Goal: Information Seeking & Learning: Learn about a topic

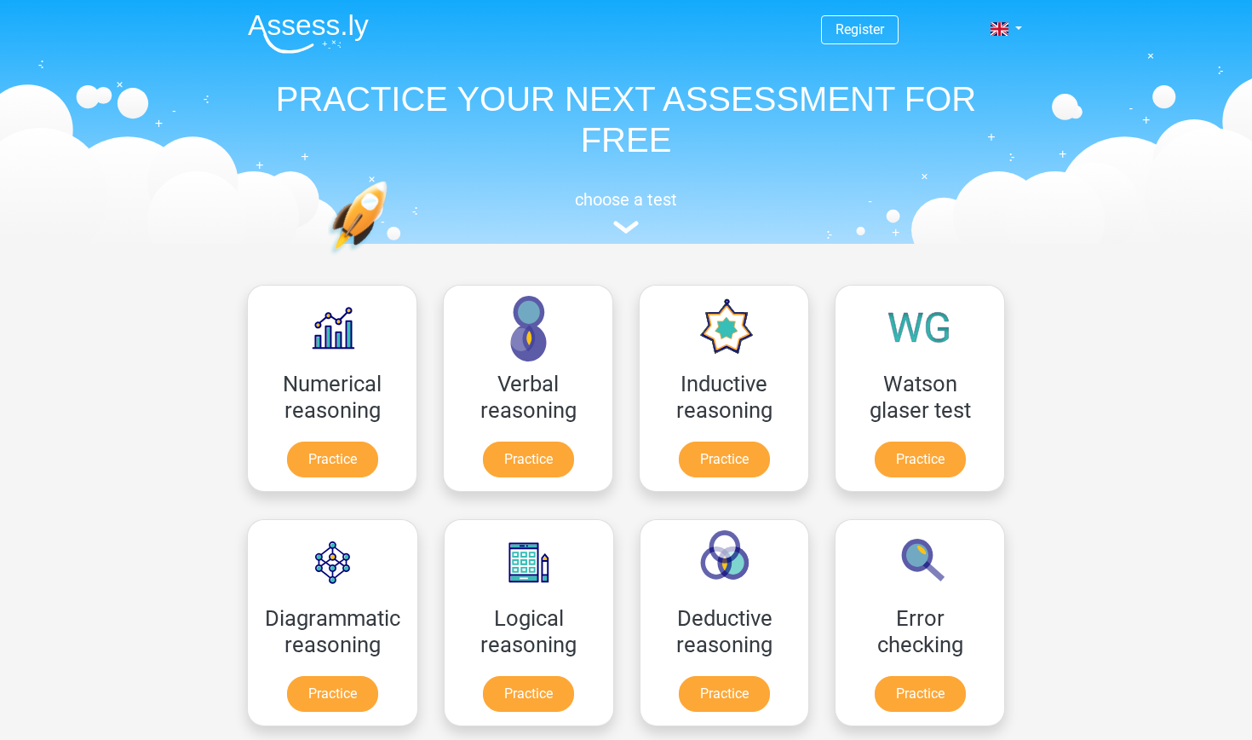
click at [870, 20] on span "Register" at bounding box center [860, 29] width 78 height 29
click at [866, 27] on link "Register" at bounding box center [860, 29] width 49 height 16
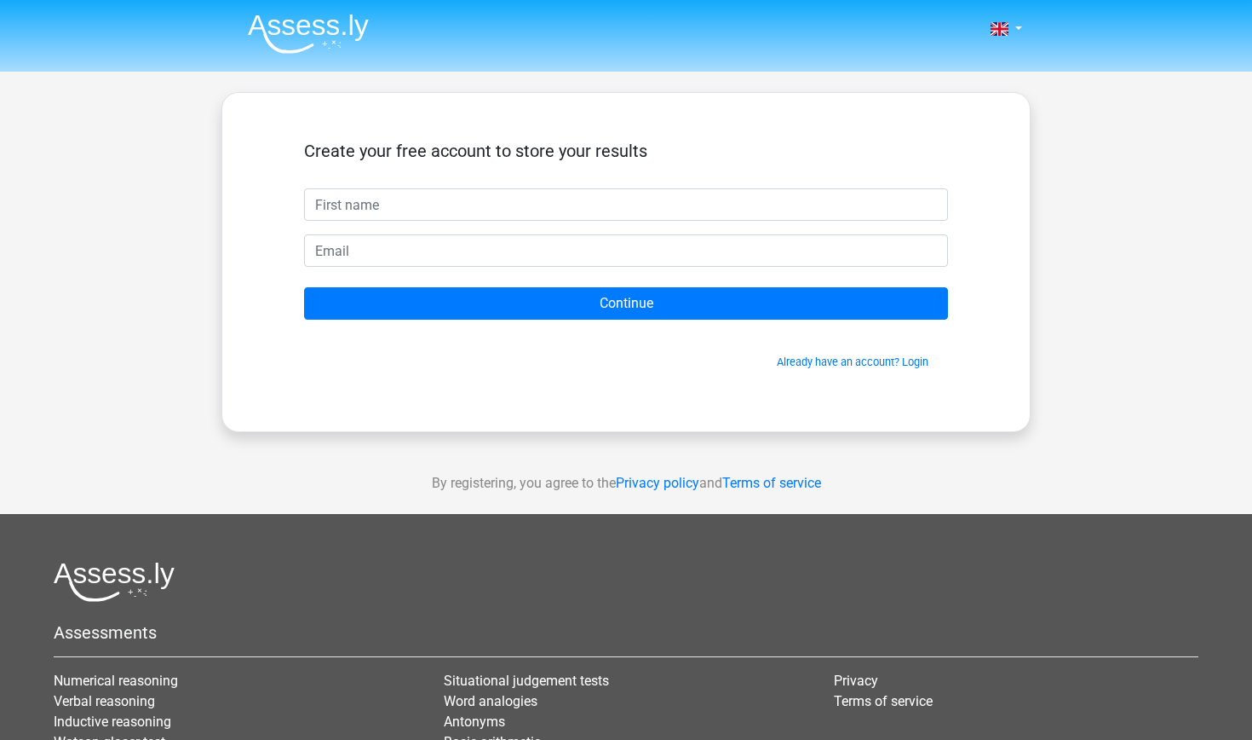
click at [551, 203] on input "text" at bounding box center [626, 204] width 644 height 32
click at [826, 365] on link "Already have an account? Login" at bounding box center [853, 361] width 152 height 13
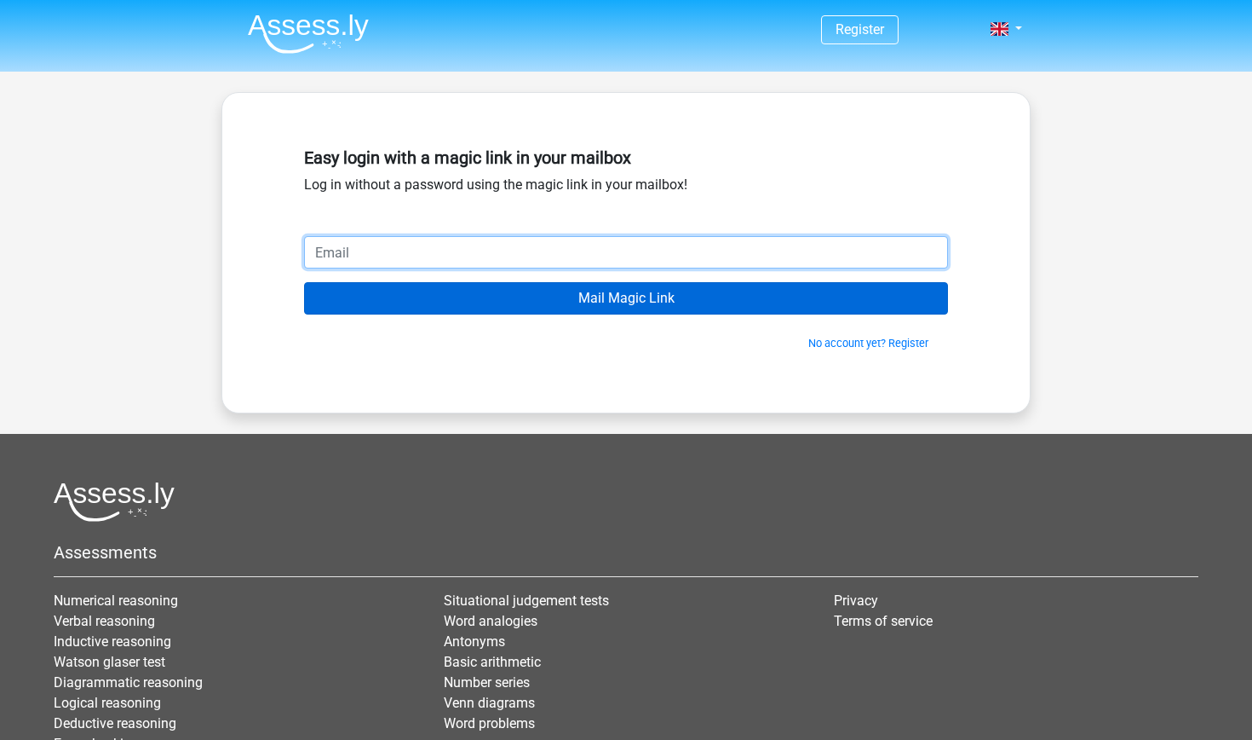
type input "[EMAIL_ADDRESS][DOMAIN_NAME]"
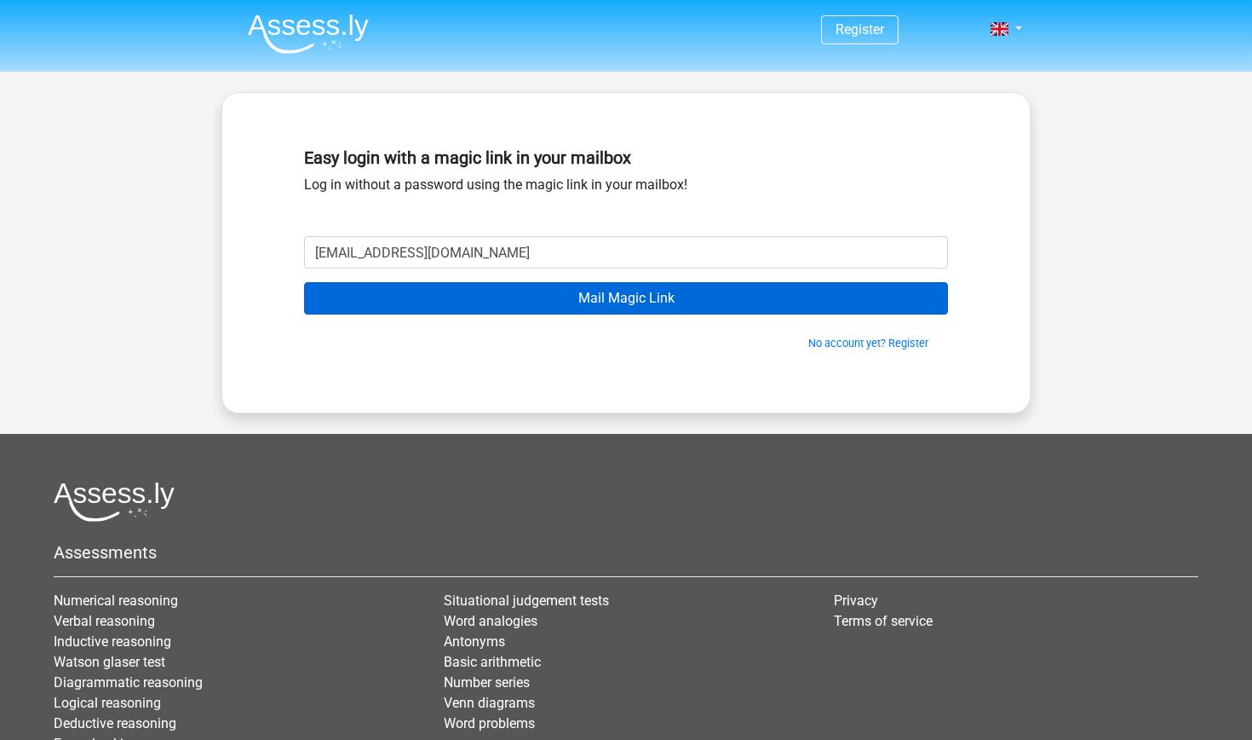
click at [533, 313] on input "Mail Magic Link" at bounding box center [626, 298] width 644 height 32
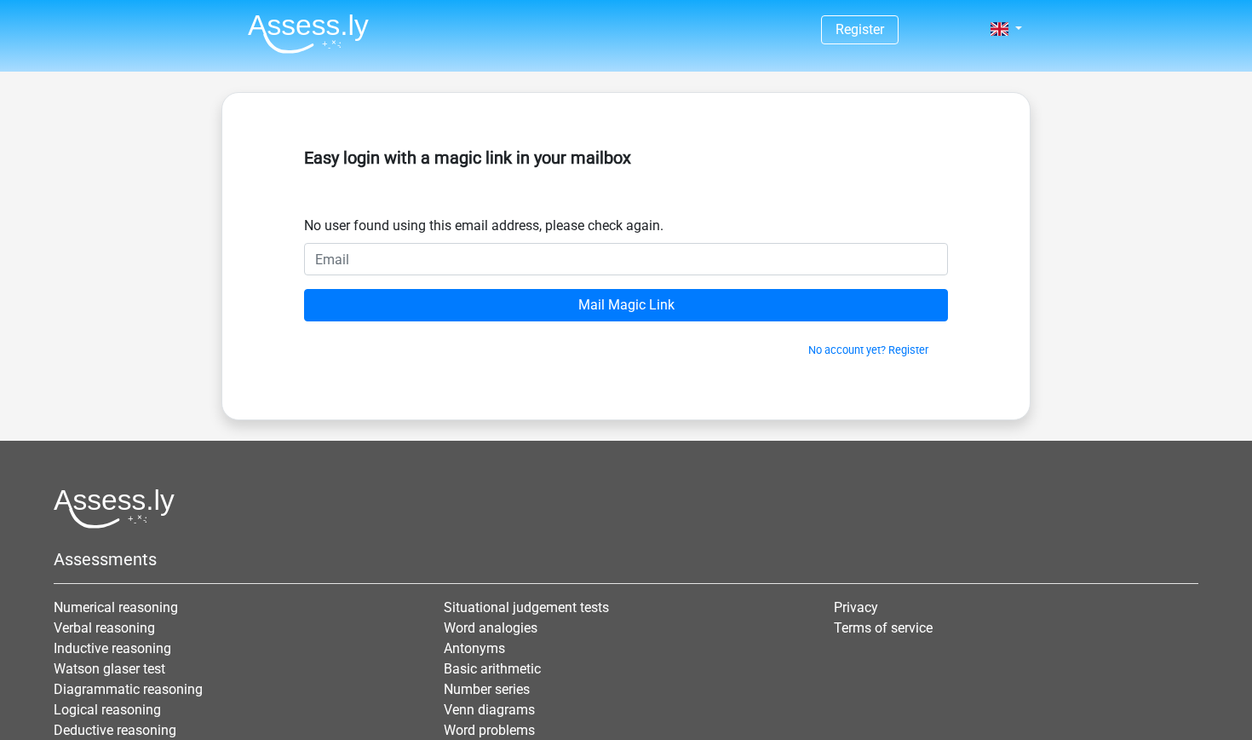
click at [540, 369] on div "Easy login with a magic link in your mailbox No user found using this email add…" at bounding box center [626, 256] width 726 height 245
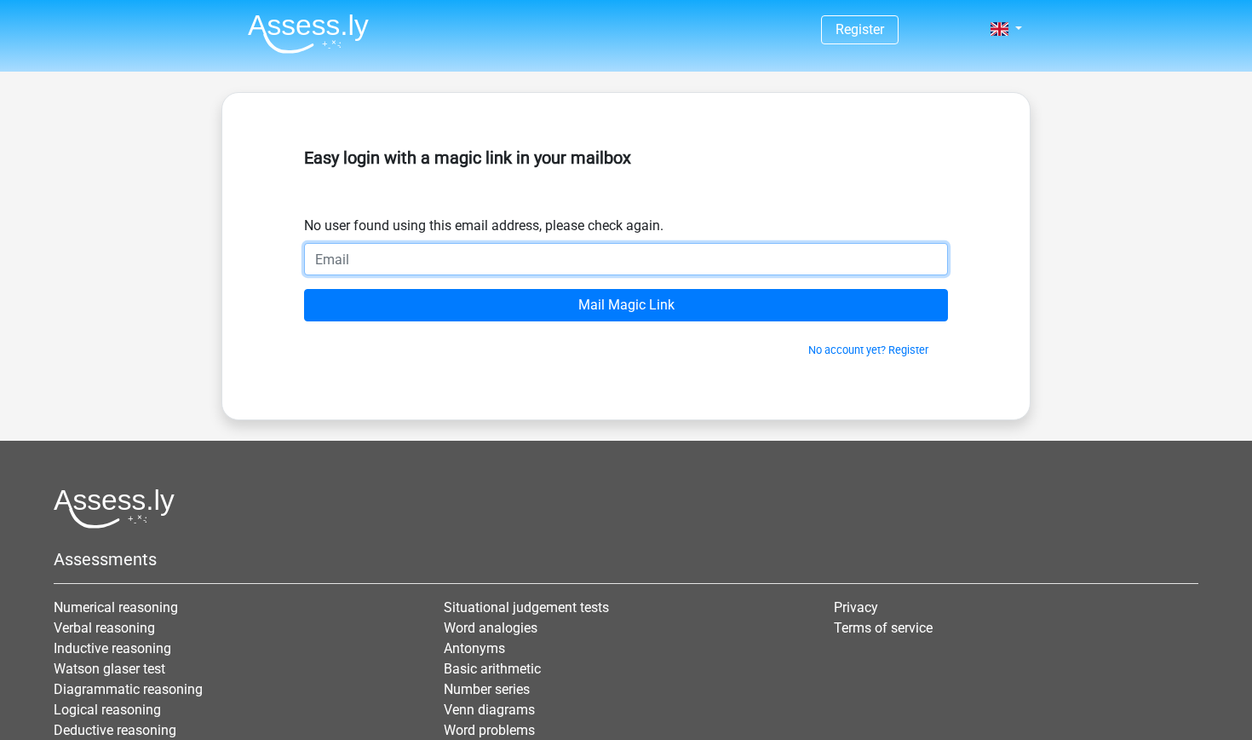
click at [710, 272] on input "email" at bounding box center [626, 259] width 644 height 32
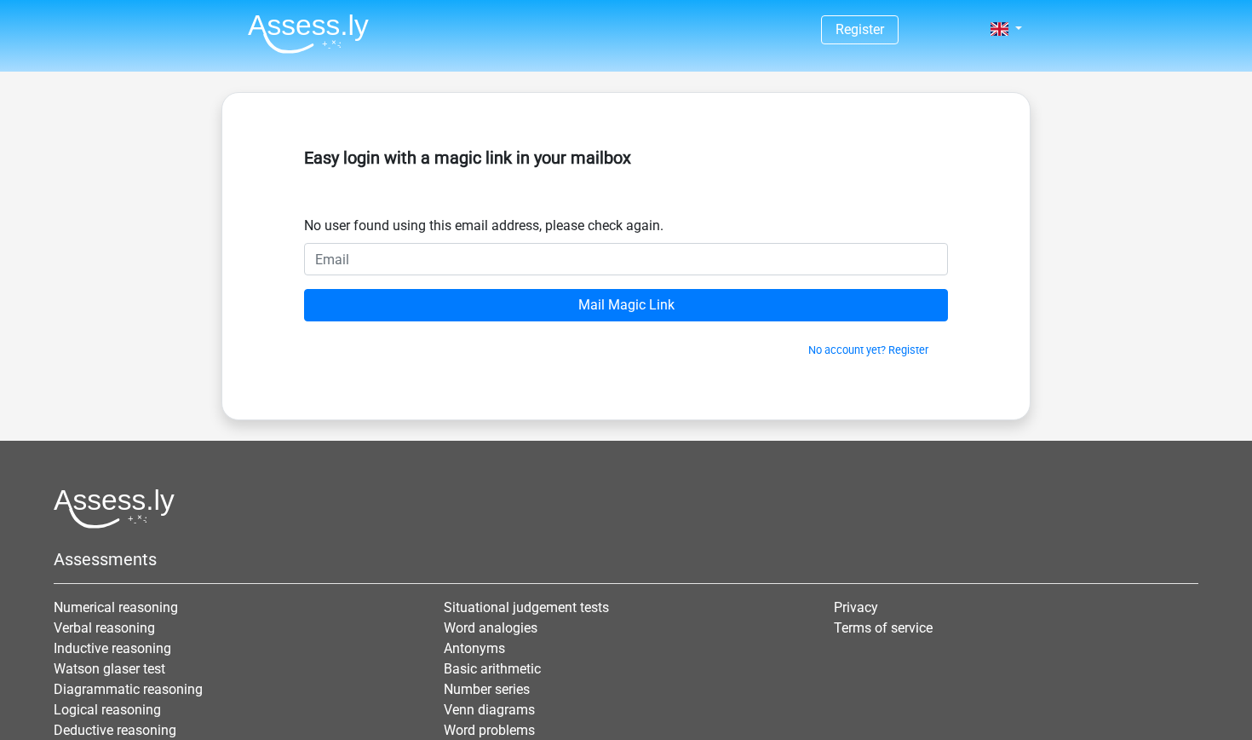
click at [945, 165] on h5 "Easy login with a magic link in your mailbox" at bounding box center [626, 157] width 644 height 20
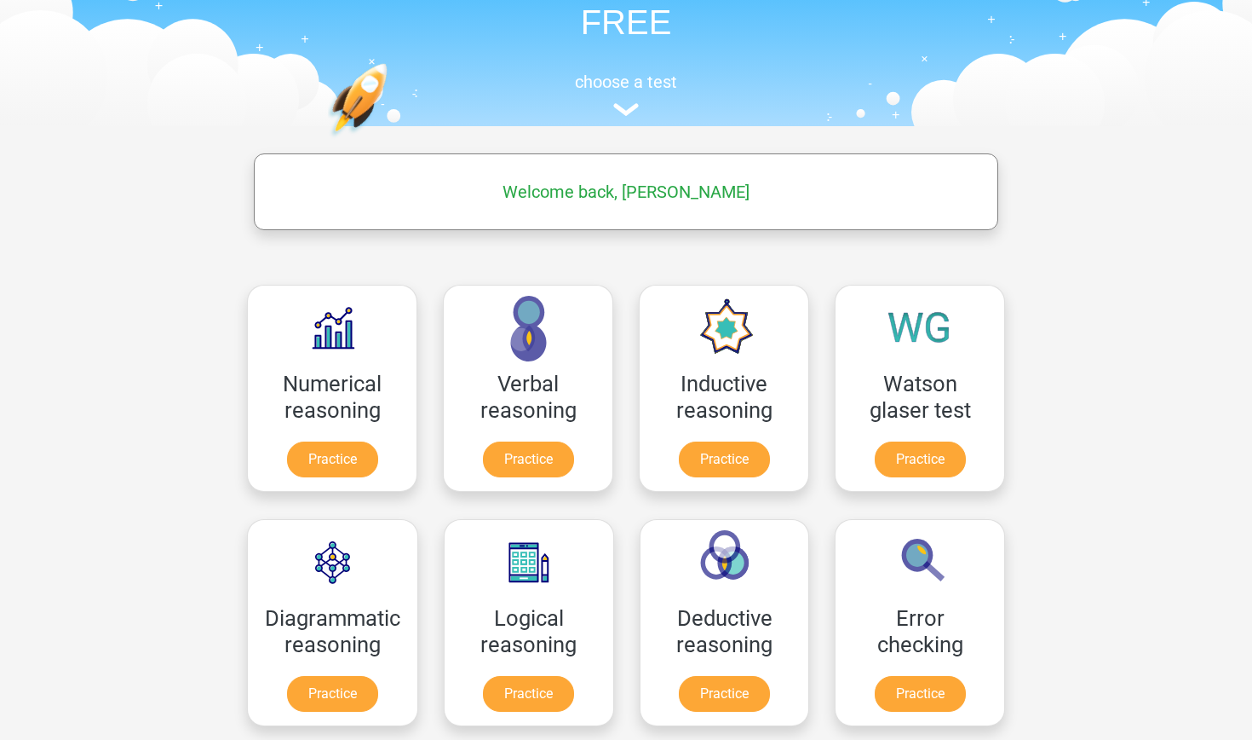
scroll to position [117, 0]
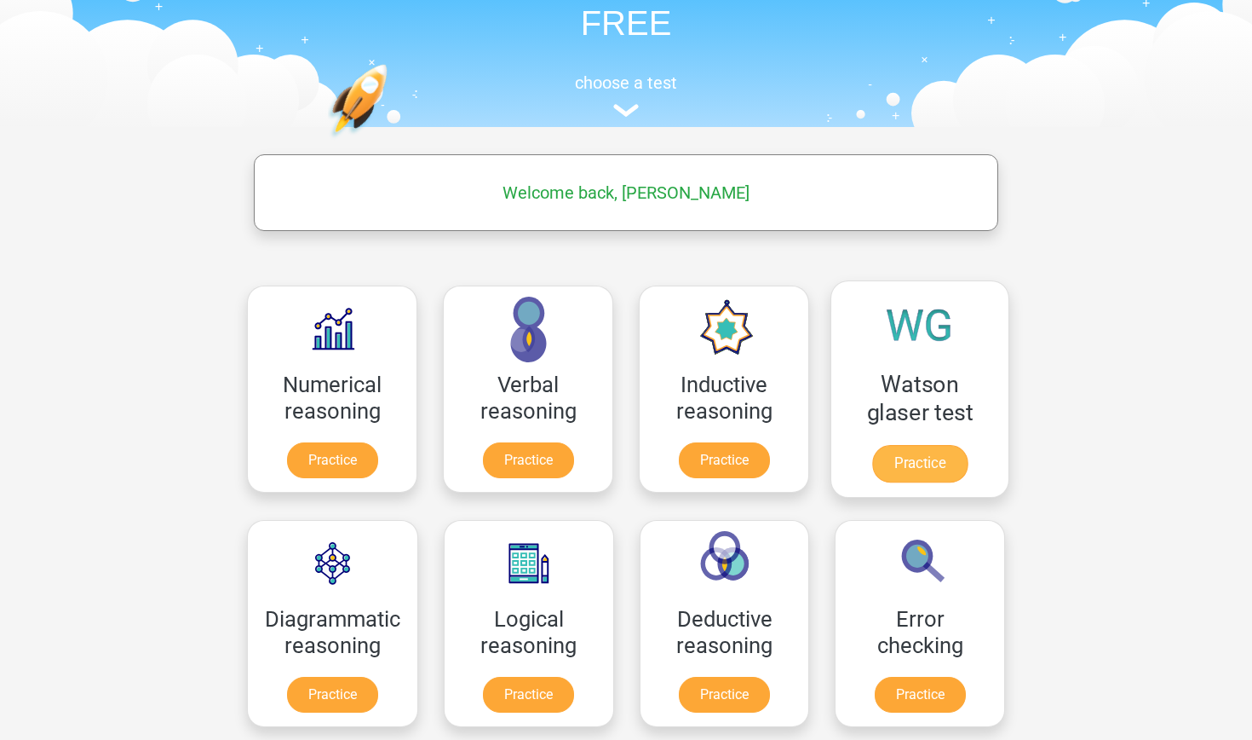
click at [909, 445] on link "Practice" at bounding box center [919, 463] width 95 height 37
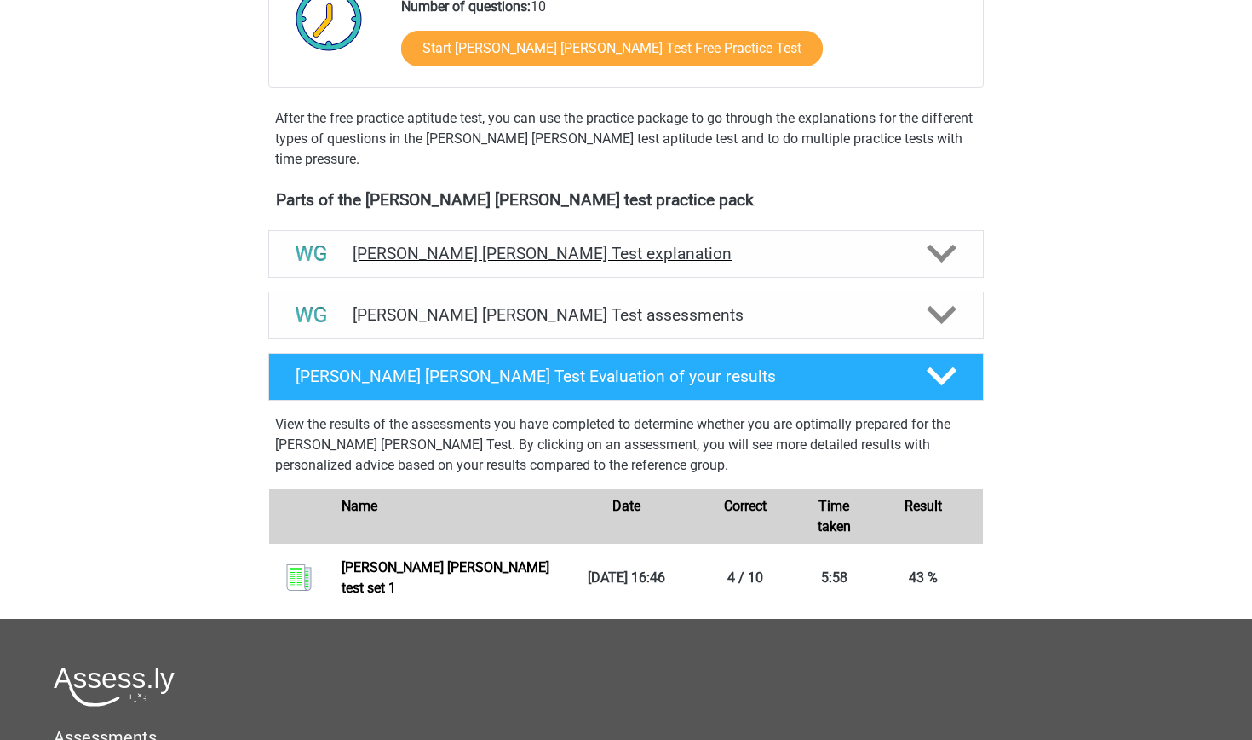
scroll to position [443, 0]
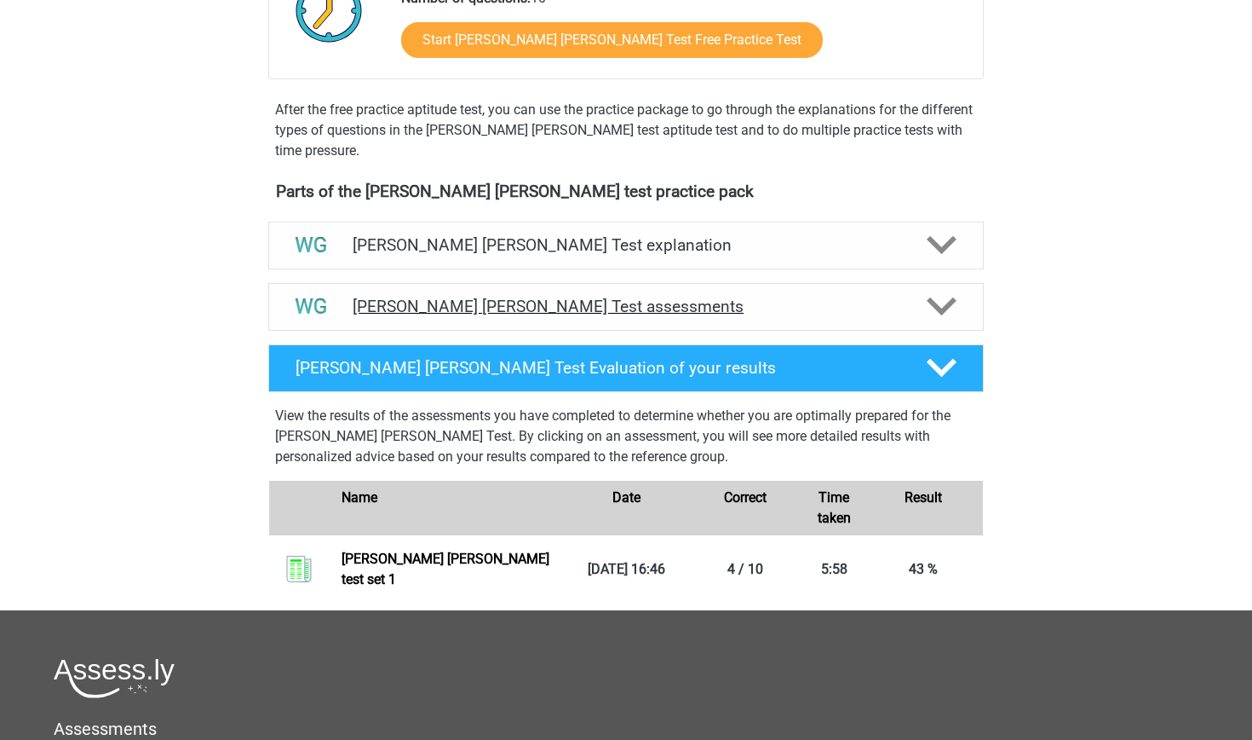
click at [896, 308] on h4 "Watson Glaser Test assessments" at bounding box center [626, 306] width 547 height 20
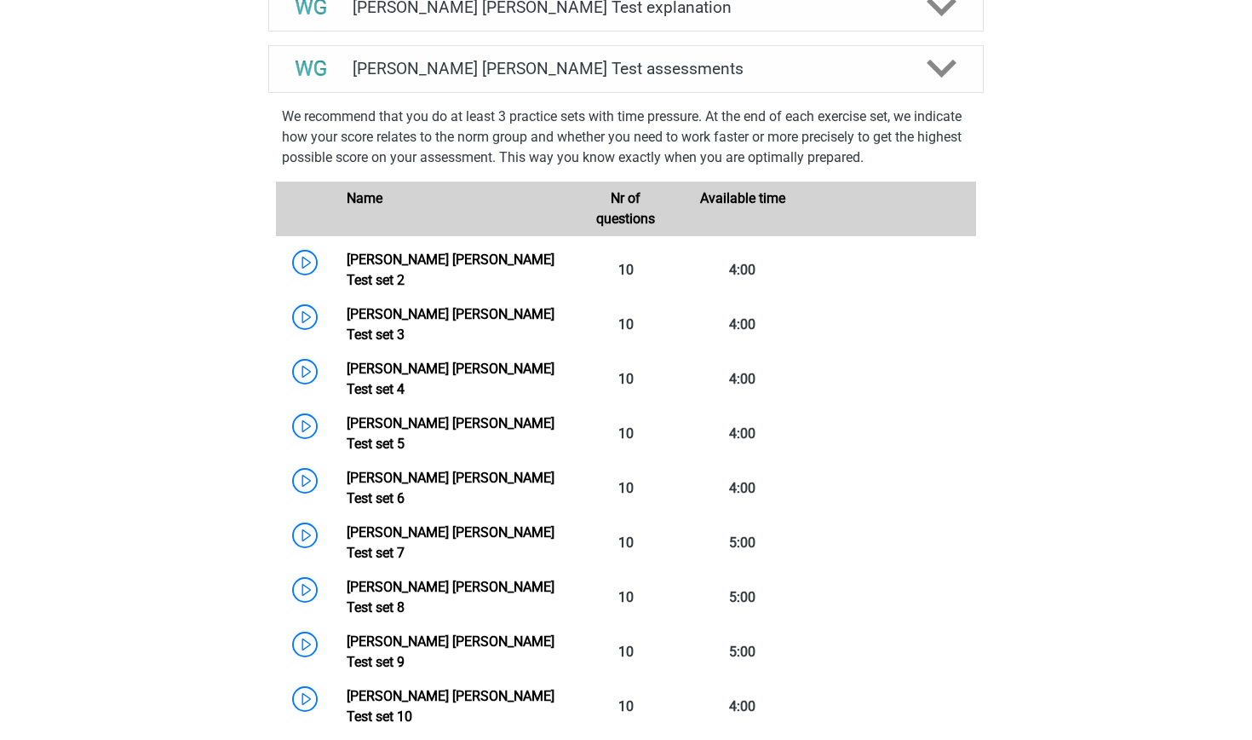
scroll to position [623, 0]
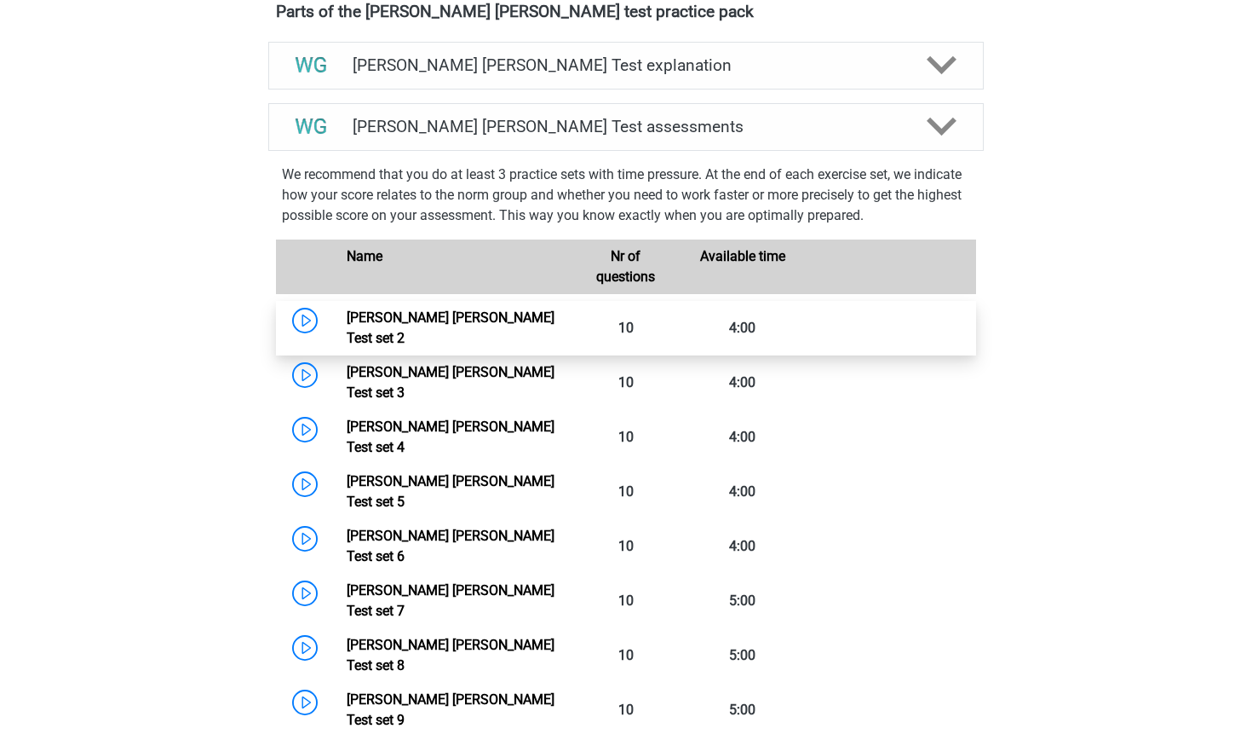
click at [347, 317] on link "Watson Glaser Test set 2" at bounding box center [451, 327] width 208 height 37
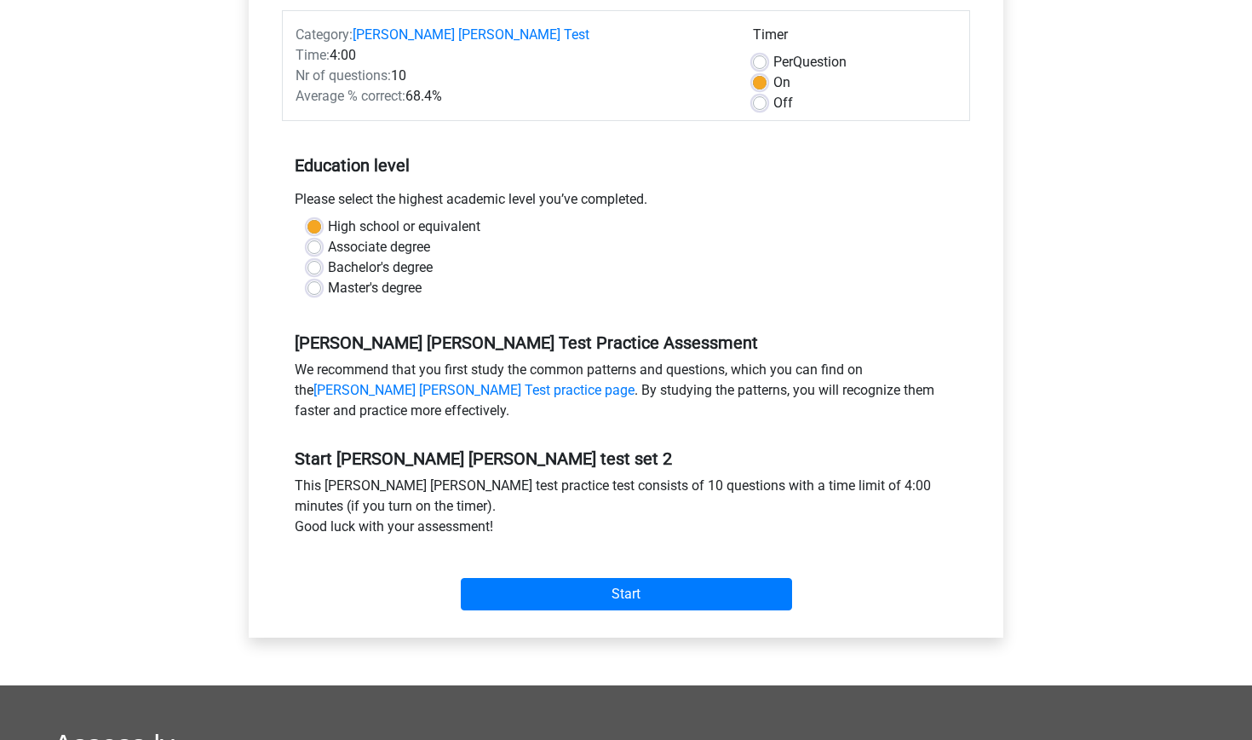
scroll to position [217, 0]
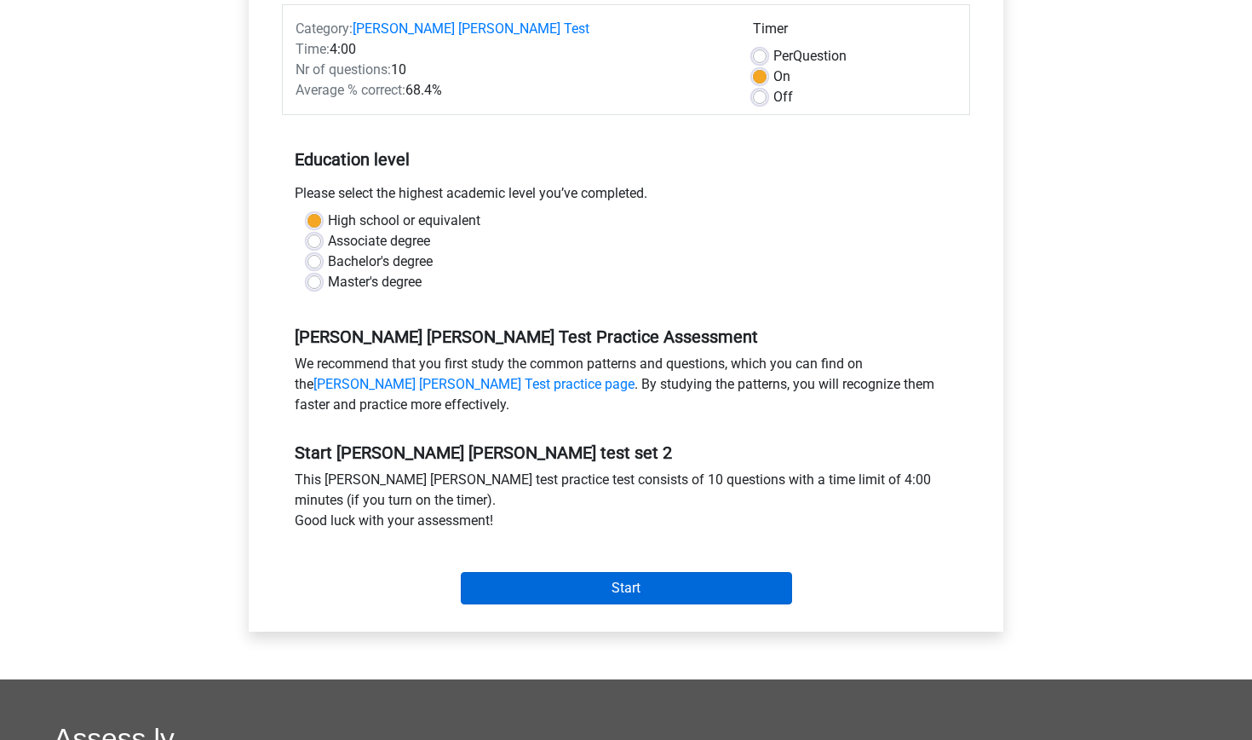
click at [556, 585] on input "Start" at bounding box center [626, 588] width 331 height 32
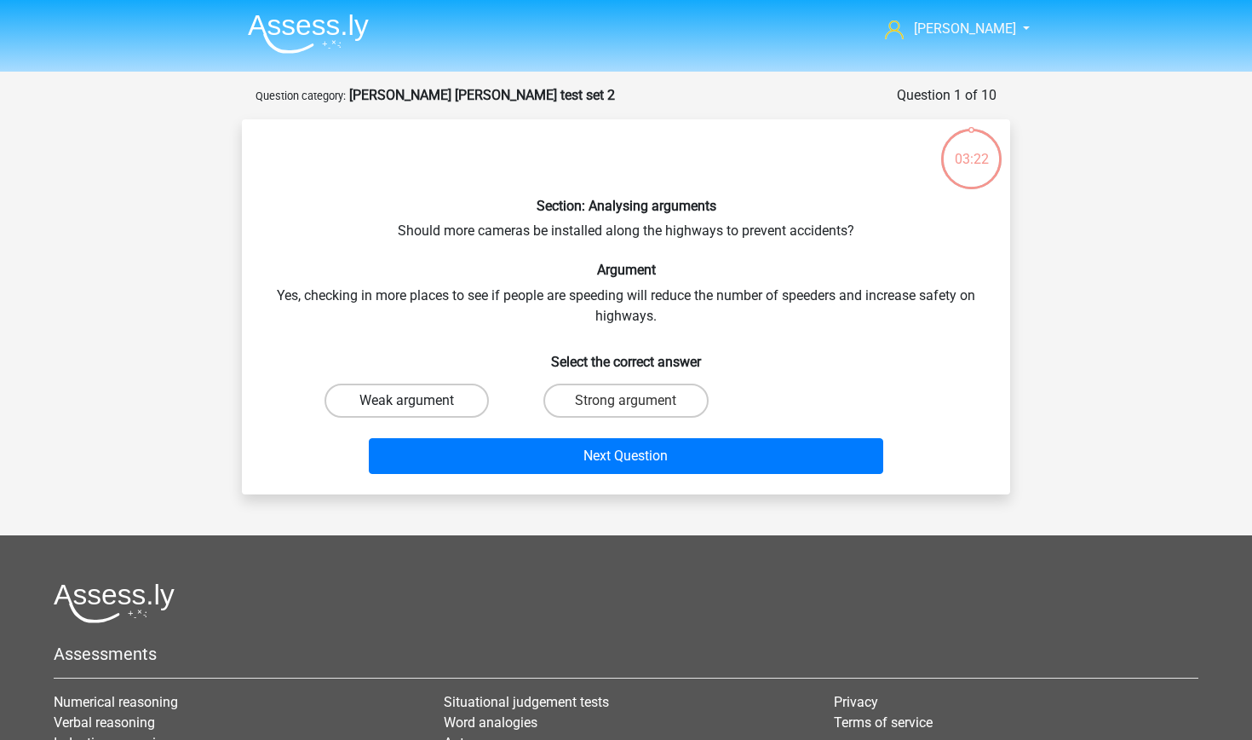
click at [440, 400] on label "Weak argument" at bounding box center [407, 400] width 164 height 34
click at [418, 400] on input "Weak argument" at bounding box center [412, 405] width 11 height 11
radio input "true"
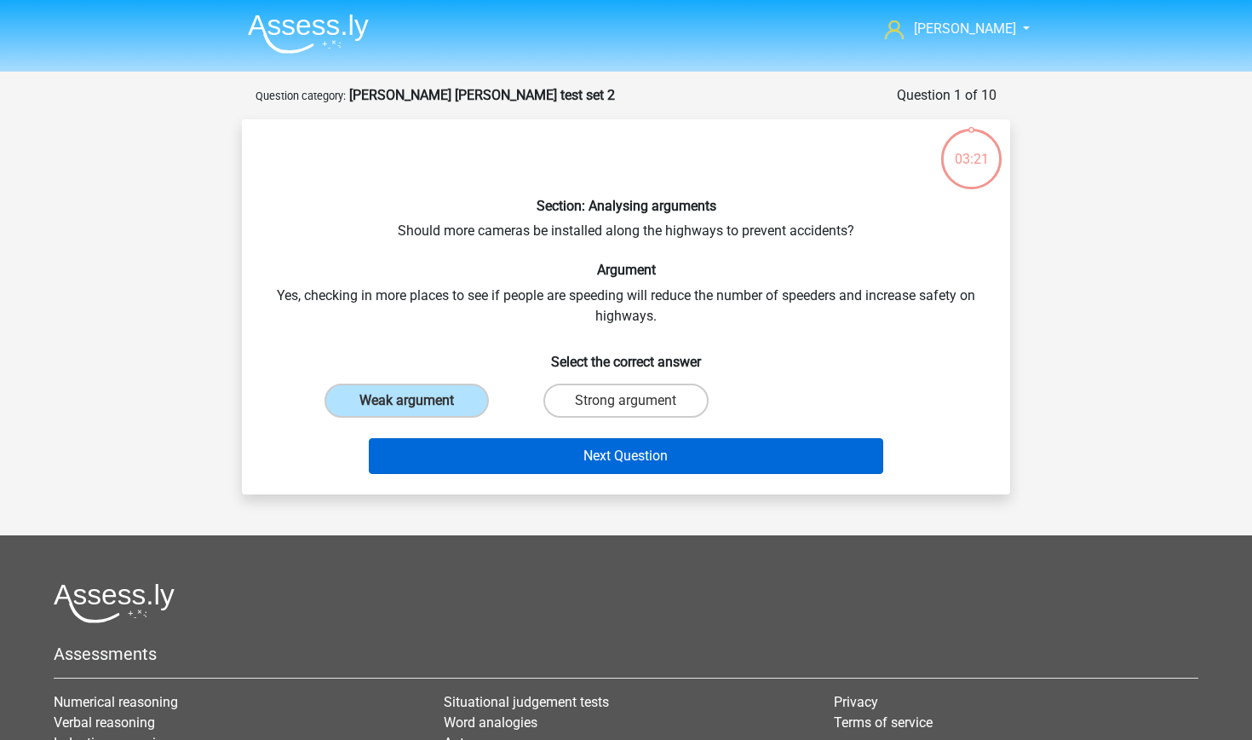
click at [498, 453] on button "Next Question" at bounding box center [626, 456] width 515 height 36
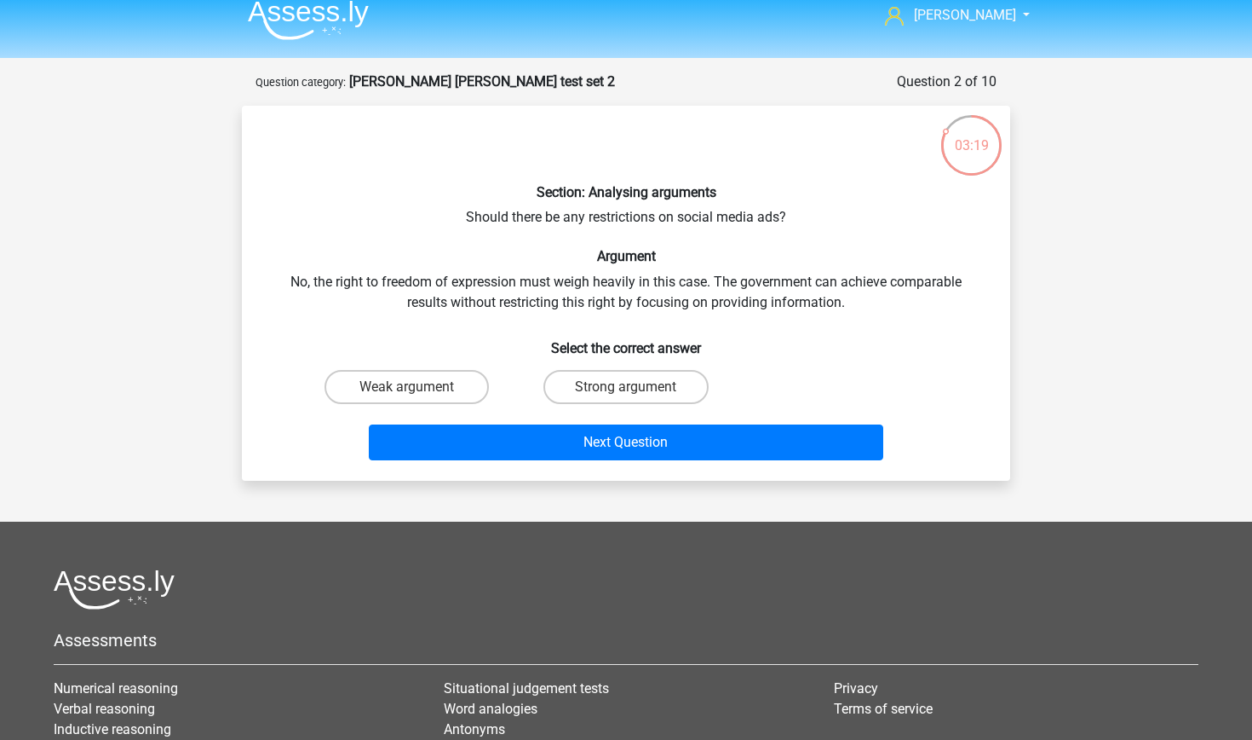
scroll to position [5, 0]
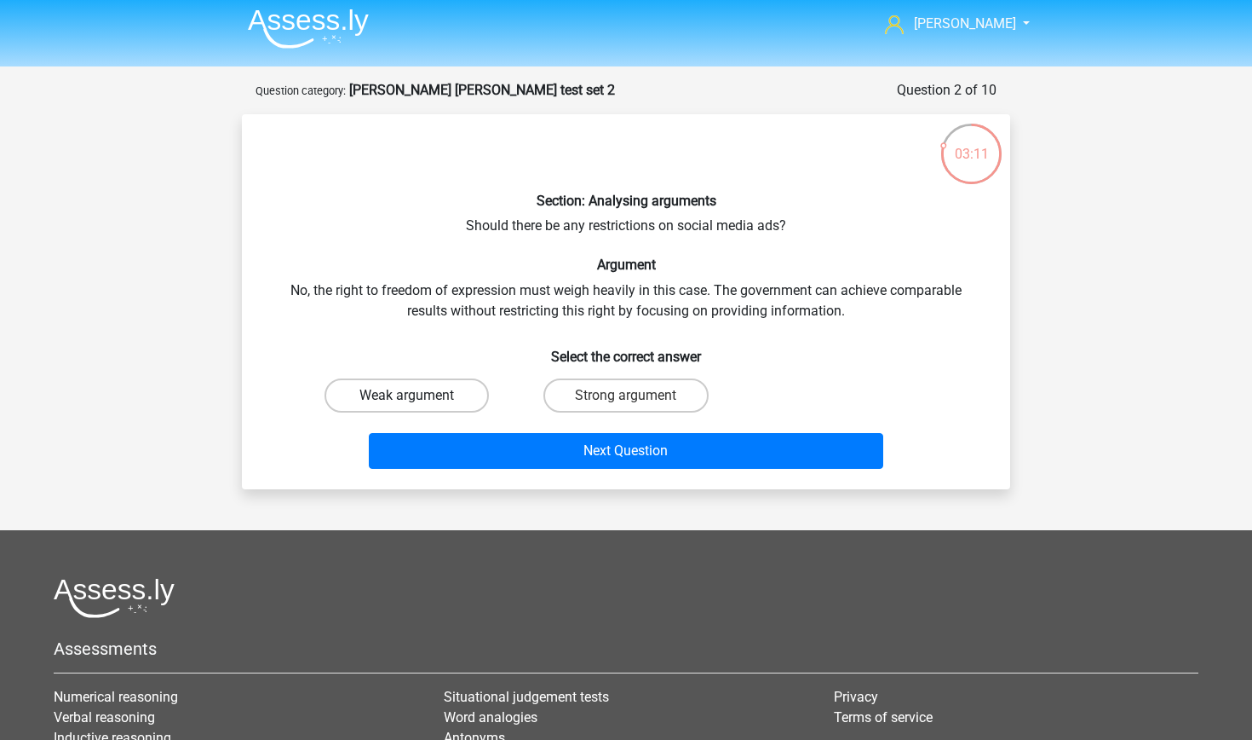
click at [440, 391] on label "Weak argument" at bounding box center [407, 395] width 164 height 34
click at [418, 395] on input "Weak argument" at bounding box center [412, 400] width 11 height 11
radio input "true"
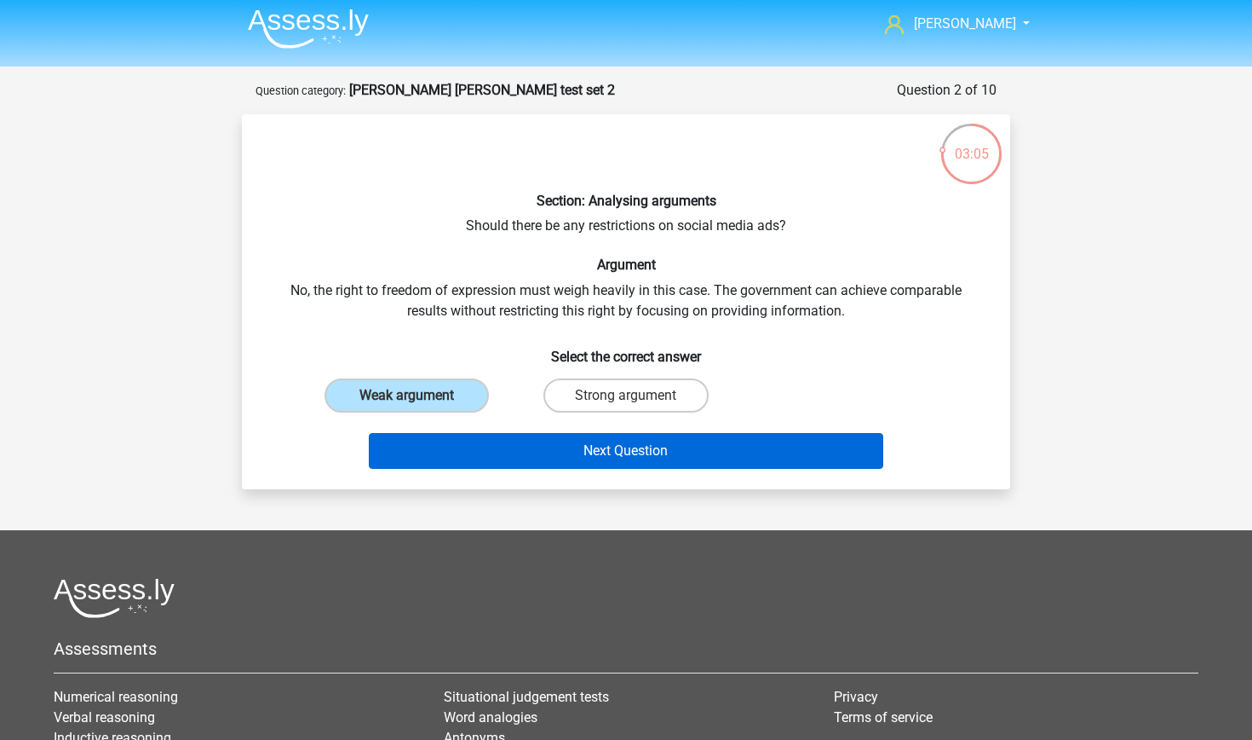
click at [469, 454] on button "Next Question" at bounding box center [626, 451] width 515 height 36
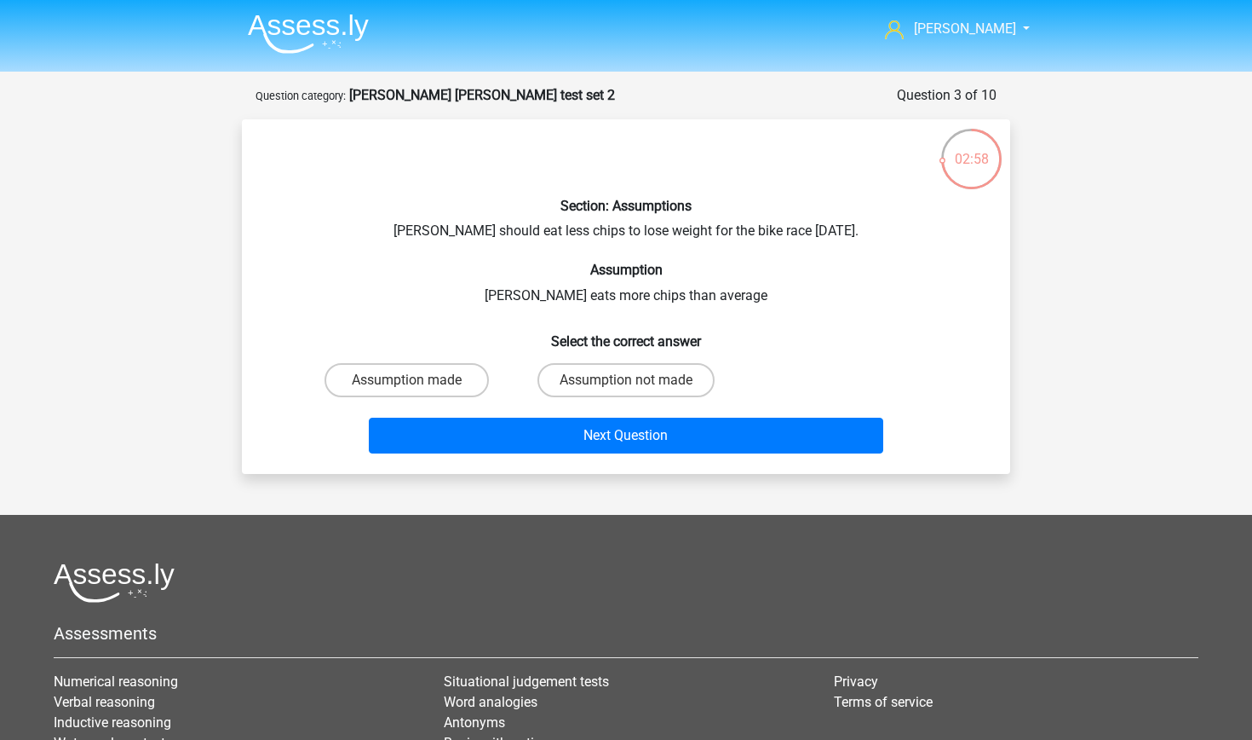
scroll to position [0, 0]
click at [614, 375] on label "Assumption not made" at bounding box center [626, 380] width 177 height 34
click at [626, 380] on input "Assumption not made" at bounding box center [631, 385] width 11 height 11
radio input "true"
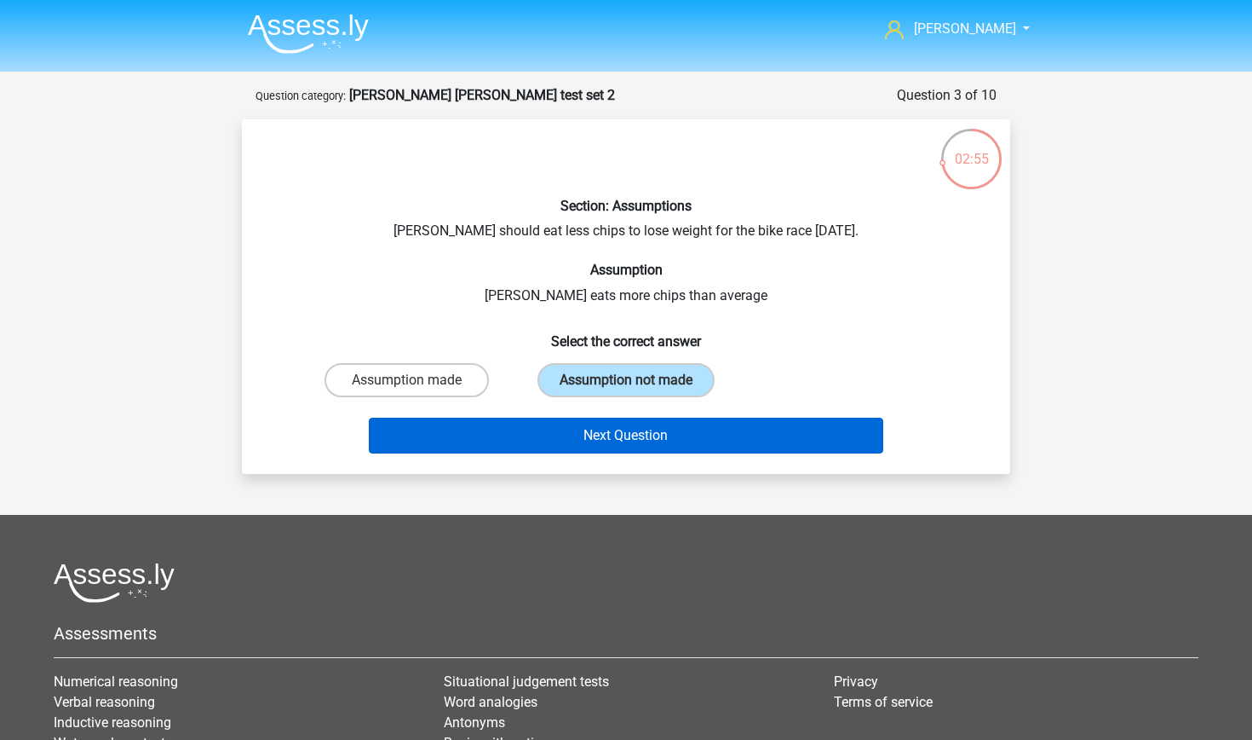
click at [535, 437] on button "Next Question" at bounding box center [626, 435] width 515 height 36
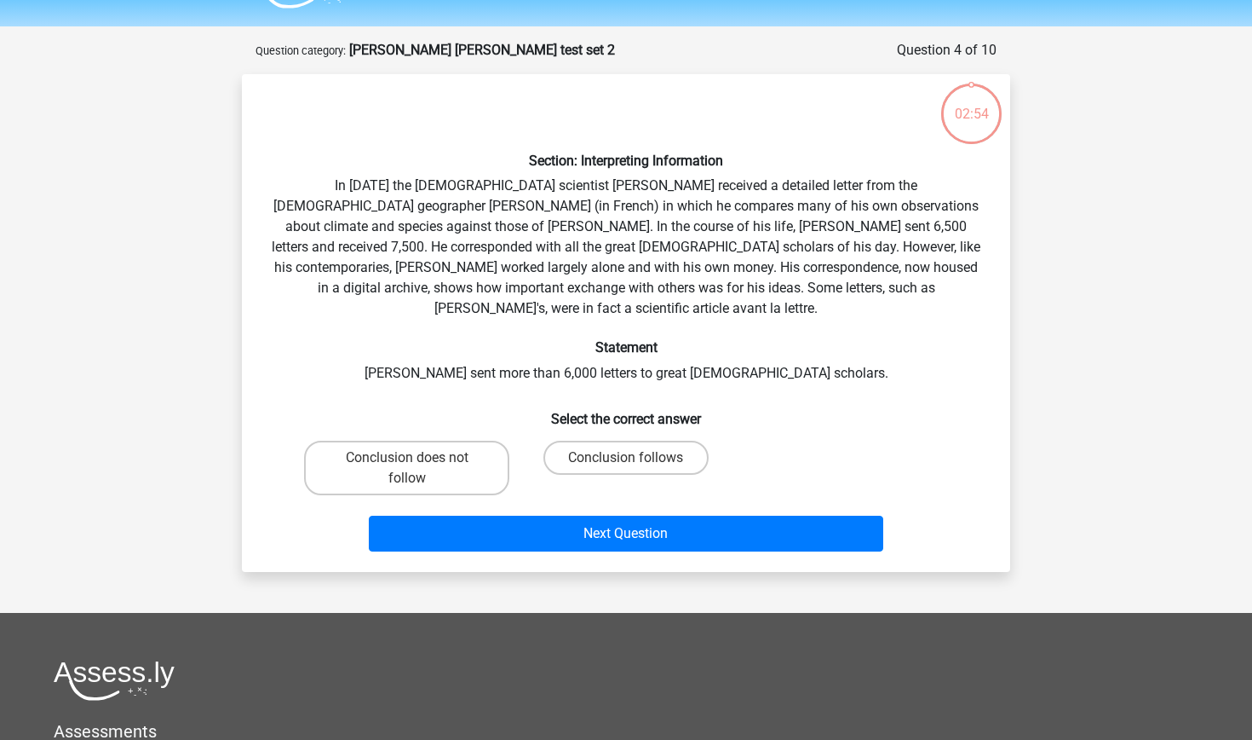
scroll to position [2, 0]
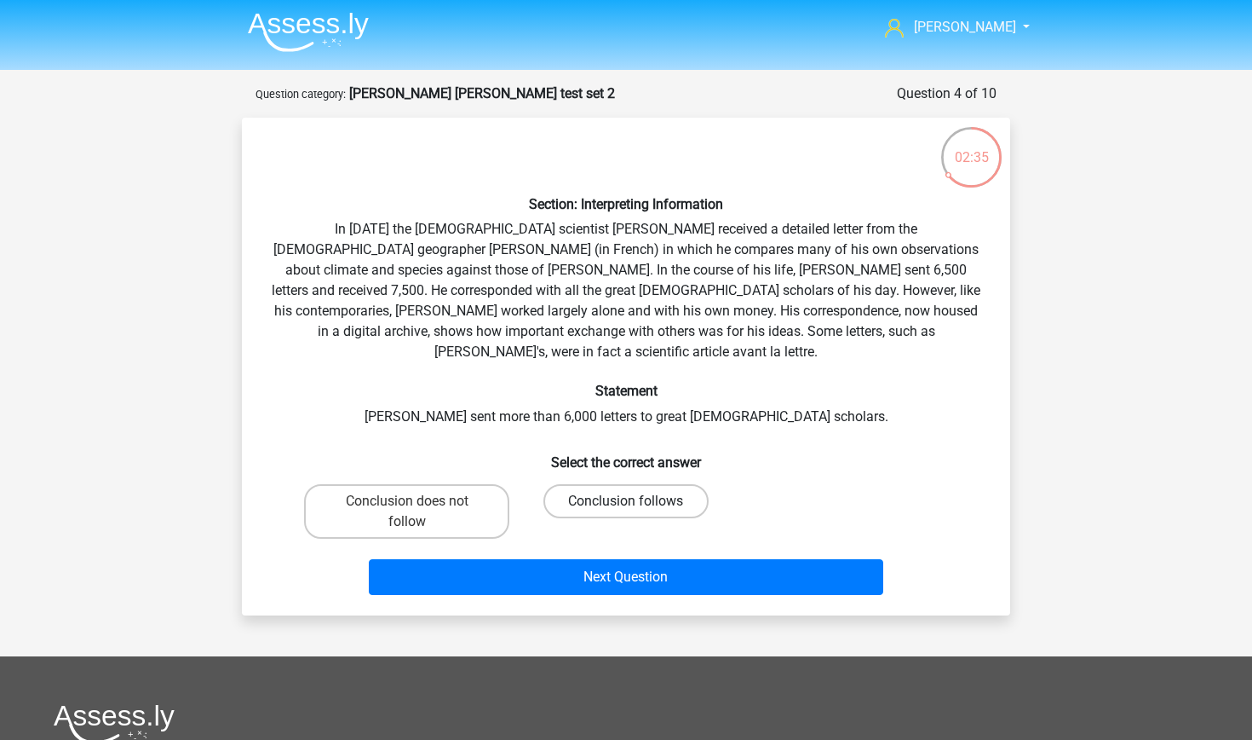
click at [581, 484] on label "Conclusion follows" at bounding box center [626, 501] width 164 height 34
click at [626, 501] on input "Conclusion follows" at bounding box center [631, 506] width 11 height 11
radio input "true"
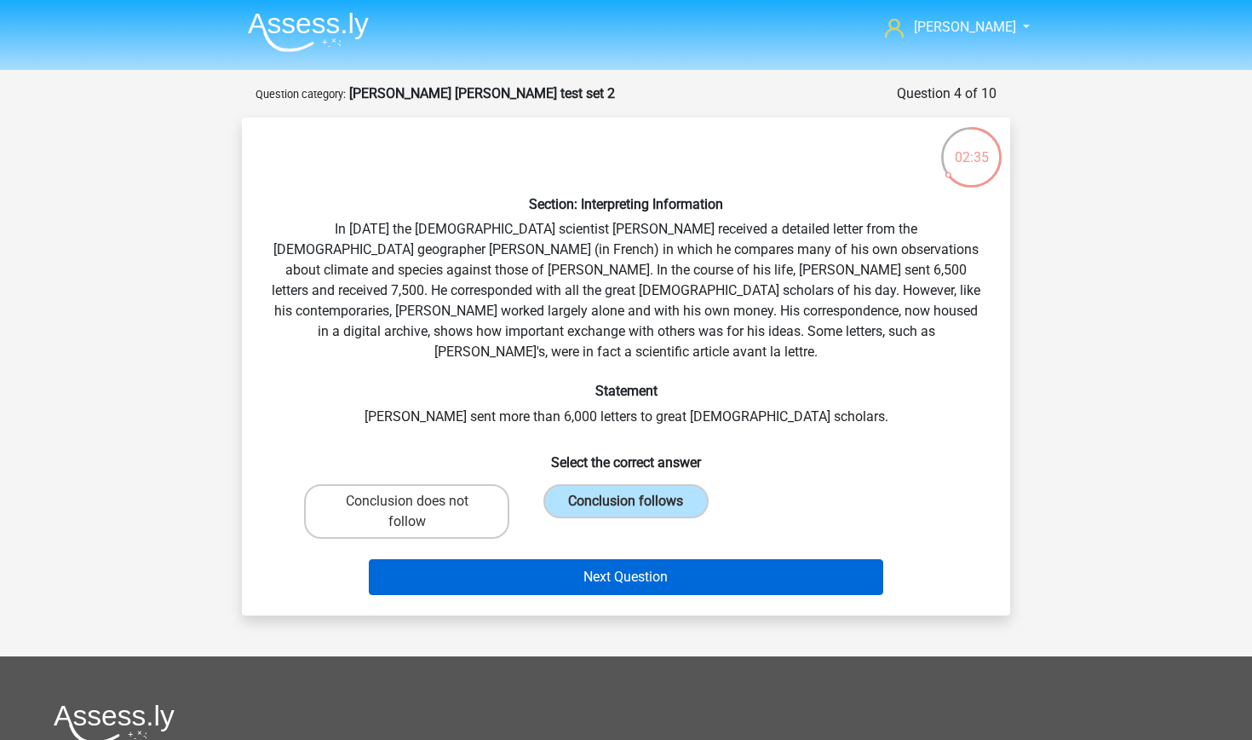
click at [583, 559] on button "Next Question" at bounding box center [626, 577] width 515 height 36
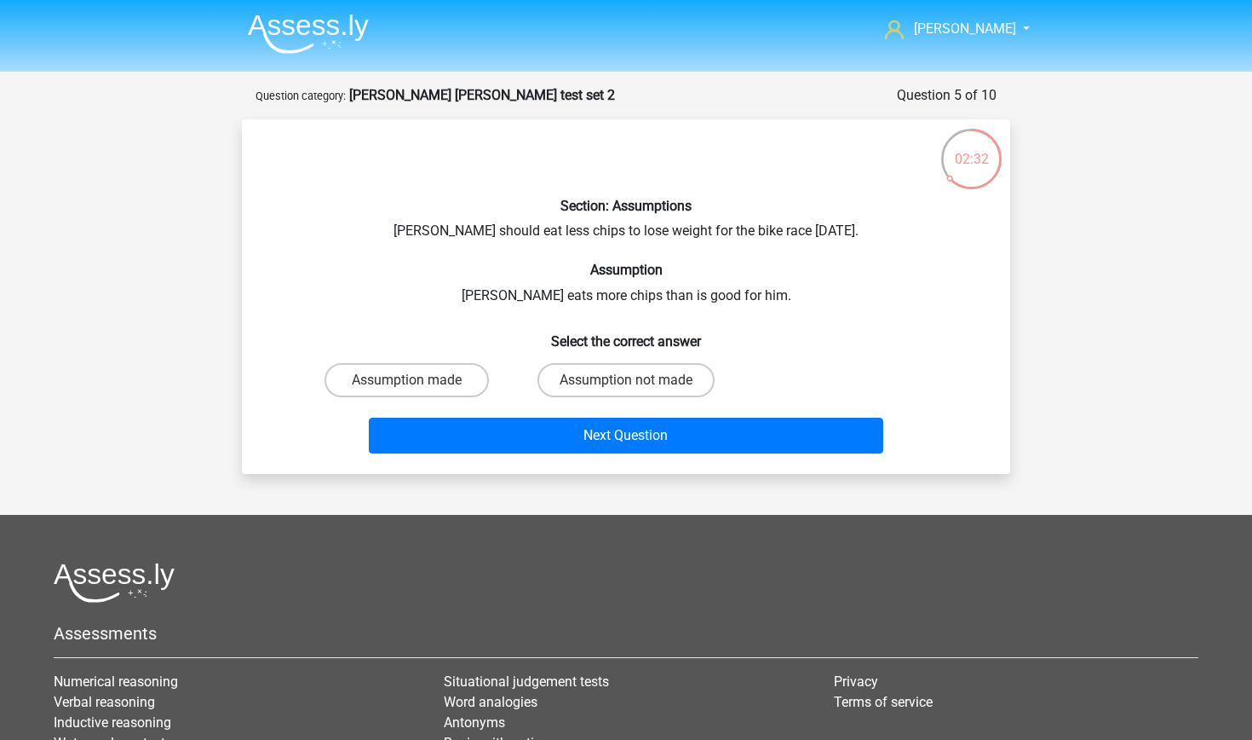
scroll to position [0, 0]
click at [552, 368] on label "Assumption not made" at bounding box center [626, 380] width 177 height 34
click at [626, 380] on input "Assumption not made" at bounding box center [631, 385] width 11 height 11
radio input "true"
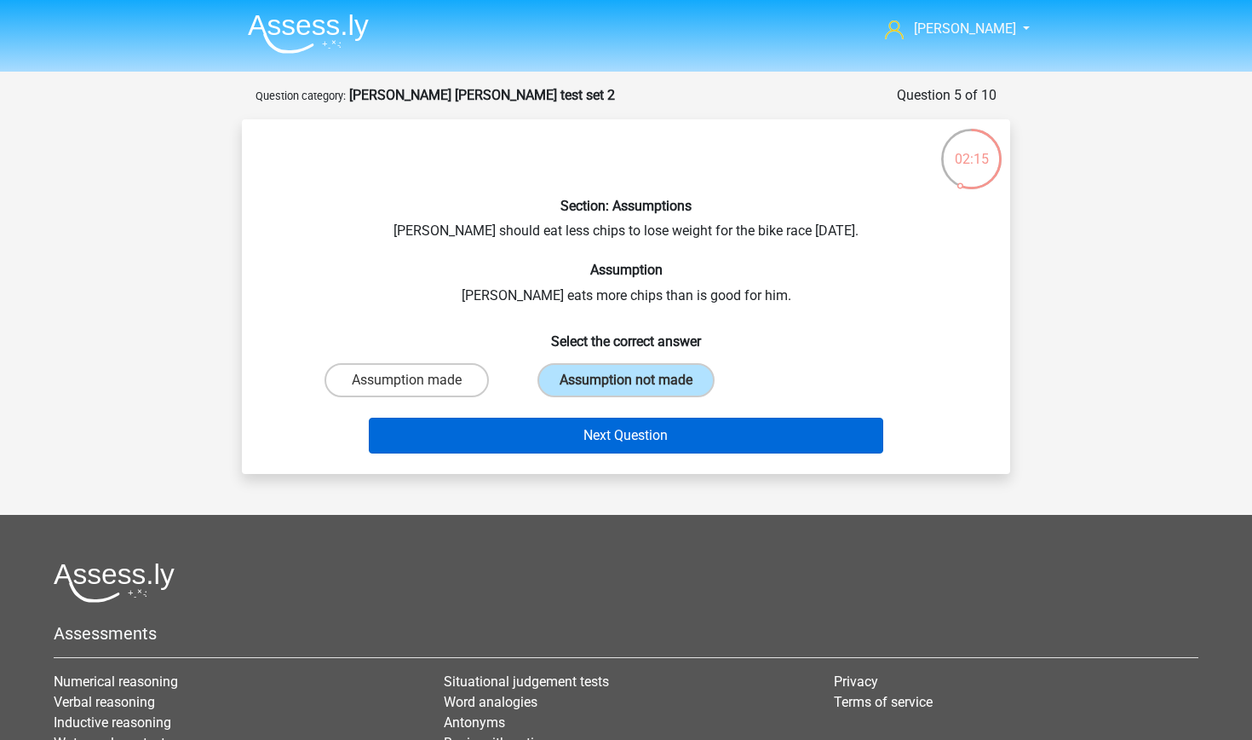
click at [566, 429] on button "Next Question" at bounding box center [626, 435] width 515 height 36
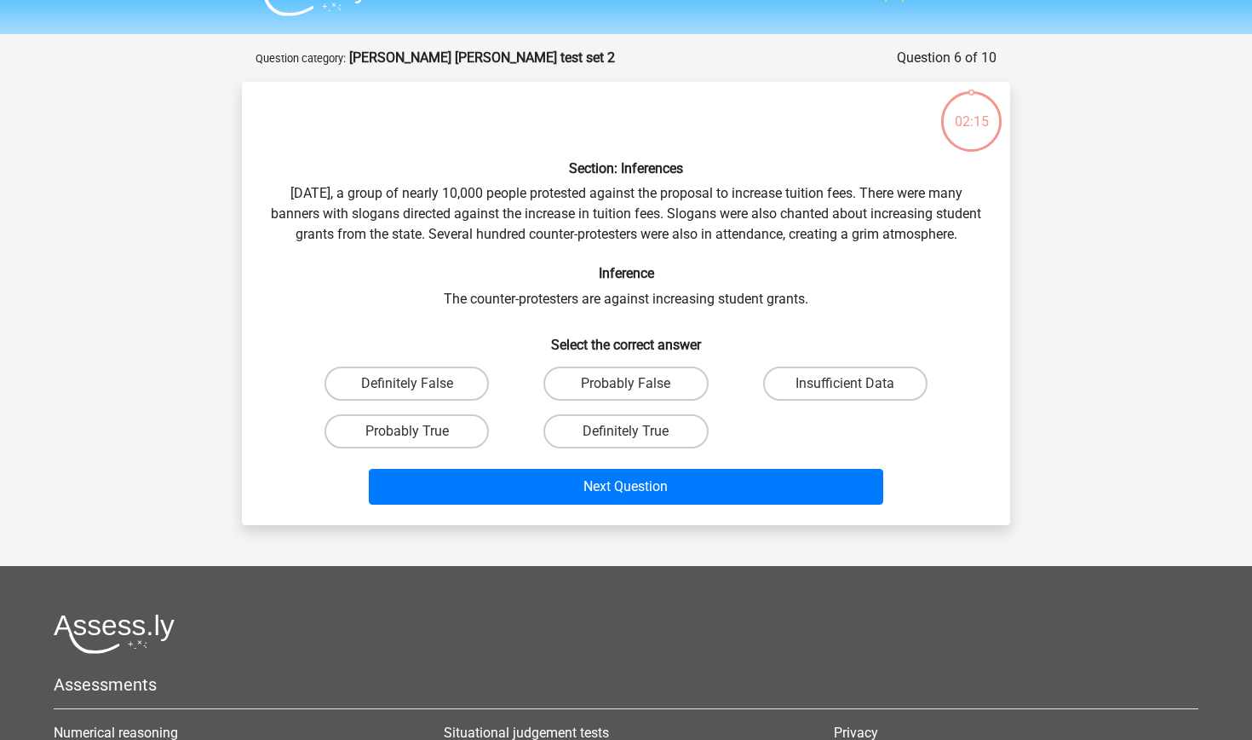
scroll to position [3, 0]
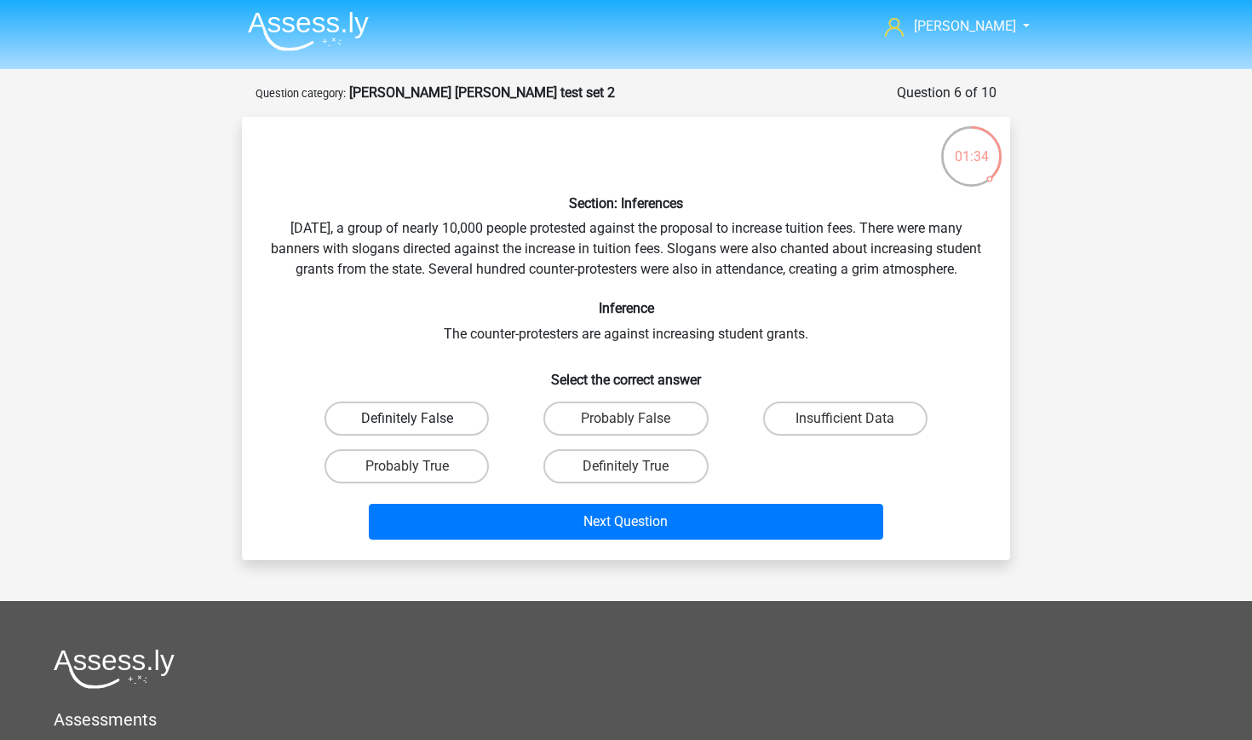
click at [389, 429] on label "Definitely False" at bounding box center [407, 418] width 164 height 34
click at [407, 429] on input "Definitely False" at bounding box center [412, 423] width 11 height 11
radio input "true"
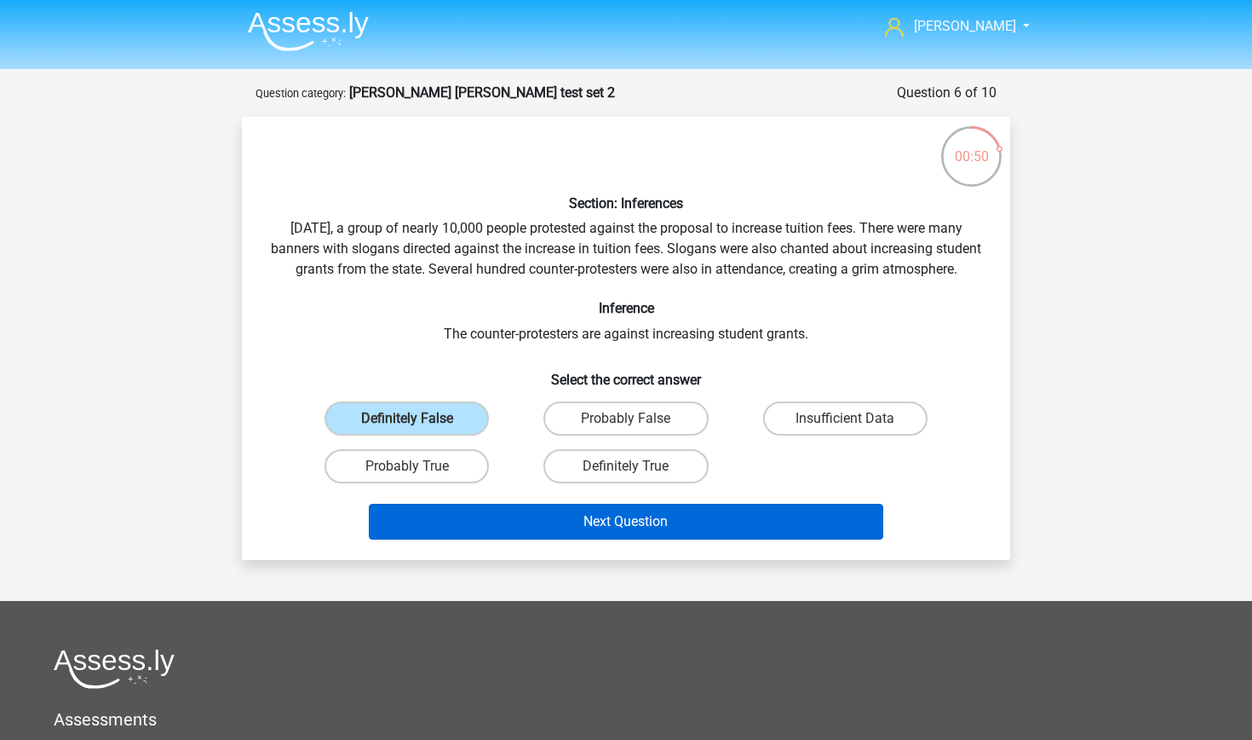
click at [641, 539] on button "Next Question" at bounding box center [626, 522] width 515 height 36
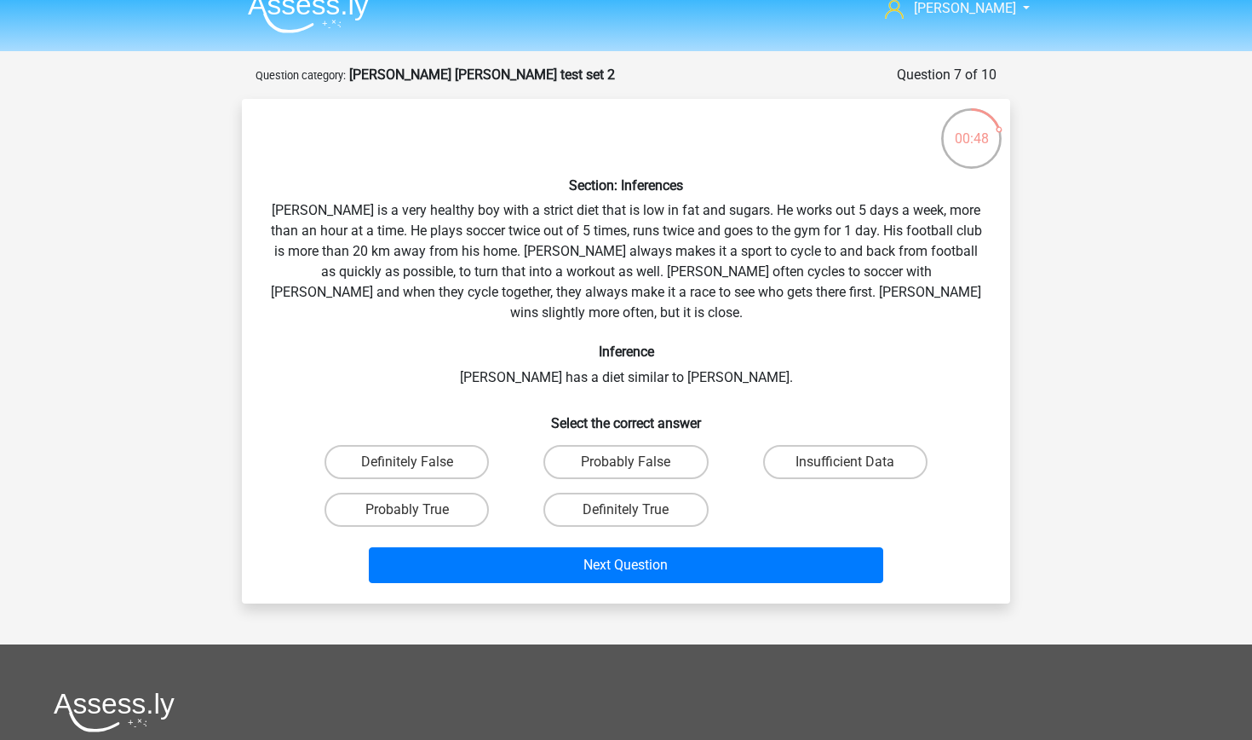
scroll to position [16, 0]
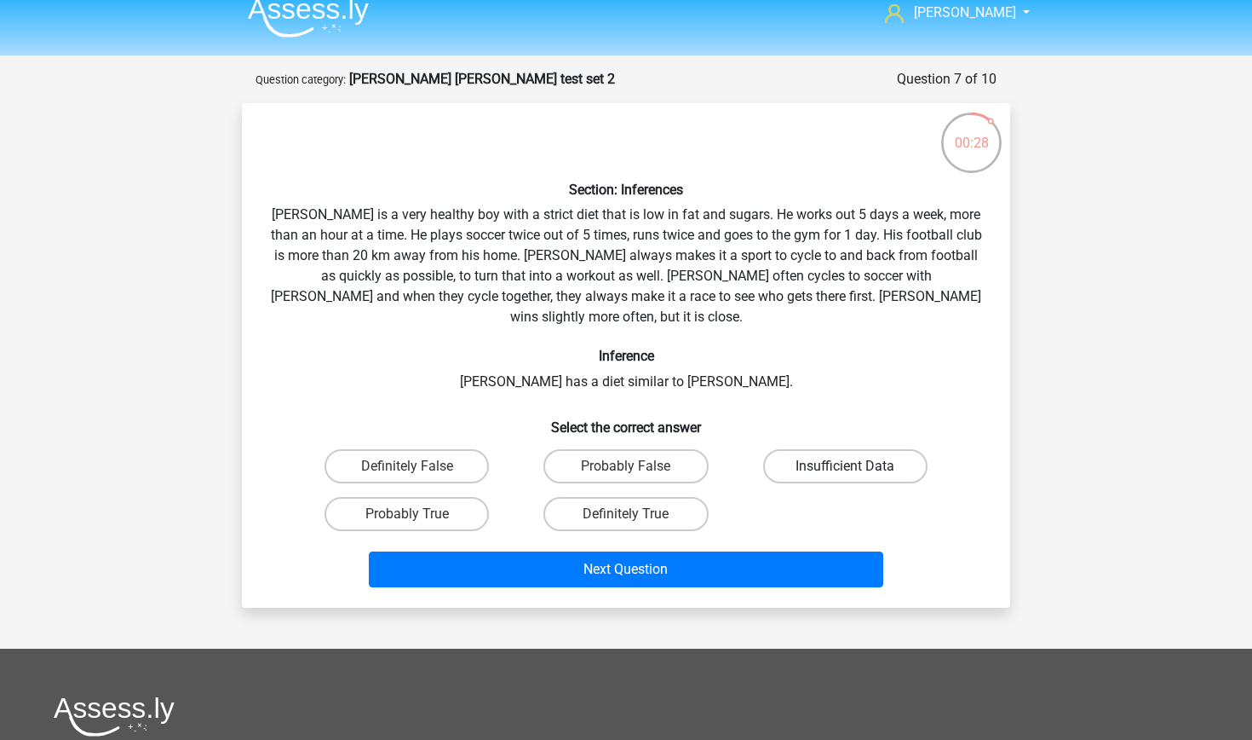
click at [786, 449] on label "Insufficient Data" at bounding box center [845, 466] width 164 height 34
click at [845, 466] on input "Insufficient Data" at bounding box center [850, 471] width 11 height 11
radio input "true"
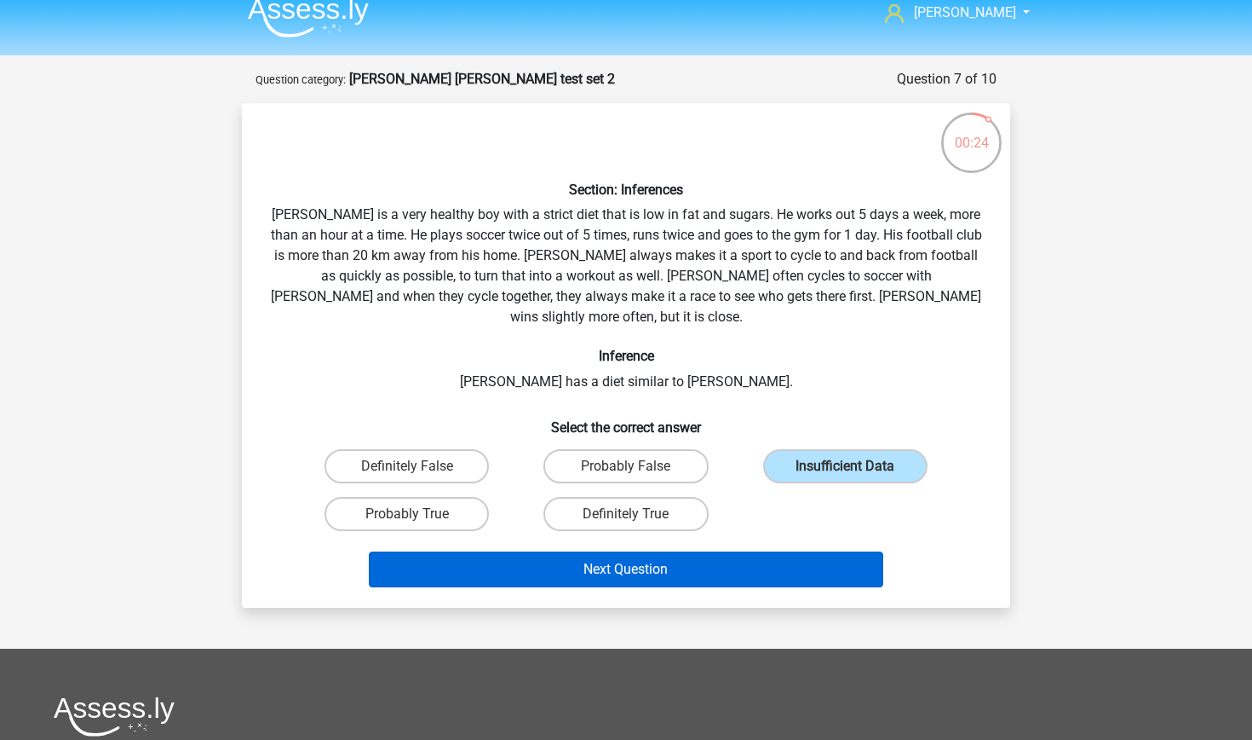
click at [704, 551] on button "Next Question" at bounding box center [626, 569] width 515 height 36
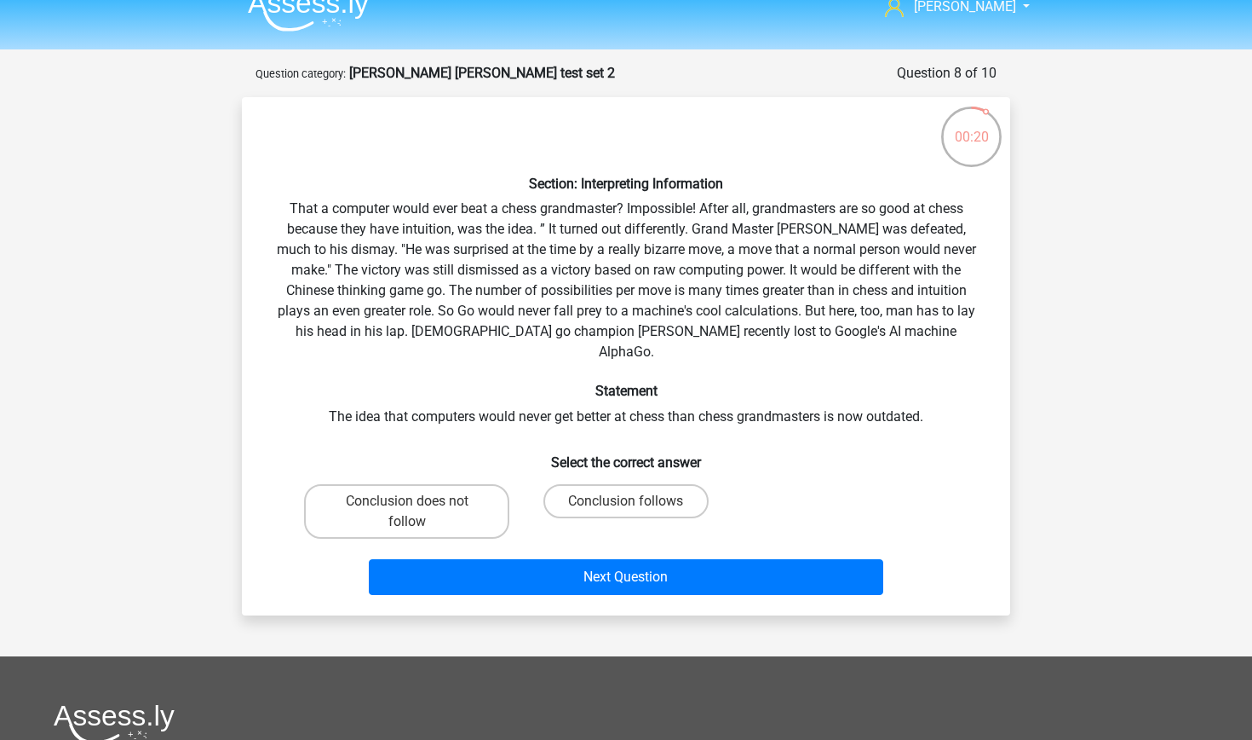
scroll to position [19, 0]
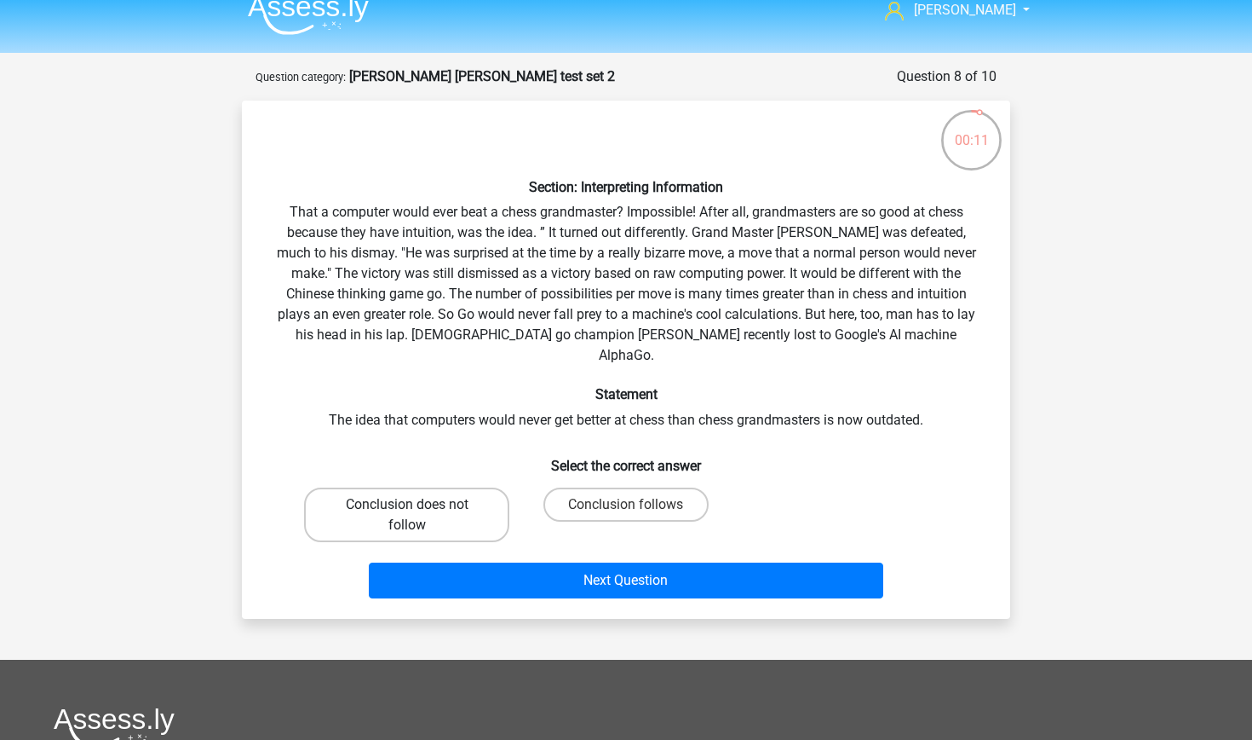
click at [452, 492] on label "Conclusion does not follow" at bounding box center [406, 514] width 205 height 55
click at [418, 504] on input "Conclusion does not follow" at bounding box center [412, 509] width 11 height 11
radio input "true"
click at [589, 487] on label "Conclusion follows" at bounding box center [626, 504] width 164 height 34
click at [626, 504] on input "Conclusion follows" at bounding box center [631, 509] width 11 height 11
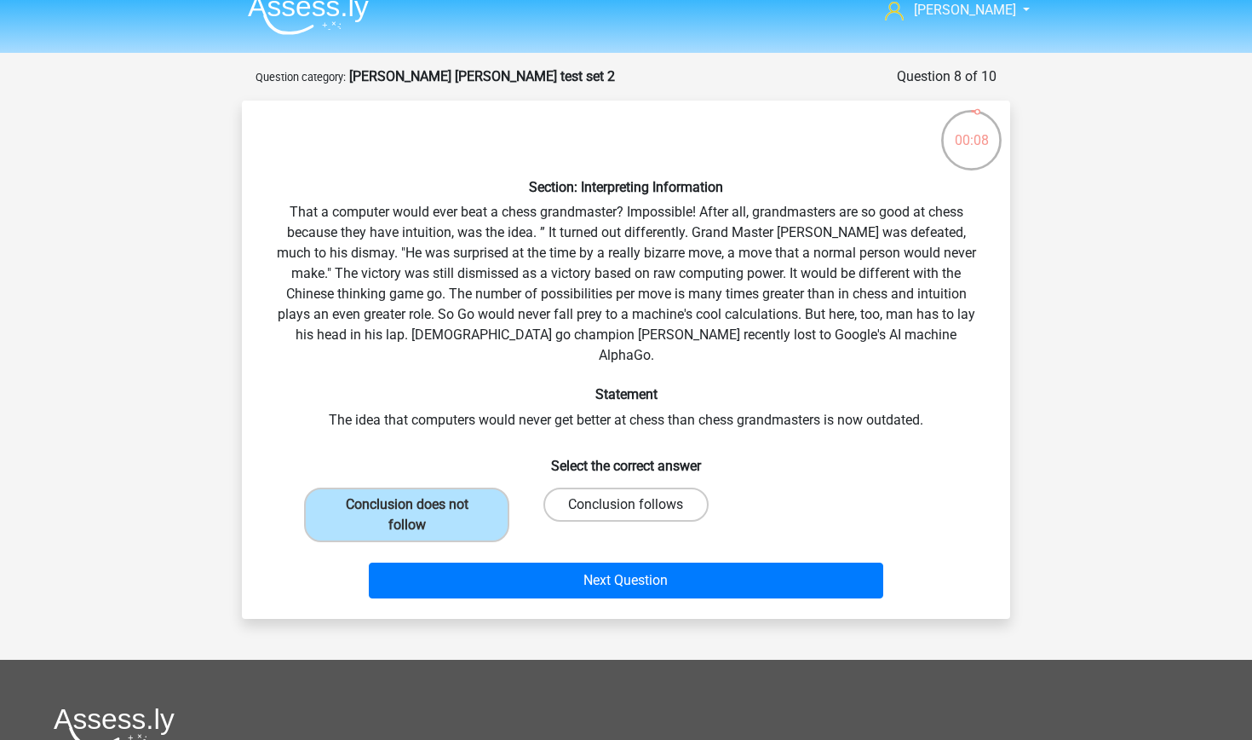
radio input "true"
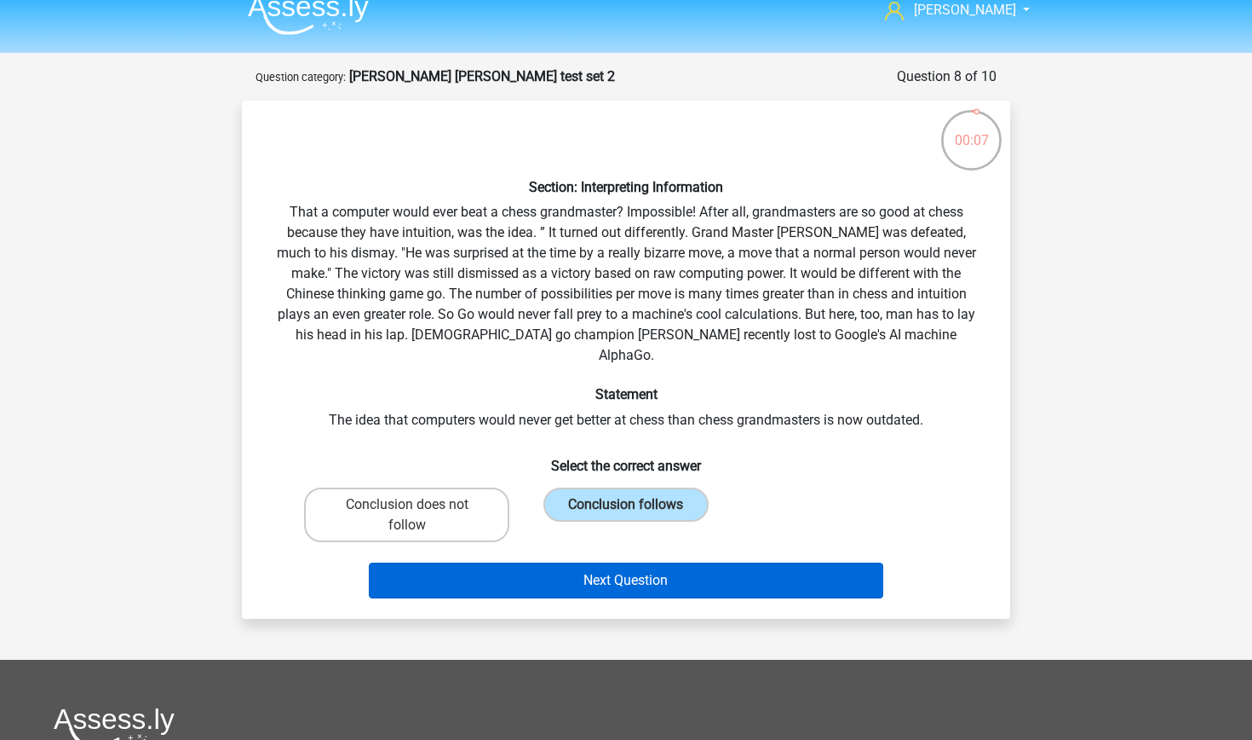
click at [588, 562] on button "Next Question" at bounding box center [626, 580] width 515 height 36
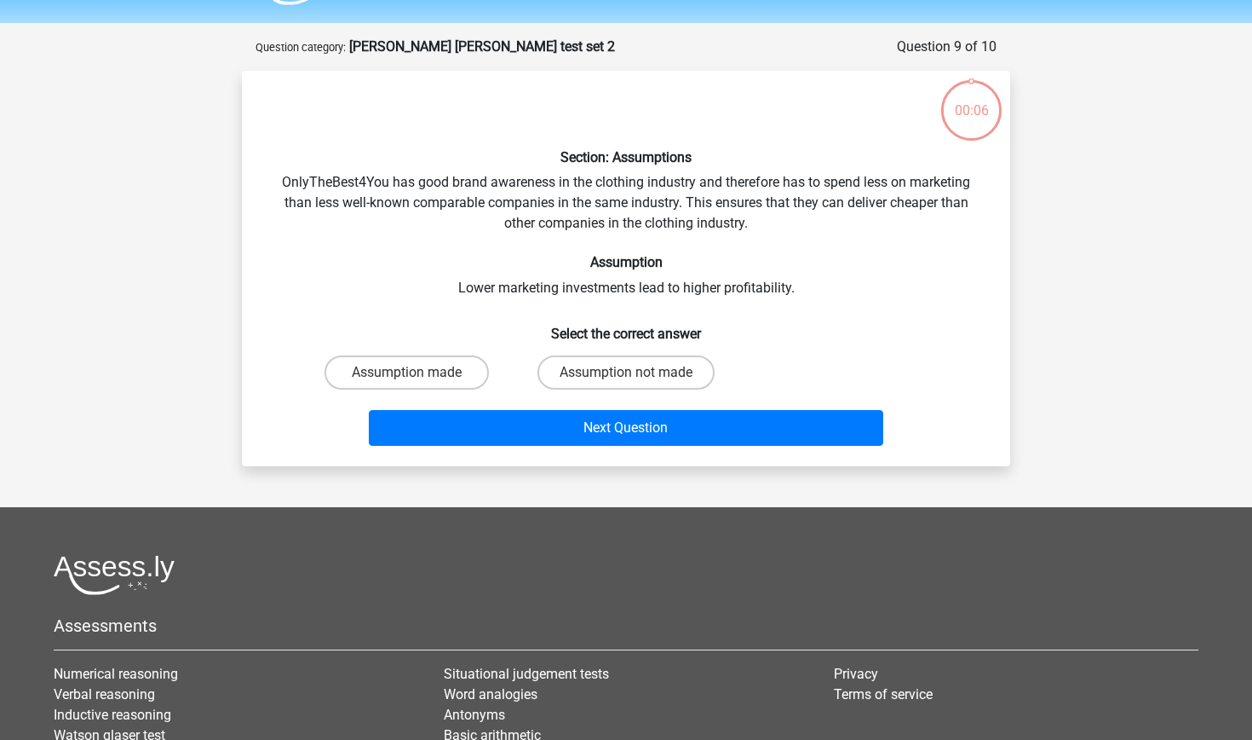
scroll to position [9, 0]
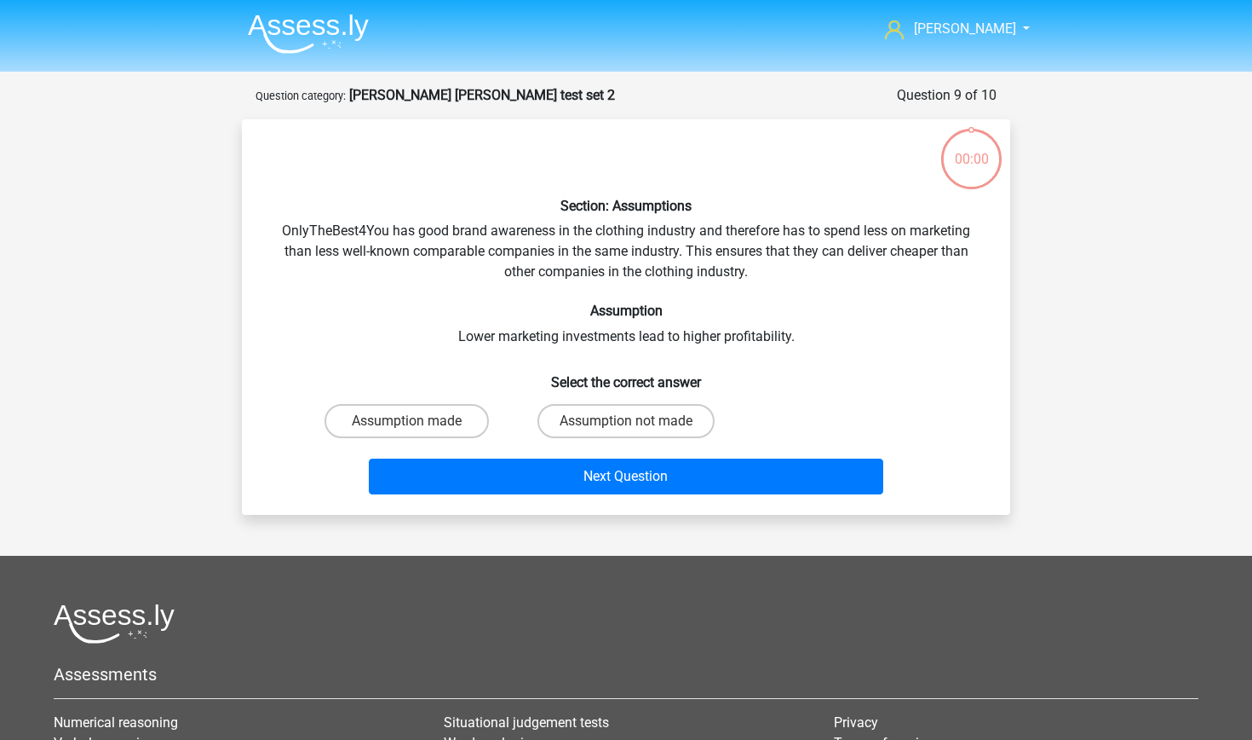
scroll to position [9, 0]
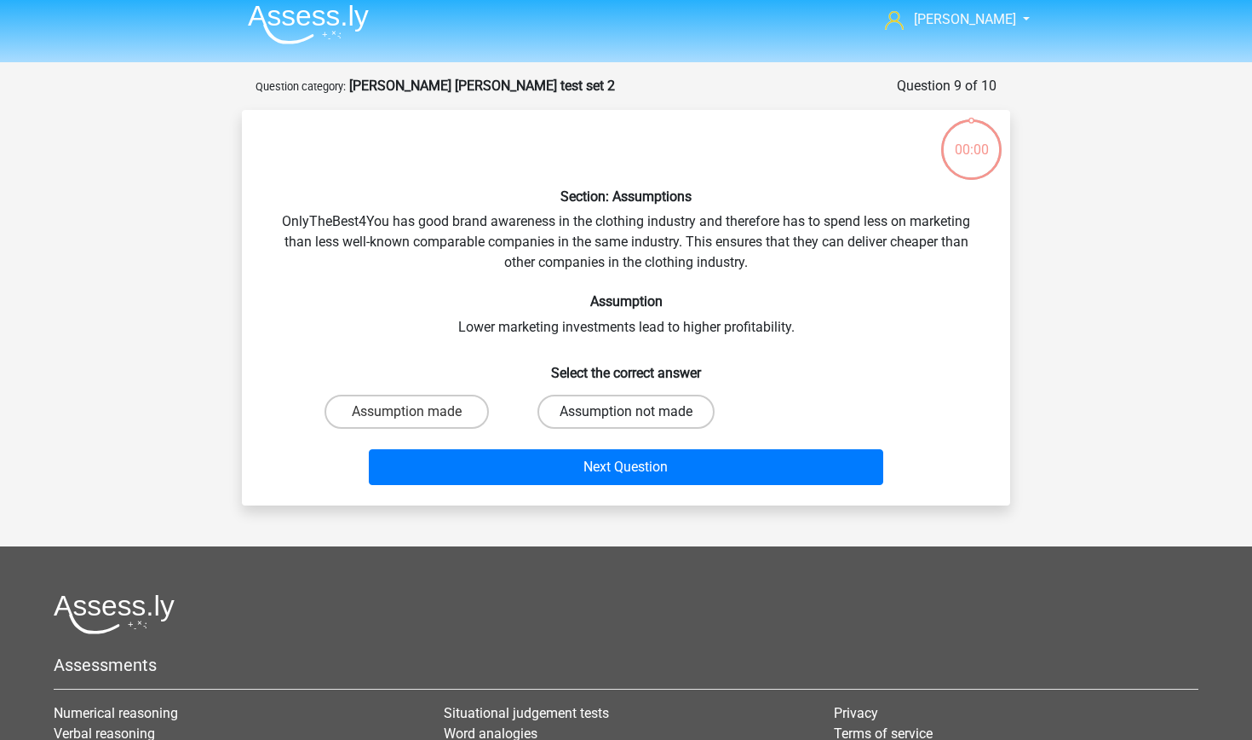
click at [604, 404] on label "Assumption not made" at bounding box center [626, 411] width 177 height 34
click at [626, 412] on input "Assumption not made" at bounding box center [631, 417] width 11 height 11
radio input "true"
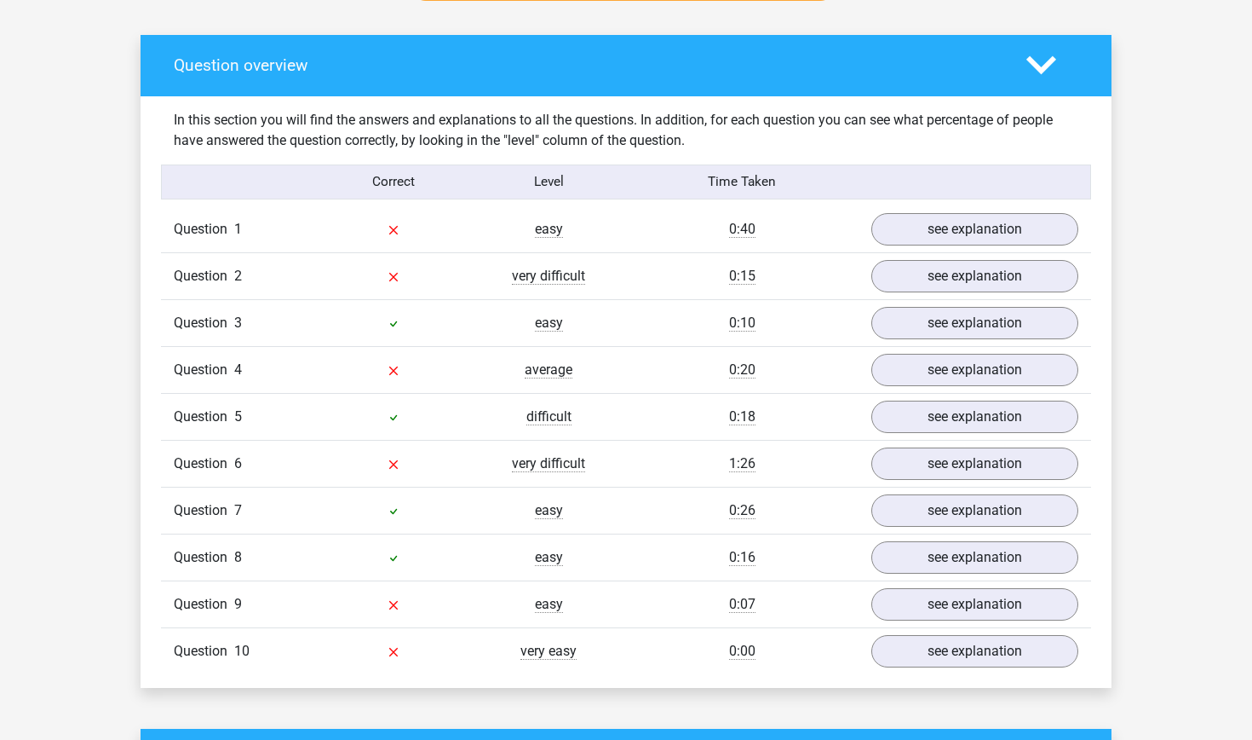
scroll to position [986, 0]
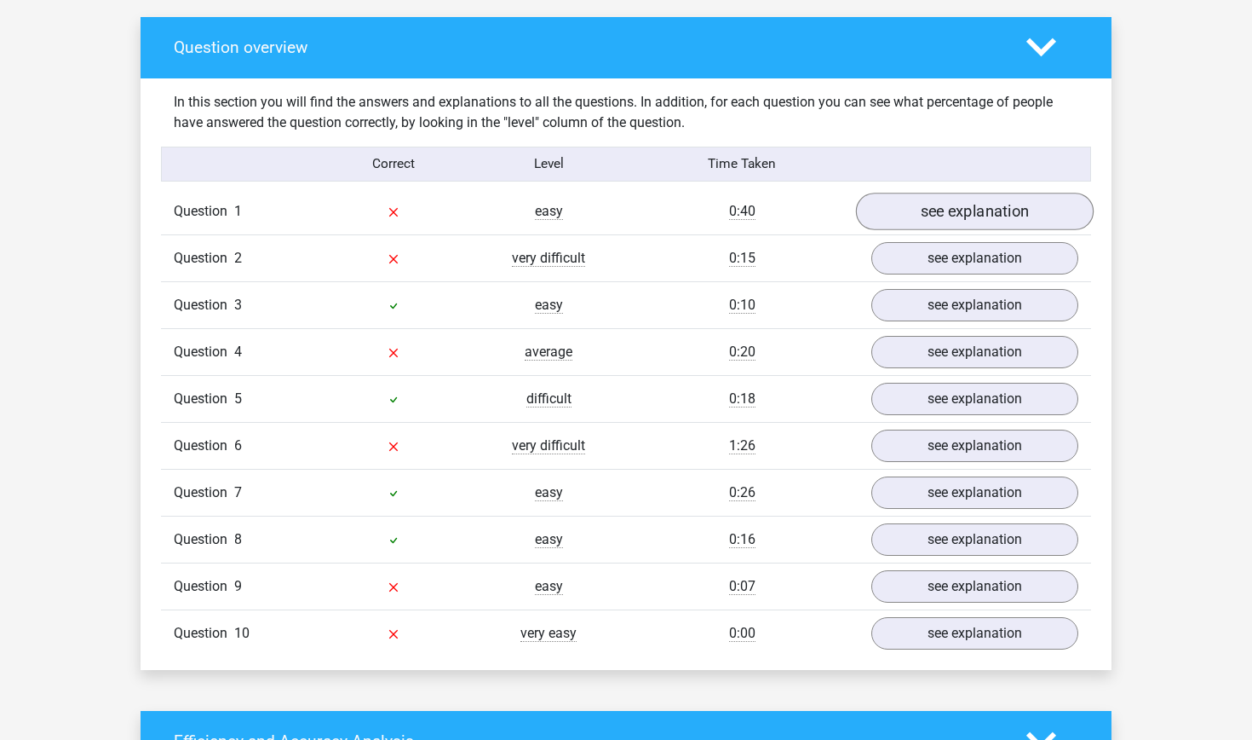
click at [896, 226] on link "see explanation" at bounding box center [975, 211] width 238 height 37
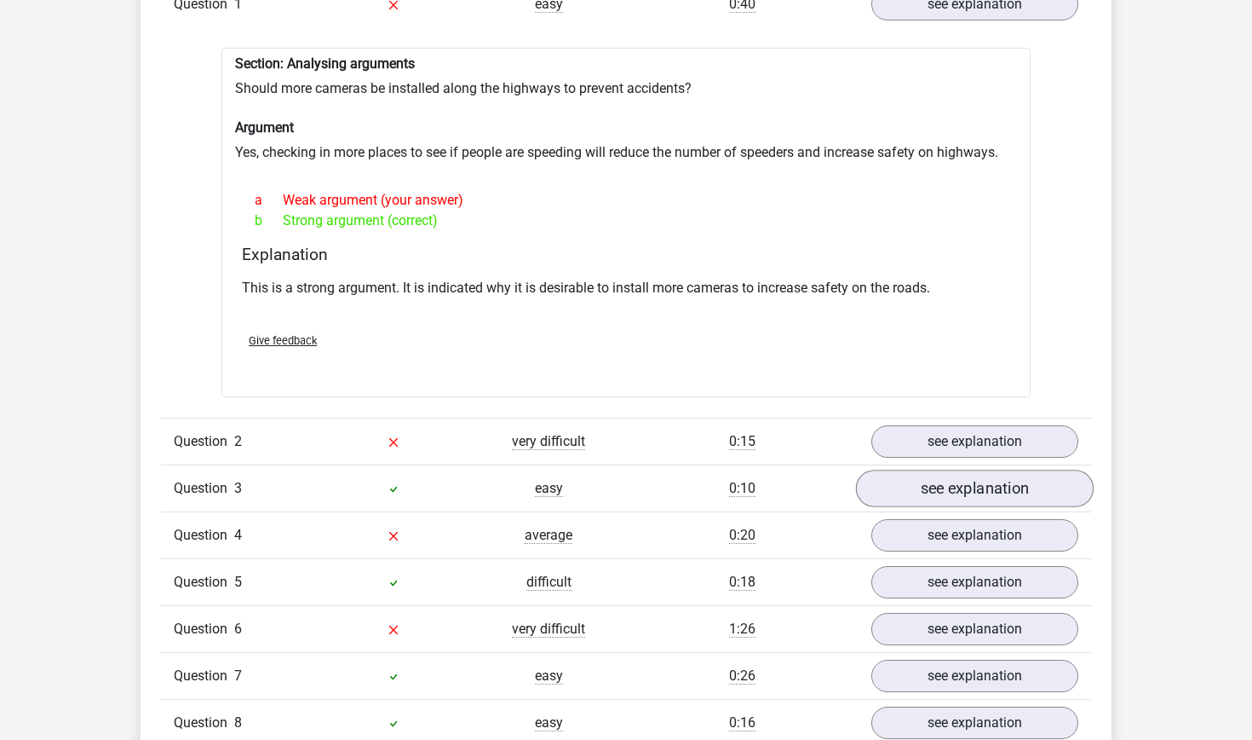
scroll to position [1208, 0]
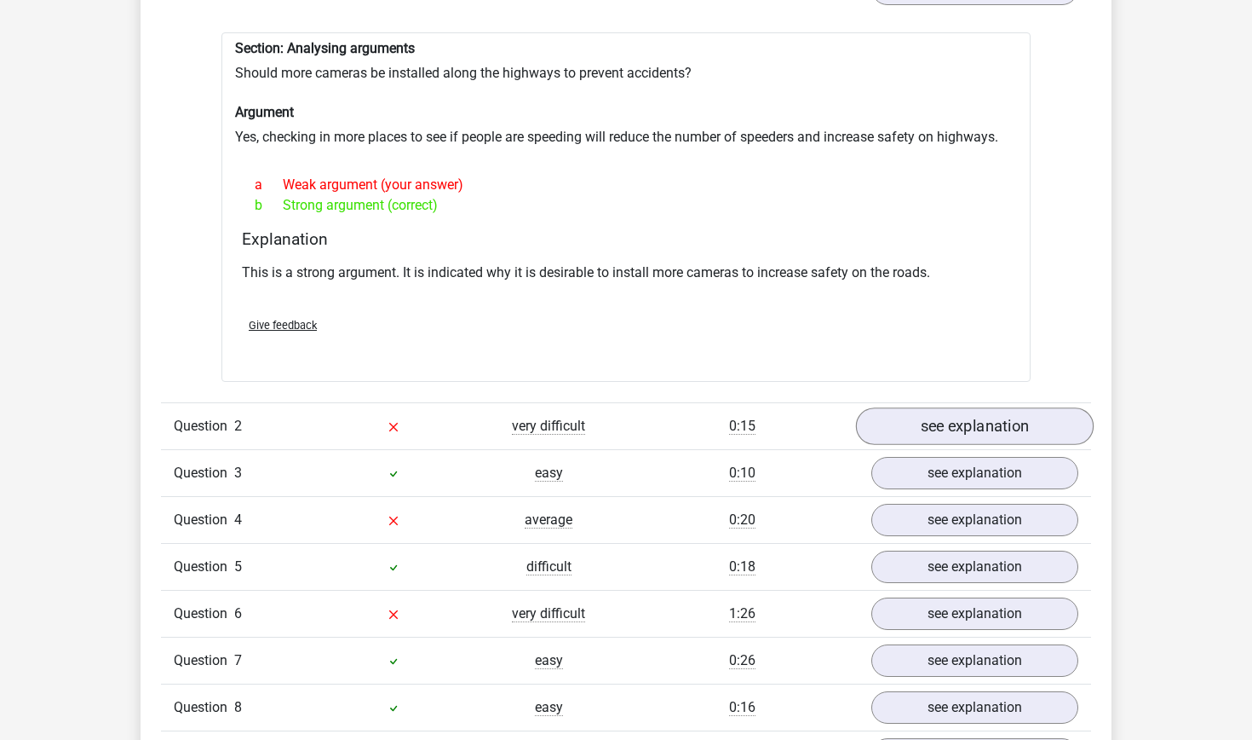
click at [1053, 431] on link "see explanation" at bounding box center [975, 426] width 238 height 37
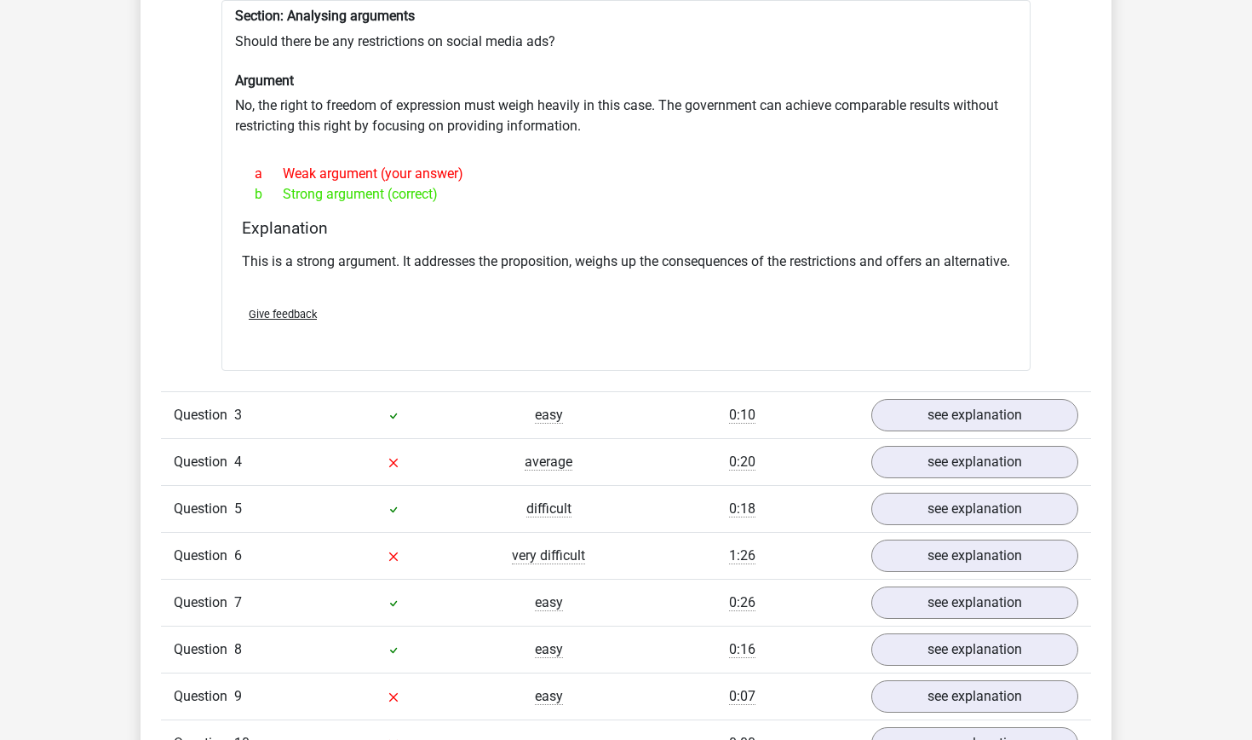
scroll to position [1678, 0]
click at [994, 484] on div "Question 4 average 0:20 see explanation" at bounding box center [626, 460] width 930 height 47
click at [1051, 480] on link "see explanation" at bounding box center [975, 460] width 238 height 37
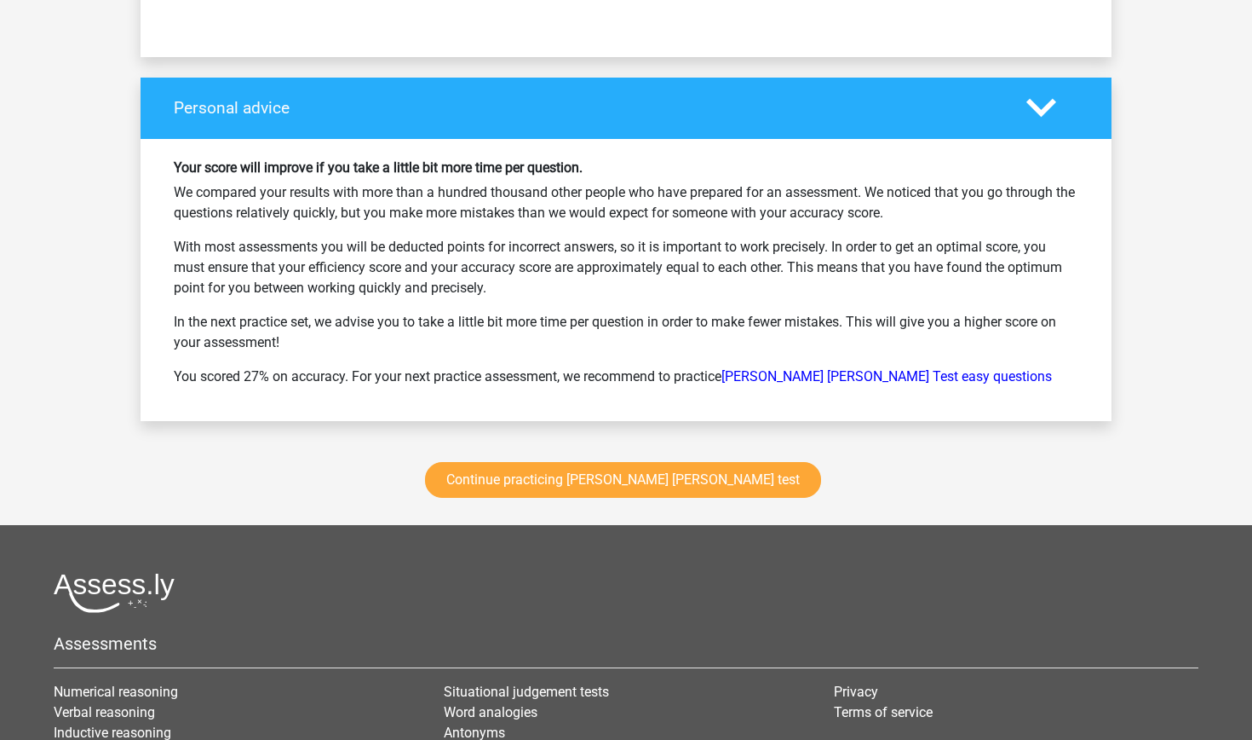
scroll to position [3519, 0]
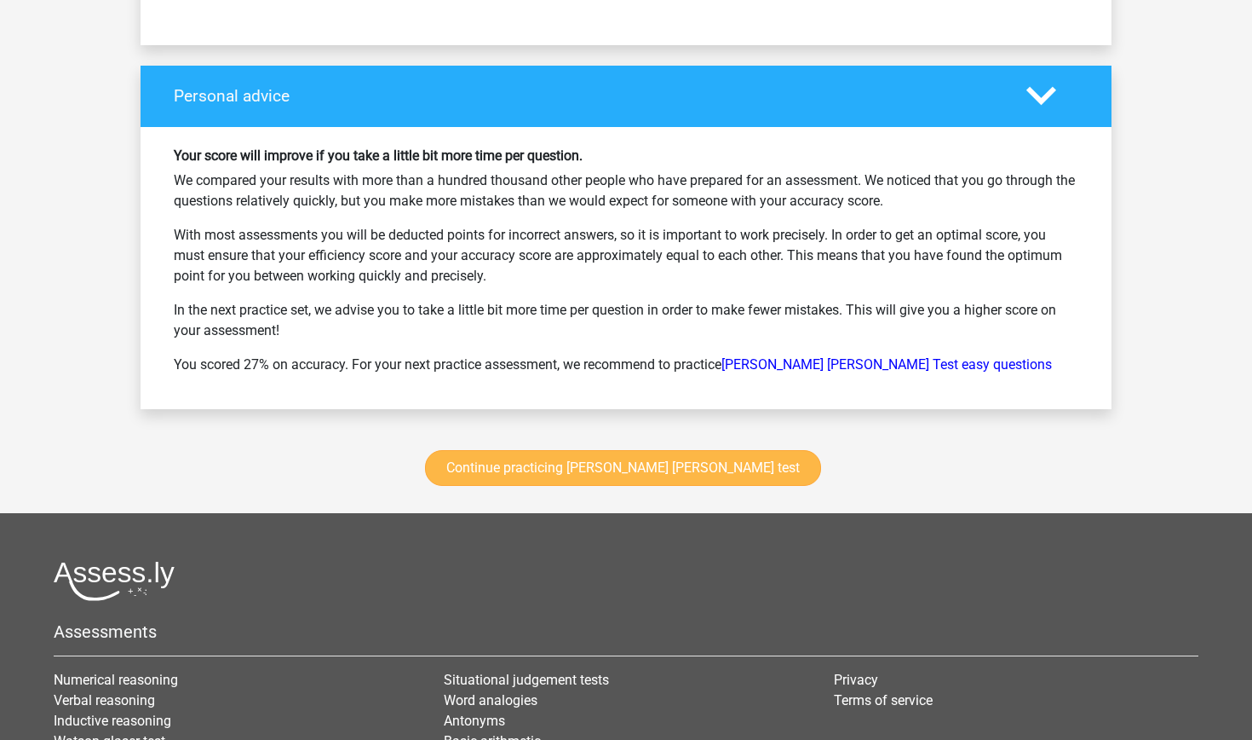
click at [660, 486] on link "Continue practicing [PERSON_NAME] [PERSON_NAME] test" at bounding box center [623, 468] width 396 height 36
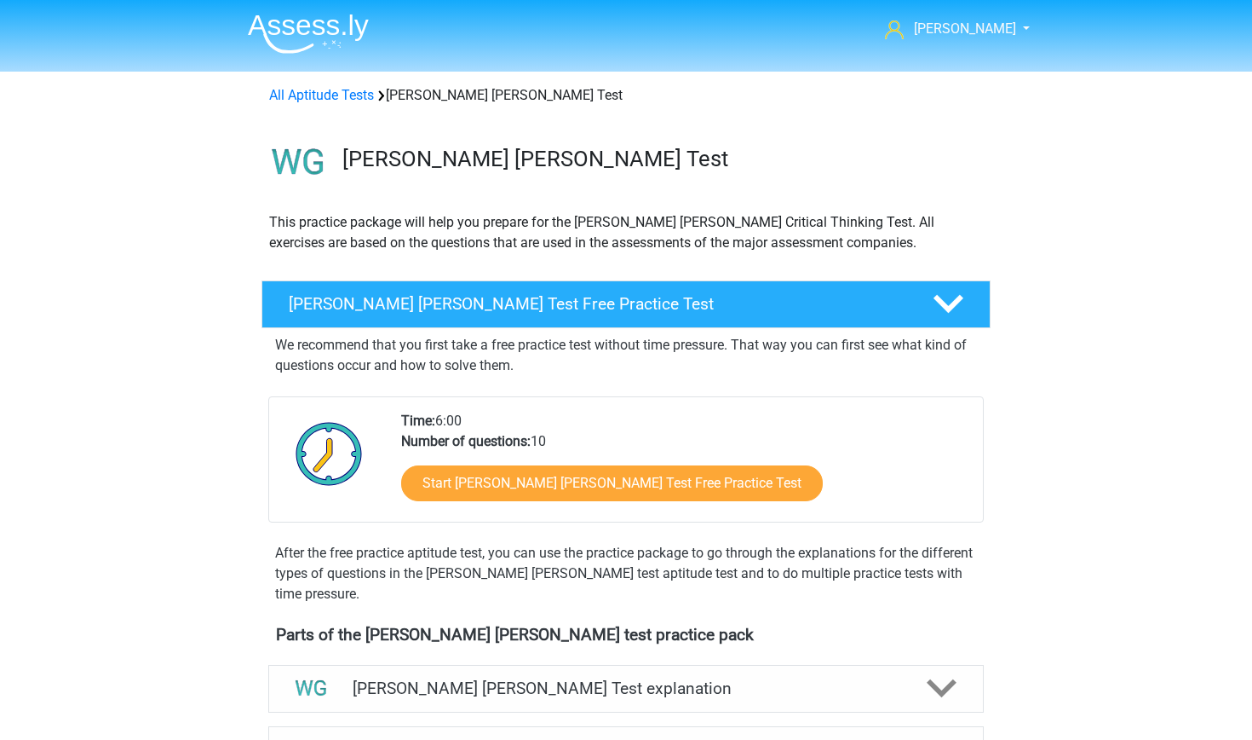
scroll to position [719, 0]
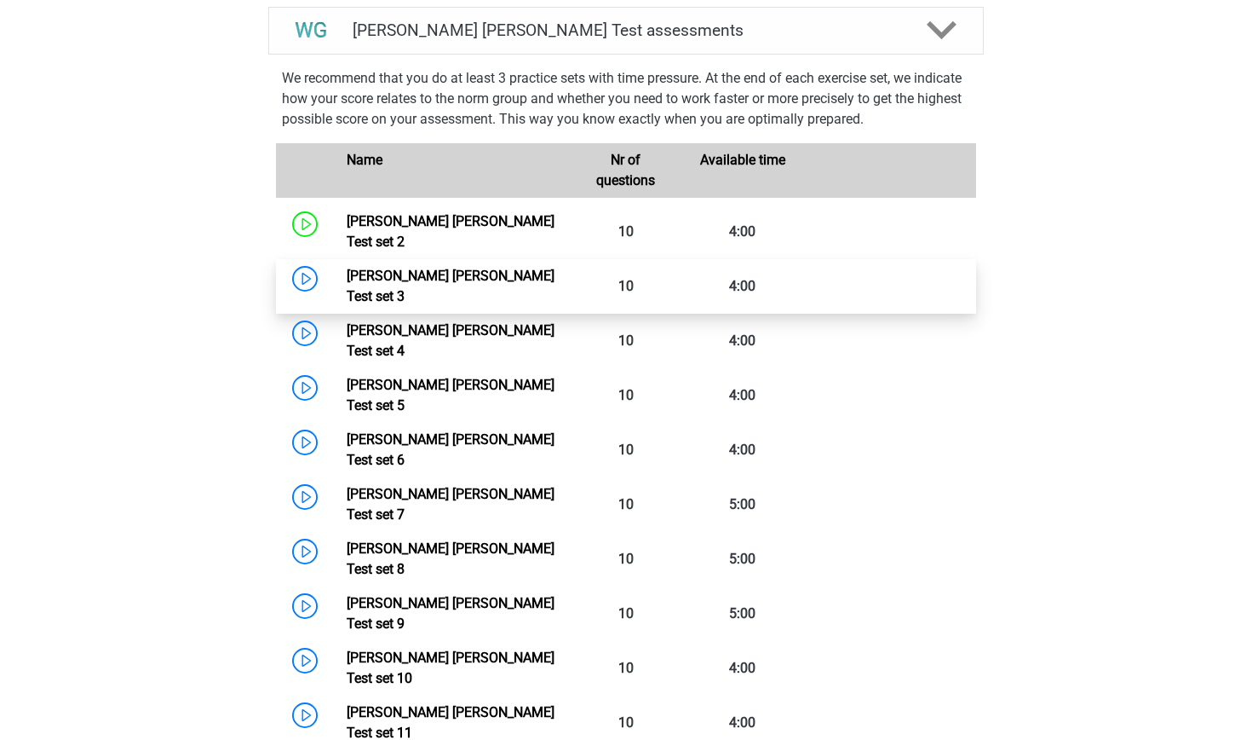
click at [347, 268] on link "Watson Glaser Test set 3" at bounding box center [451, 286] width 208 height 37
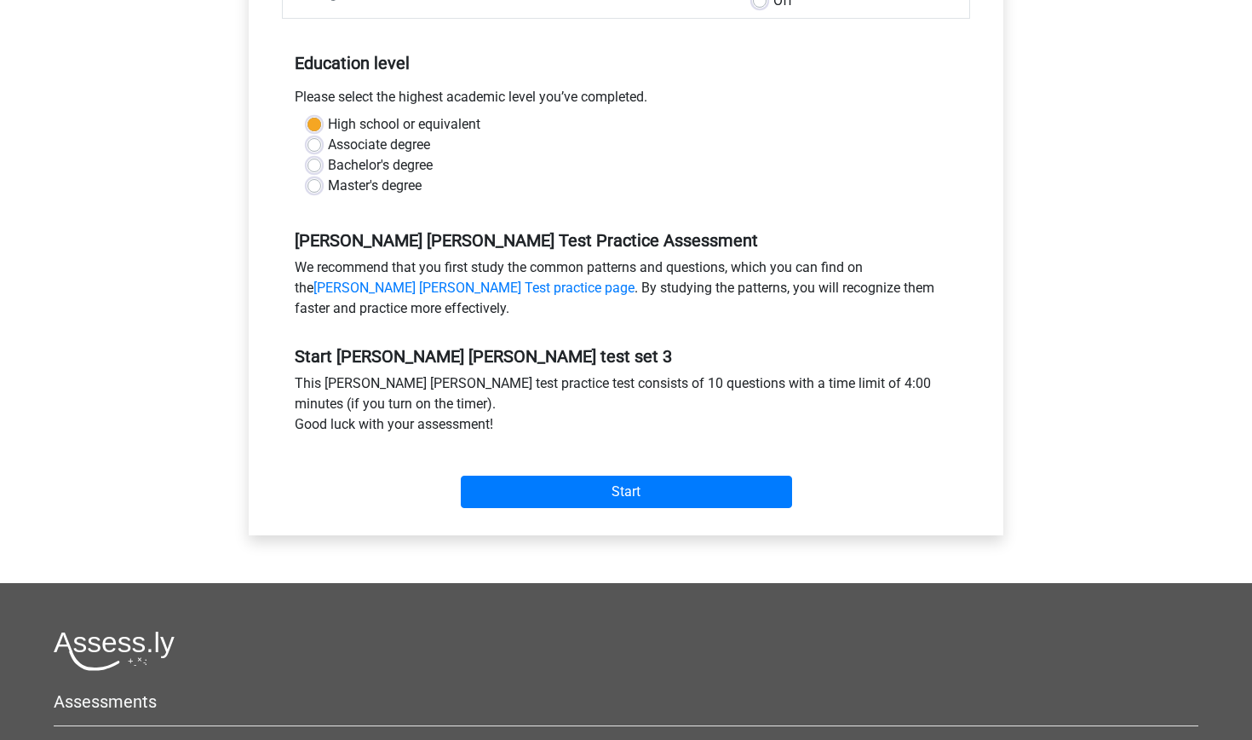
scroll to position [316, 0]
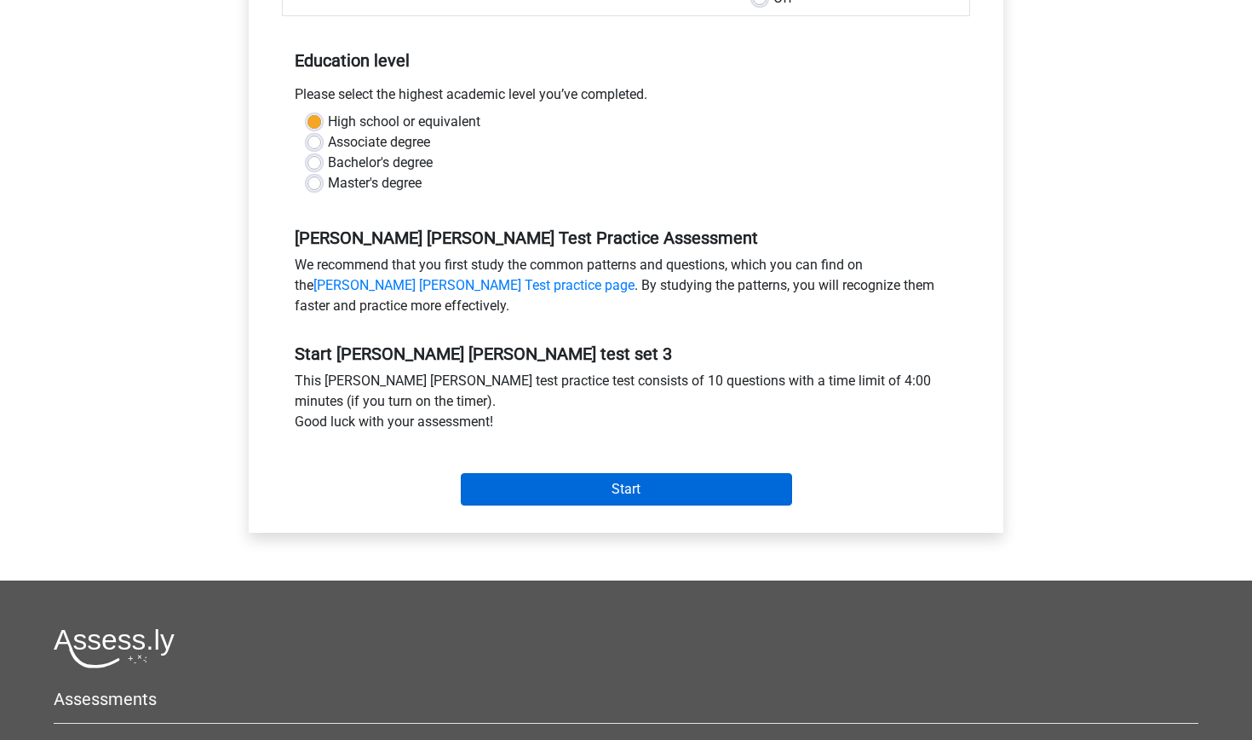
click at [485, 477] on input "Start" at bounding box center [626, 489] width 331 height 32
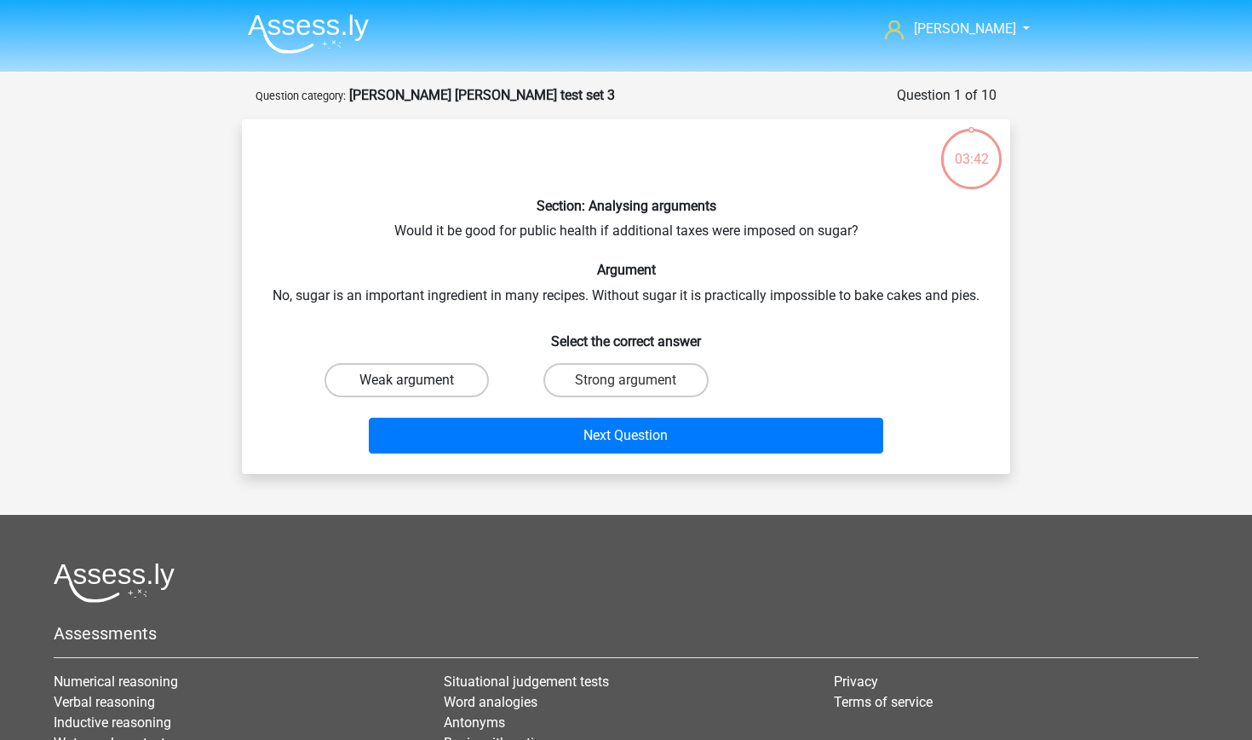
click at [440, 377] on label "Weak argument" at bounding box center [407, 380] width 164 height 34
click at [418, 380] on input "Weak argument" at bounding box center [412, 385] width 11 height 11
radio input "true"
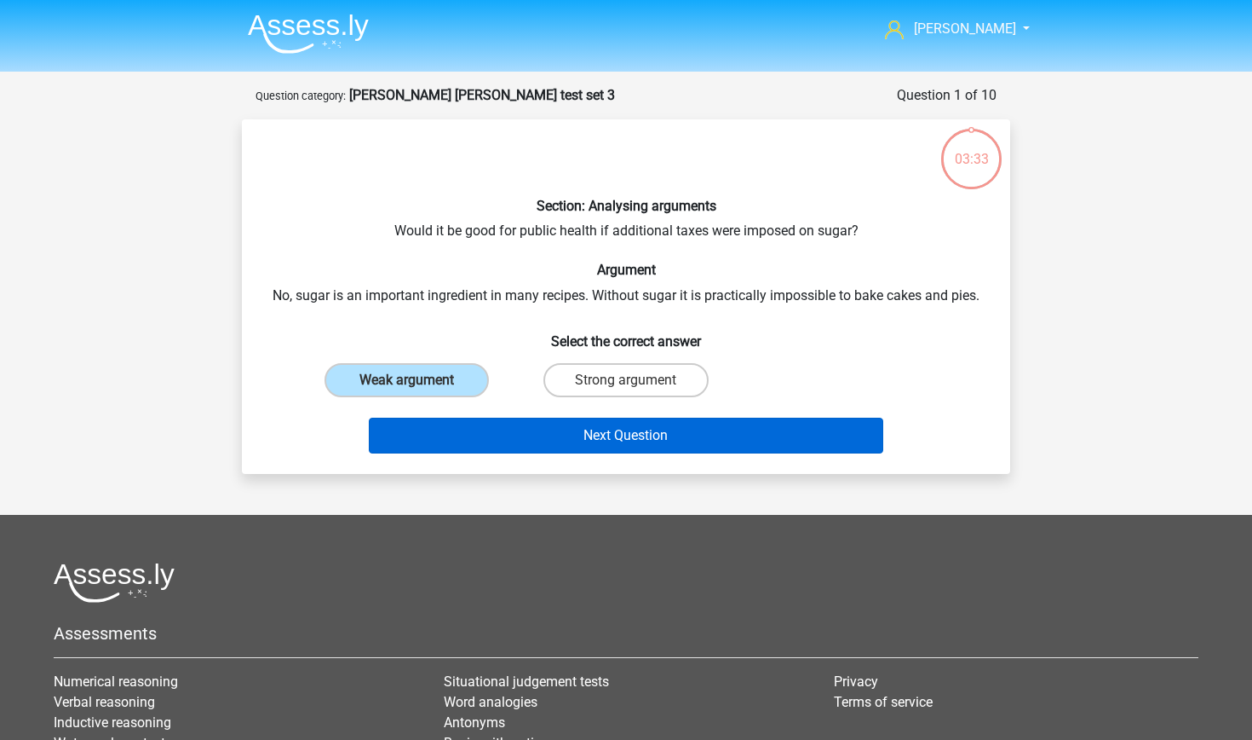
click at [530, 428] on button "Next Question" at bounding box center [626, 435] width 515 height 36
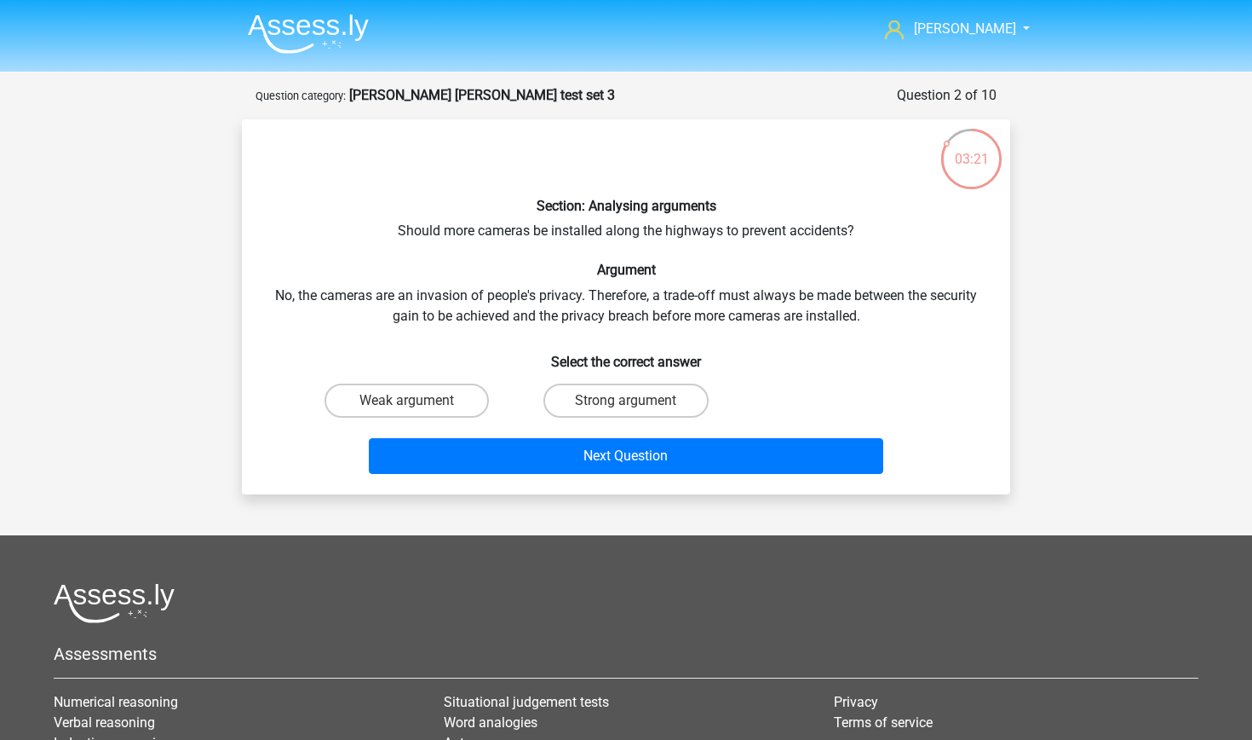
click at [416, 407] on input "Weak argument" at bounding box center [412, 405] width 11 height 11
radio input "true"
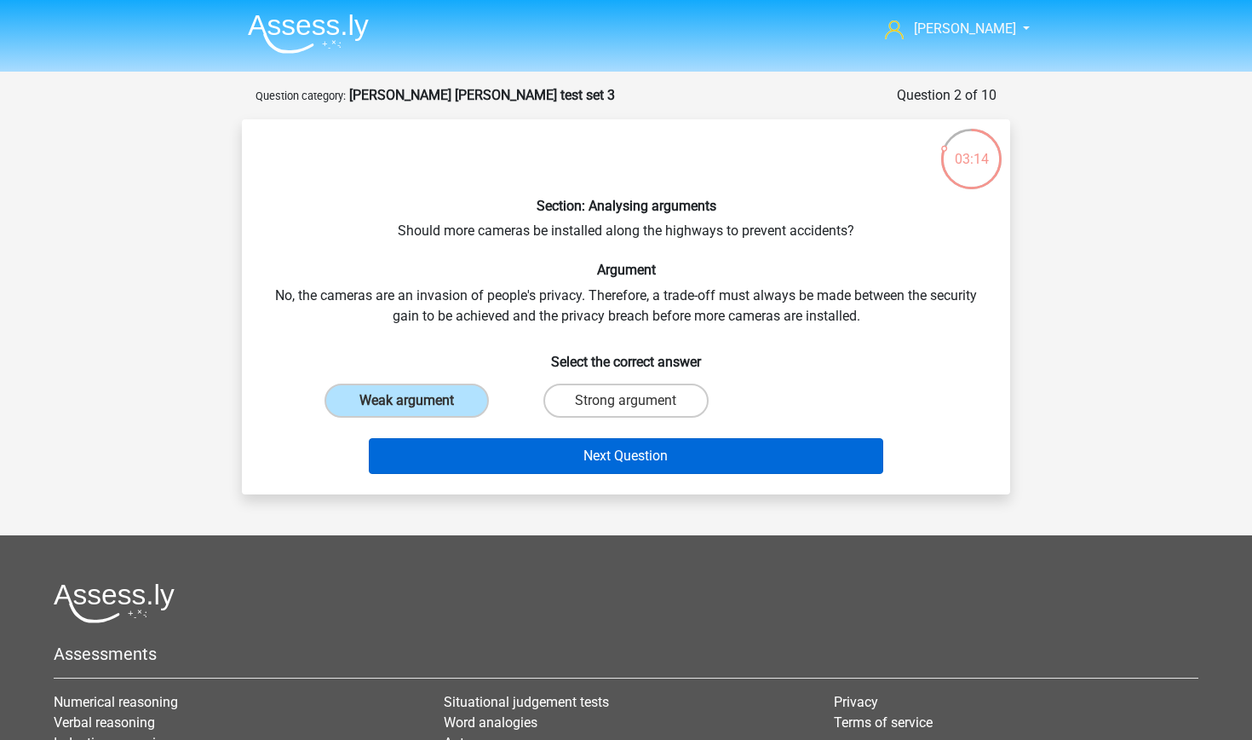
click at [486, 442] on button "Next Question" at bounding box center [626, 456] width 515 height 36
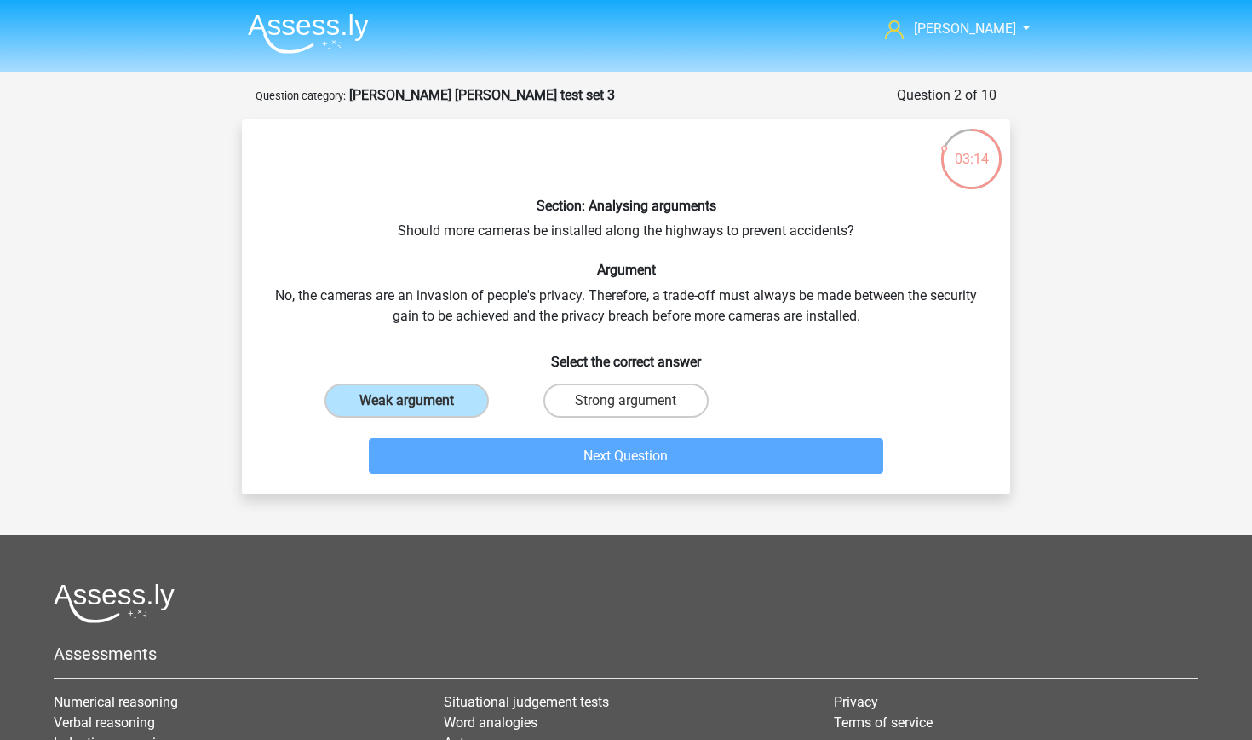
scroll to position [85, 0]
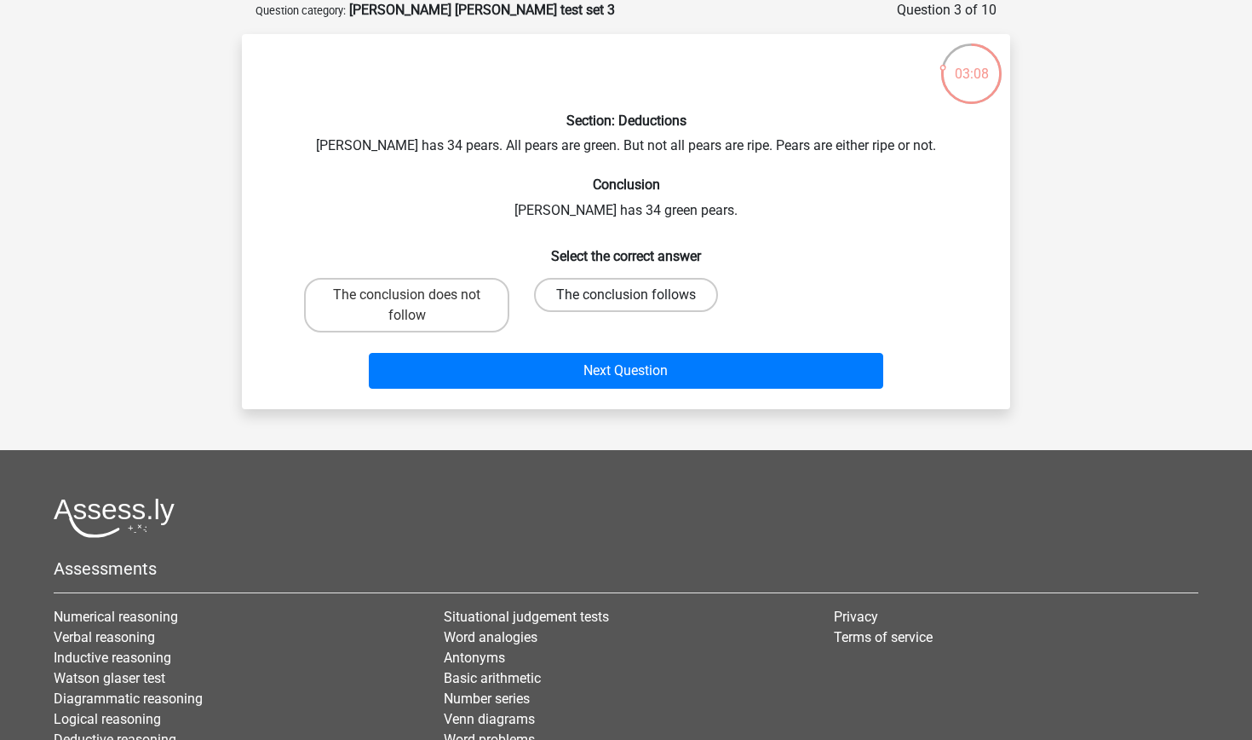
click at [642, 288] on label "The conclusion follows" at bounding box center [626, 295] width 184 height 34
click at [637, 295] on input "The conclusion follows" at bounding box center [631, 300] width 11 height 11
radio input "true"
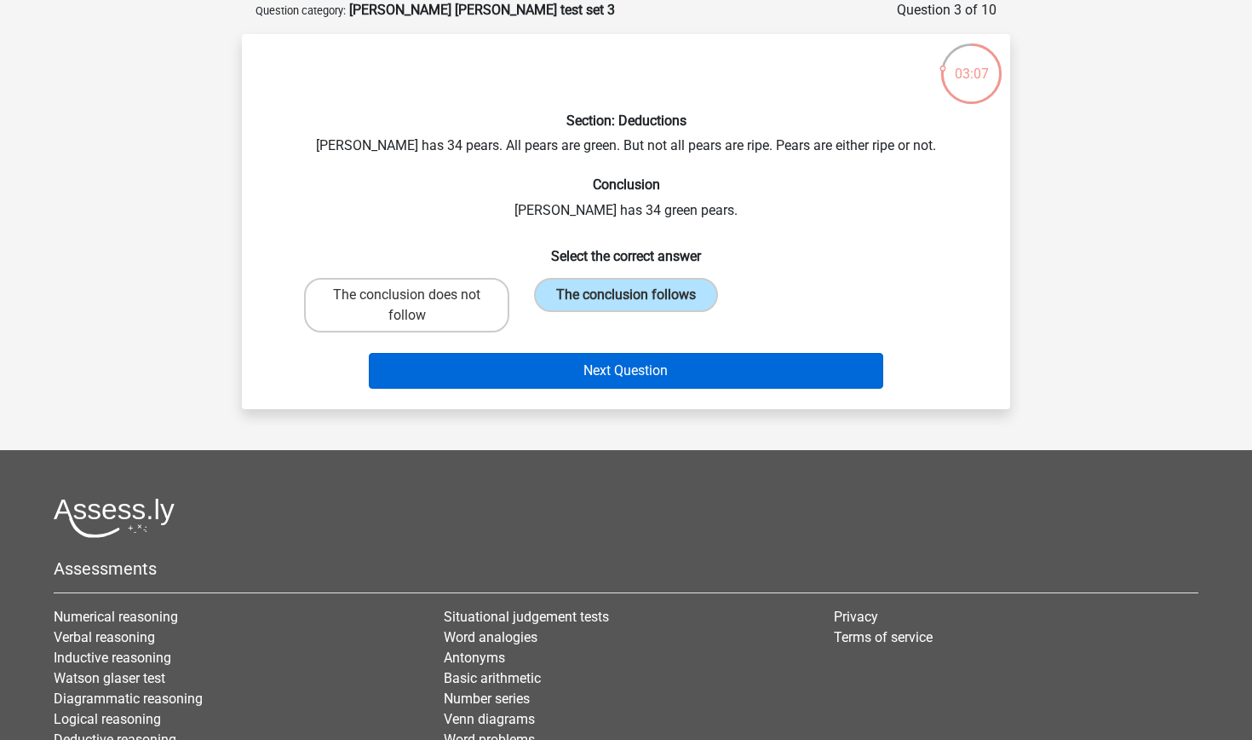
click at [603, 360] on button "Next Question" at bounding box center [626, 371] width 515 height 36
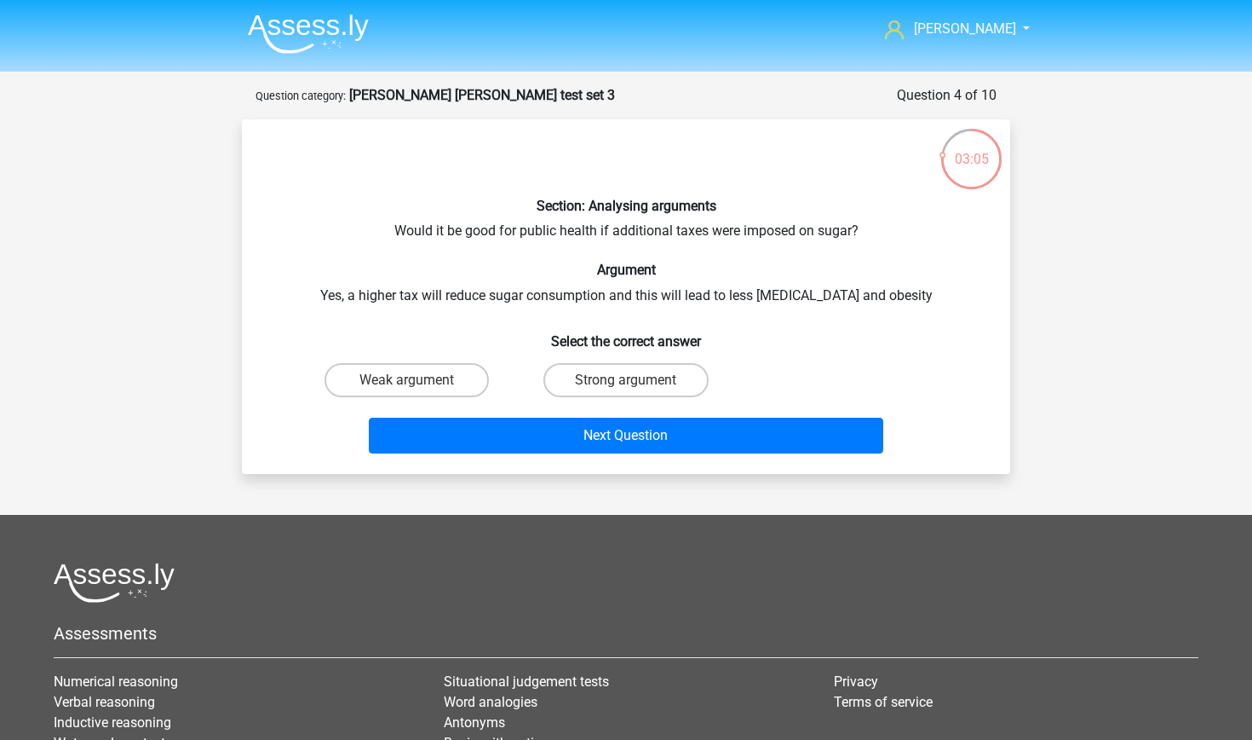
scroll to position [0, 0]
click at [590, 368] on label "Strong argument" at bounding box center [626, 380] width 164 height 34
click at [626, 380] on input "Strong argument" at bounding box center [631, 385] width 11 height 11
radio input "true"
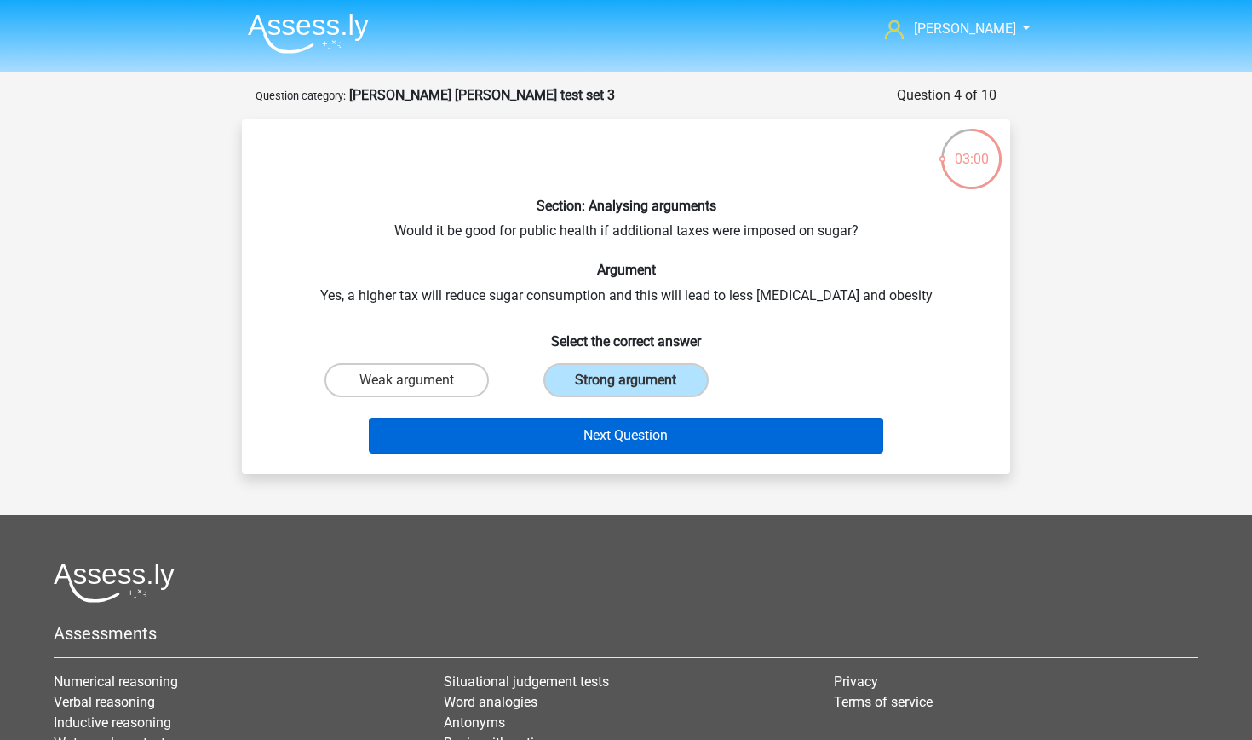
click at [586, 443] on button "Next Question" at bounding box center [626, 435] width 515 height 36
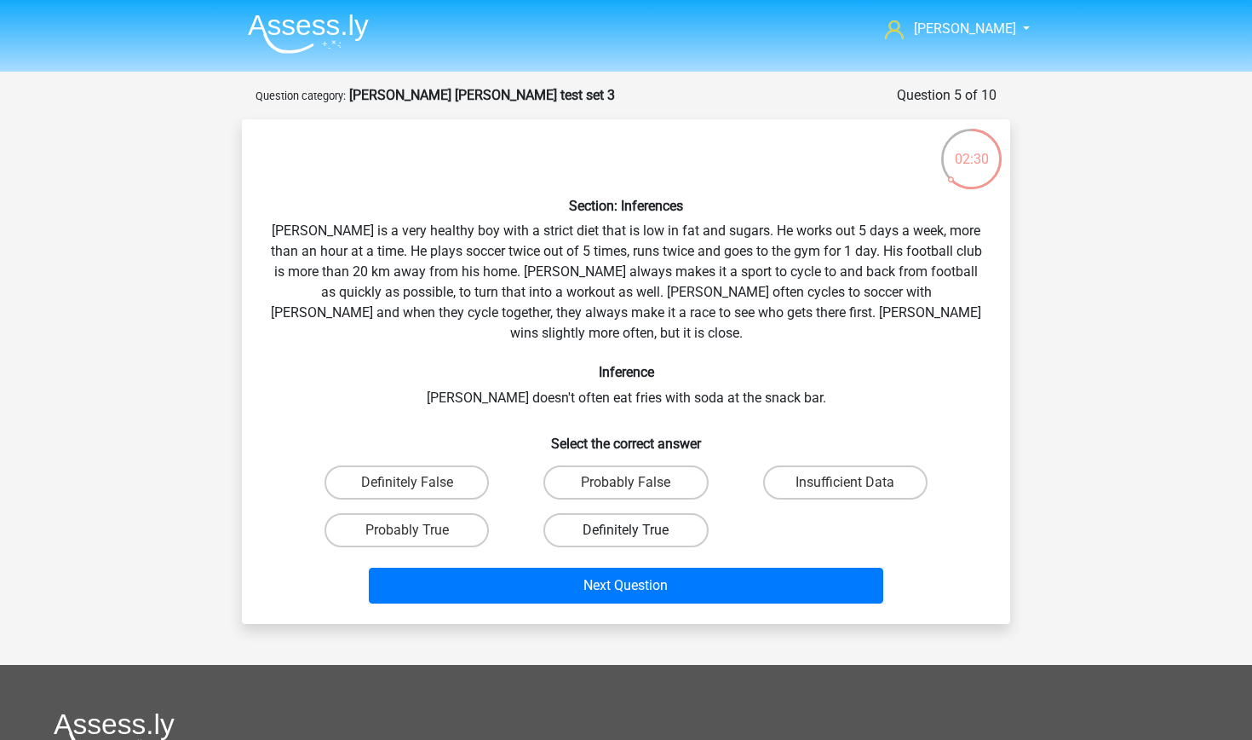
click at [565, 513] on label "Definitely True" at bounding box center [626, 530] width 164 height 34
click at [626, 530] on input "Definitely True" at bounding box center [631, 535] width 11 height 11
radio input "true"
click at [536, 513] on div "Definitely True" at bounding box center [625, 530] width 205 height 34
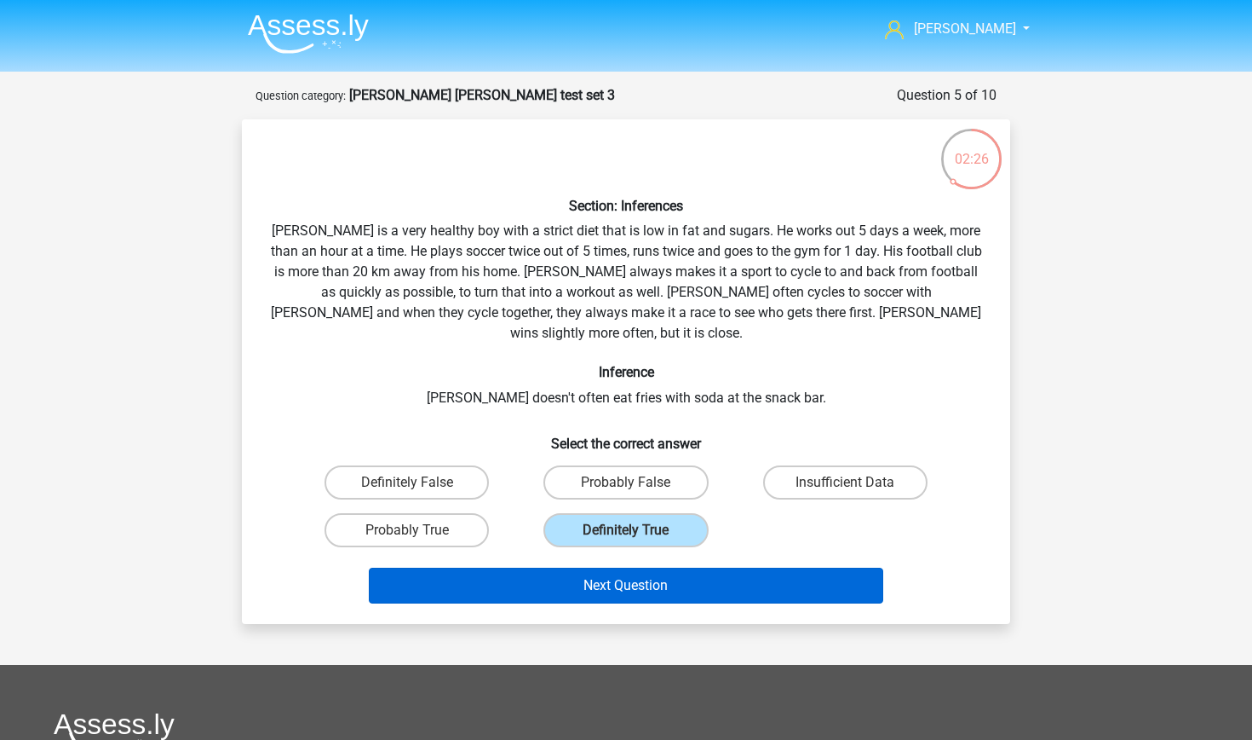
click at [544, 567] on button "Next Question" at bounding box center [626, 585] width 515 height 36
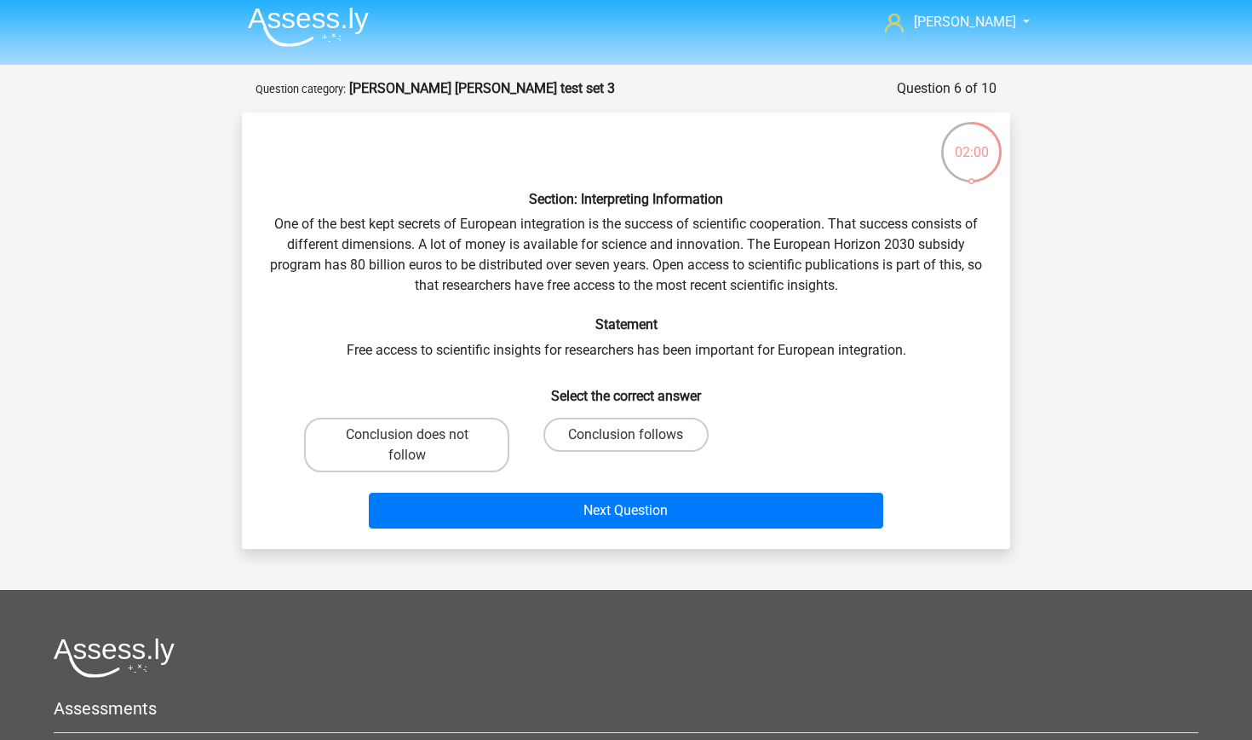
scroll to position [4, 0]
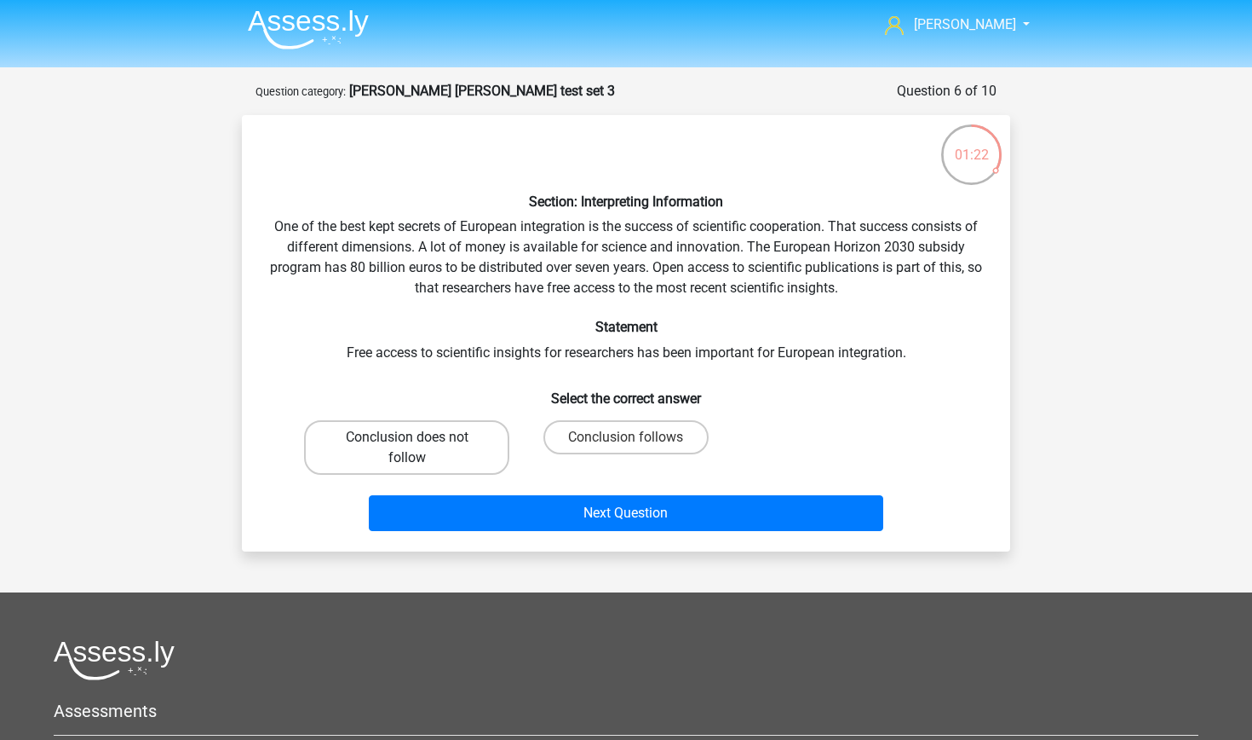
click at [449, 446] on label "Conclusion does not follow" at bounding box center [406, 447] width 205 height 55
click at [418, 446] on input "Conclusion does not follow" at bounding box center [412, 442] width 11 height 11
radio input "true"
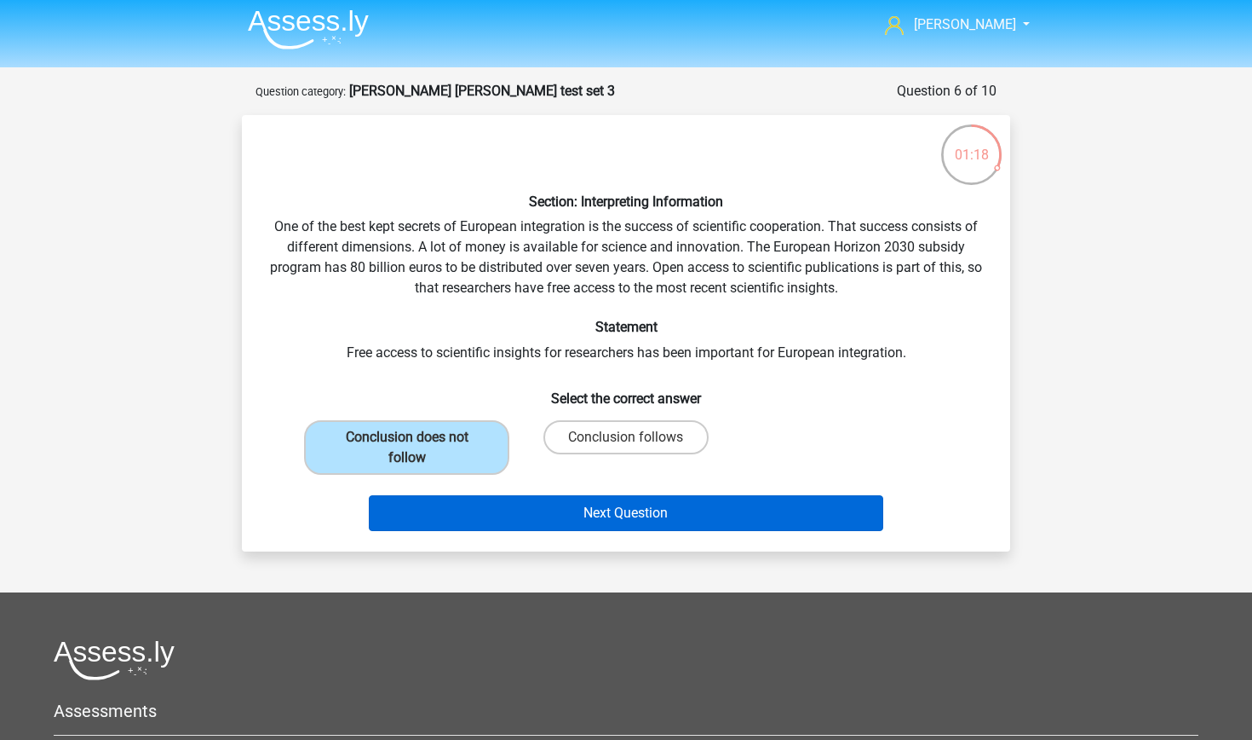
click at [570, 509] on button "Next Question" at bounding box center [626, 513] width 515 height 36
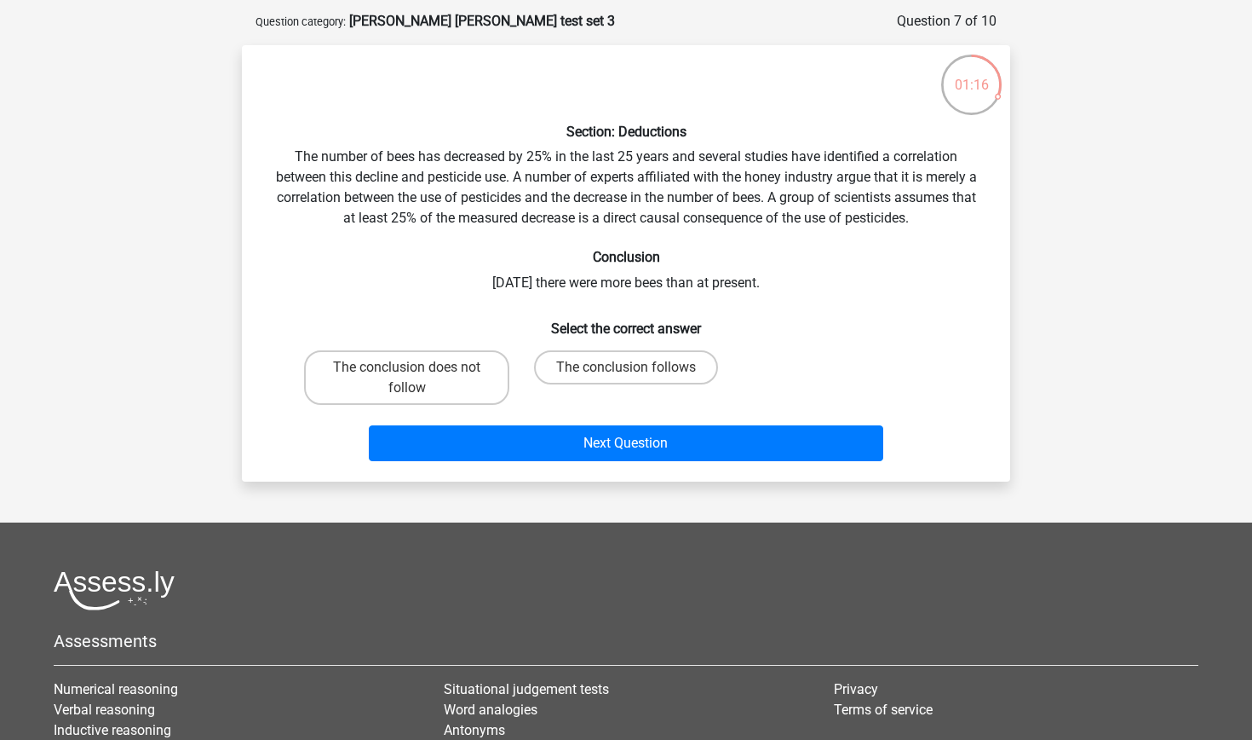
scroll to position [60, 0]
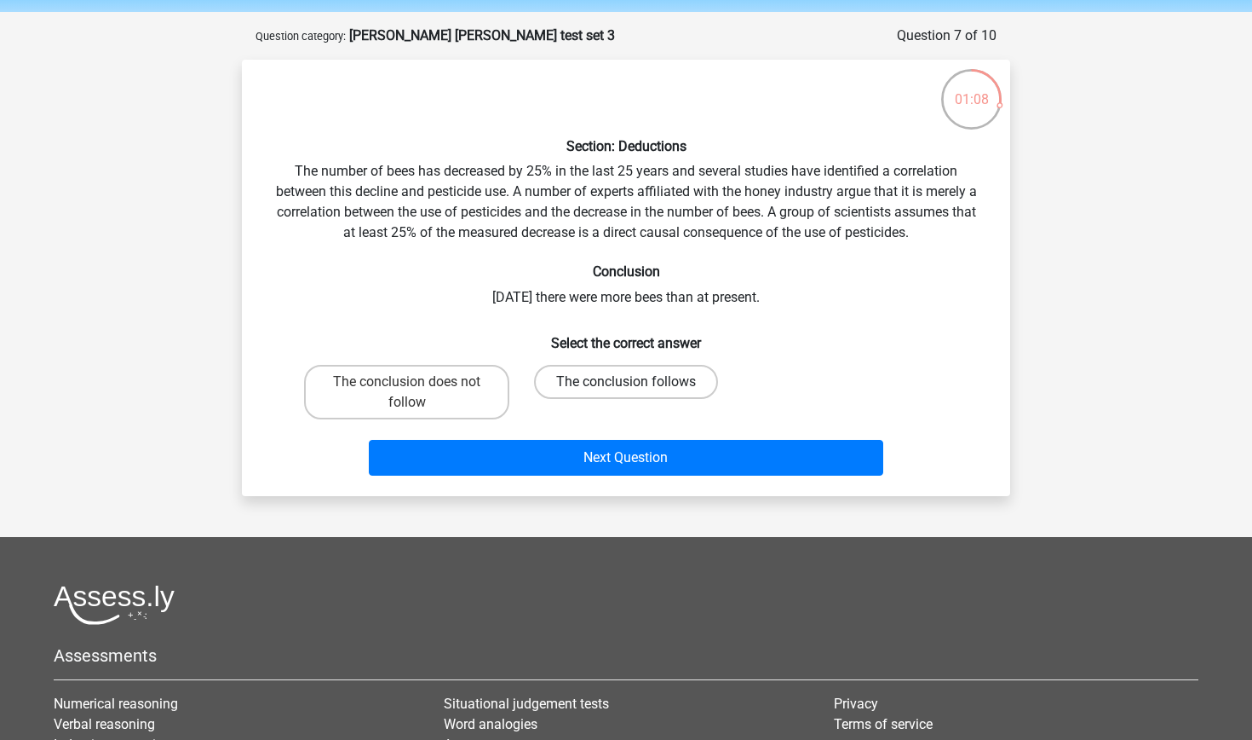
click at [590, 371] on label "The conclusion follows" at bounding box center [626, 382] width 184 height 34
click at [626, 382] on input "The conclusion follows" at bounding box center [631, 387] width 11 height 11
radio input "true"
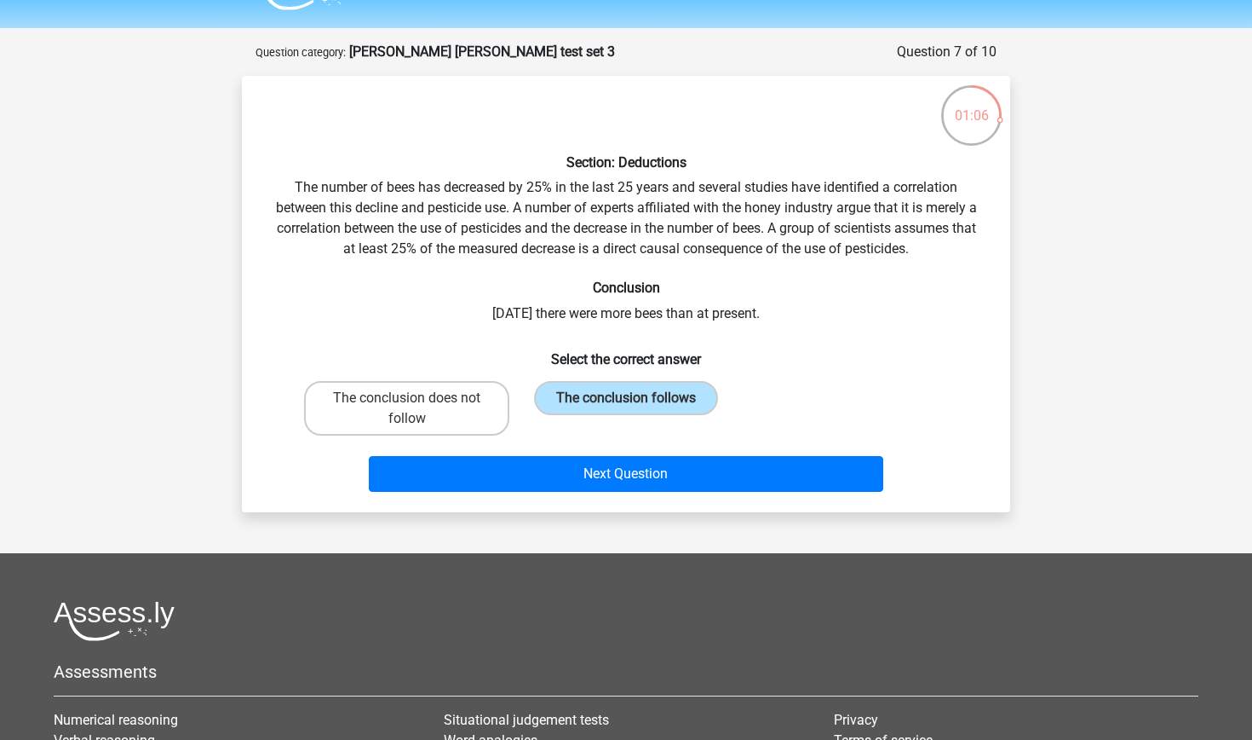
scroll to position [41, 0]
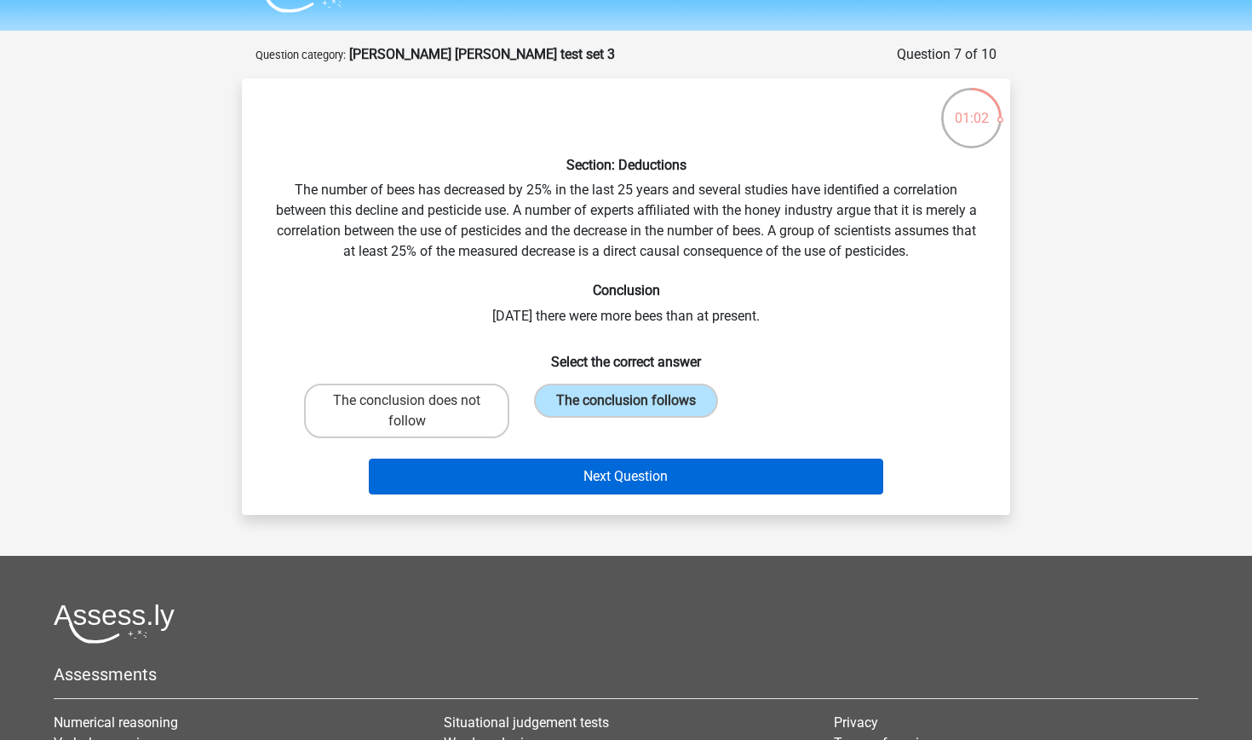
click at [603, 475] on button "Next Question" at bounding box center [626, 476] width 515 height 36
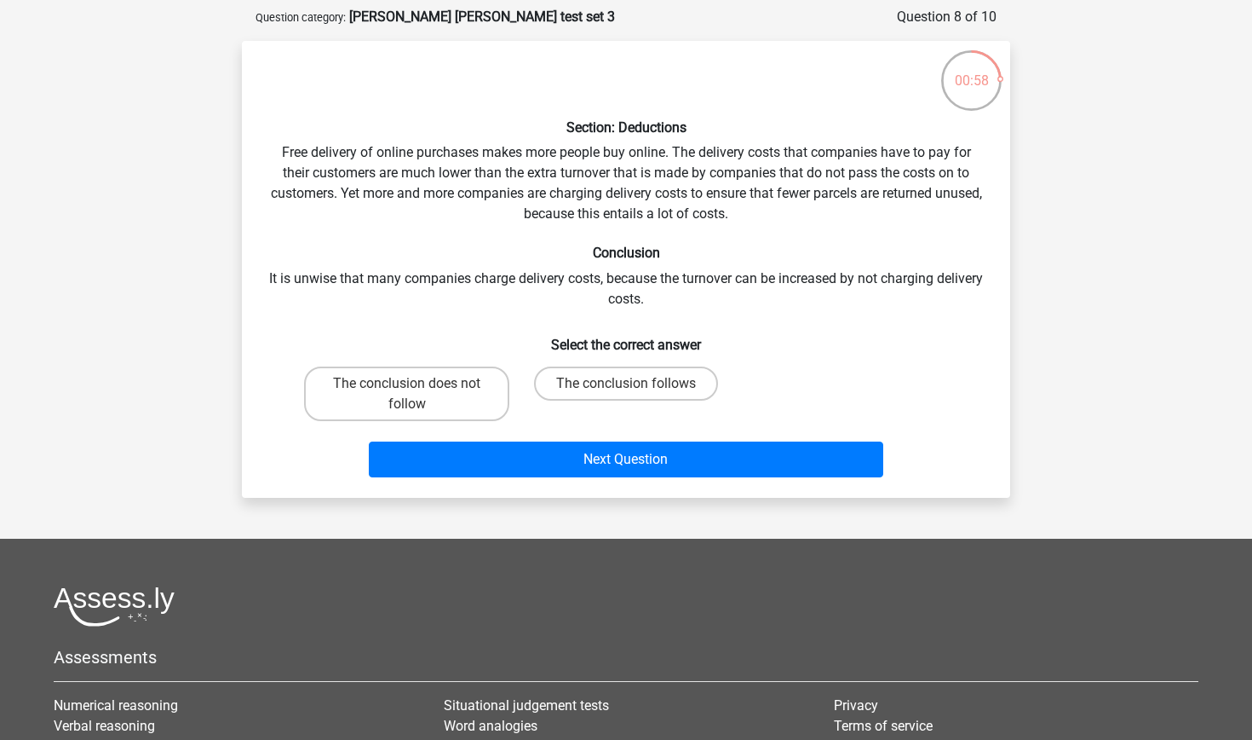
scroll to position [77, 0]
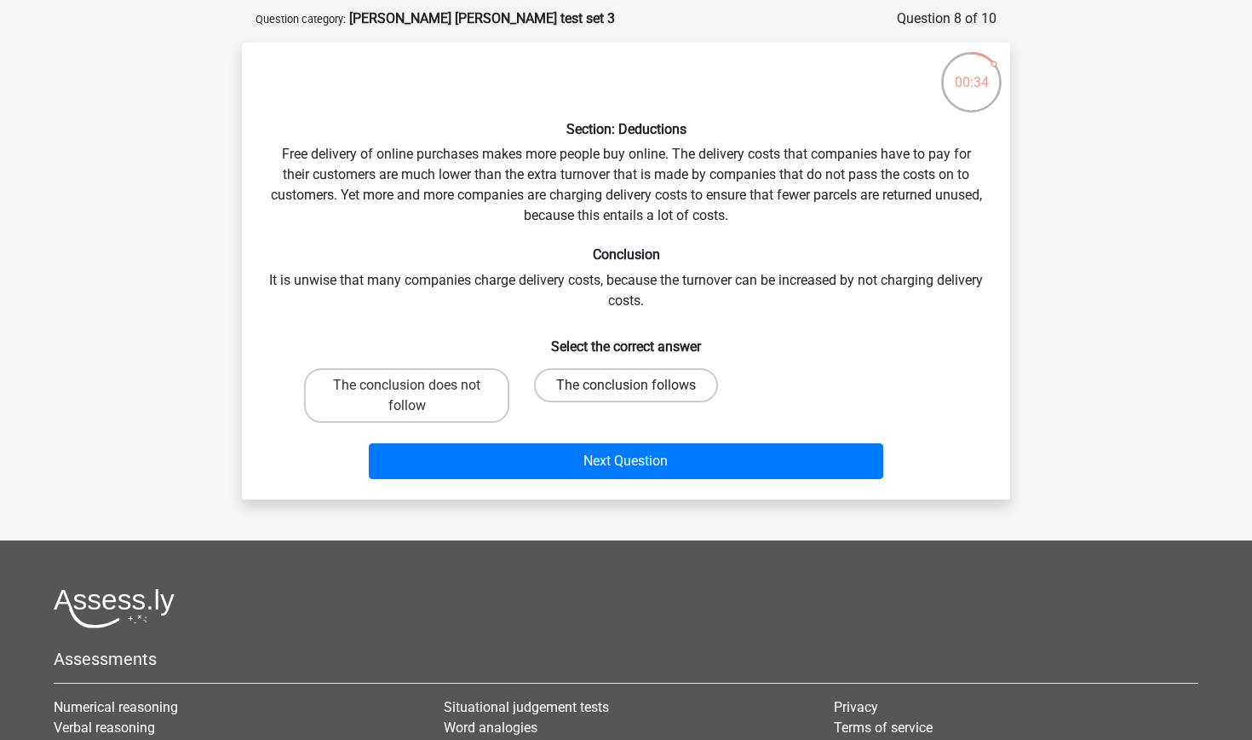
click at [647, 377] on label "The conclusion follows" at bounding box center [626, 385] width 184 height 34
click at [637, 385] on input "The conclusion follows" at bounding box center [631, 390] width 11 height 11
radio input "true"
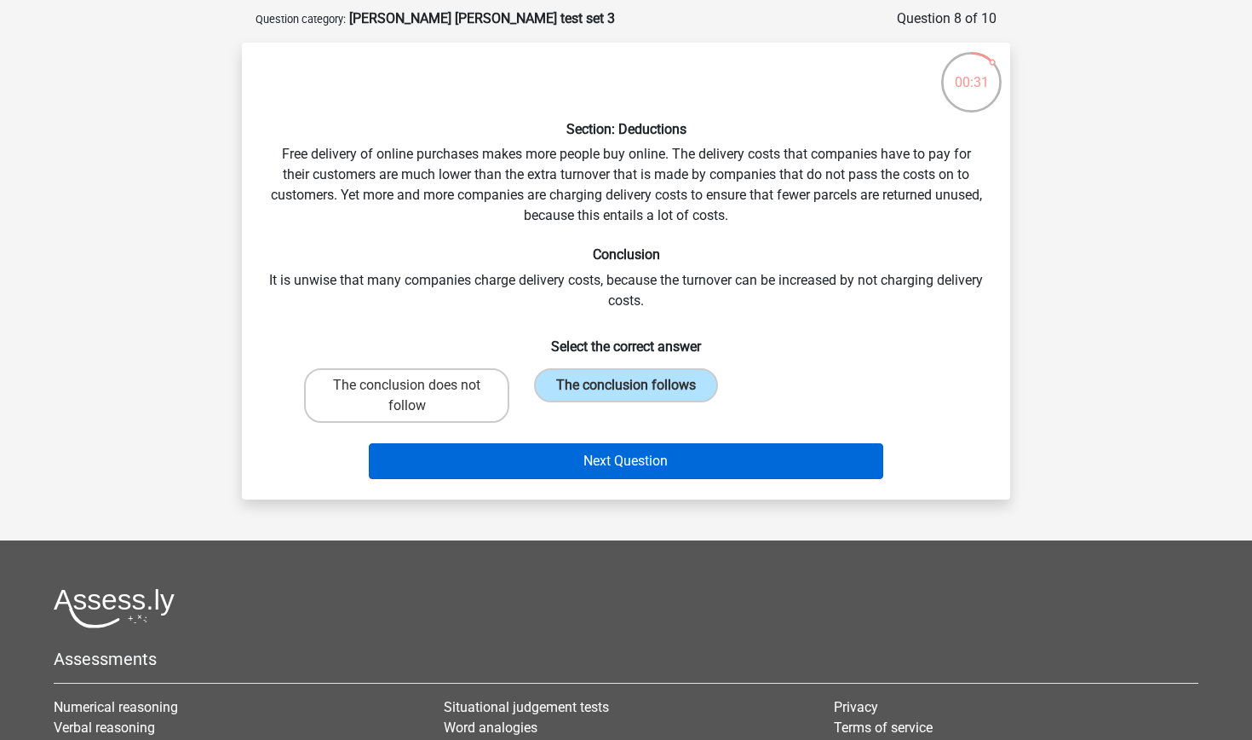
click at [608, 464] on button "Next Question" at bounding box center [626, 461] width 515 height 36
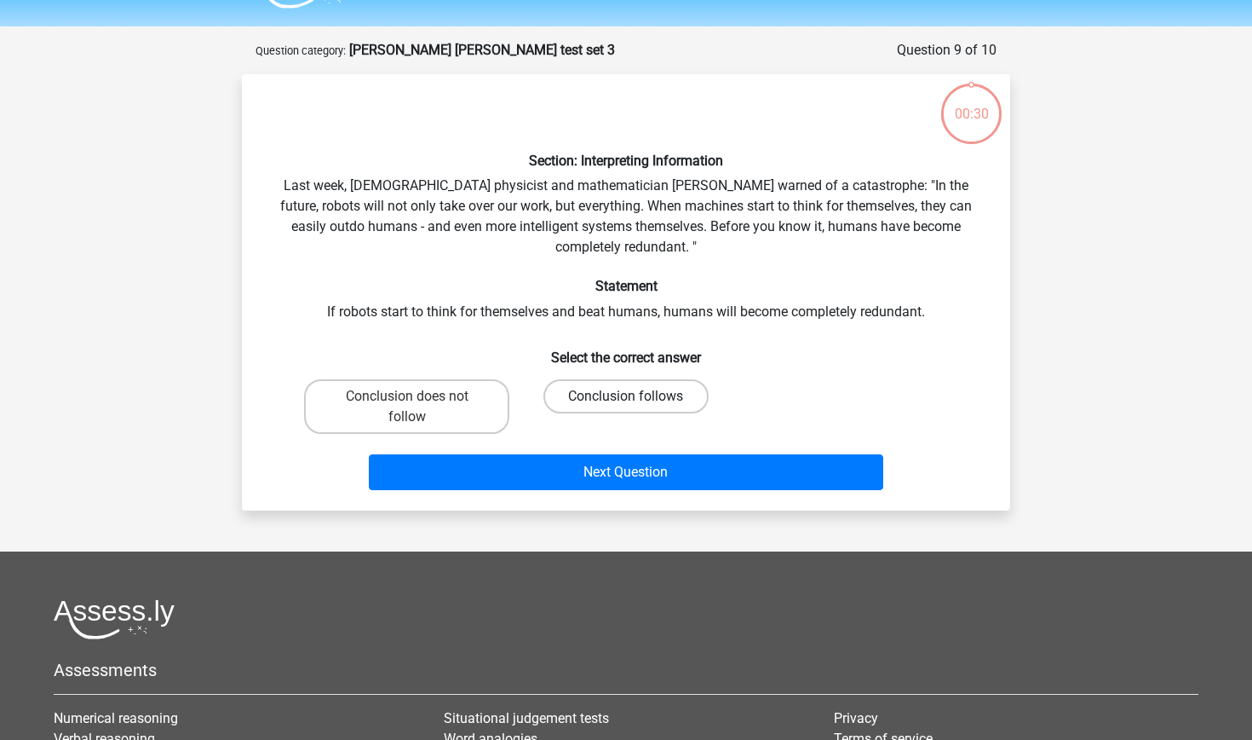
scroll to position [8, 0]
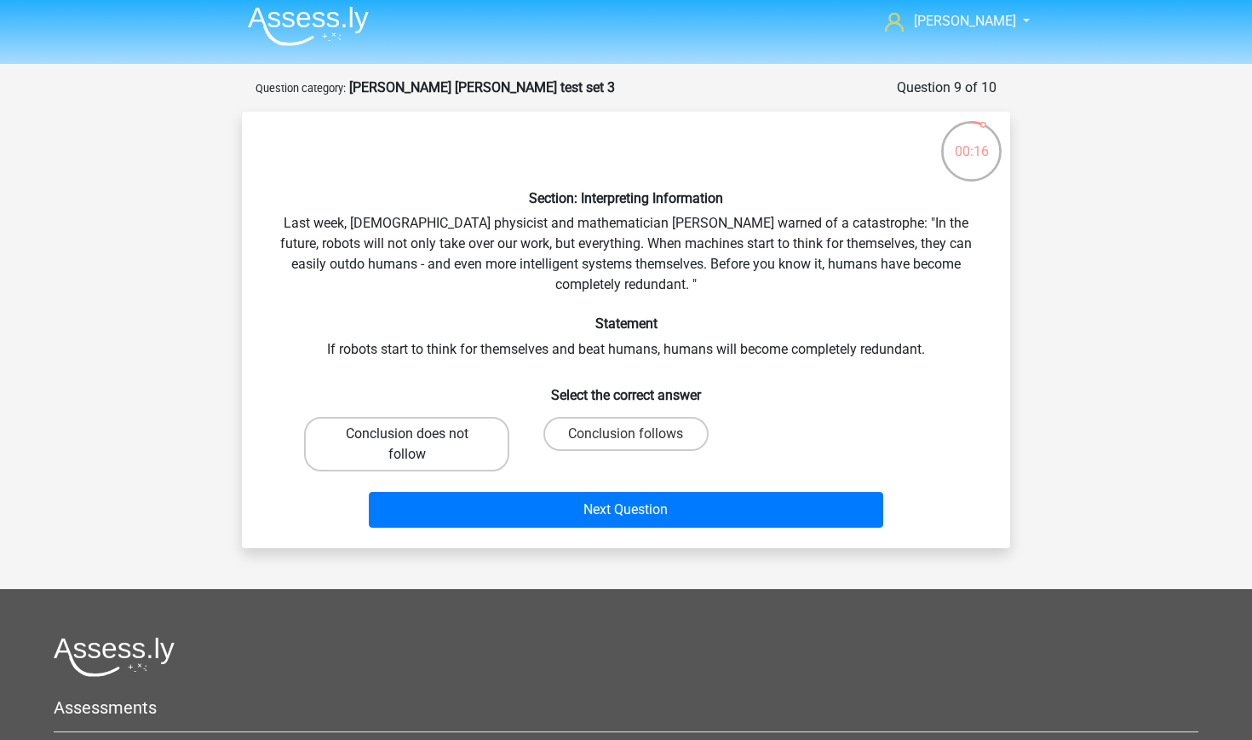
click at [453, 447] on label "Conclusion does not follow" at bounding box center [406, 444] width 205 height 55
click at [418, 445] on input "Conclusion does not follow" at bounding box center [412, 439] width 11 height 11
radio input "true"
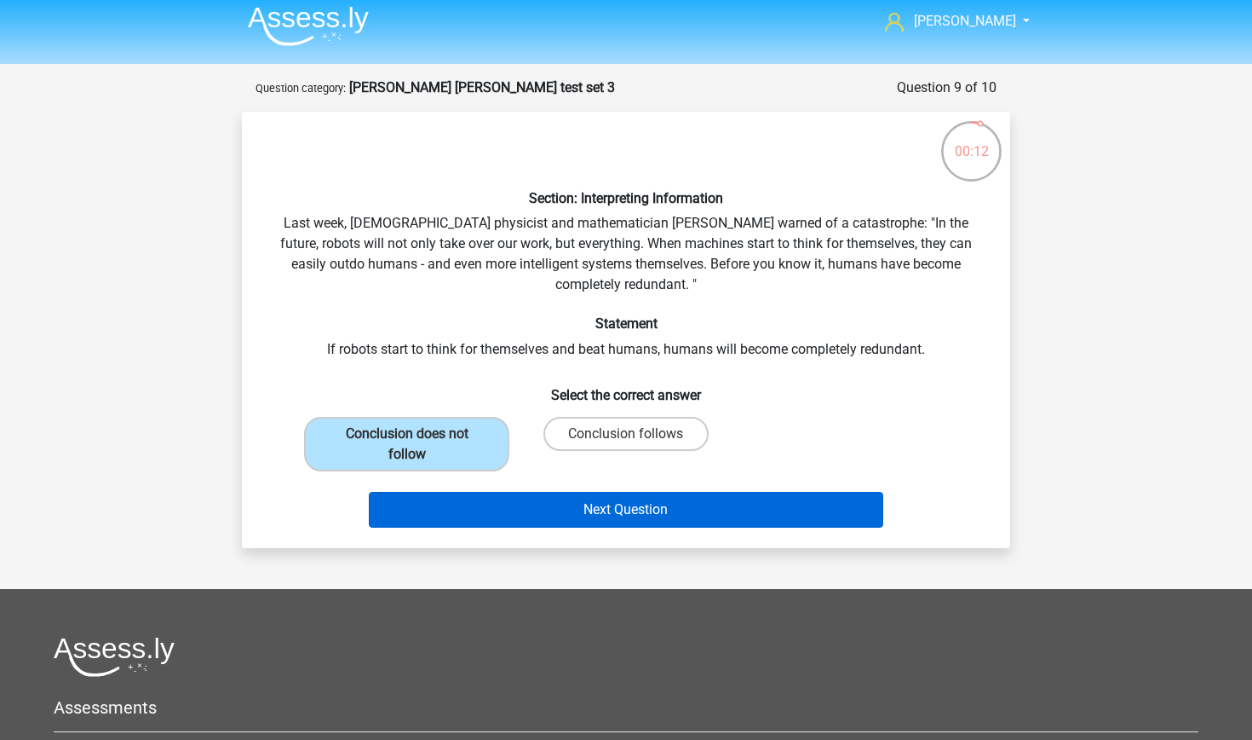
click at [599, 500] on button "Next Question" at bounding box center [626, 510] width 515 height 36
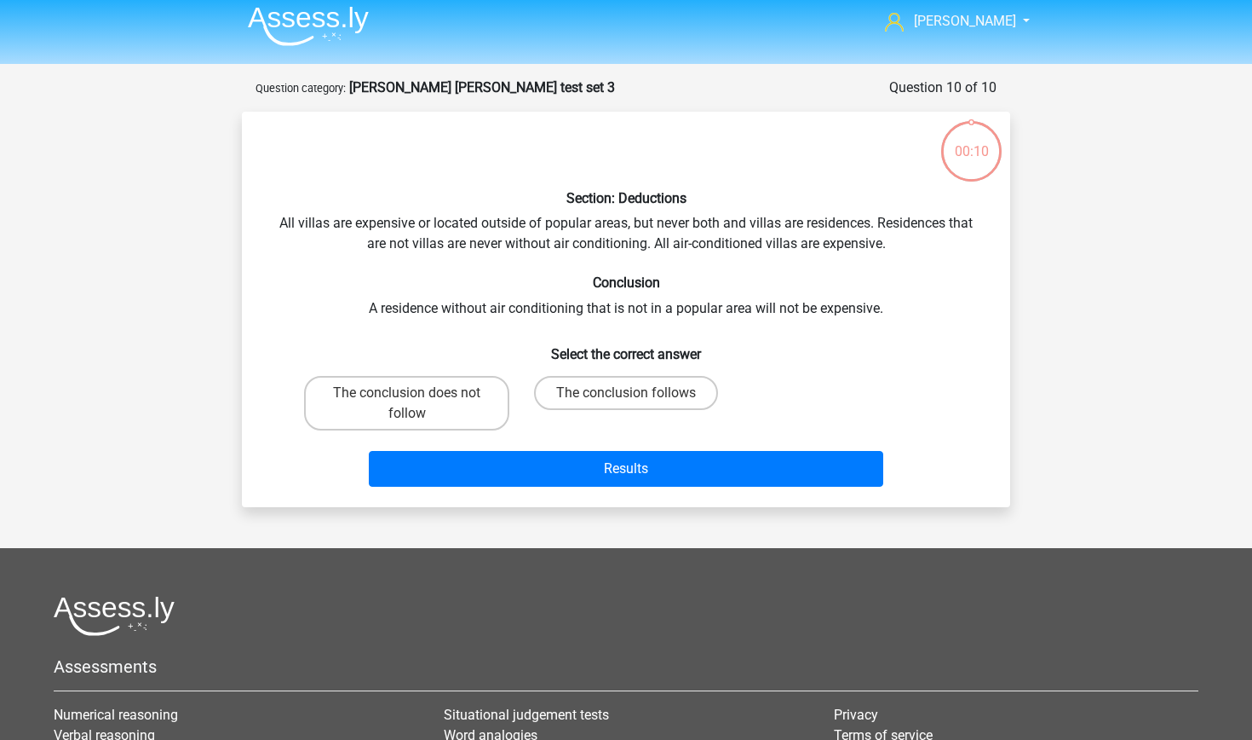
scroll to position [85, 0]
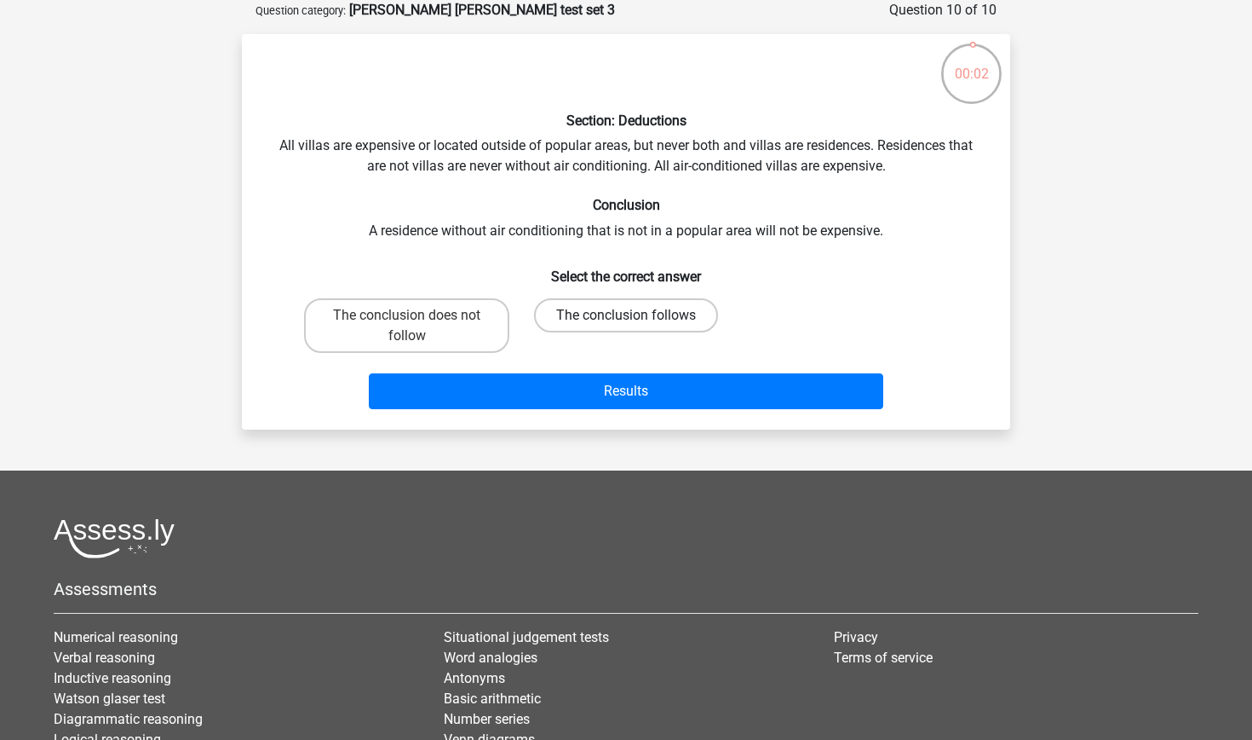
click at [609, 314] on label "The conclusion follows" at bounding box center [626, 315] width 184 height 34
click at [626, 315] on input "The conclusion follows" at bounding box center [631, 320] width 11 height 11
radio input "true"
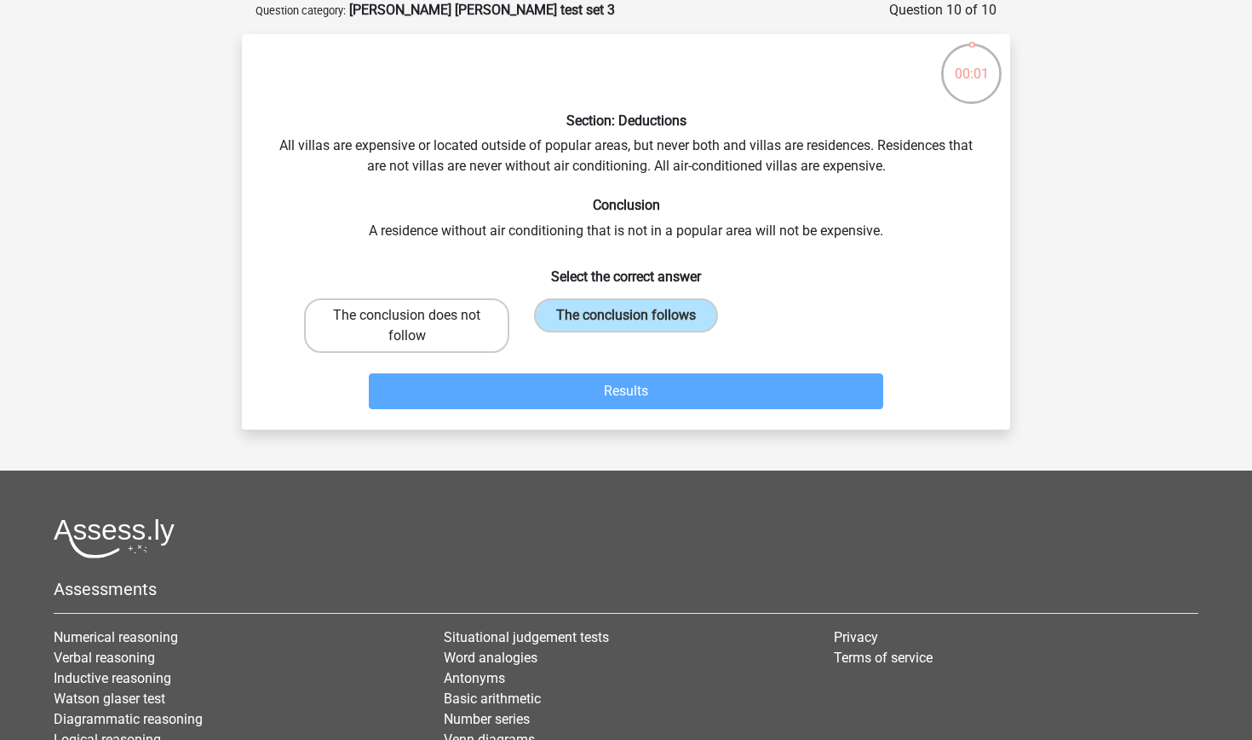
click at [438, 337] on label "The conclusion does not follow" at bounding box center [406, 325] width 205 height 55
click at [418, 326] on input "The conclusion does not follow" at bounding box center [412, 320] width 11 height 11
radio input "true"
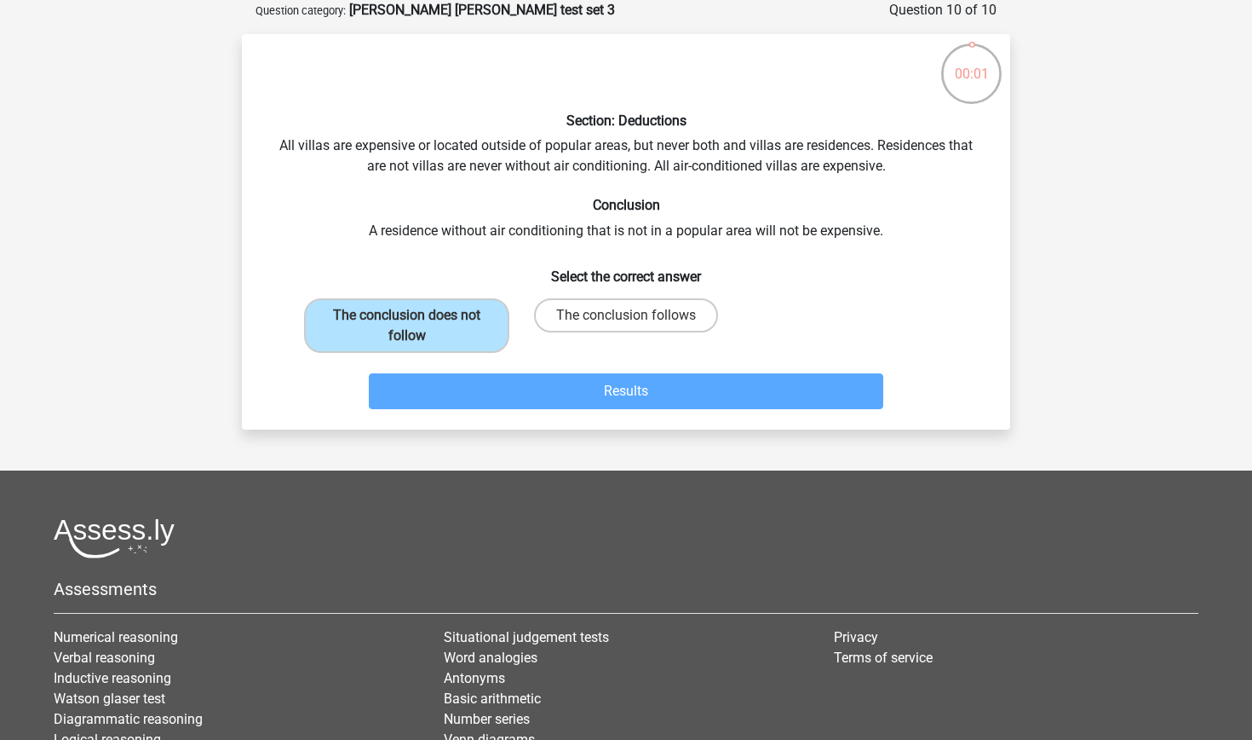
click at [480, 369] on div "Results" at bounding box center [626, 388] width 714 height 56
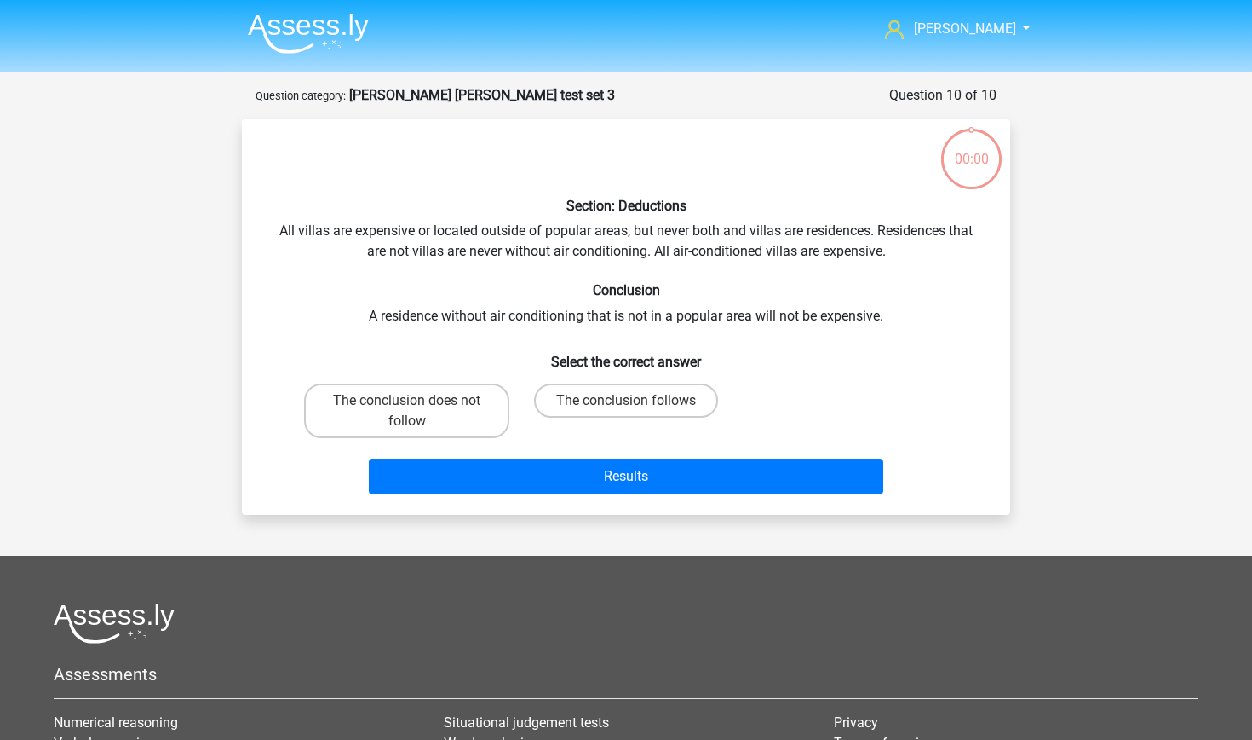
scroll to position [85, 0]
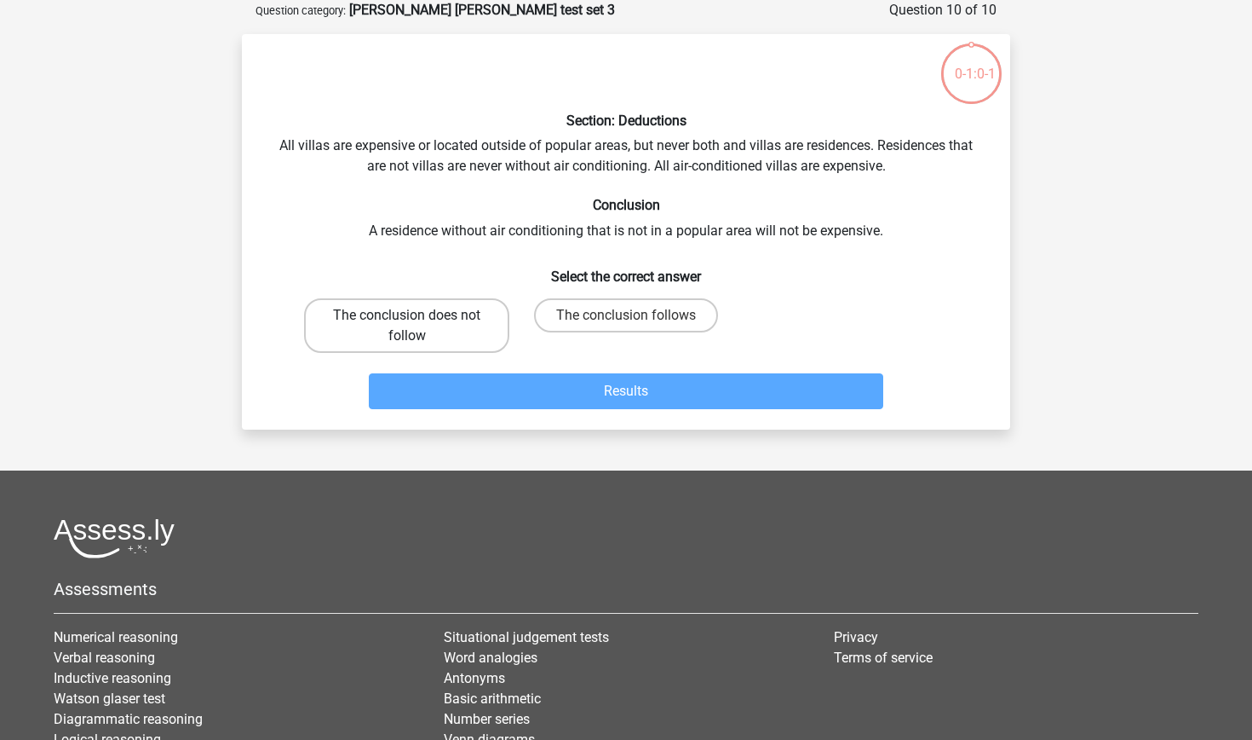
click at [474, 346] on label "The conclusion does not follow" at bounding box center [406, 325] width 205 height 55
click at [418, 326] on input "The conclusion does not follow" at bounding box center [412, 320] width 11 height 11
radio input "true"
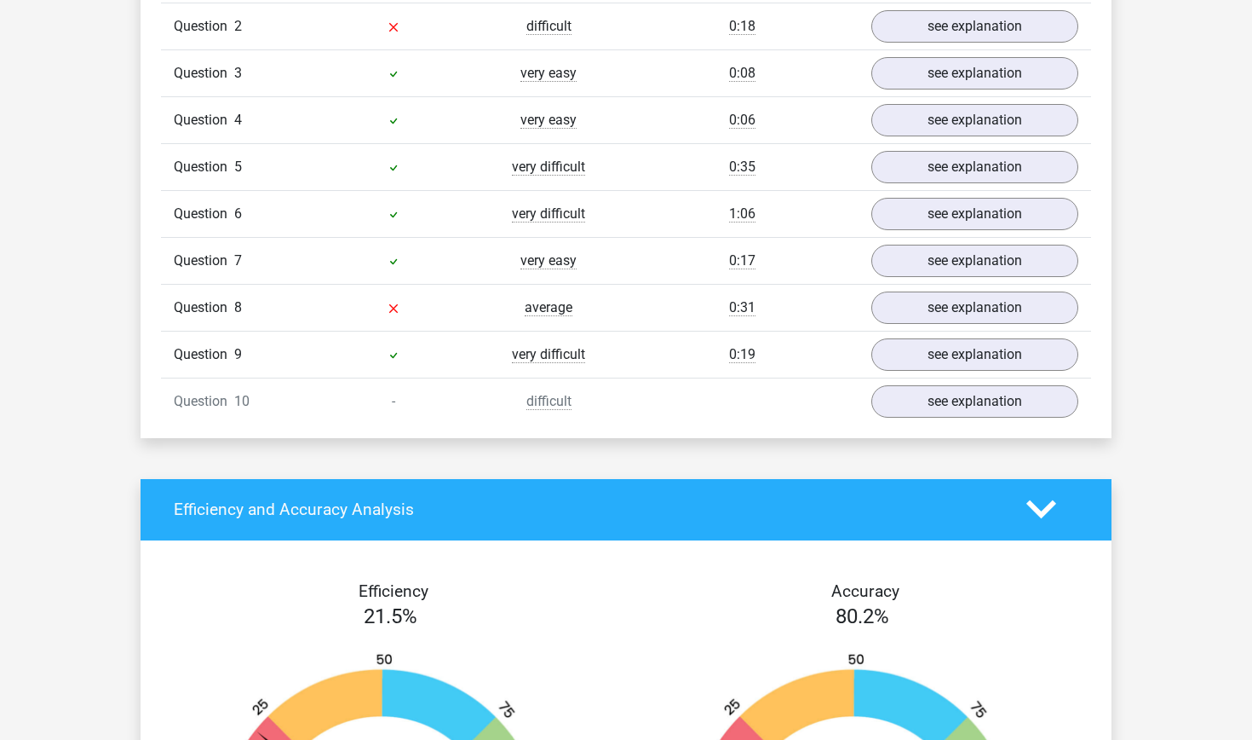
scroll to position [1209, 0]
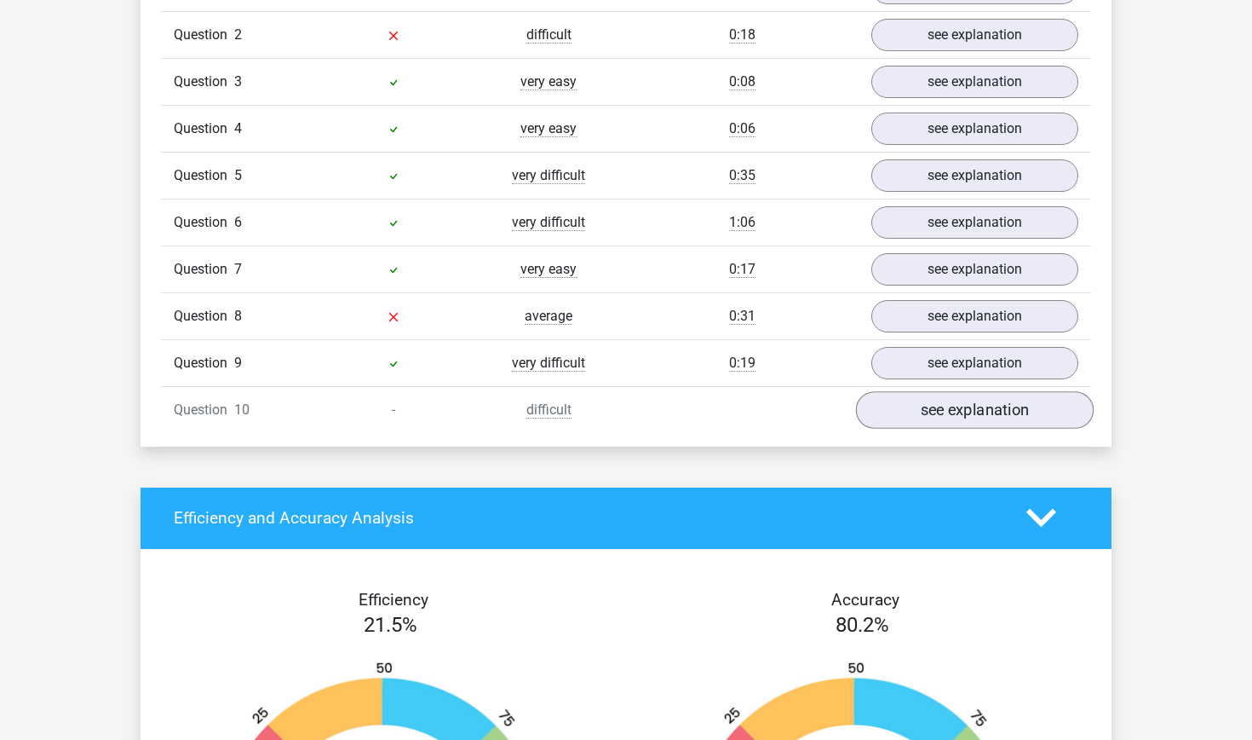
click at [891, 406] on link "see explanation" at bounding box center [975, 409] width 238 height 37
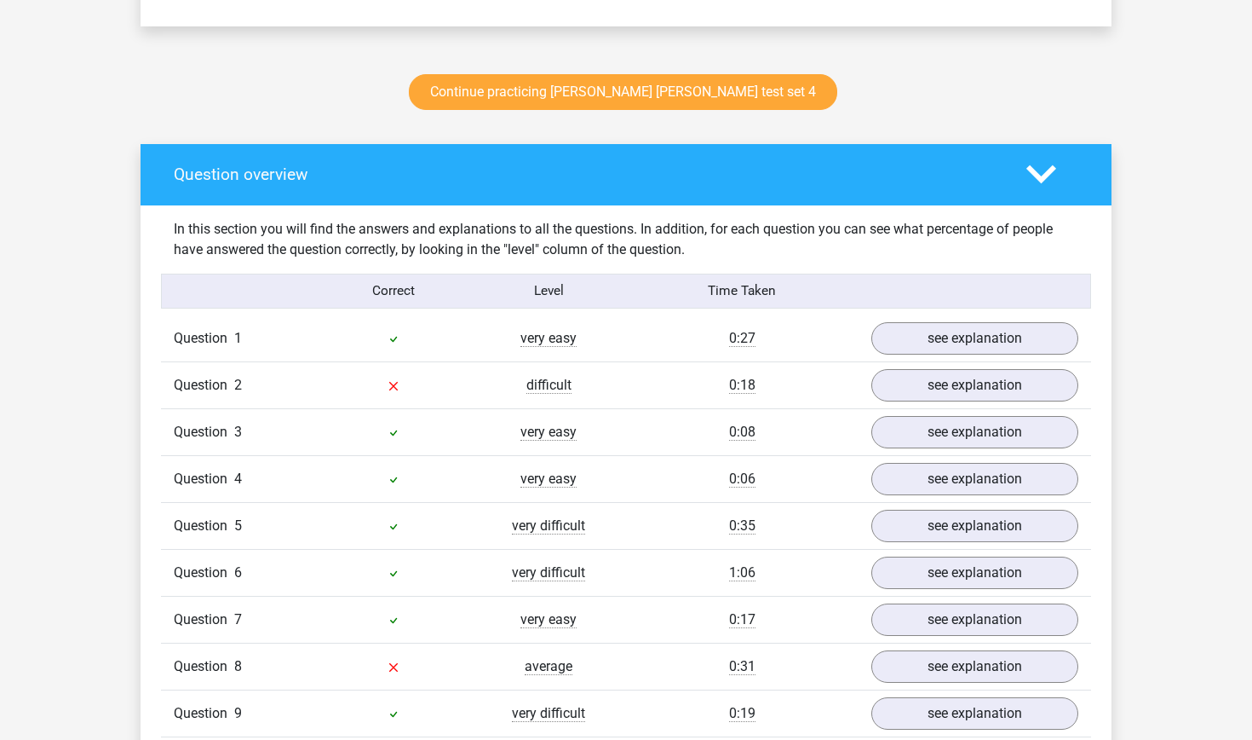
scroll to position [855, 0]
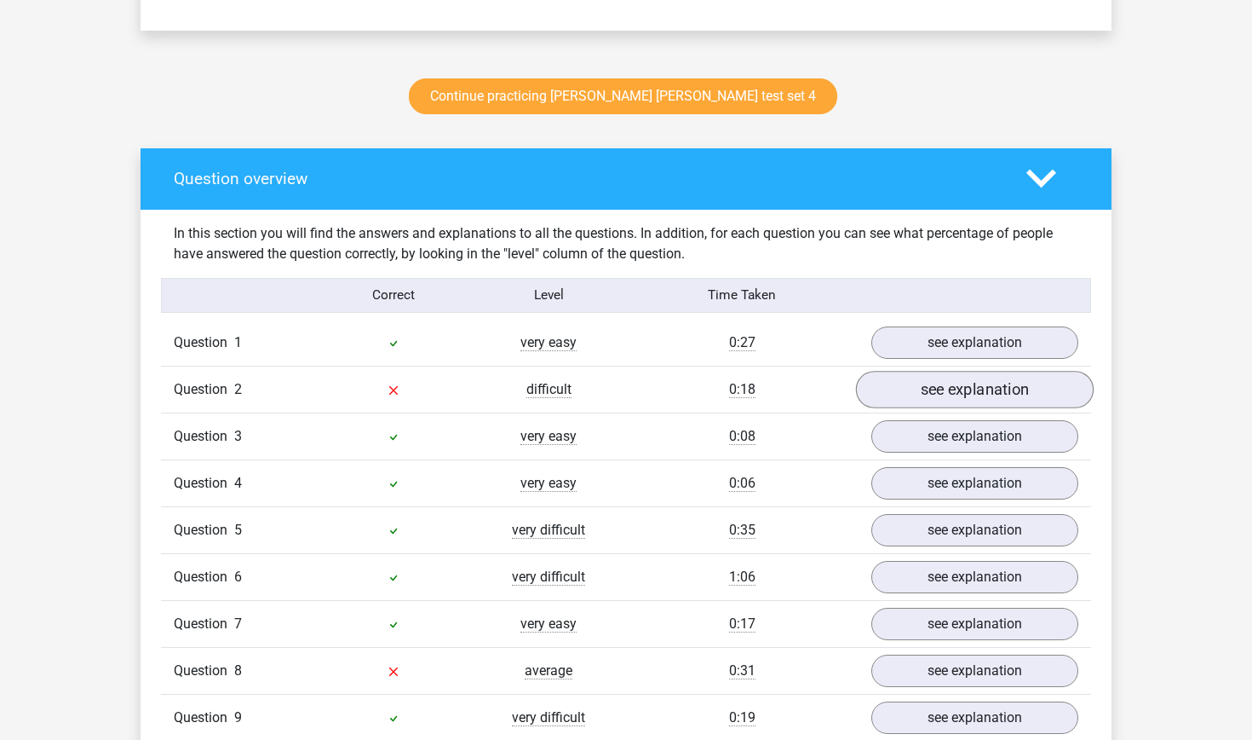
click at [896, 398] on link "see explanation" at bounding box center [975, 389] width 238 height 37
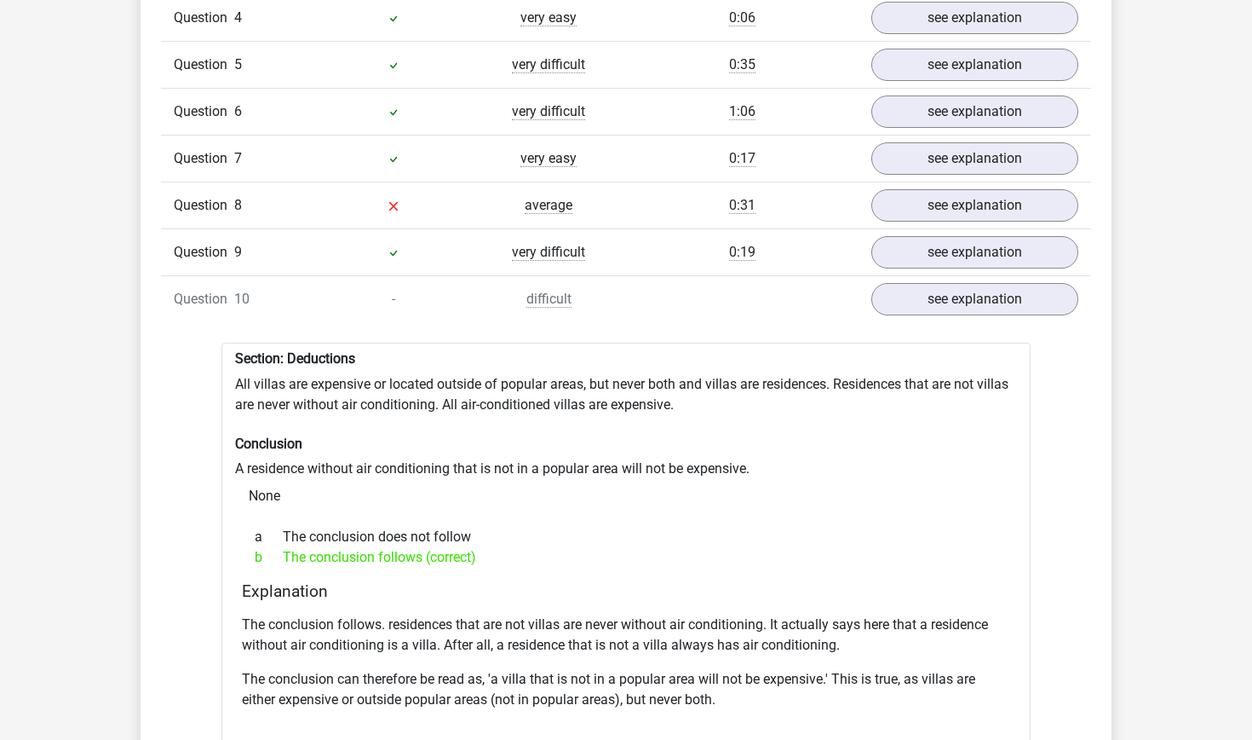
scroll to position [1736, 0]
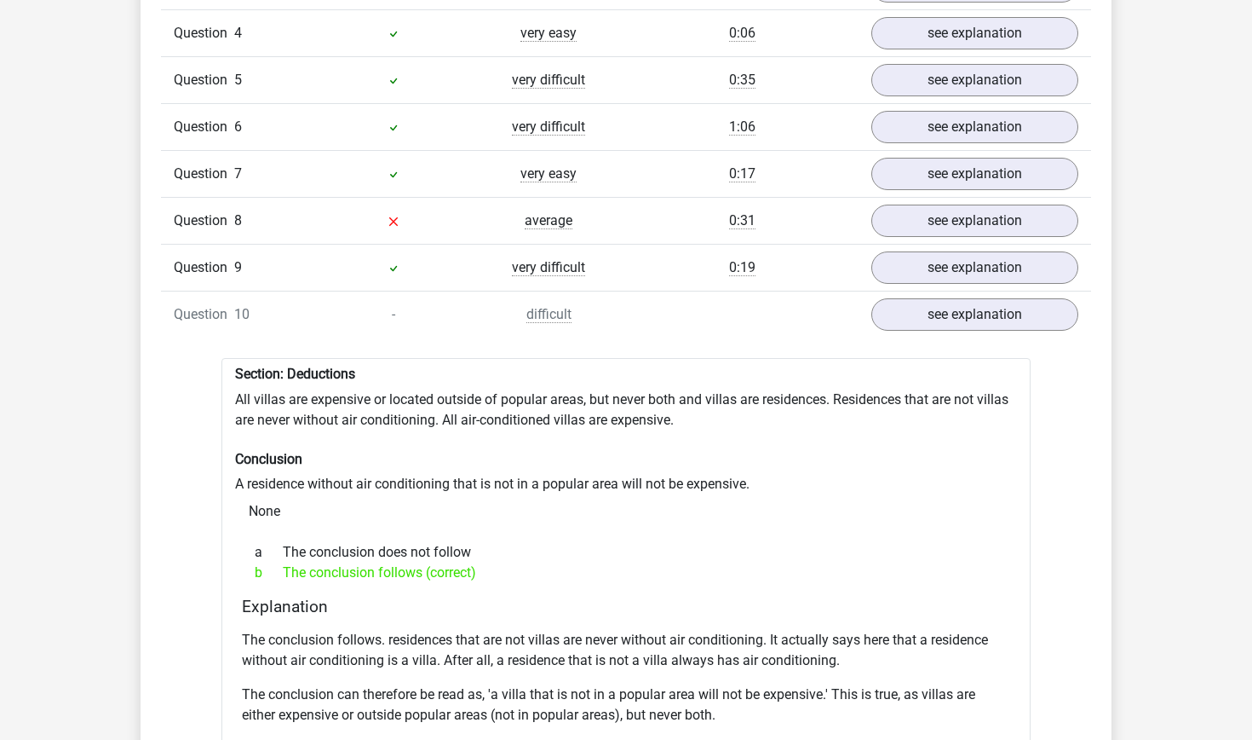
click at [908, 239] on div "Question 8 average 0:31 see explanation" at bounding box center [626, 220] width 930 height 47
click at [911, 234] on link "see explanation" at bounding box center [975, 221] width 238 height 37
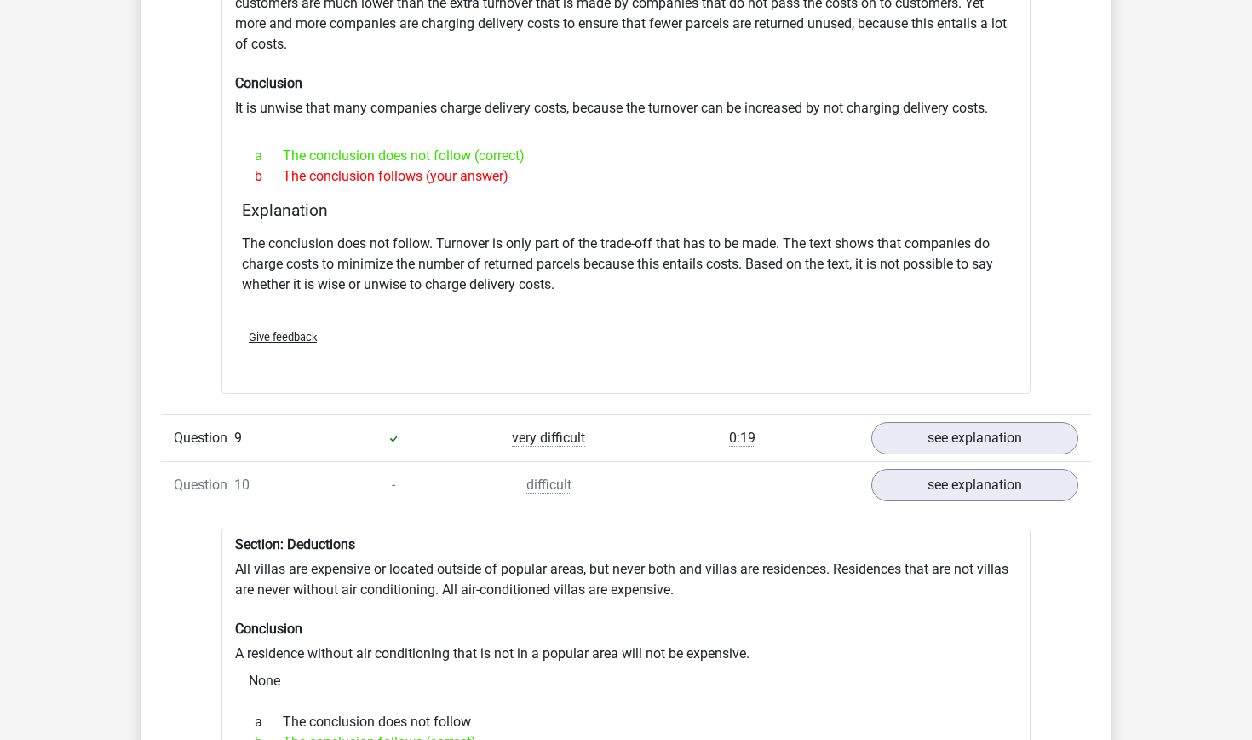
scroll to position [2220, 0]
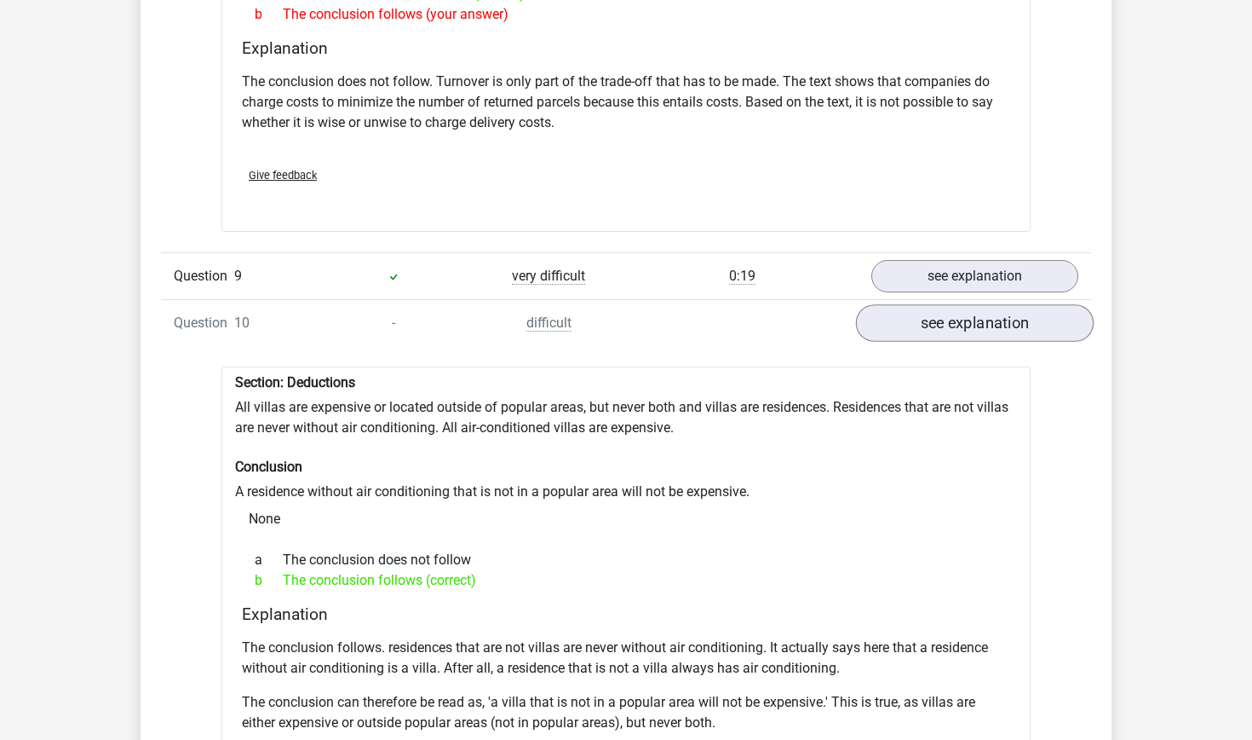
click at [937, 337] on link "see explanation" at bounding box center [975, 322] width 238 height 37
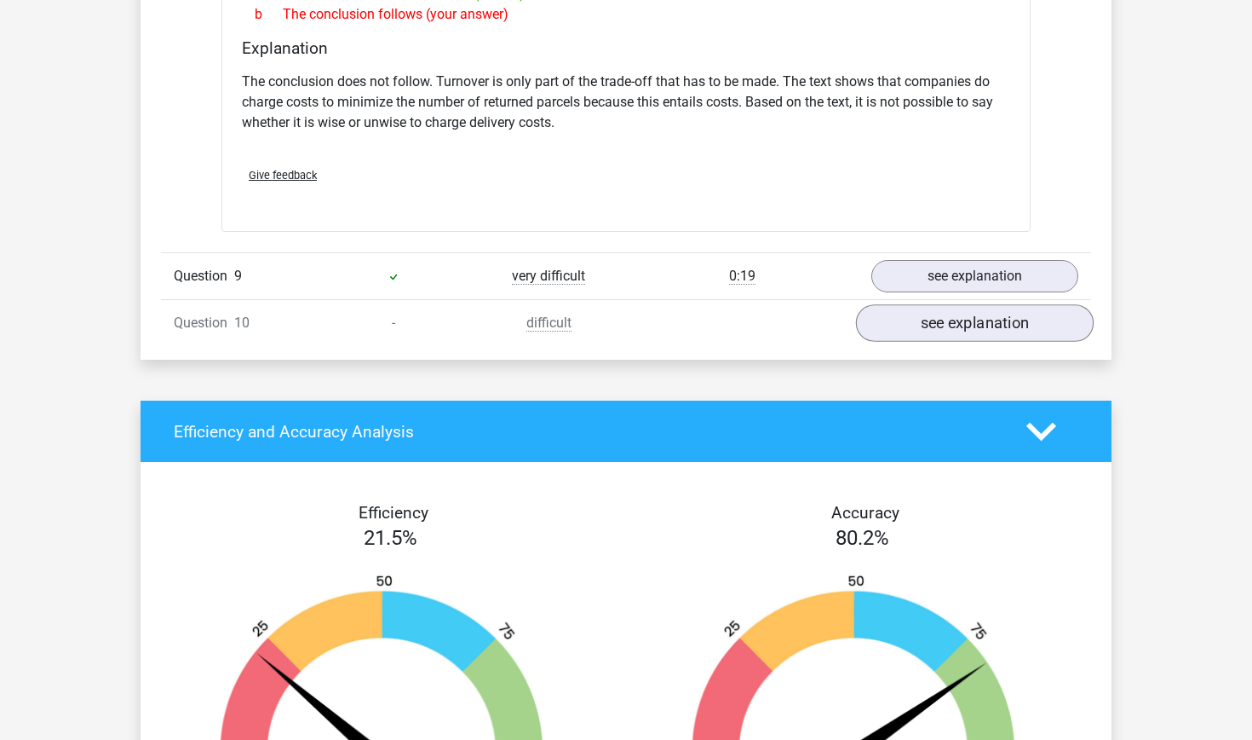
click at [915, 325] on link "see explanation" at bounding box center [975, 322] width 238 height 37
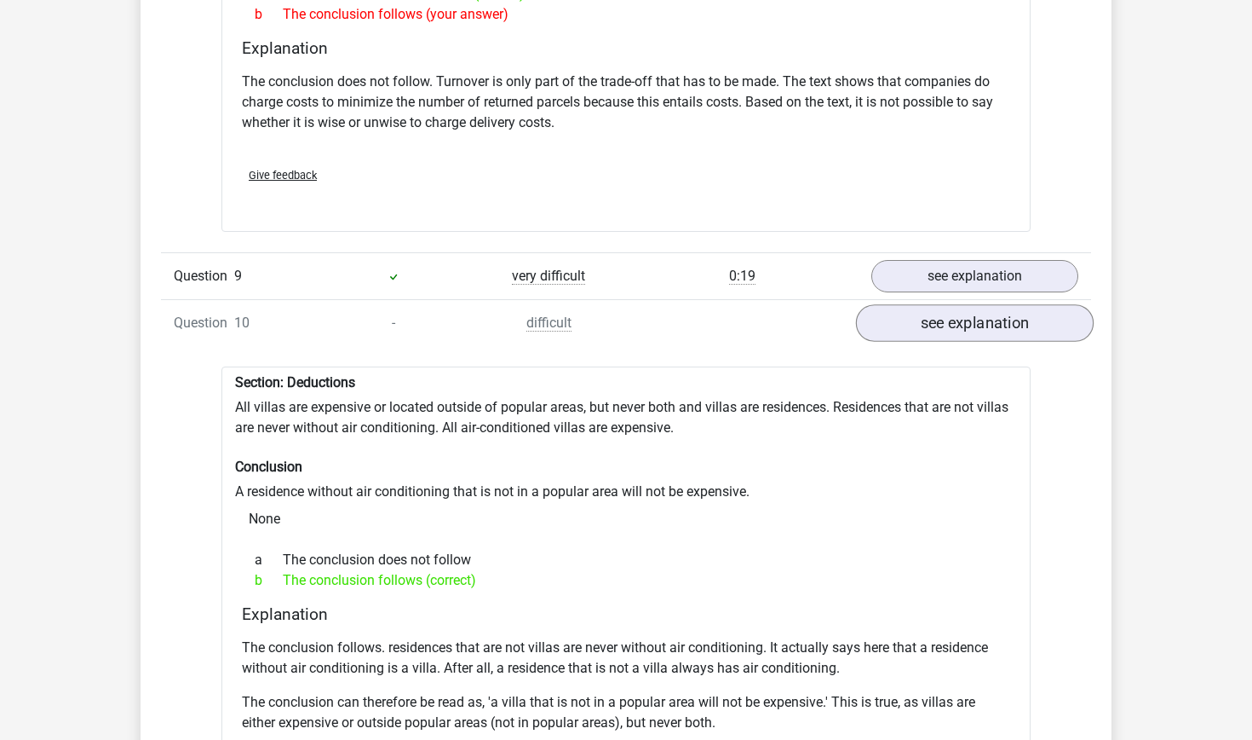
click at [915, 325] on link "see explanation" at bounding box center [975, 322] width 238 height 37
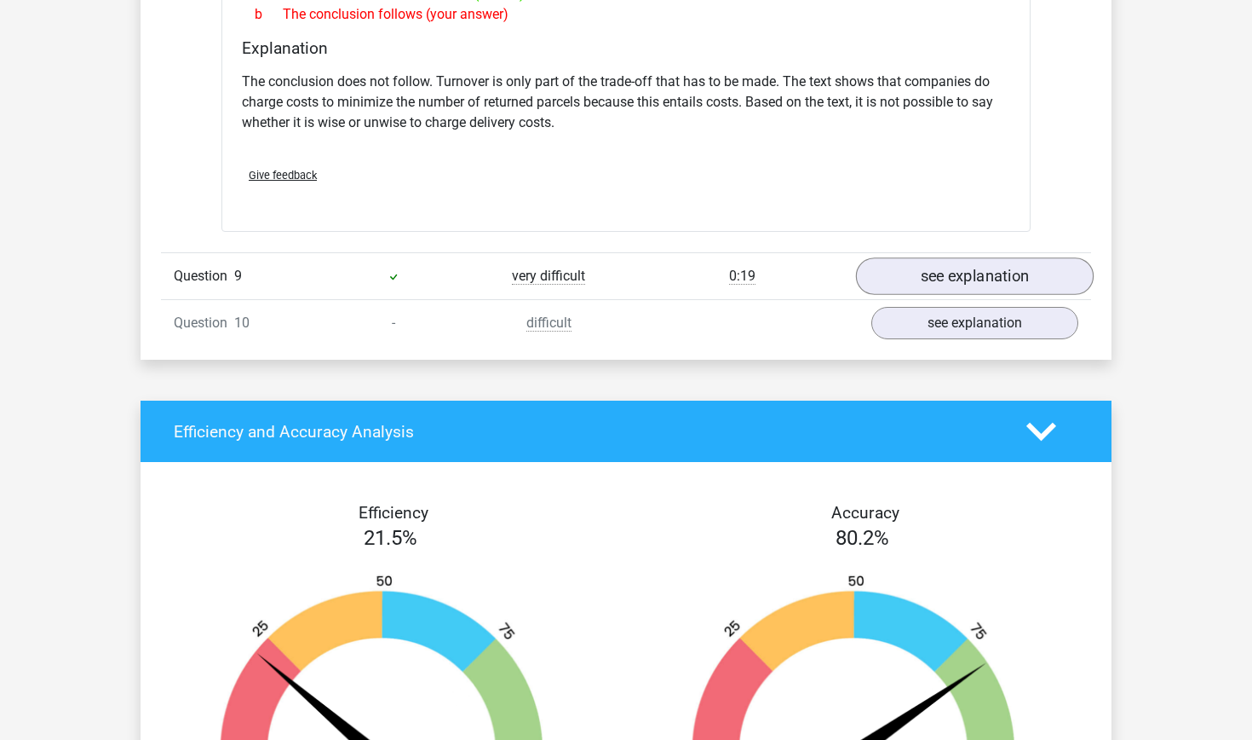
click at [930, 291] on link "see explanation" at bounding box center [975, 275] width 238 height 37
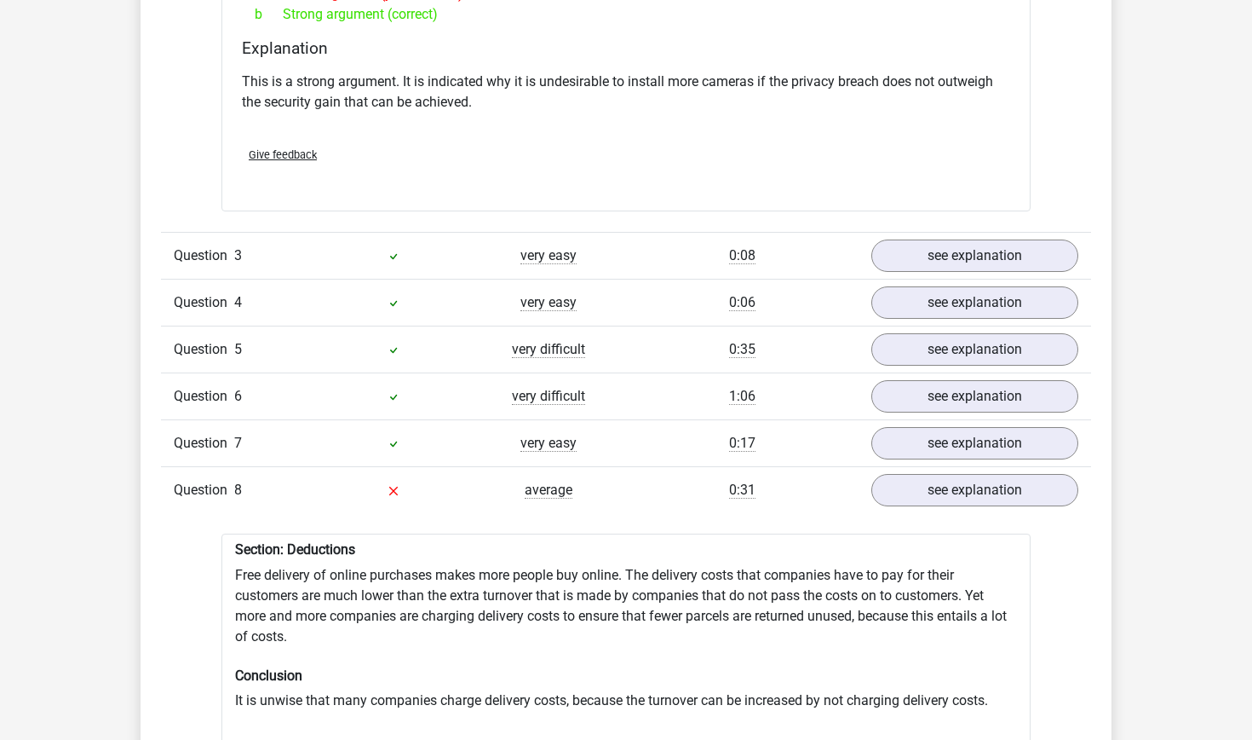
scroll to position [1462, 0]
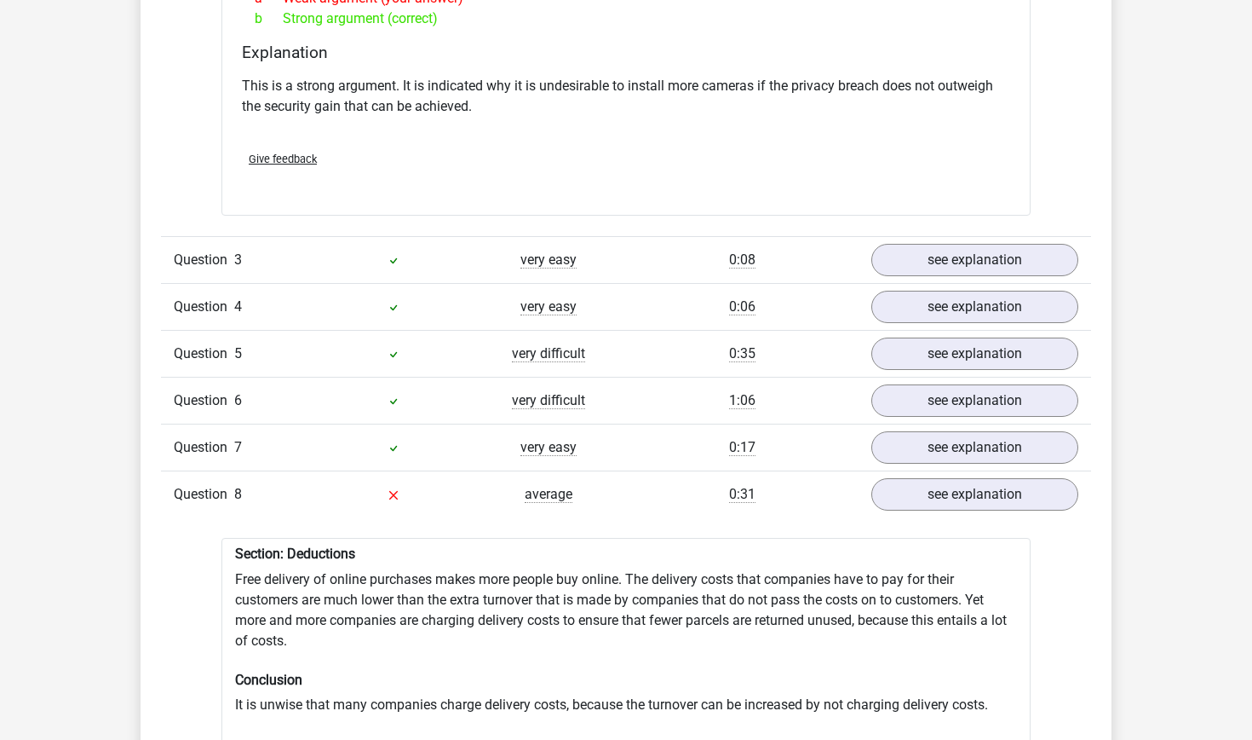
click at [893, 513] on div "Question 8 average 0:31 see explanation" at bounding box center [626, 493] width 930 height 47
click at [897, 507] on link "see explanation" at bounding box center [975, 494] width 238 height 37
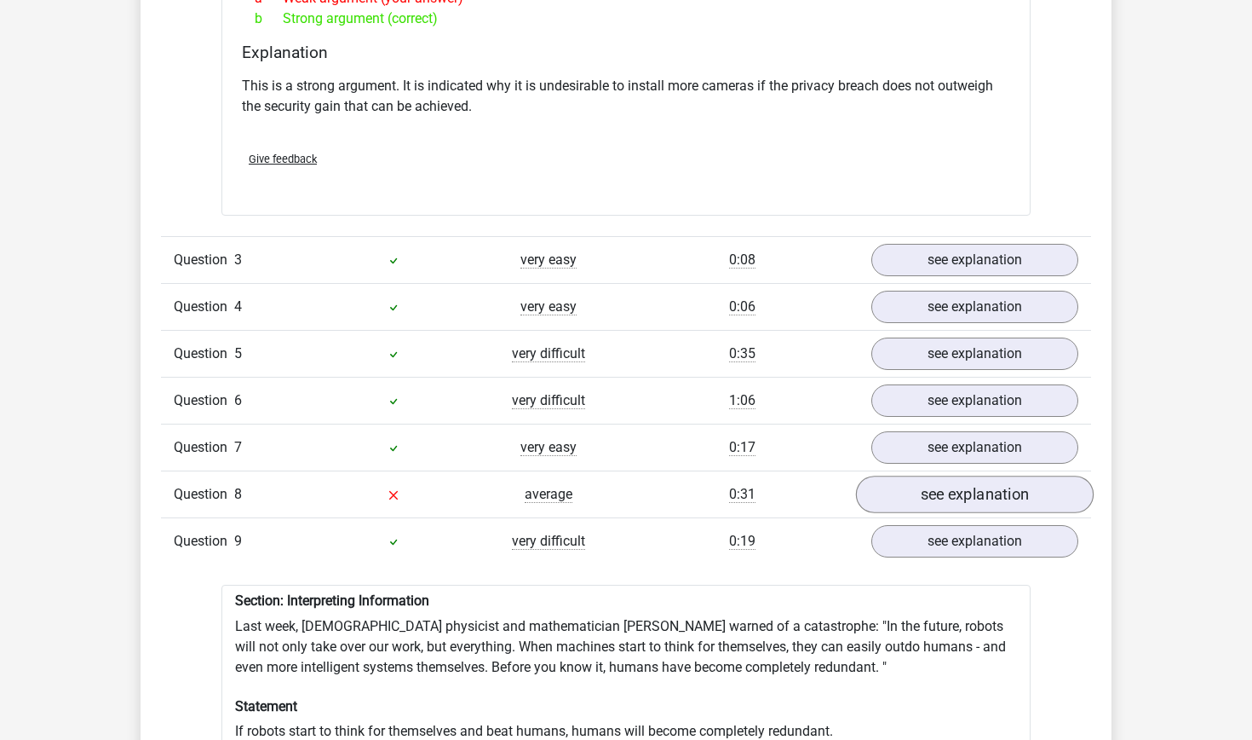
click at [880, 496] on link "see explanation" at bounding box center [975, 494] width 238 height 37
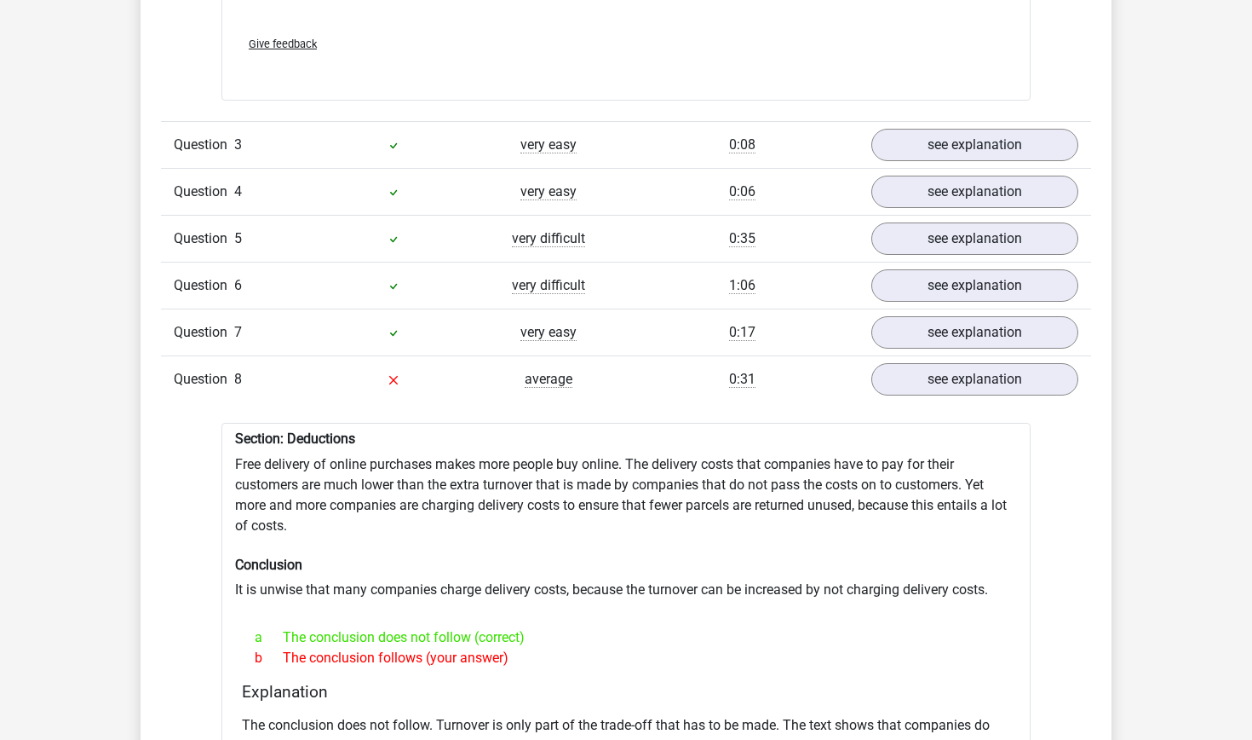
scroll to position [1518, 0]
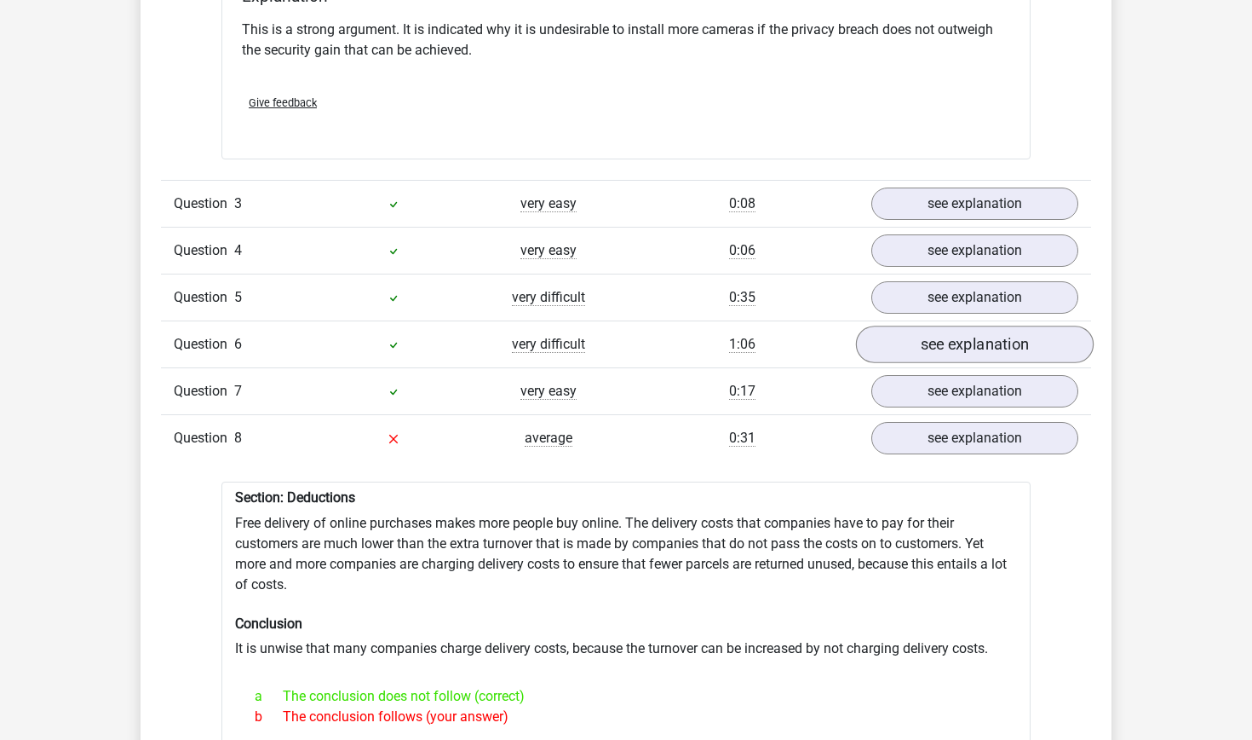
click at [932, 346] on link "see explanation" at bounding box center [975, 344] width 238 height 37
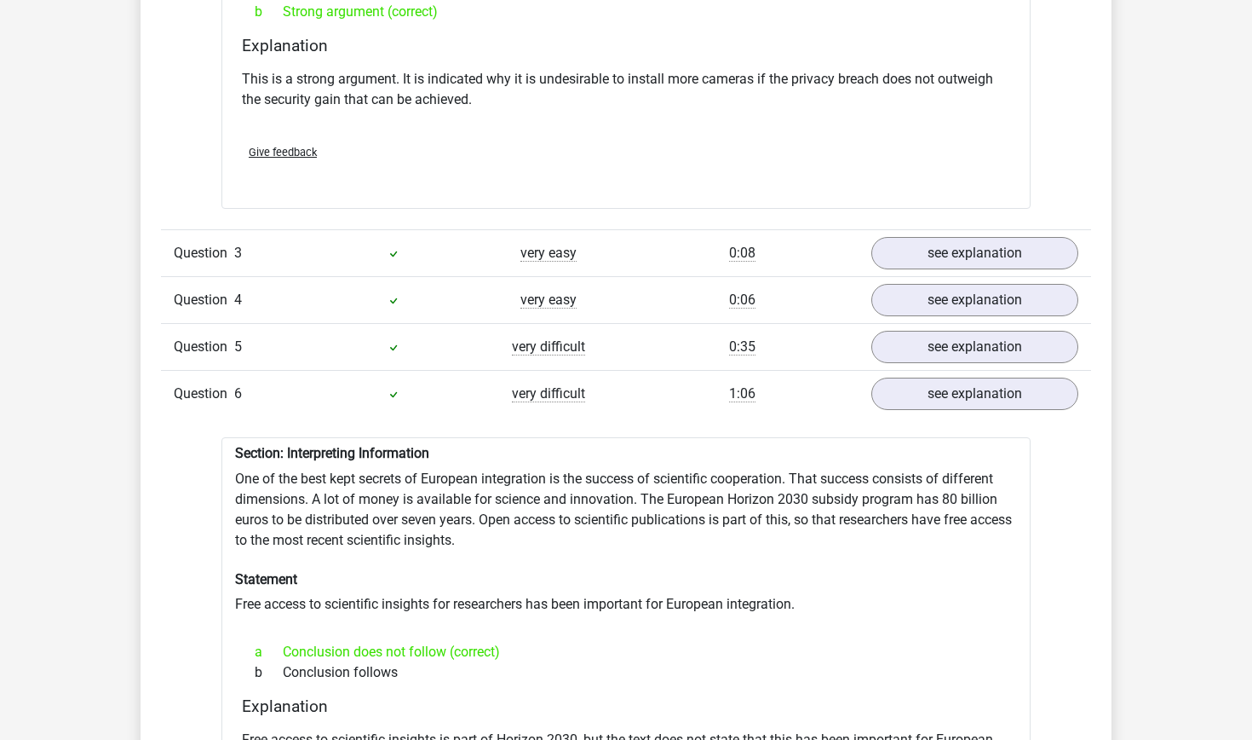
scroll to position [1425, 0]
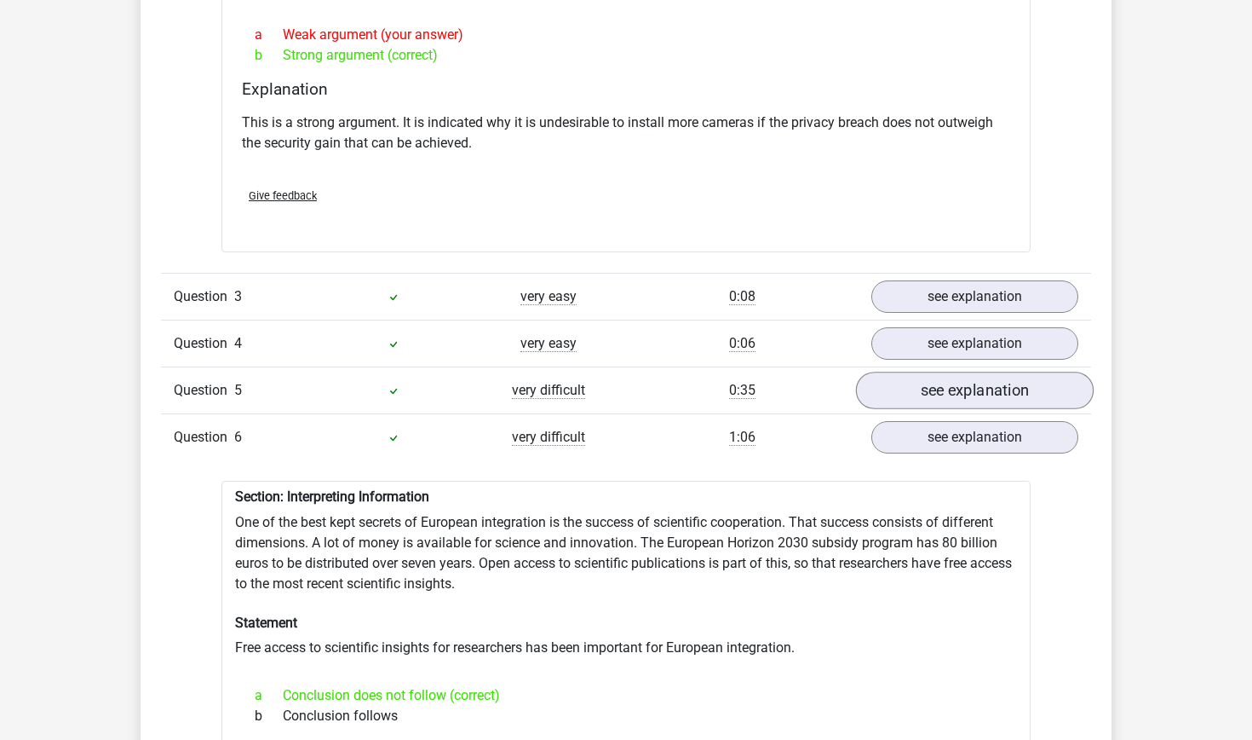
click at [910, 391] on link "see explanation" at bounding box center [975, 390] width 238 height 37
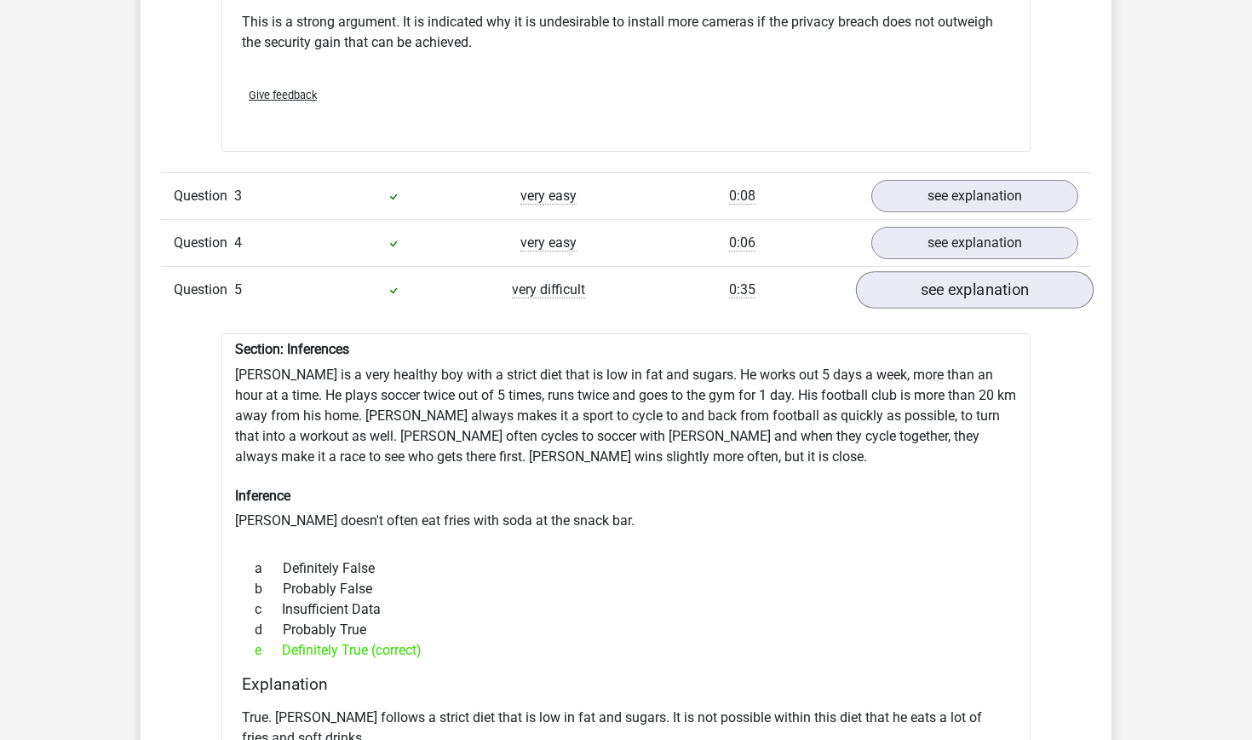
scroll to position [1494, 0]
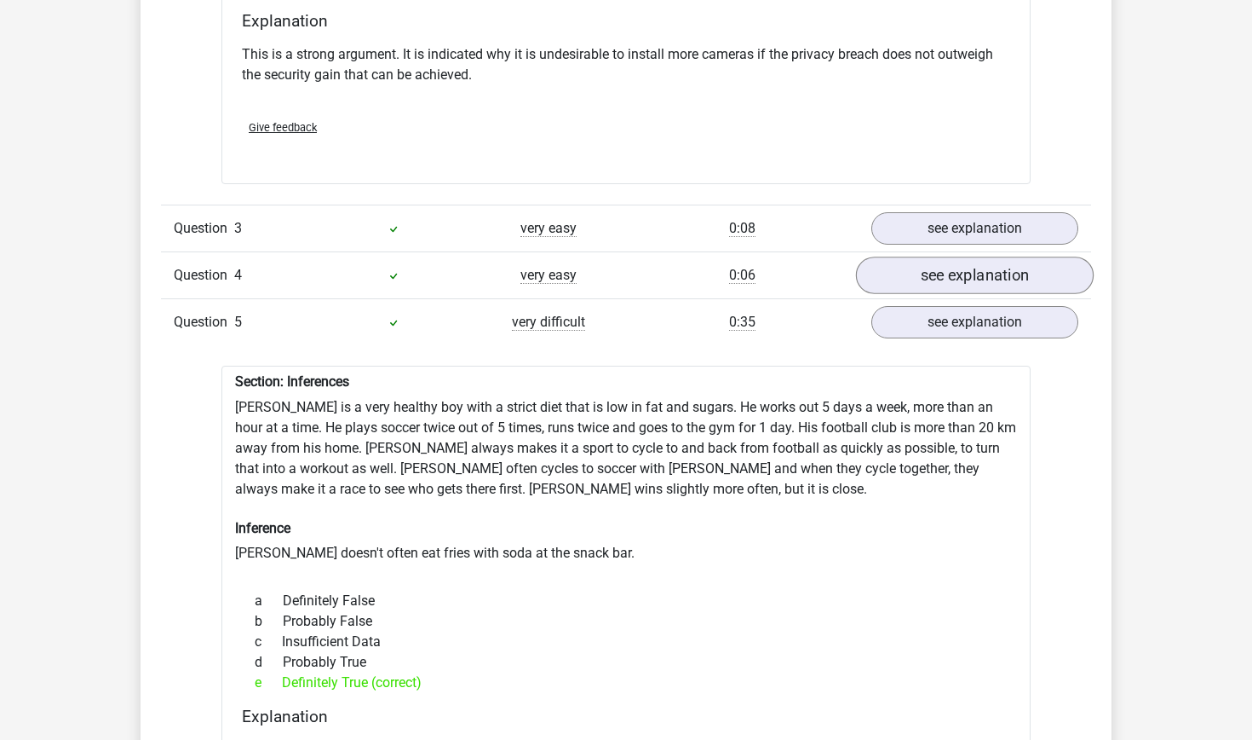
click at [918, 276] on link "see explanation" at bounding box center [975, 275] width 238 height 37
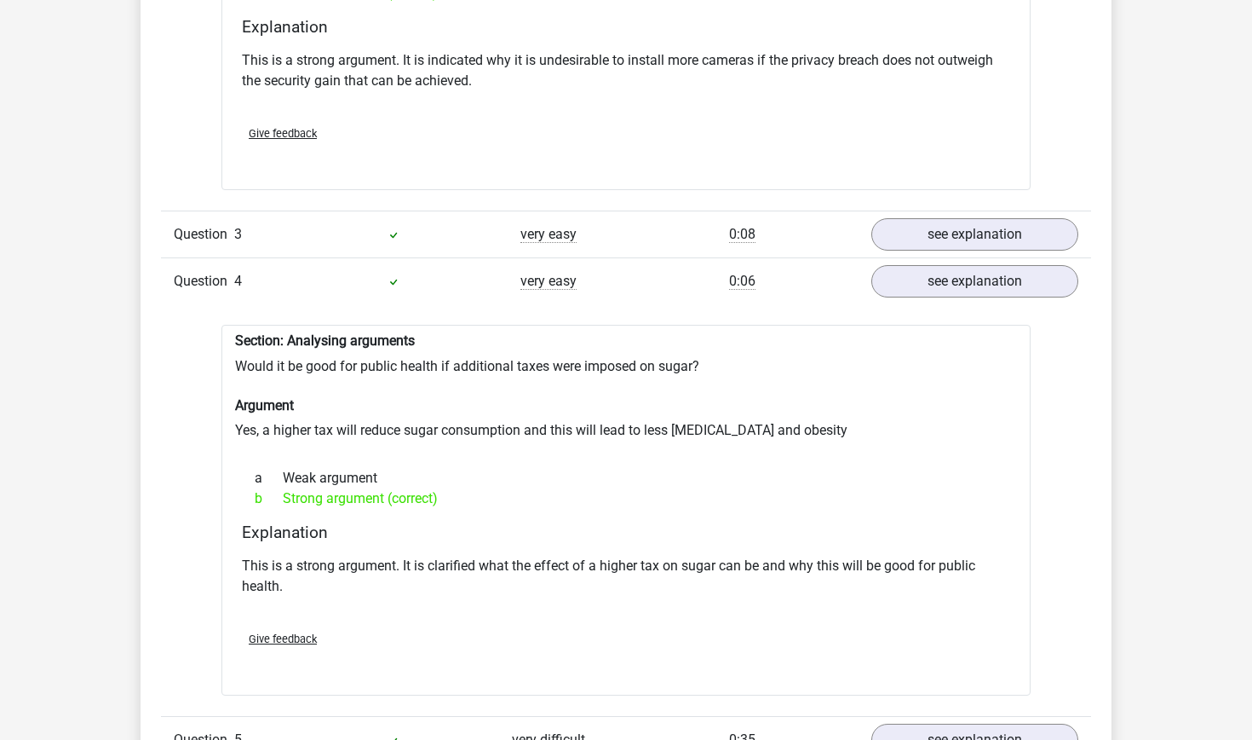
scroll to position [1481, 0]
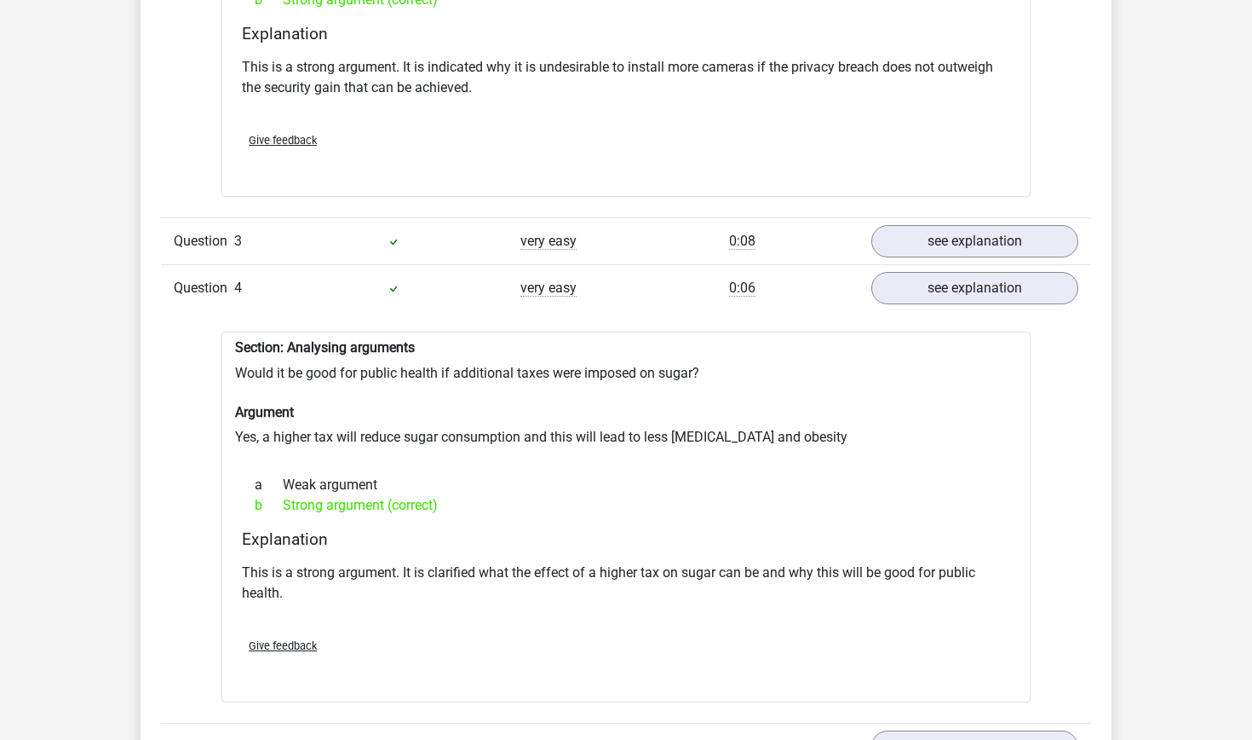
click at [947, 222] on div "Question 3 very easy 0:08 see explanation" at bounding box center [626, 240] width 930 height 47
click at [938, 246] on link "see explanation" at bounding box center [975, 241] width 238 height 37
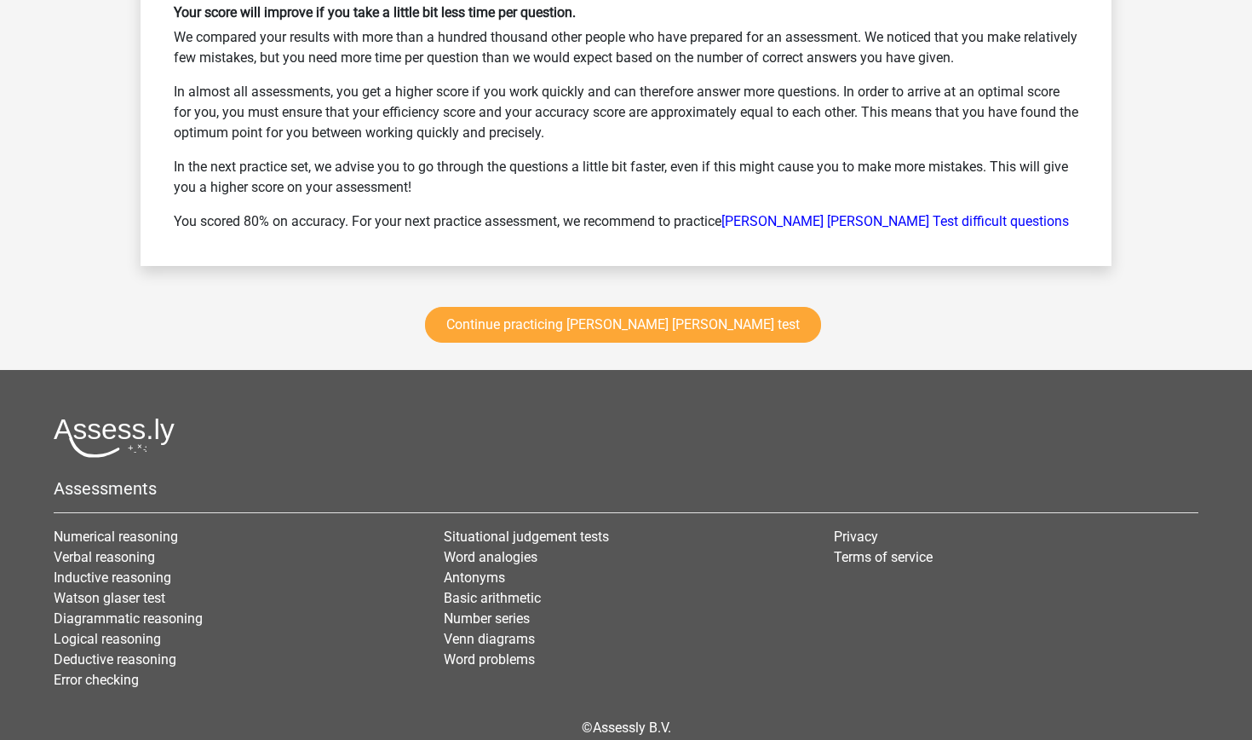
scroll to position [5563, 0]
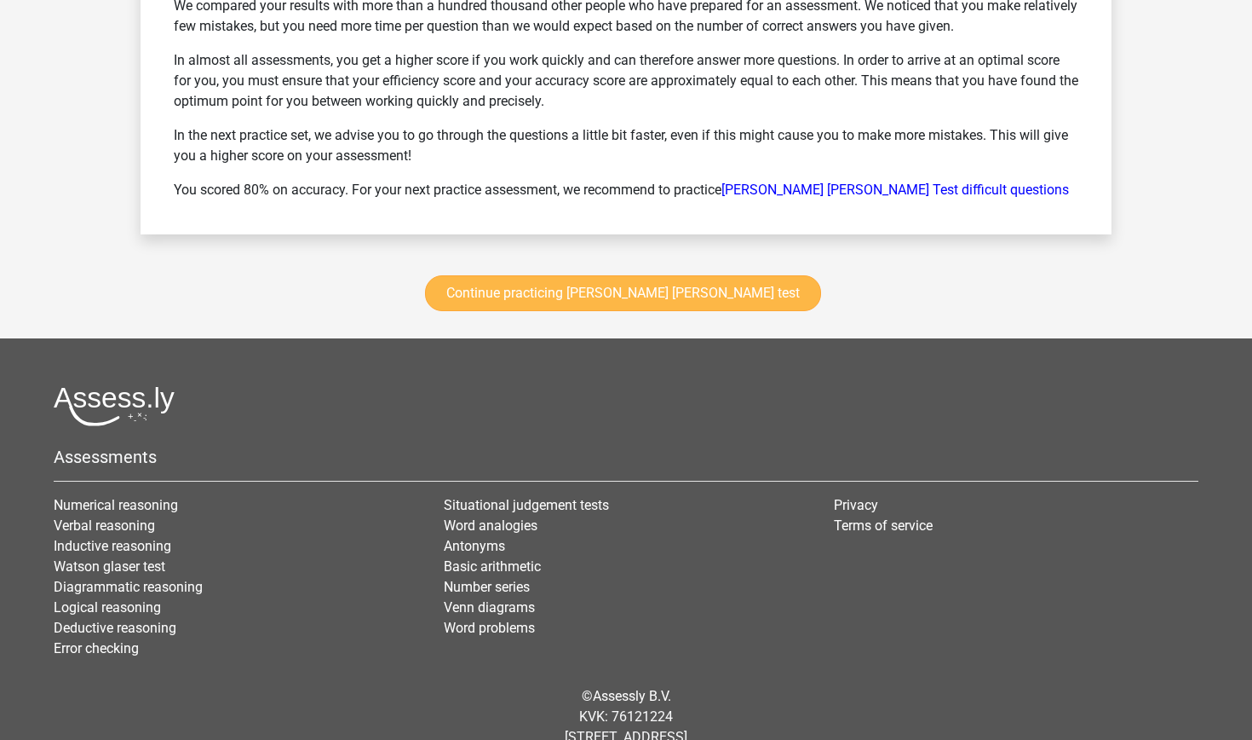
click at [660, 294] on link "Continue practicing [PERSON_NAME] [PERSON_NAME] test" at bounding box center [623, 293] width 396 height 36
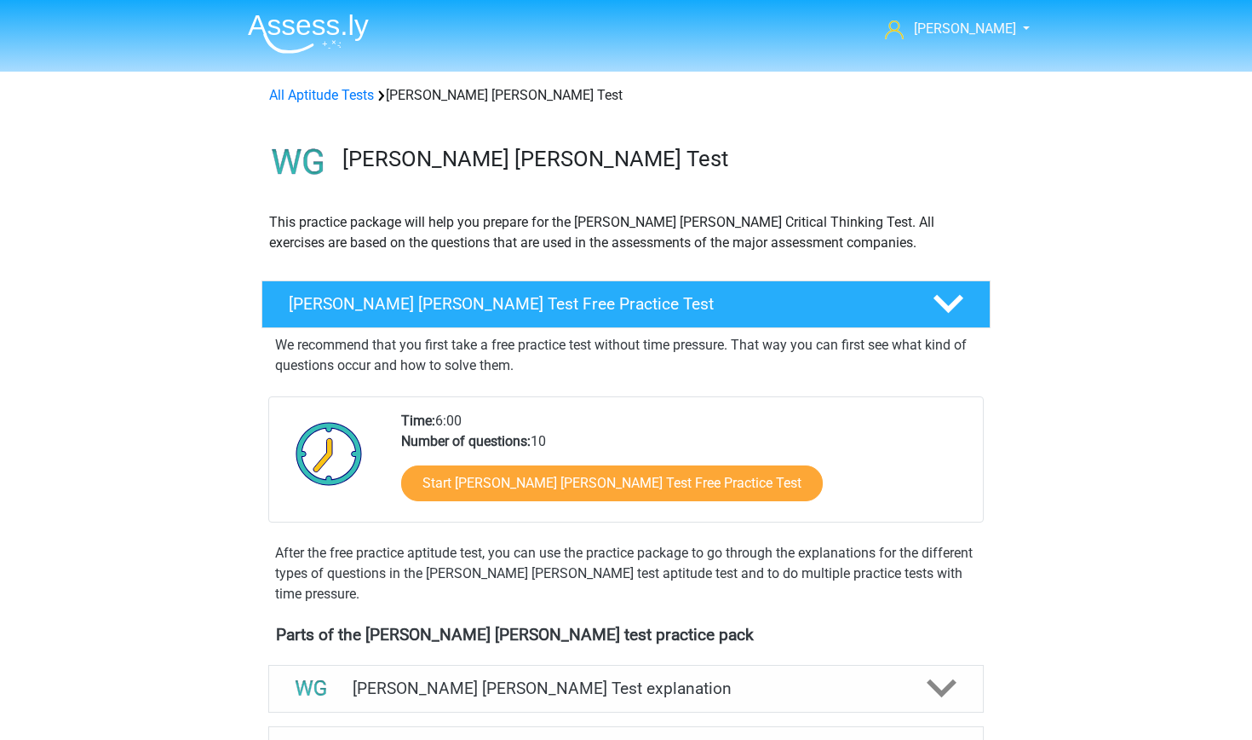
scroll to position [719, 0]
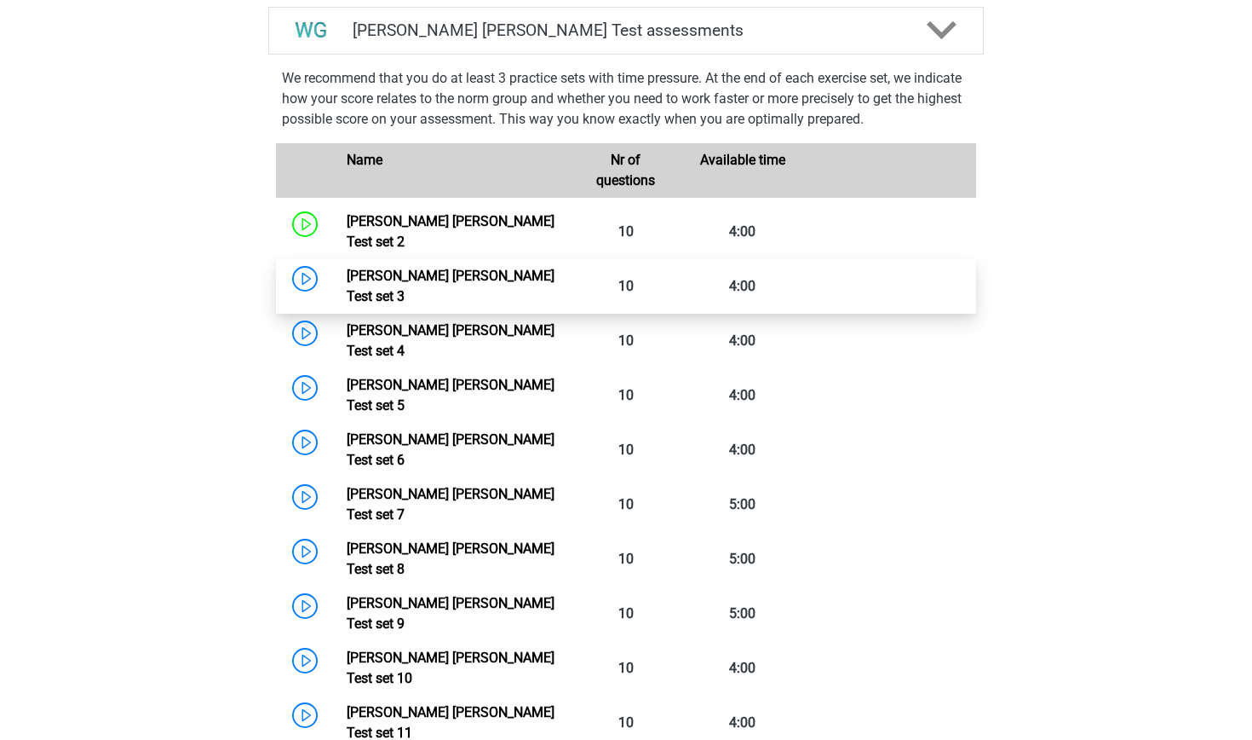
click at [347, 268] on link "Watson Glaser Test set 3" at bounding box center [451, 286] width 208 height 37
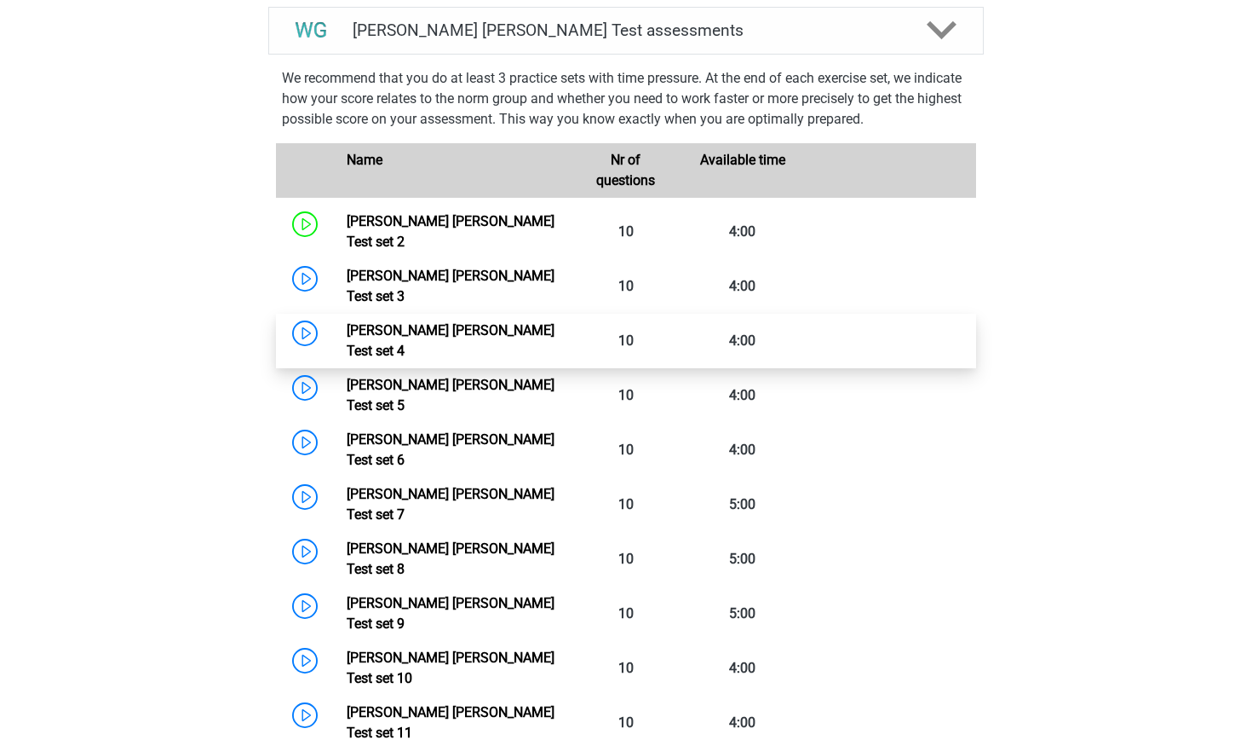
click at [347, 322] on link "Watson Glaser Test set 4" at bounding box center [451, 340] width 208 height 37
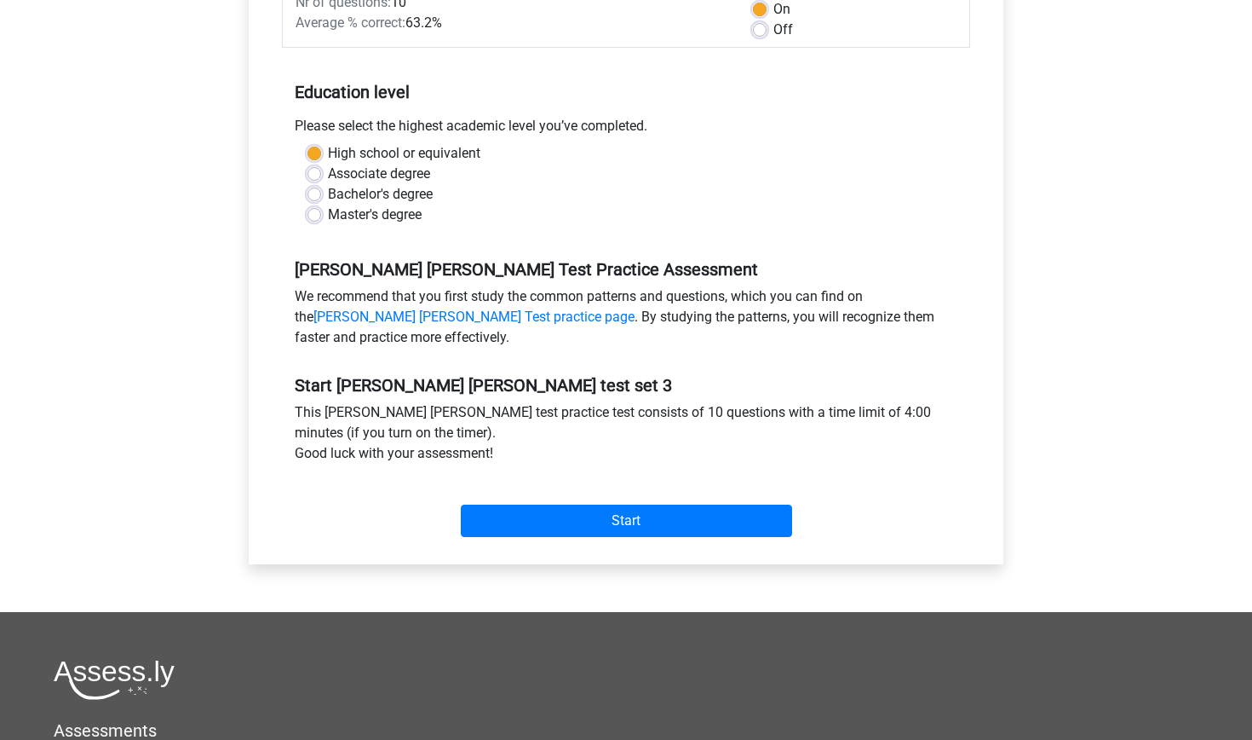
scroll to position [332, 0]
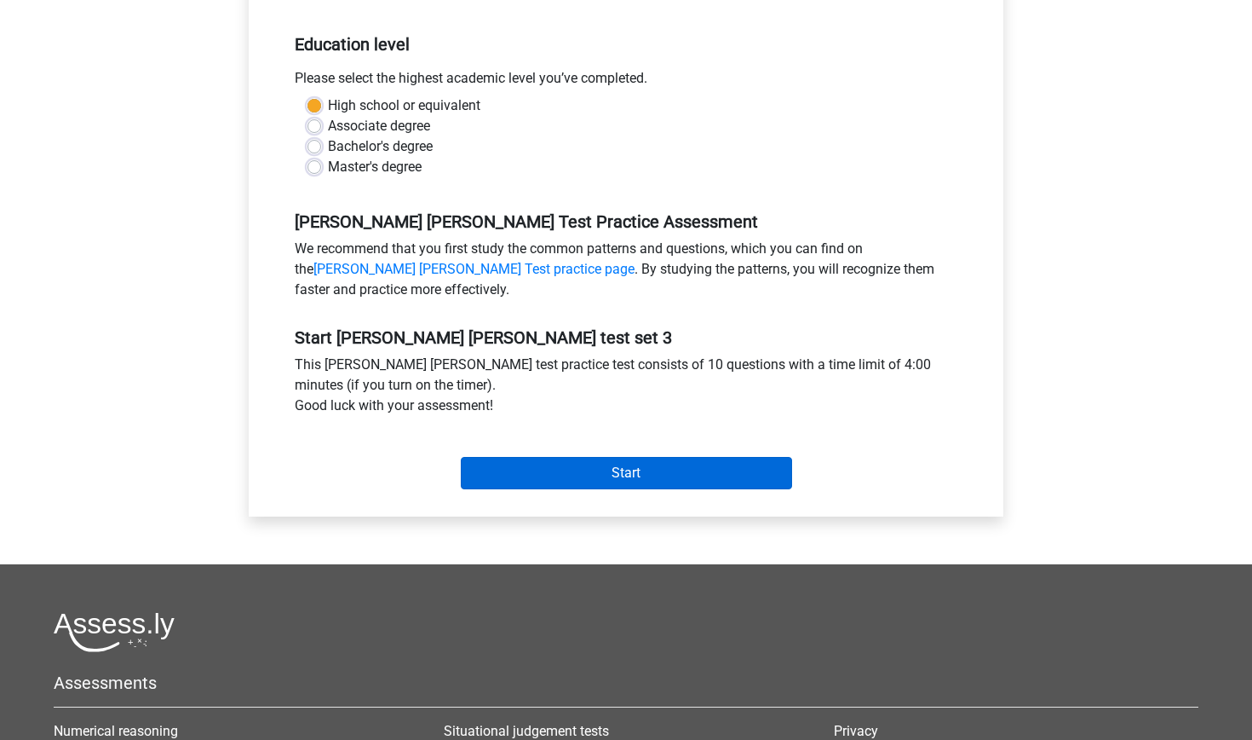
click at [548, 474] on input "Start" at bounding box center [626, 473] width 331 height 32
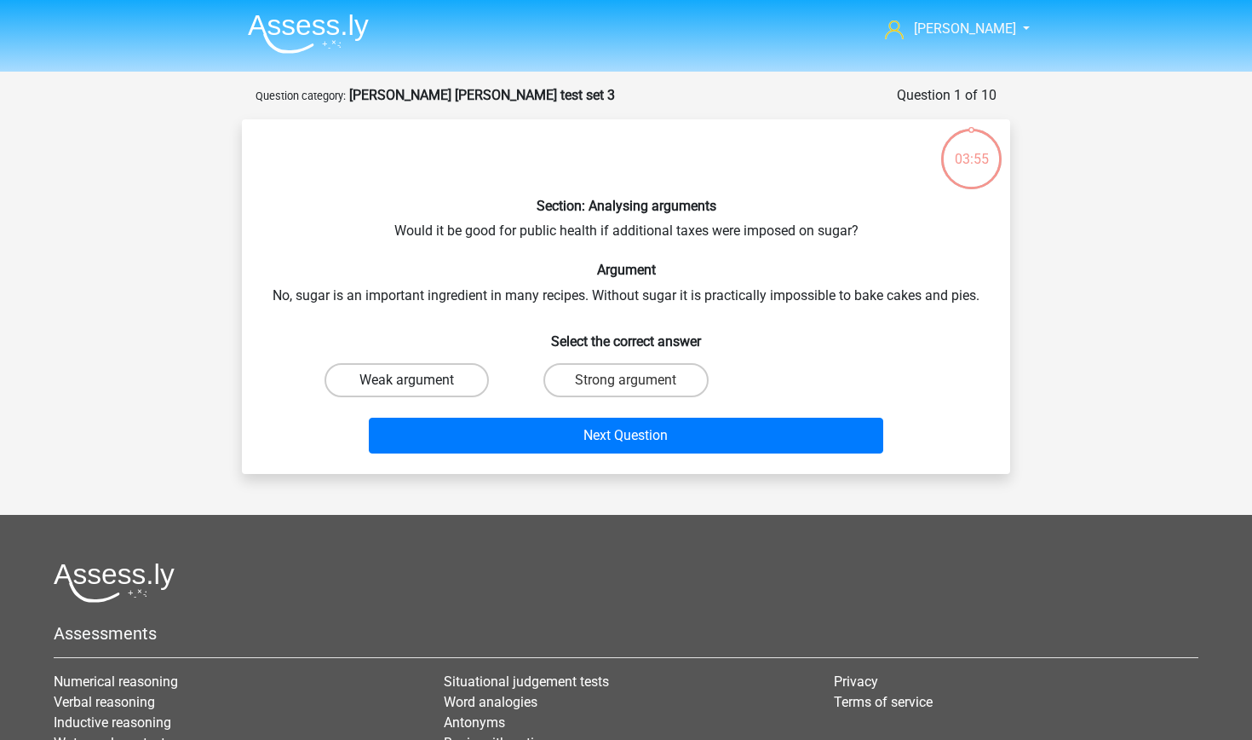
click at [457, 377] on label "Weak argument" at bounding box center [407, 380] width 164 height 34
click at [418, 380] on input "Weak argument" at bounding box center [412, 385] width 11 height 11
radio input "true"
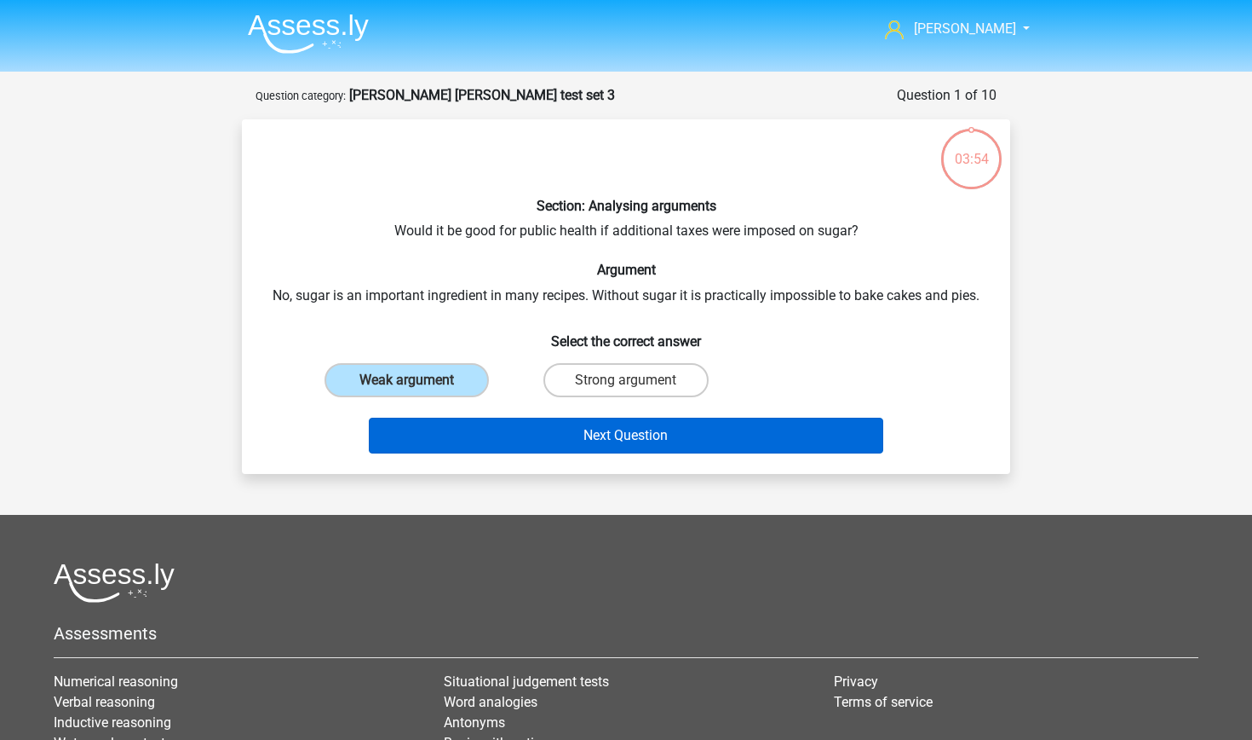
click at [523, 446] on button "Next Question" at bounding box center [626, 435] width 515 height 36
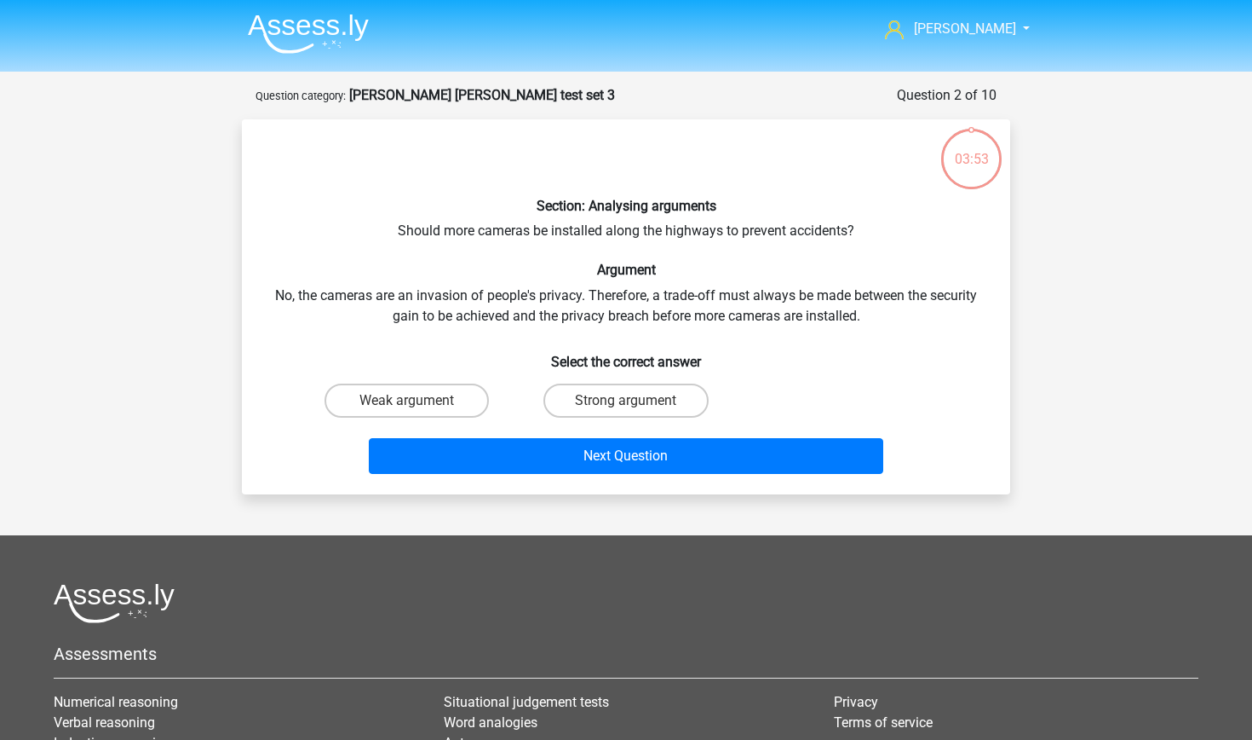
scroll to position [85, 0]
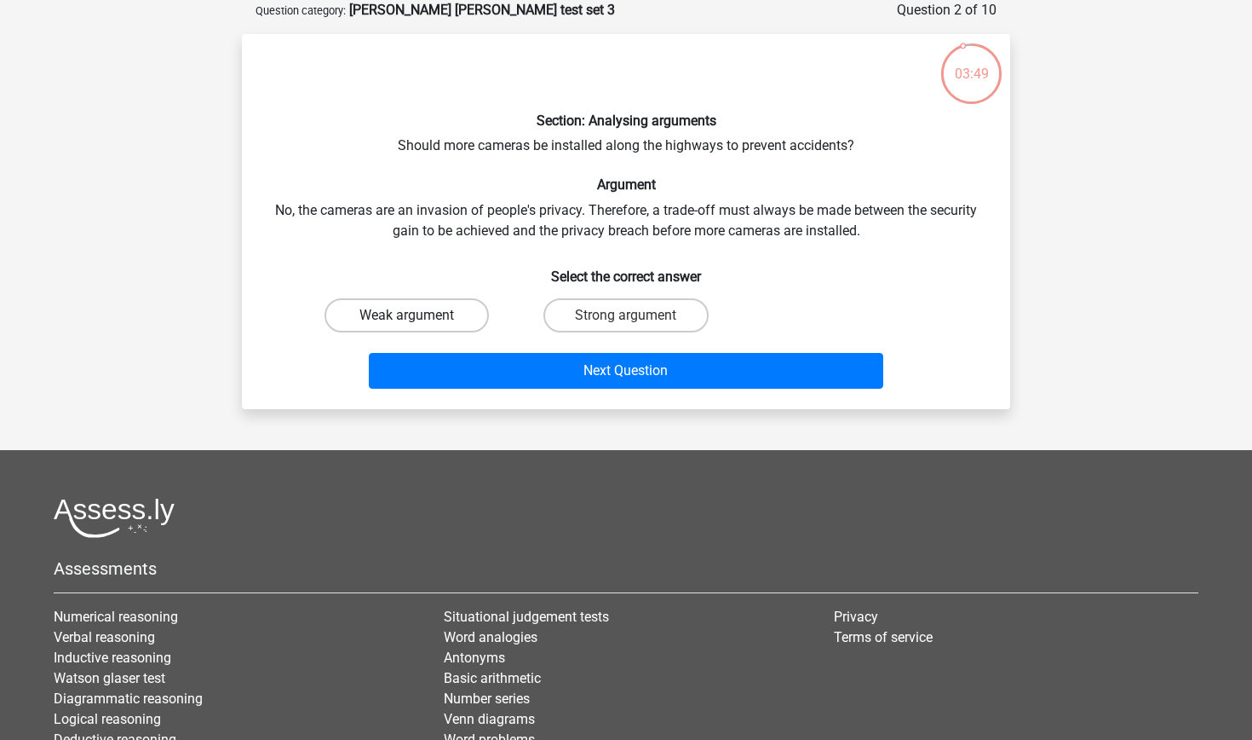
click at [435, 307] on label "Weak argument" at bounding box center [407, 315] width 164 height 34
click at [418, 315] on input "Weak argument" at bounding box center [412, 320] width 11 height 11
radio input "true"
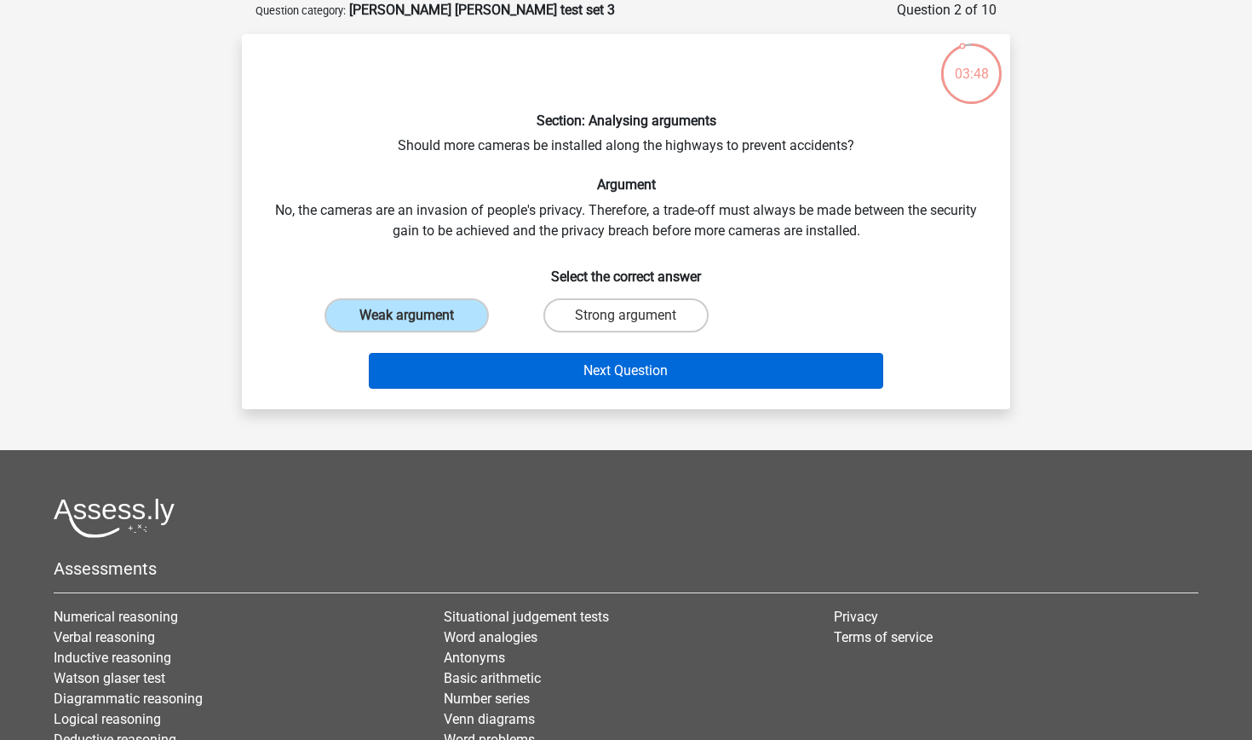
click at [486, 354] on button "Next Question" at bounding box center [626, 371] width 515 height 36
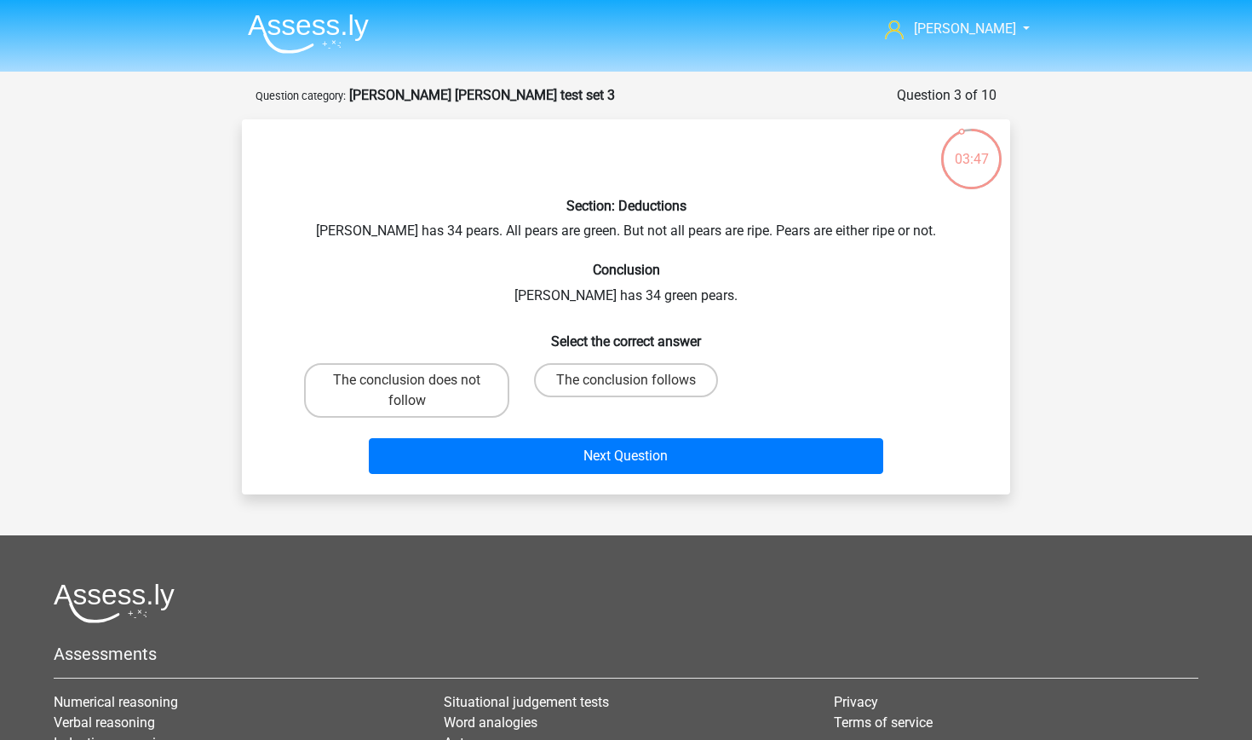
scroll to position [0, 0]
click at [394, 98] on strong "[PERSON_NAME] [PERSON_NAME] test set 3" at bounding box center [482, 95] width 266 height 16
click at [318, 95] on small "Question category:" at bounding box center [301, 95] width 90 height 13
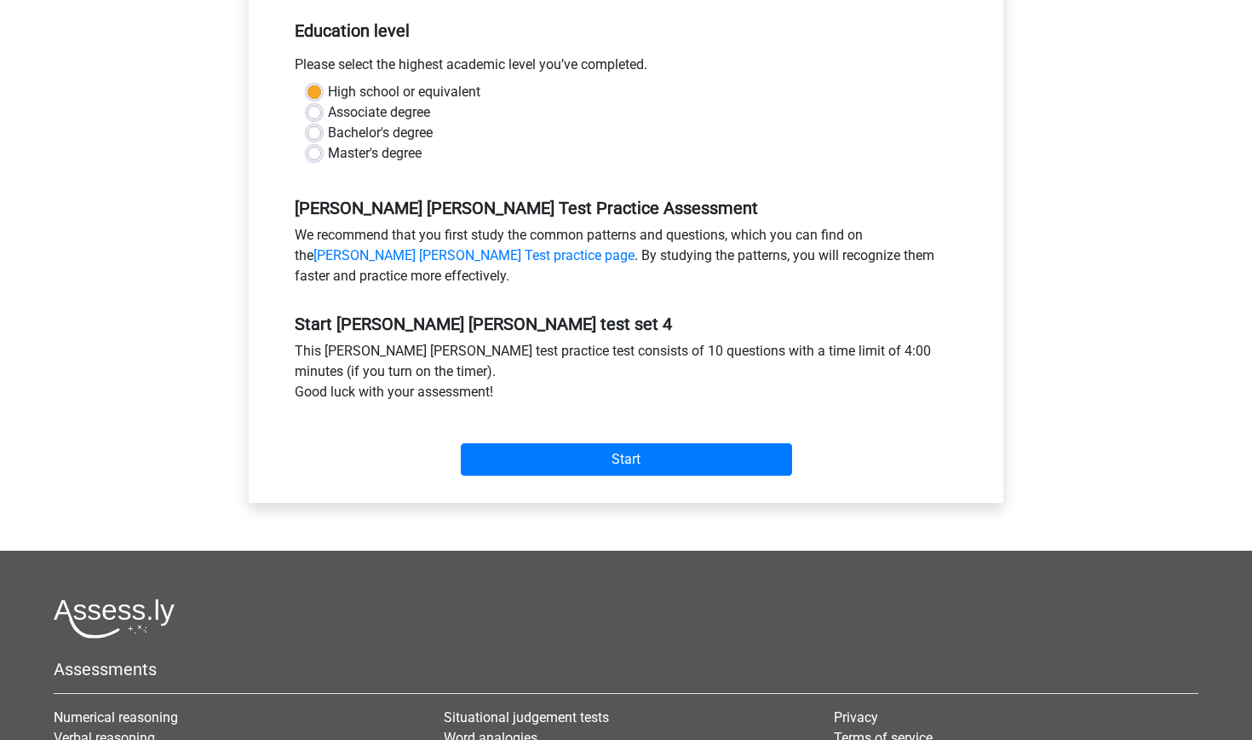
scroll to position [505, 0]
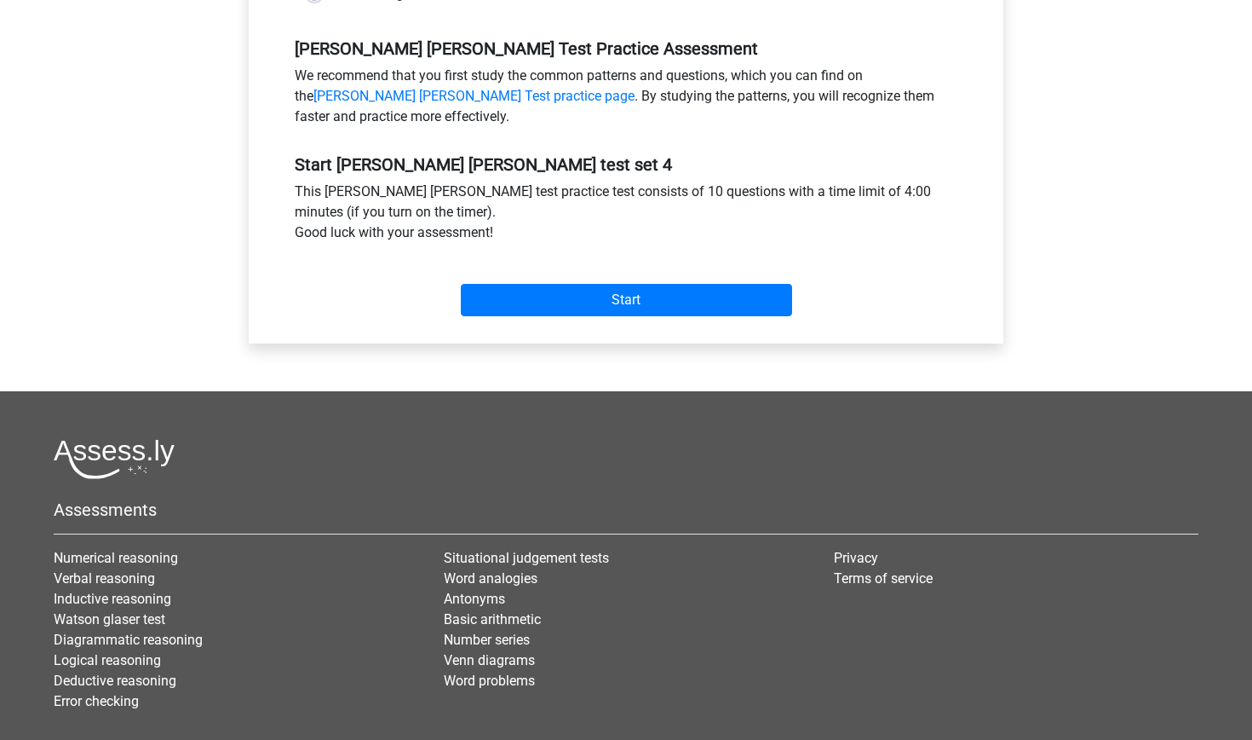
click at [619, 319] on div "Start" at bounding box center [626, 286] width 688 height 73
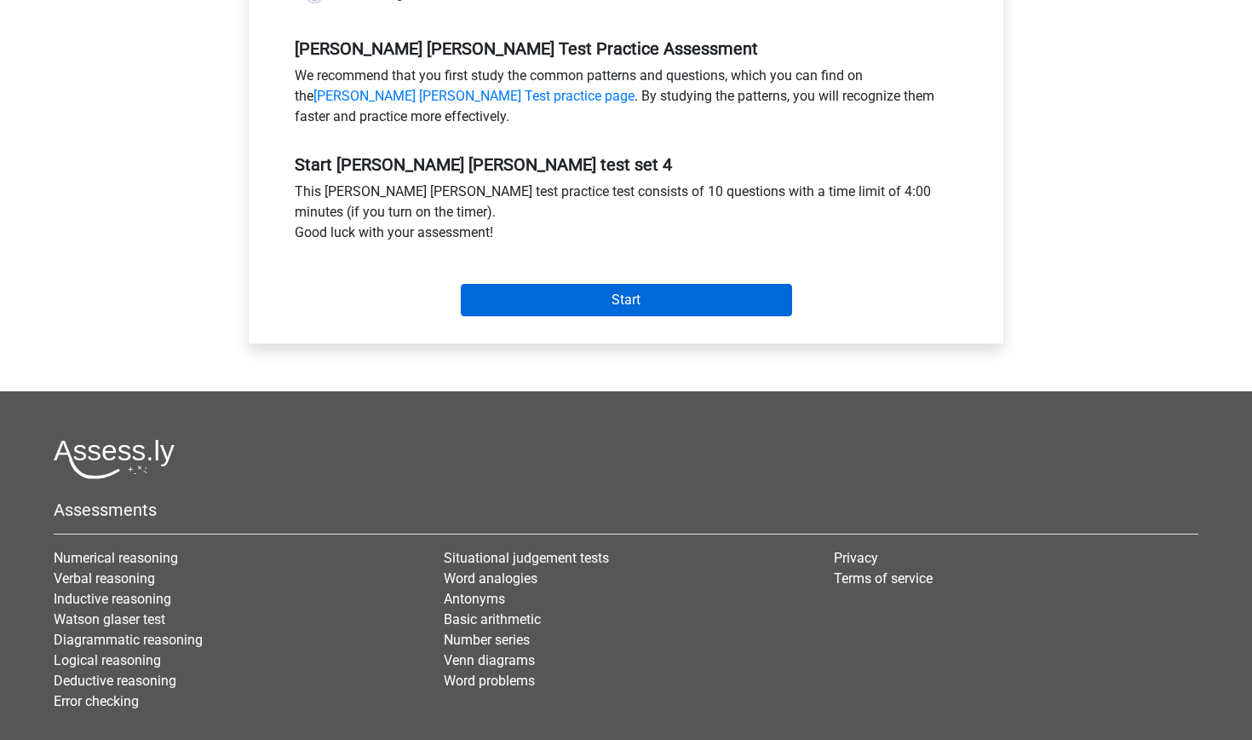
click at [623, 308] on input "Start" at bounding box center [626, 300] width 331 height 32
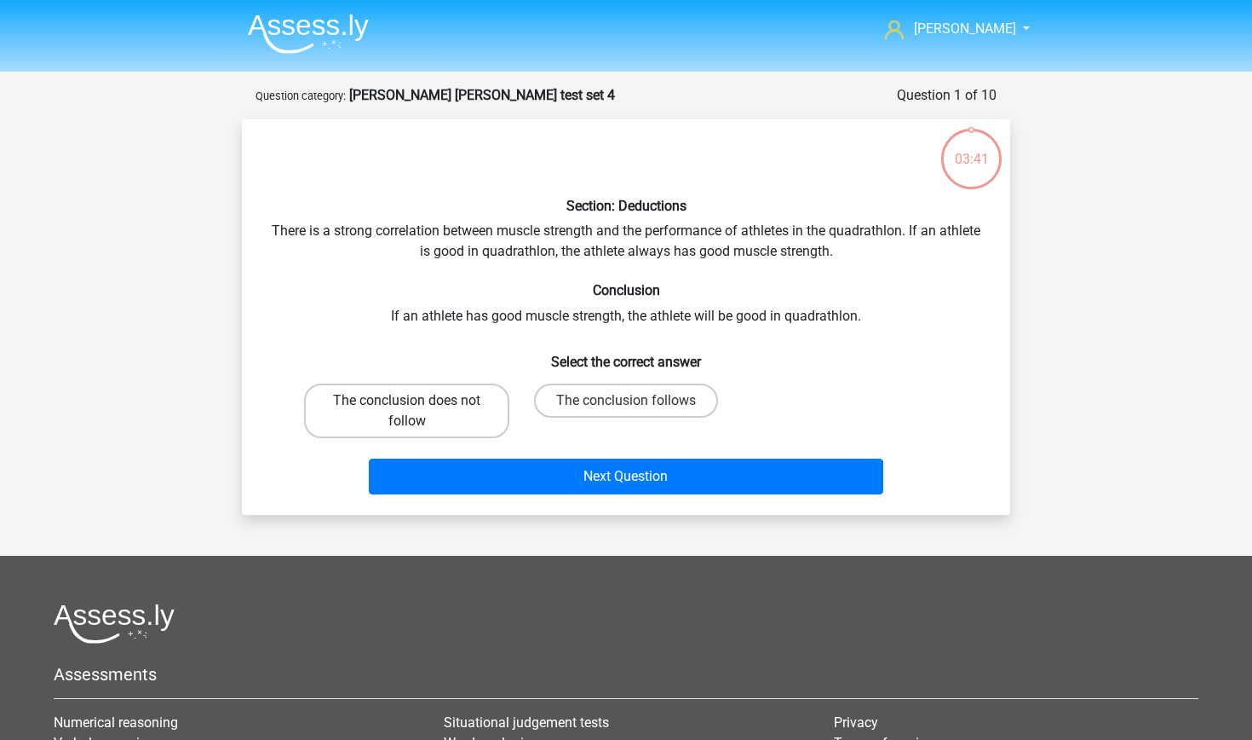
click at [479, 415] on label "The conclusion does not follow" at bounding box center [406, 410] width 205 height 55
click at [418, 412] on input "The conclusion does not follow" at bounding box center [412, 405] width 11 height 11
radio input "true"
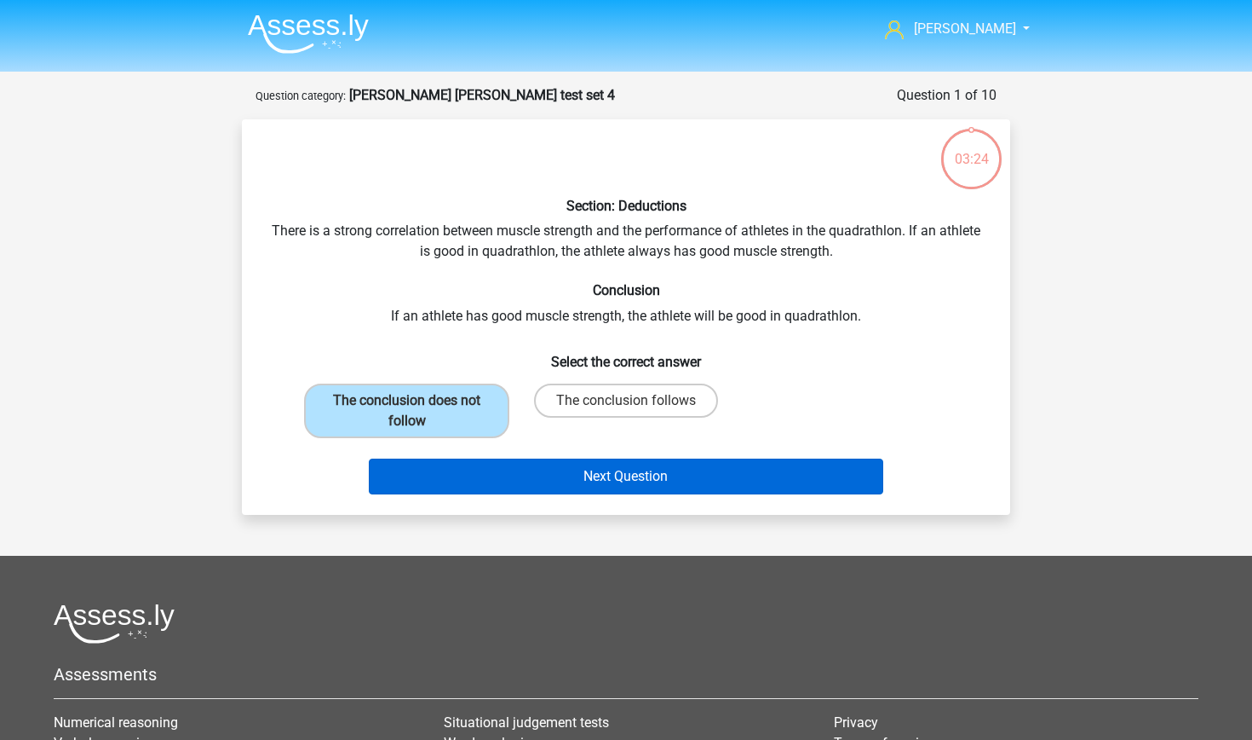
click at [565, 475] on button "Next Question" at bounding box center [626, 476] width 515 height 36
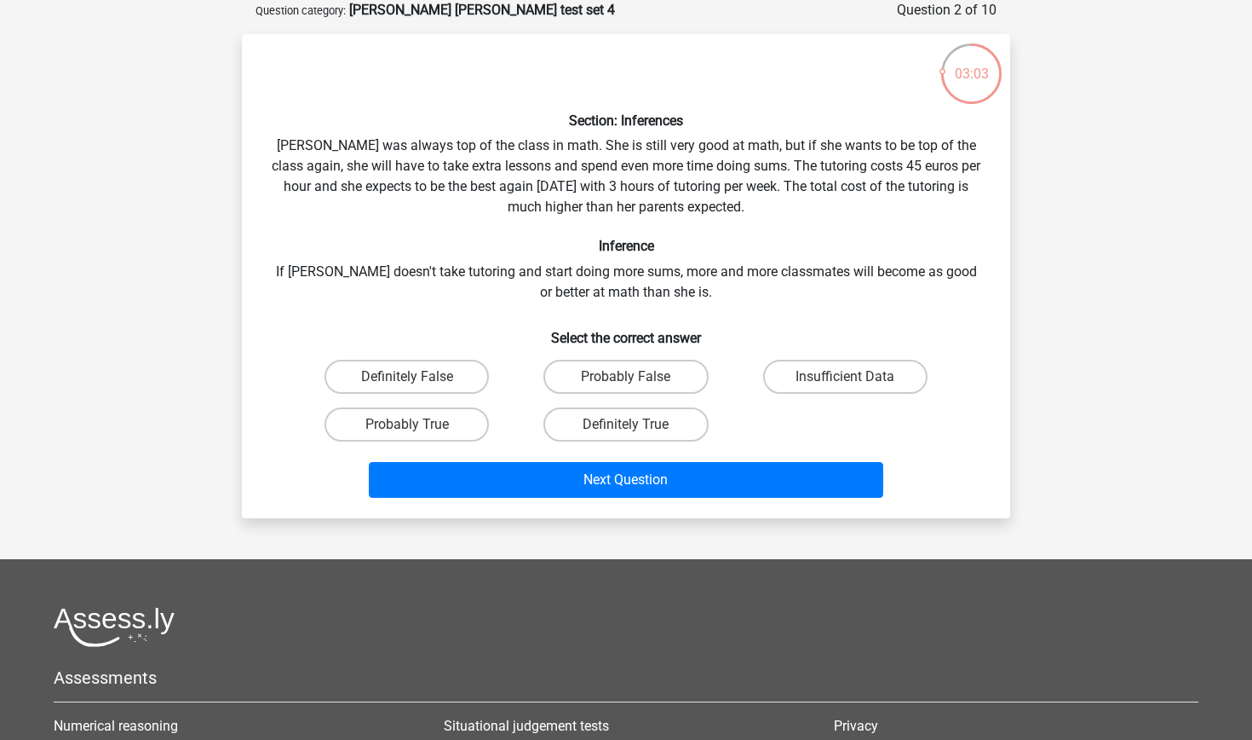
scroll to position [73, 0]
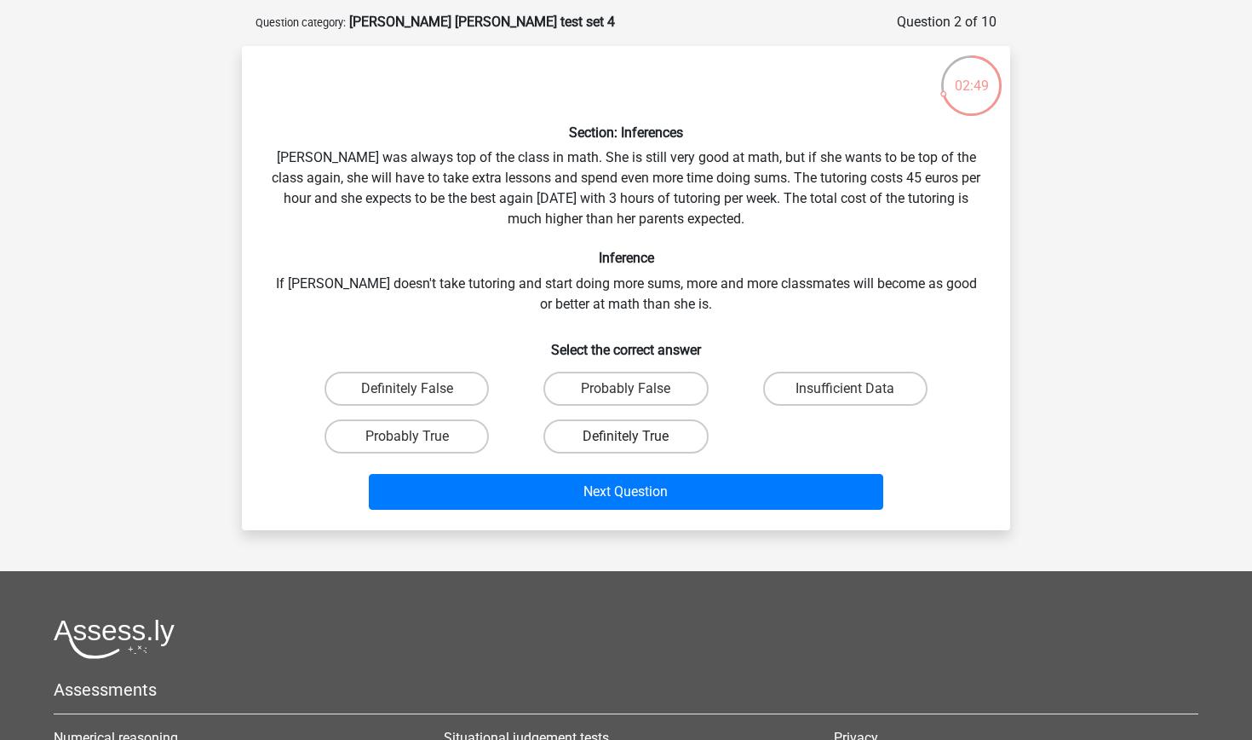
click at [607, 431] on label "Definitely True" at bounding box center [626, 436] width 164 height 34
click at [626, 436] on input "Definitely True" at bounding box center [631, 441] width 11 height 11
radio input "true"
click at [574, 382] on label "Probably False" at bounding box center [626, 388] width 164 height 34
click at [626, 389] on input "Probably False" at bounding box center [631, 394] width 11 height 11
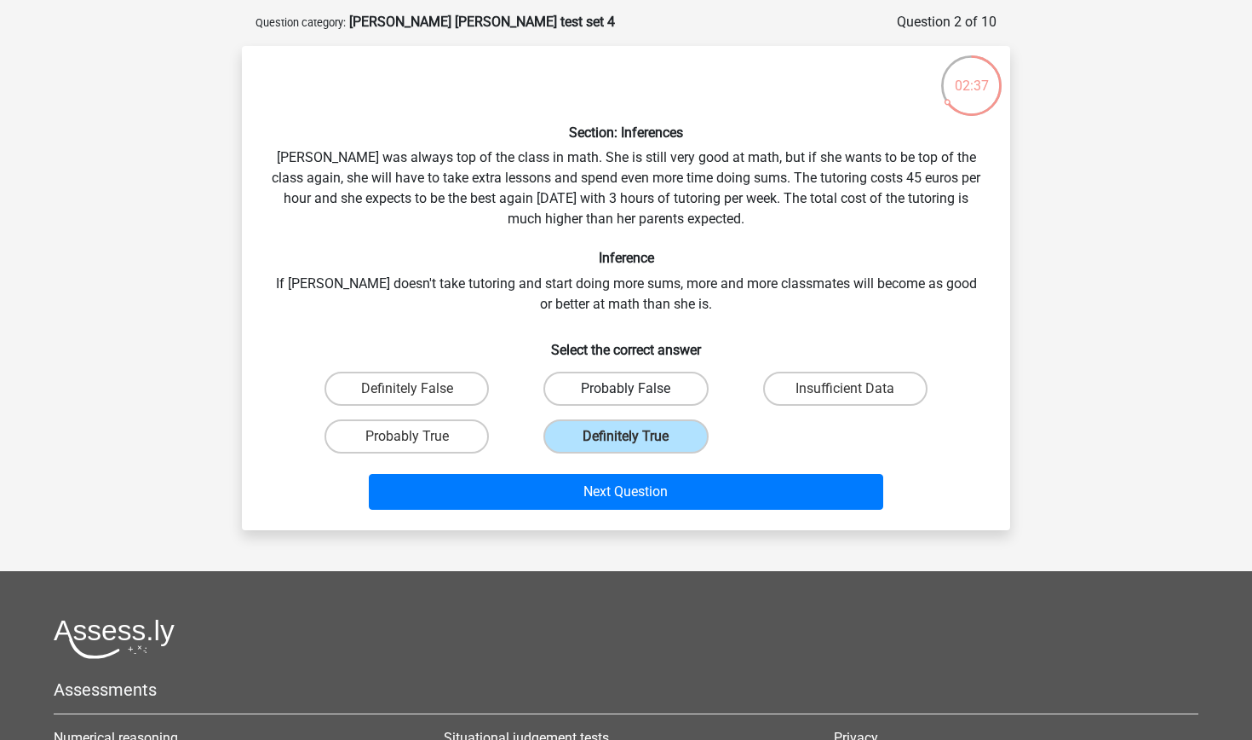
radio input "true"
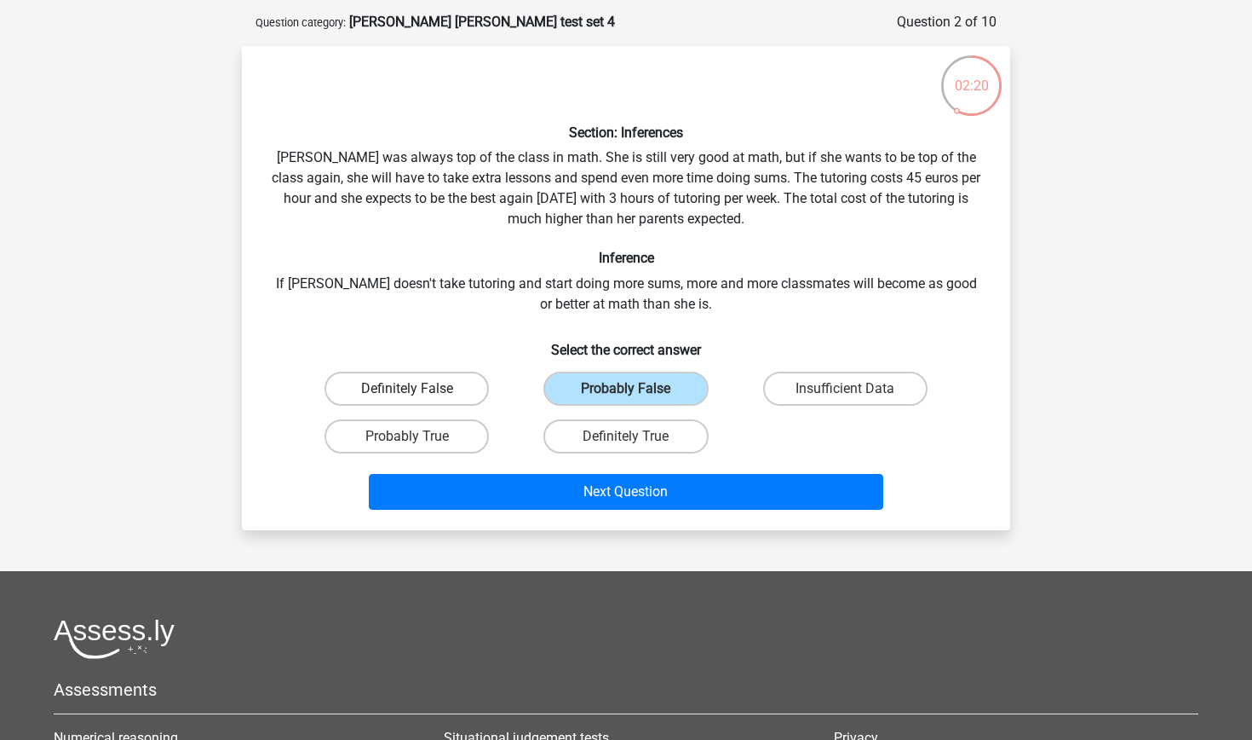
click at [453, 392] on label "Definitely False" at bounding box center [407, 388] width 164 height 34
click at [418, 392] on input "Definitely False" at bounding box center [412, 394] width 11 height 11
radio input "true"
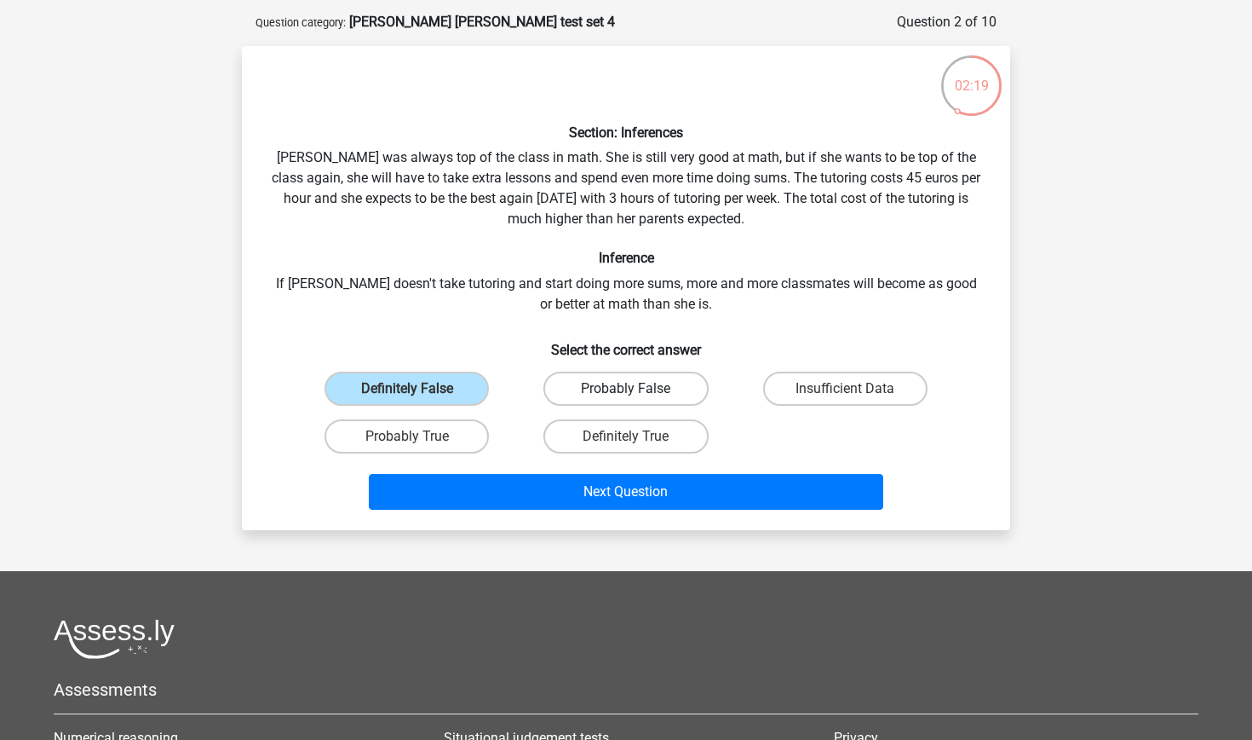
click at [573, 395] on label "Probably False" at bounding box center [626, 388] width 164 height 34
click at [626, 395] on input "Probably False" at bounding box center [631, 394] width 11 height 11
radio input "true"
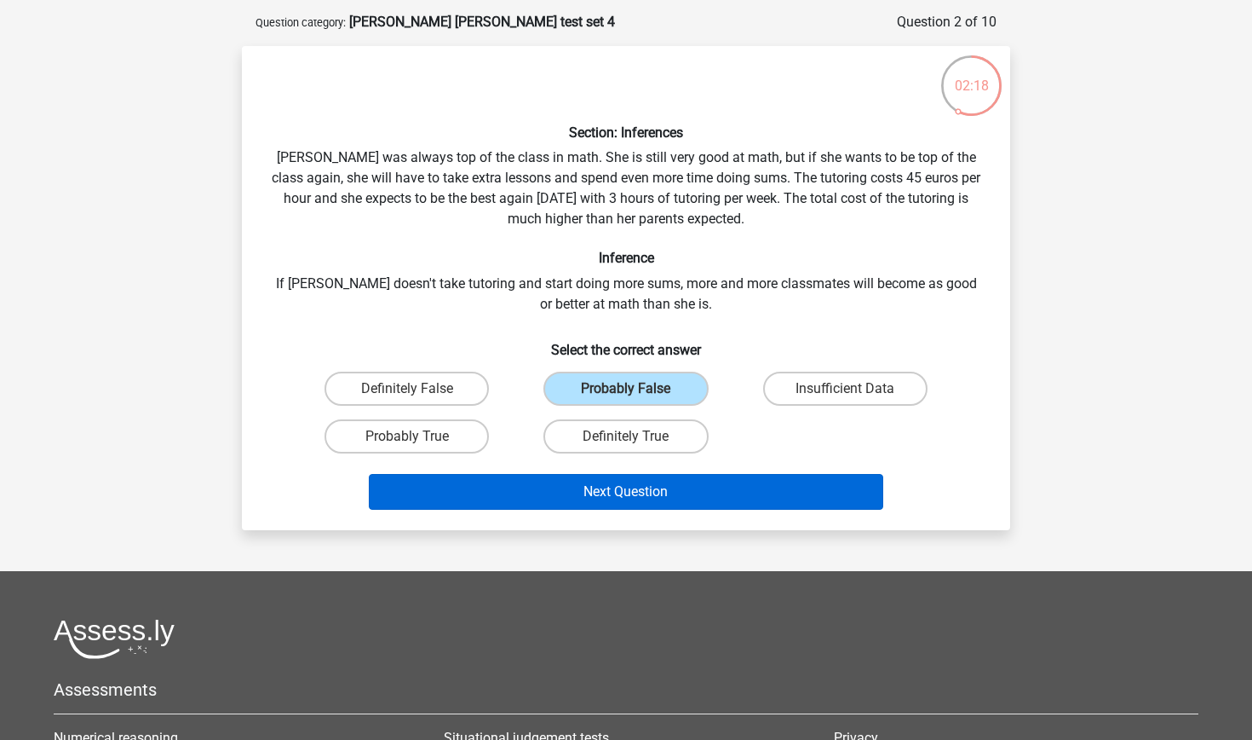
click at [530, 481] on button "Next Question" at bounding box center [626, 492] width 515 height 36
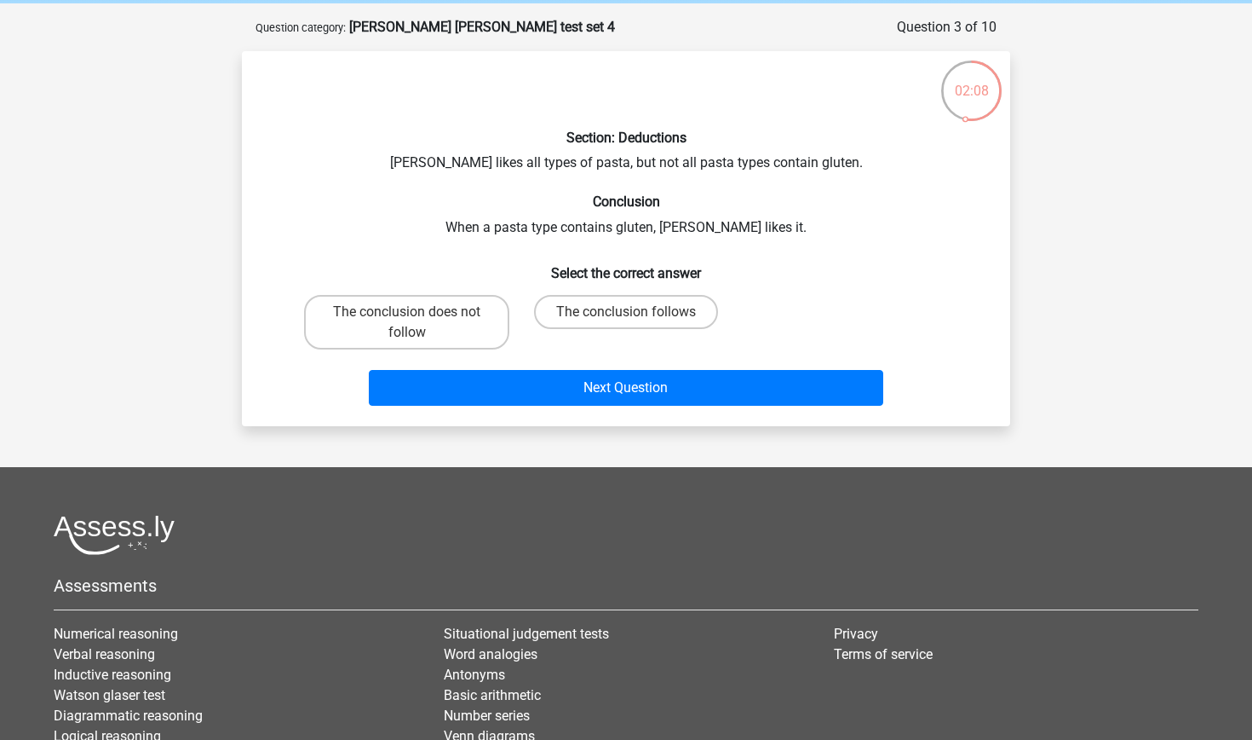
scroll to position [65, 0]
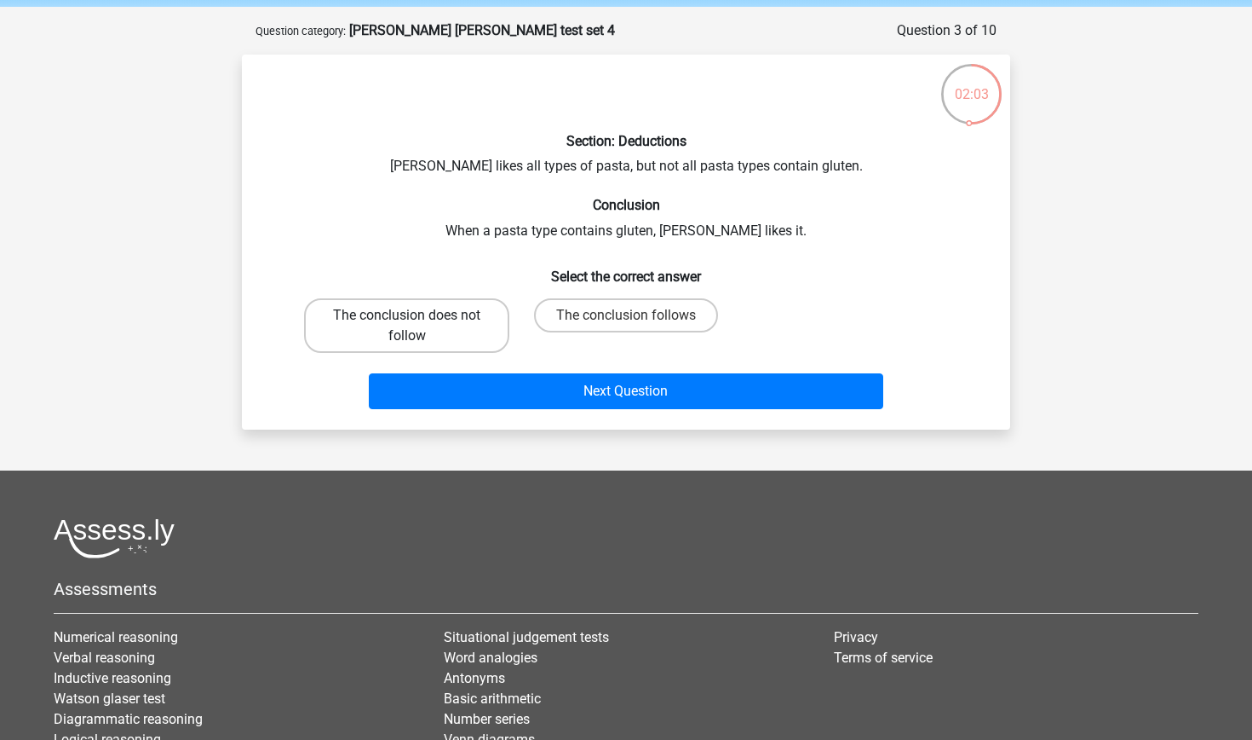
click at [425, 299] on label "The conclusion does not follow" at bounding box center [406, 325] width 205 height 55
click at [418, 315] on input "The conclusion does not follow" at bounding box center [412, 320] width 11 height 11
radio input "true"
click at [593, 312] on label "The conclusion follows" at bounding box center [626, 315] width 184 height 34
click at [626, 315] on input "The conclusion follows" at bounding box center [631, 320] width 11 height 11
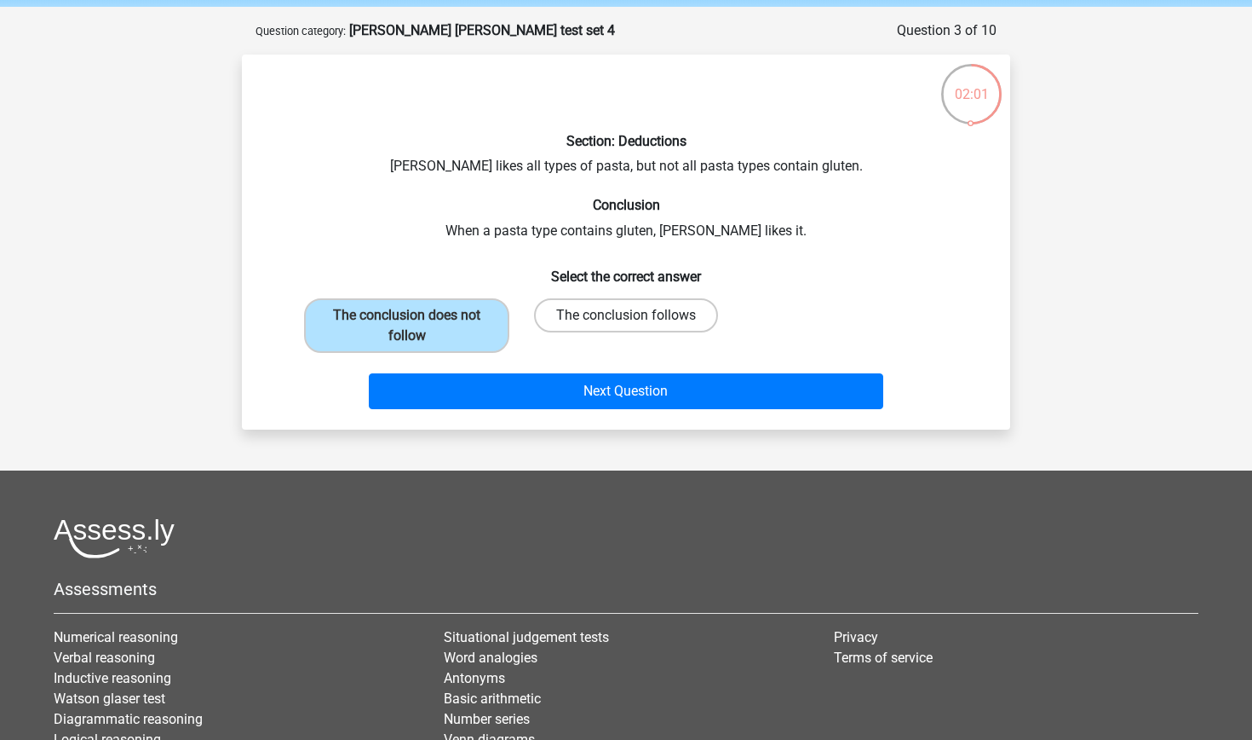
radio input "true"
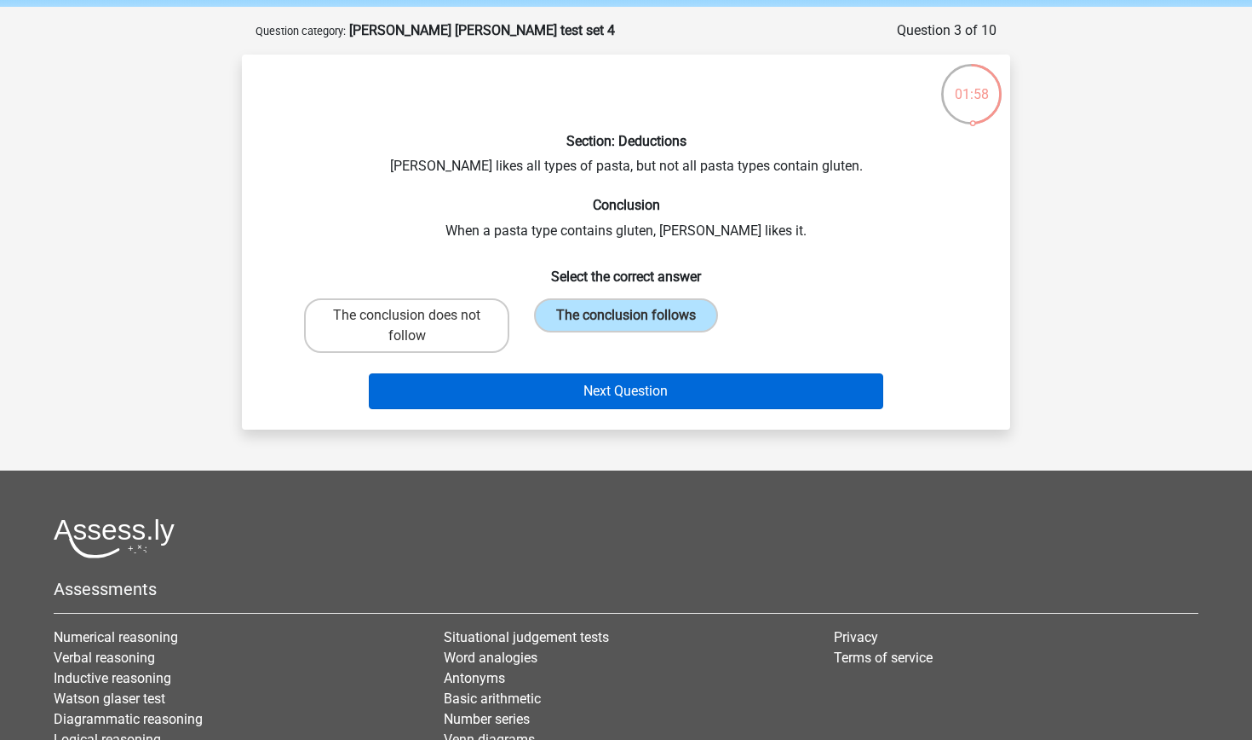
click at [602, 397] on button "Next Question" at bounding box center [626, 391] width 515 height 36
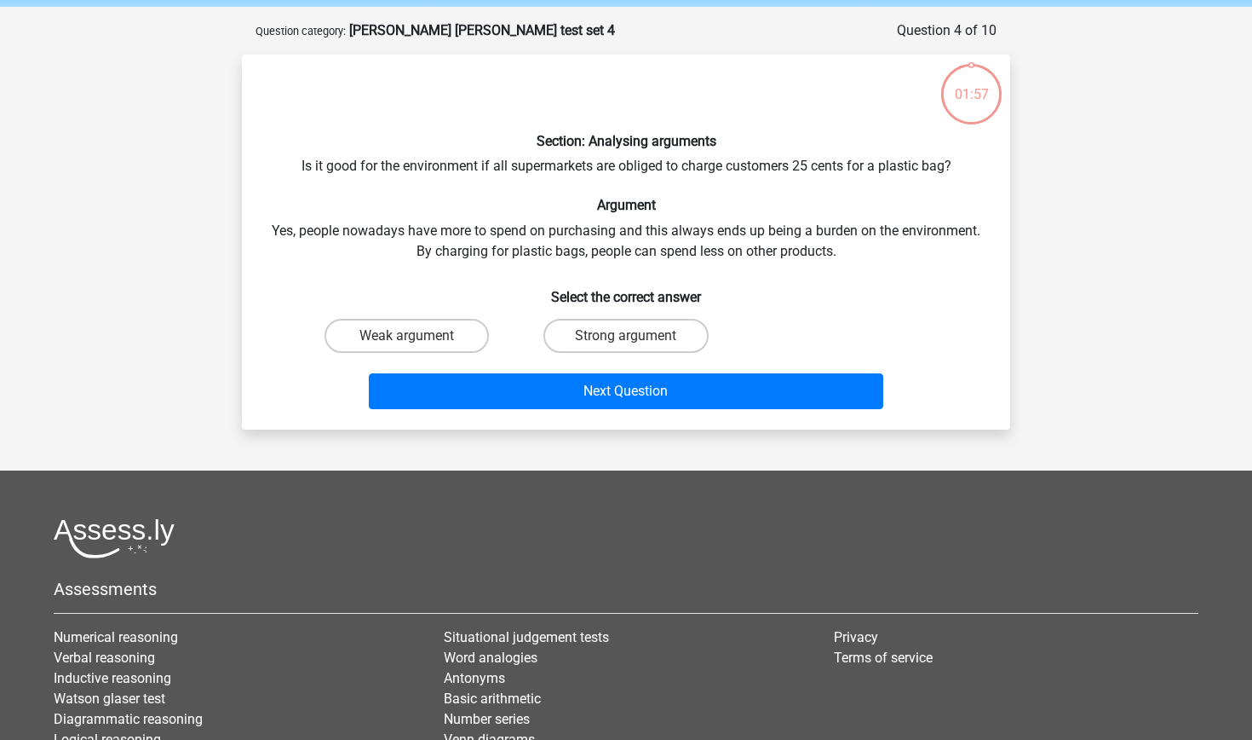
scroll to position [85, 0]
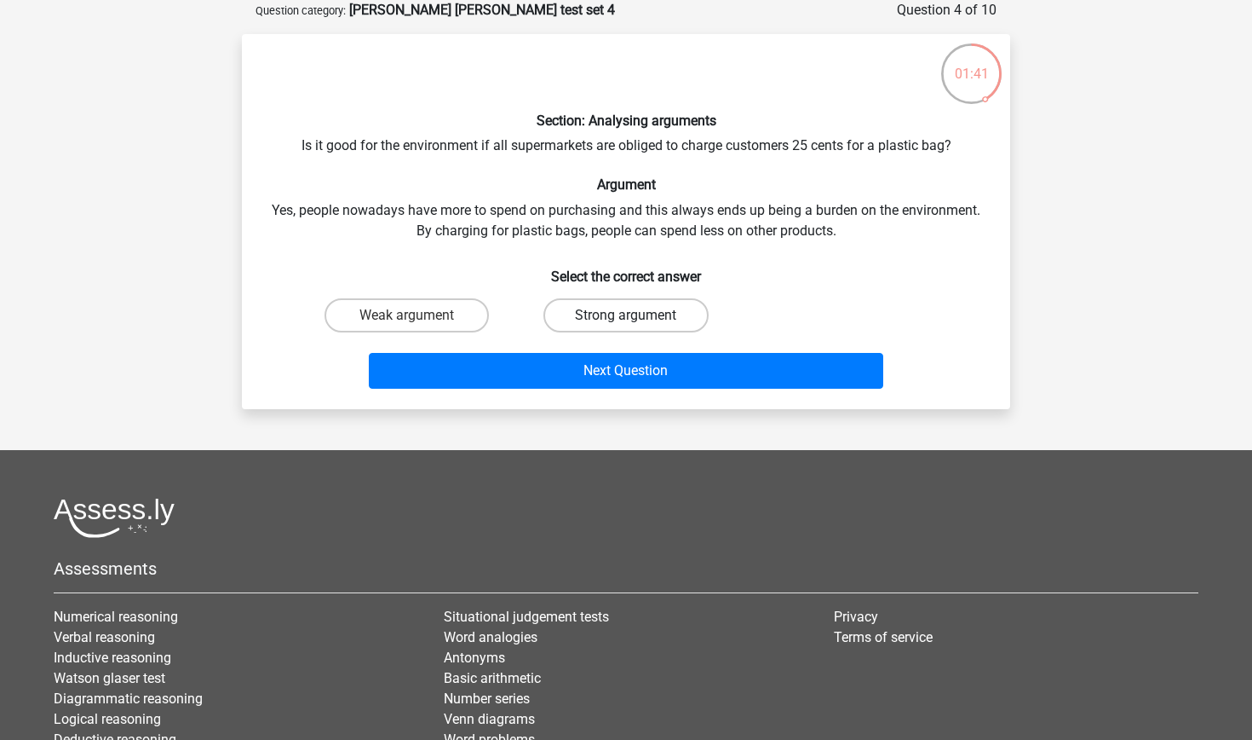
click at [561, 306] on label "Strong argument" at bounding box center [626, 315] width 164 height 34
click at [626, 315] on input "Strong argument" at bounding box center [631, 320] width 11 height 11
radio input "true"
click at [433, 313] on label "Weak argument" at bounding box center [407, 315] width 164 height 34
click at [418, 315] on input "Weak argument" at bounding box center [412, 320] width 11 height 11
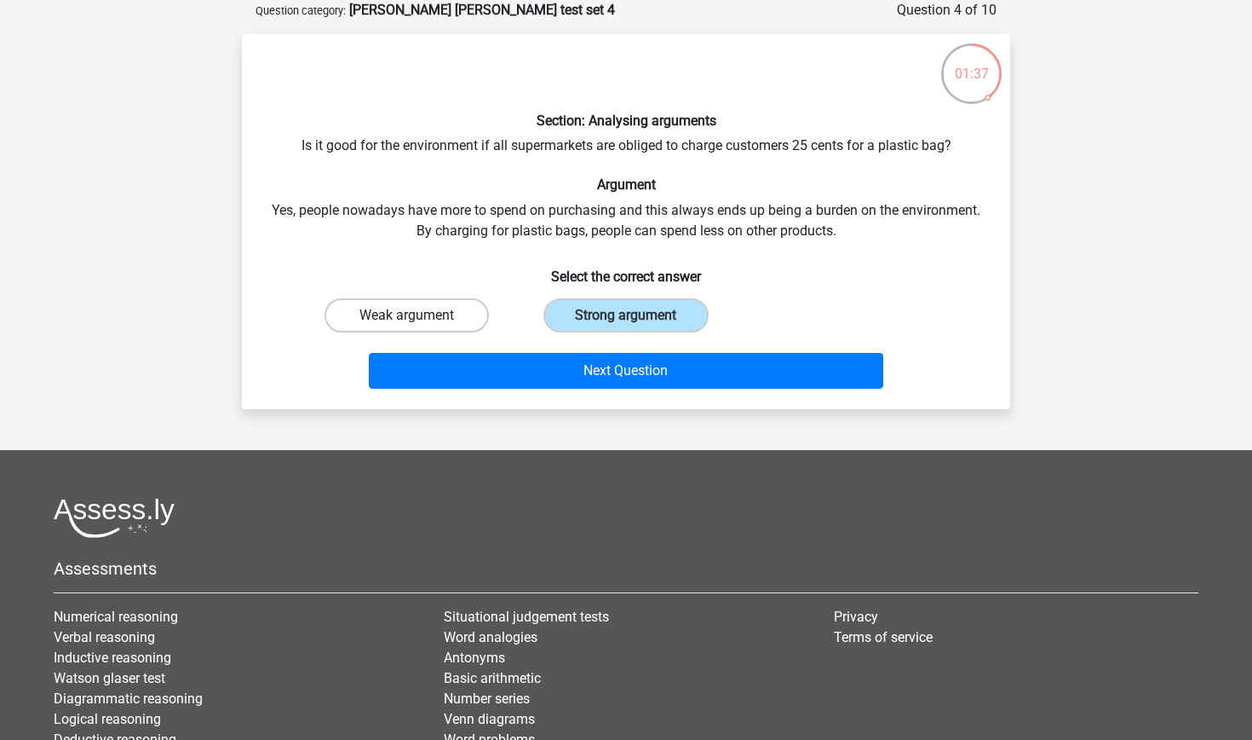
radio input "true"
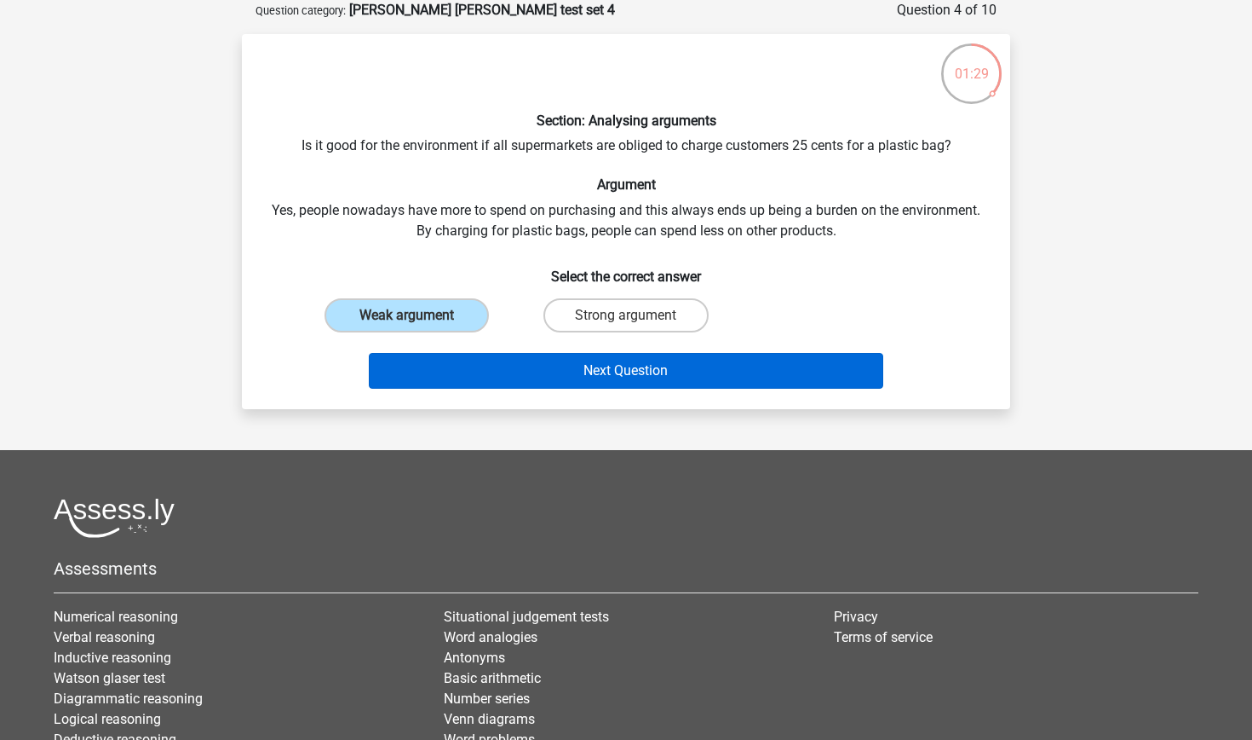
click at [525, 360] on button "Next Question" at bounding box center [626, 371] width 515 height 36
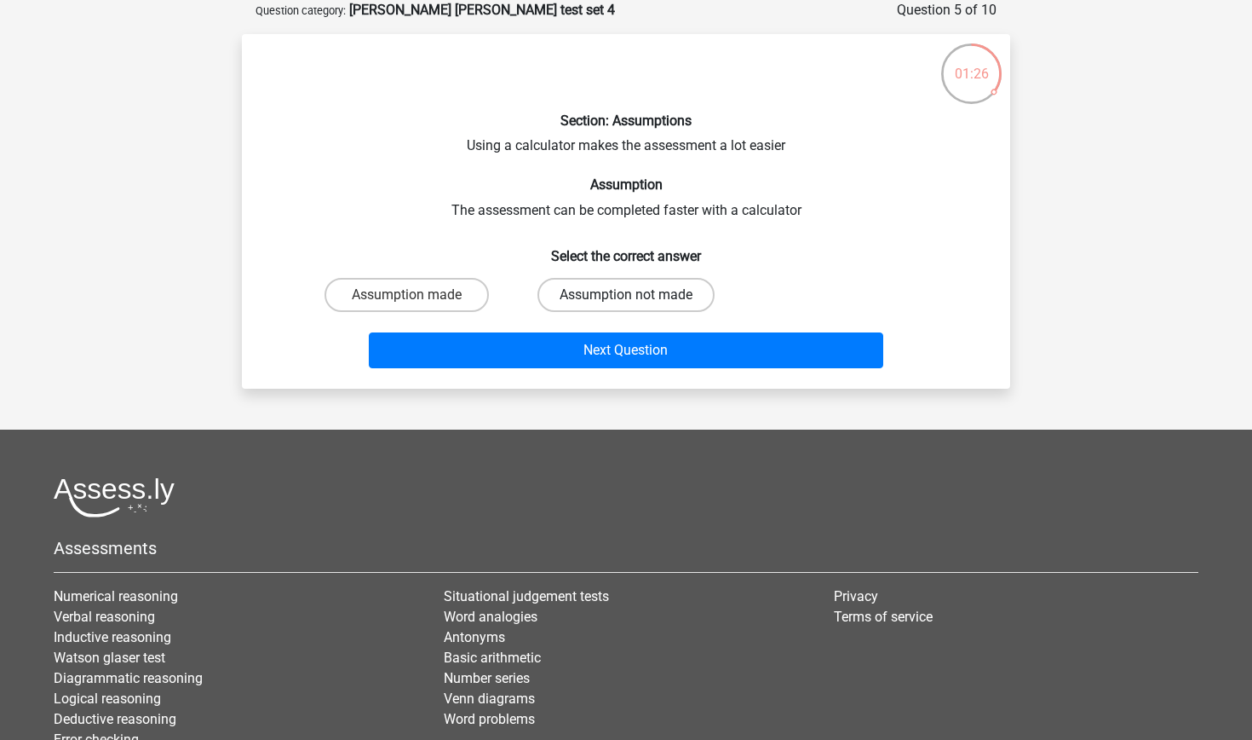
click at [592, 291] on label "Assumption not made" at bounding box center [626, 295] width 177 height 34
click at [626, 295] on input "Assumption not made" at bounding box center [631, 300] width 11 height 11
radio input "true"
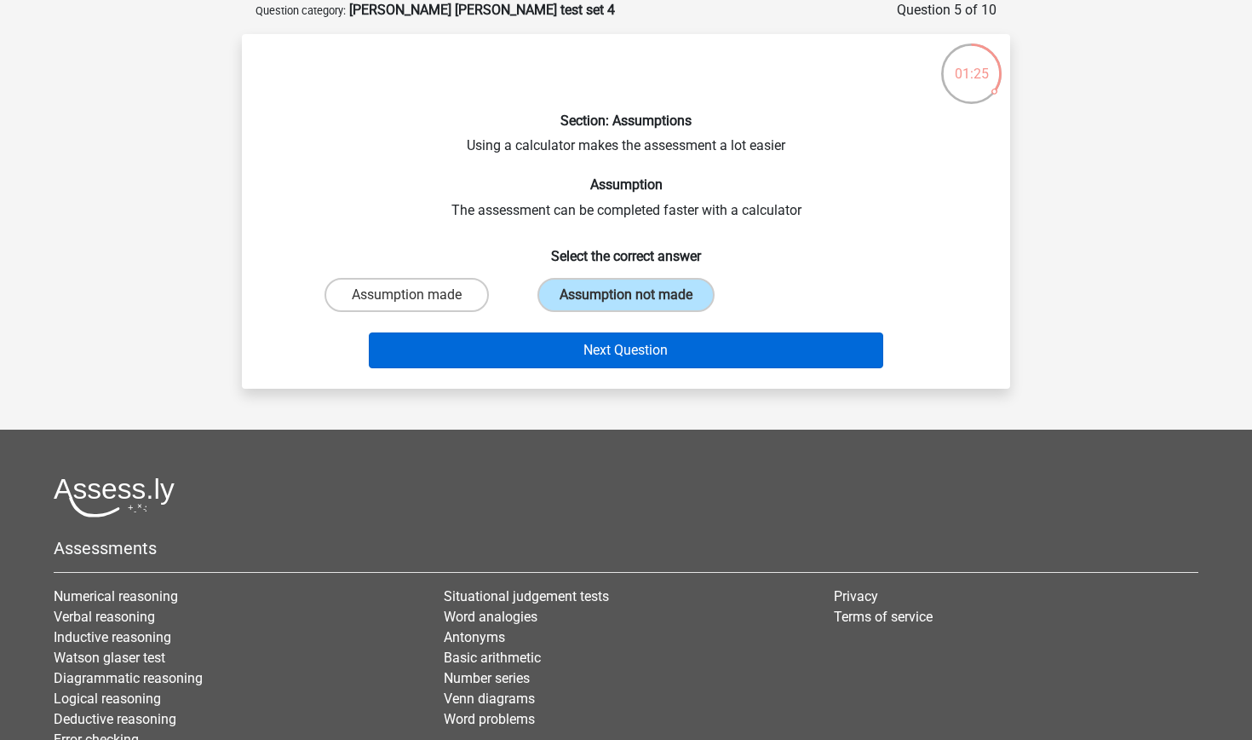
click at [595, 354] on button "Next Question" at bounding box center [626, 350] width 515 height 36
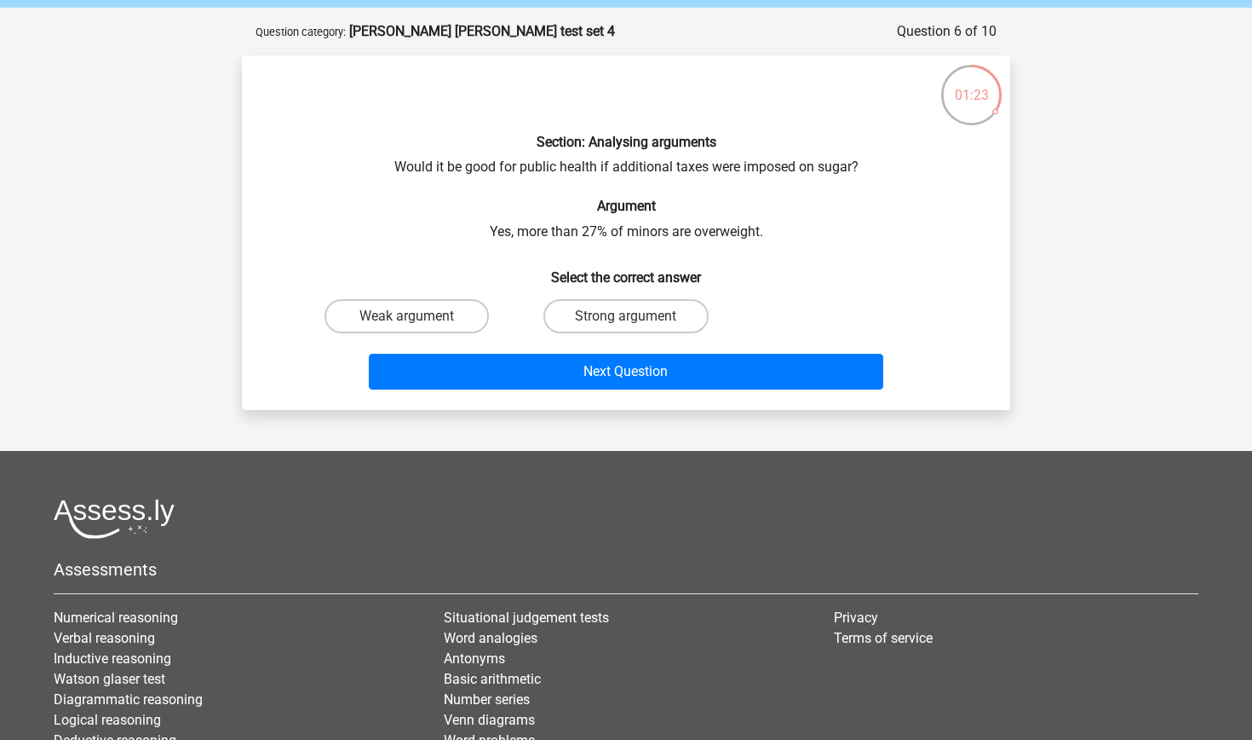
scroll to position [60, 0]
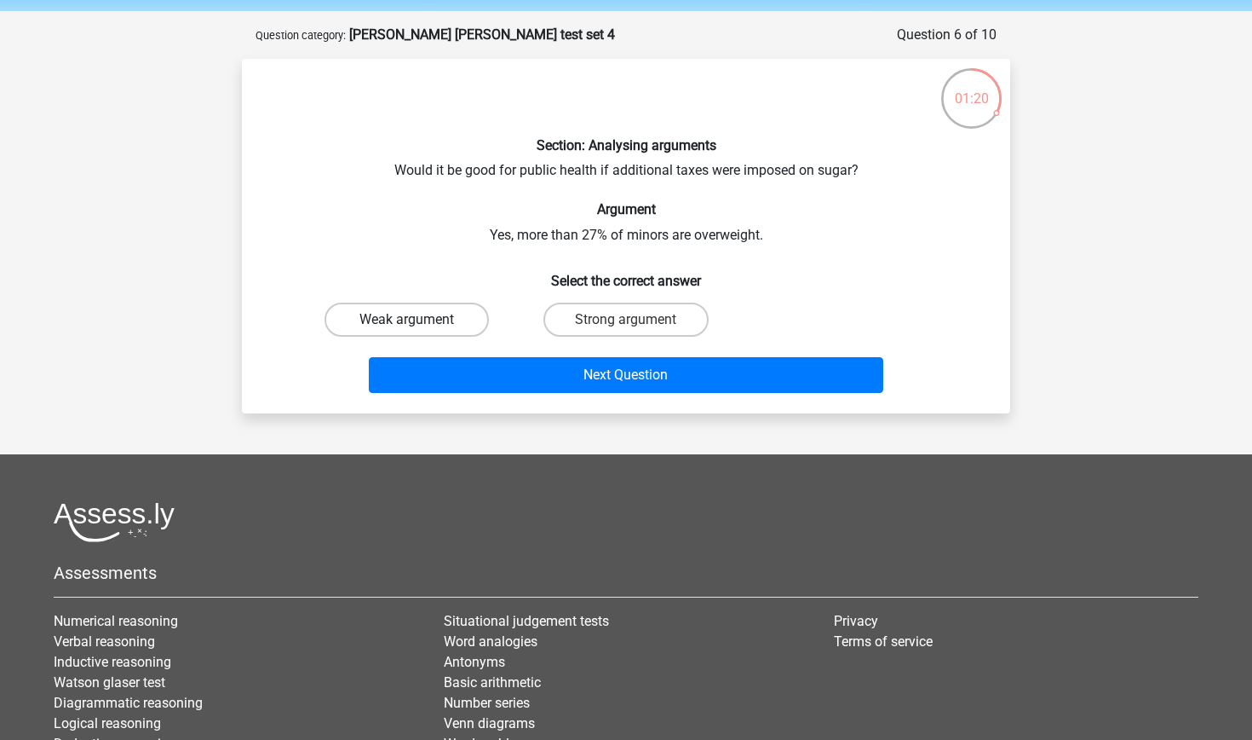
click at [462, 302] on label "Weak argument" at bounding box center [407, 319] width 164 height 34
click at [418, 320] on input "Weak argument" at bounding box center [412, 325] width 11 height 11
radio input "true"
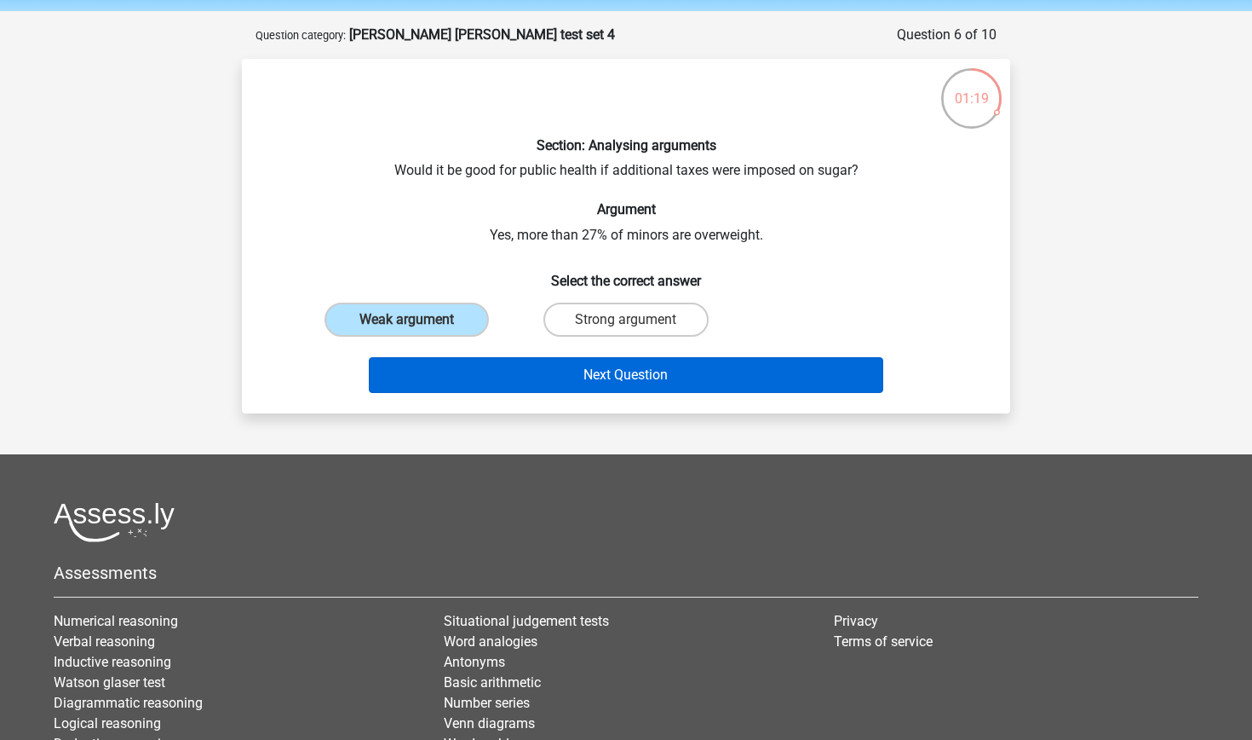
click at [480, 370] on button "Next Question" at bounding box center [626, 375] width 515 height 36
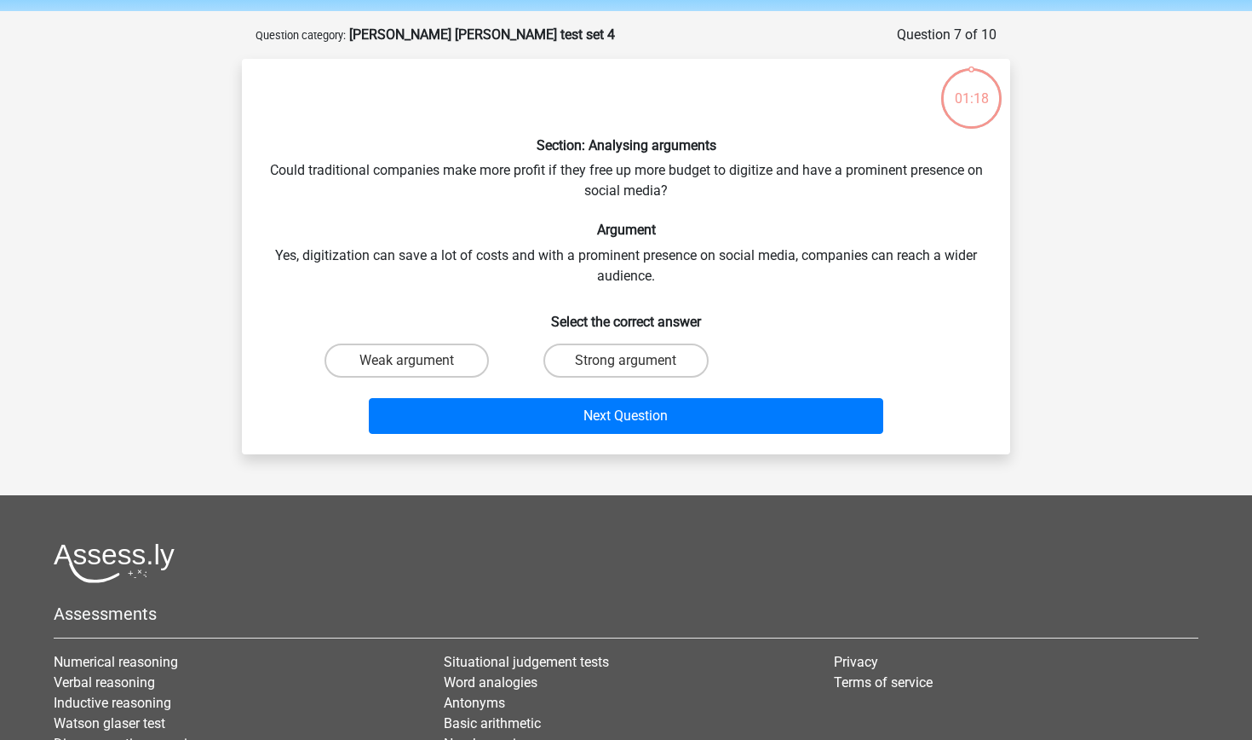
scroll to position [85, 0]
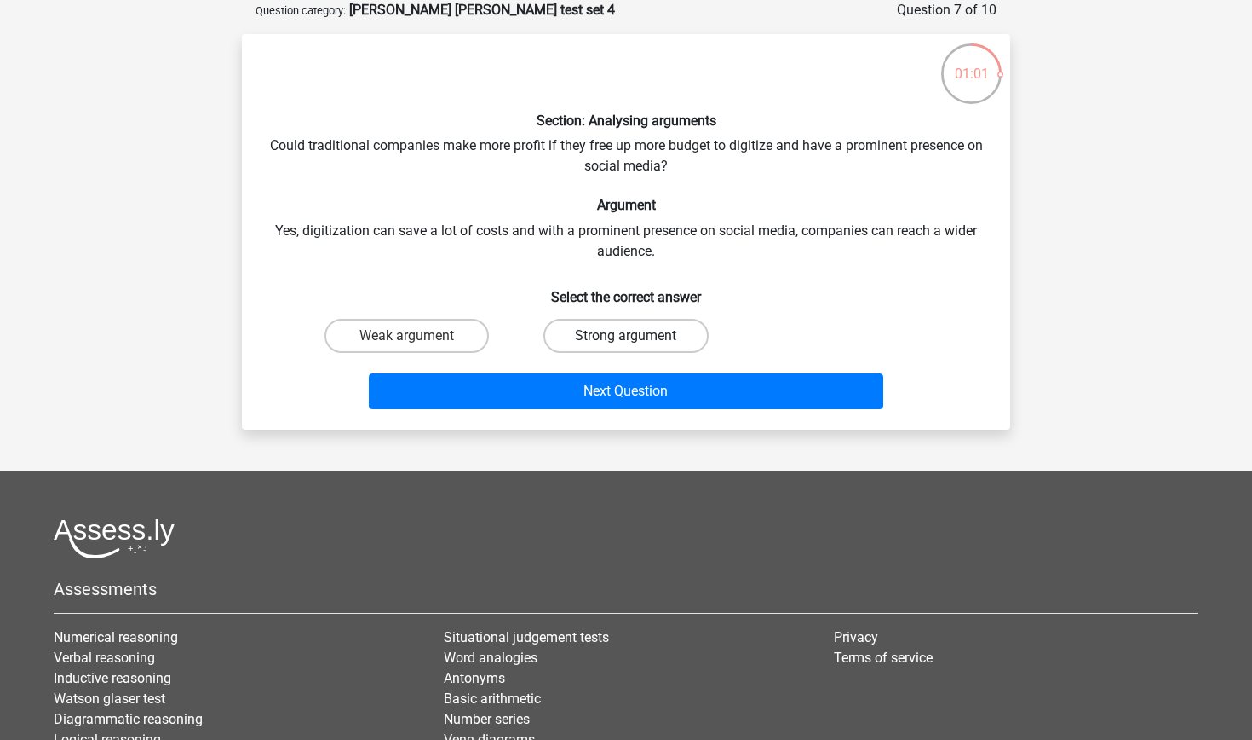
click at [613, 325] on label "Strong argument" at bounding box center [626, 336] width 164 height 34
click at [626, 336] on input "Strong argument" at bounding box center [631, 341] width 11 height 11
radio input "true"
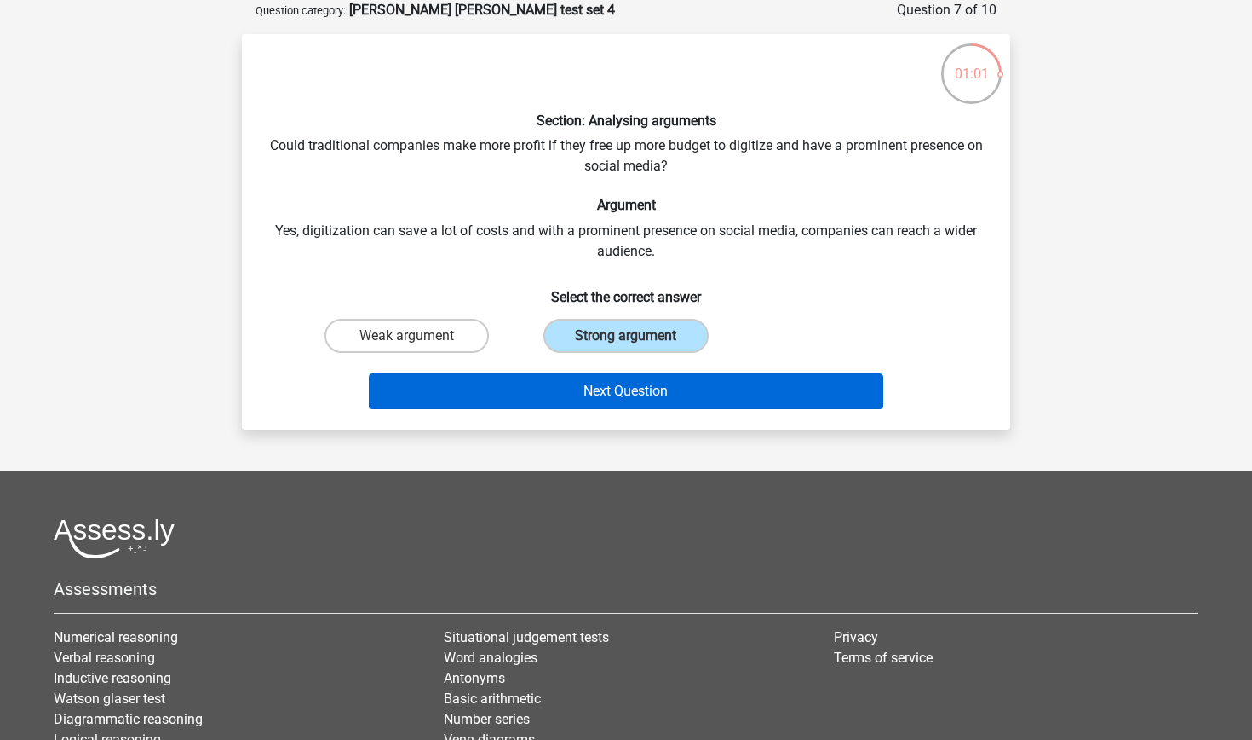
click at [615, 398] on button "Next Question" at bounding box center [626, 391] width 515 height 36
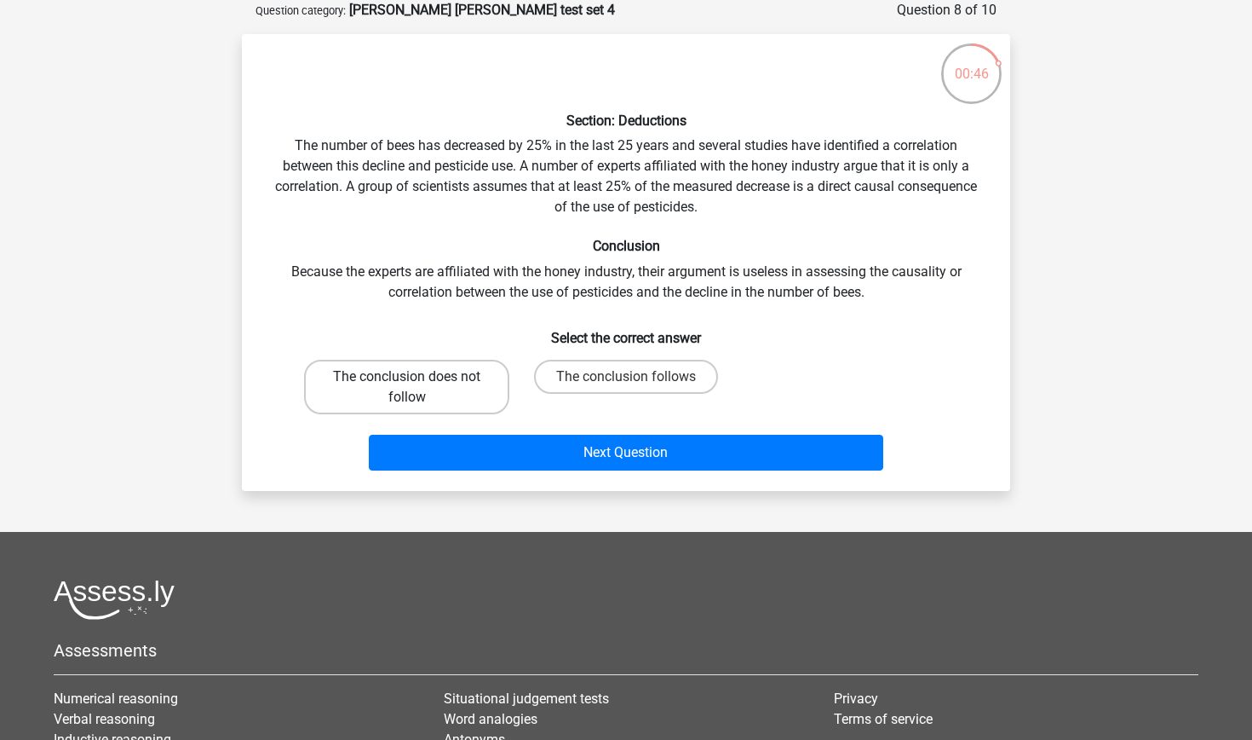
click at [492, 384] on label "The conclusion does not follow" at bounding box center [406, 387] width 205 height 55
click at [418, 384] on input "The conclusion does not follow" at bounding box center [412, 382] width 11 height 11
radio input "true"
click at [604, 378] on label "The conclusion follows" at bounding box center [626, 377] width 184 height 34
click at [626, 378] on input "The conclusion follows" at bounding box center [631, 382] width 11 height 11
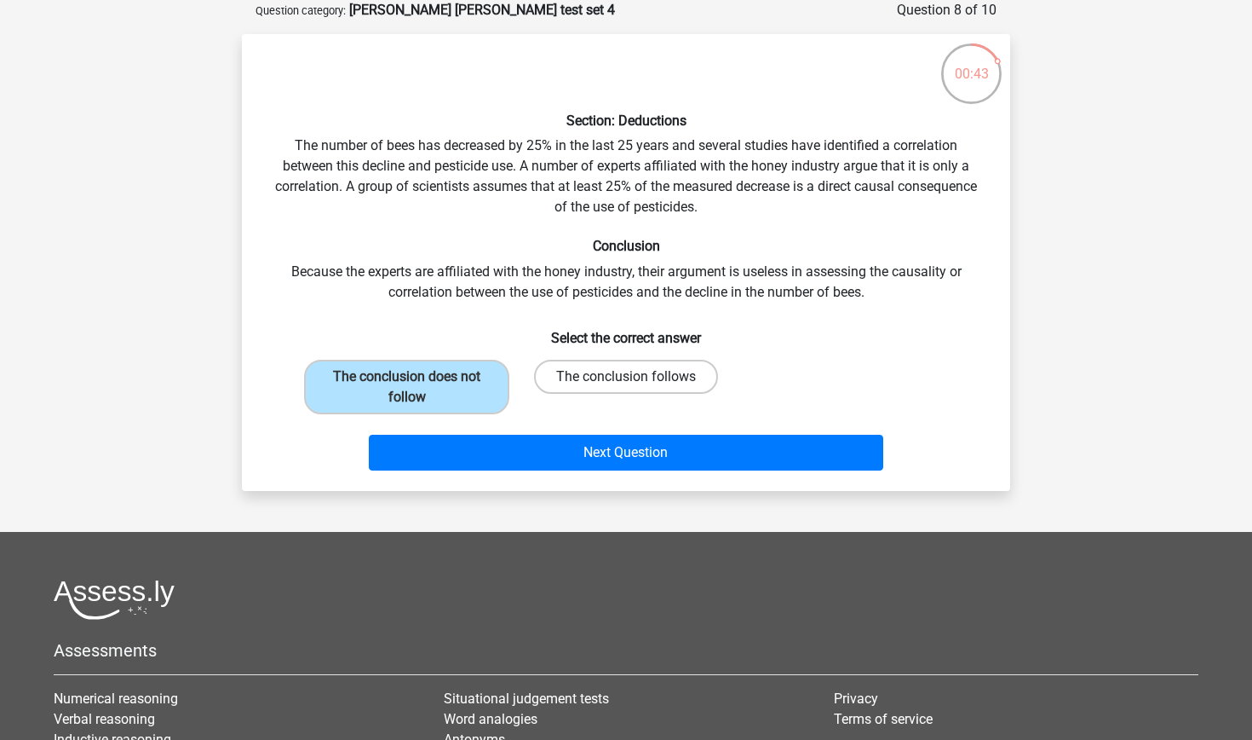
radio input "true"
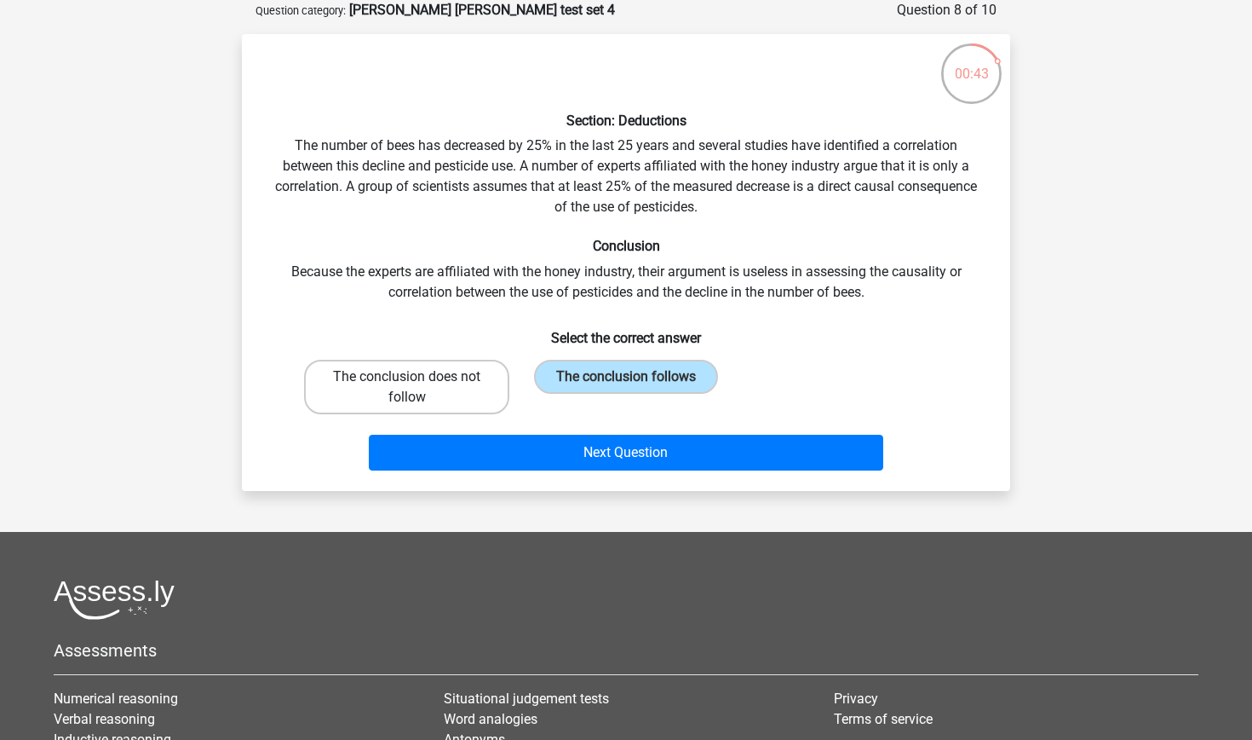
click at [481, 391] on label "The conclusion does not follow" at bounding box center [406, 387] width 205 height 55
click at [418, 388] on input "The conclusion does not follow" at bounding box center [412, 382] width 11 height 11
radio input "true"
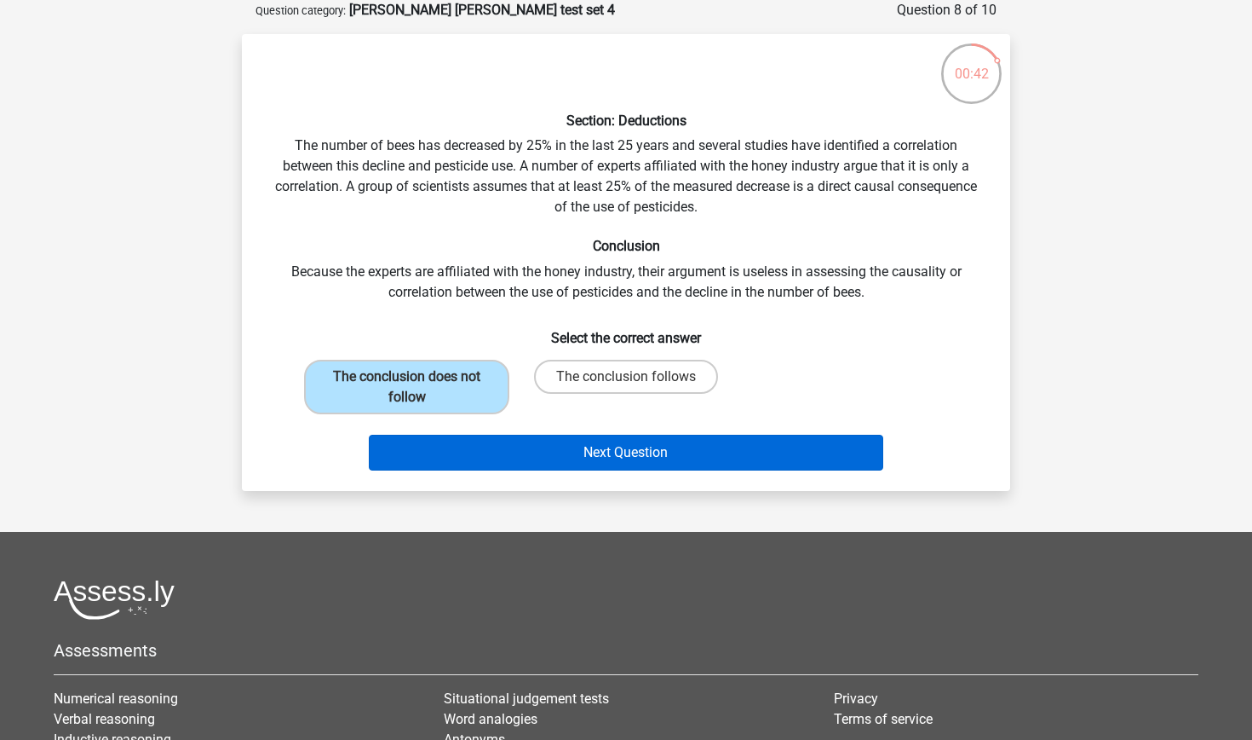
click at [509, 442] on button "Next Question" at bounding box center [626, 453] width 515 height 36
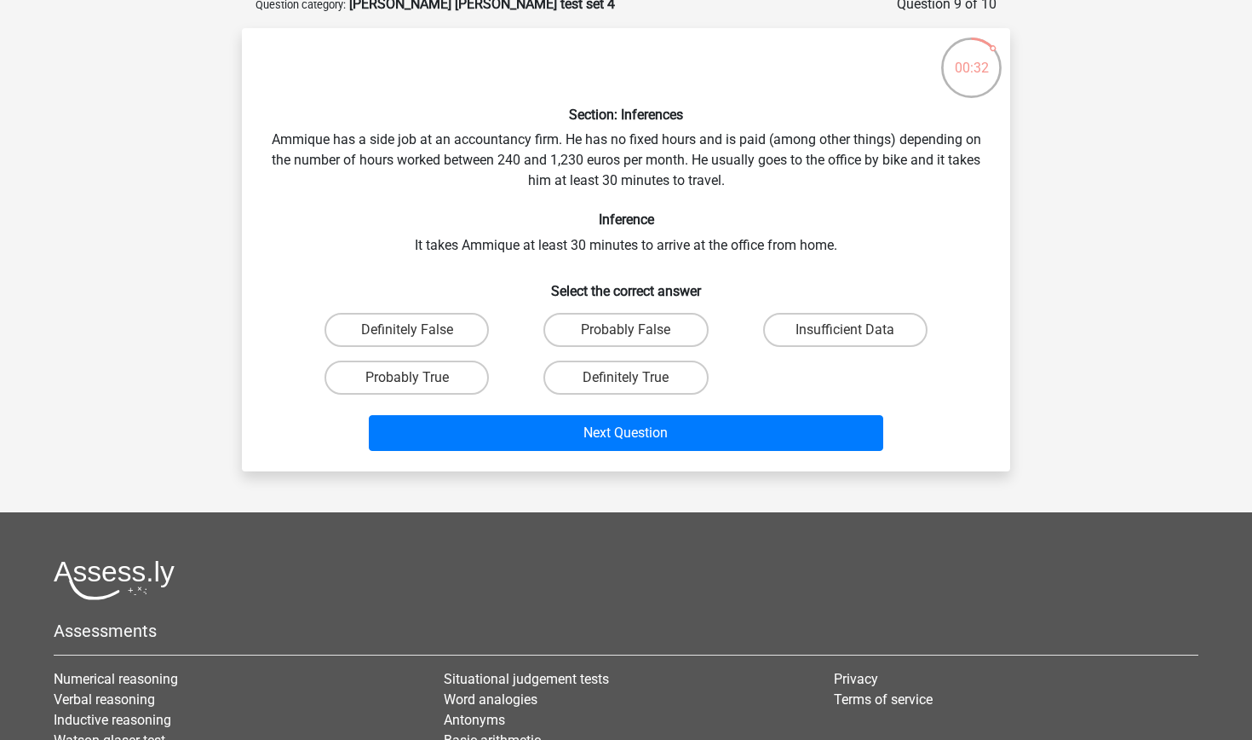
scroll to position [92, 0]
click at [820, 317] on label "Insufficient Data" at bounding box center [845, 329] width 164 height 34
click at [845, 329] on input "Insufficient Data" at bounding box center [850, 334] width 11 height 11
radio input "true"
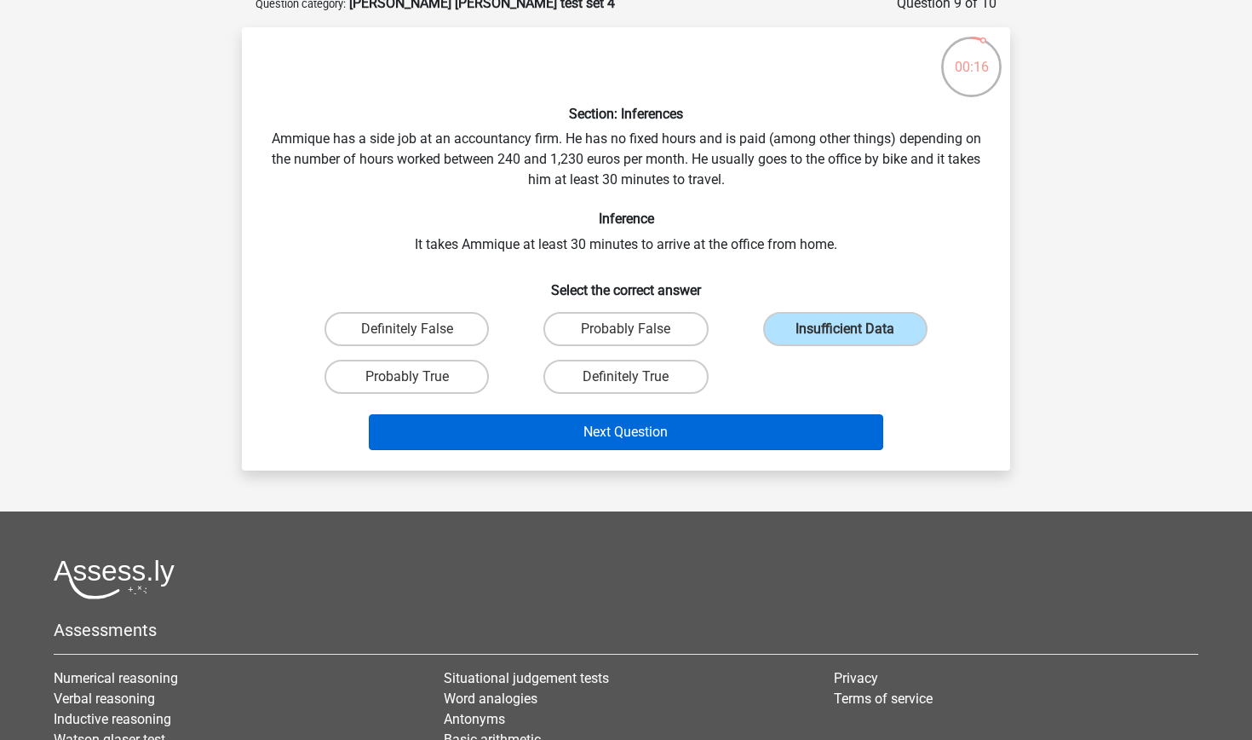
click at [635, 432] on button "Next Question" at bounding box center [626, 432] width 515 height 36
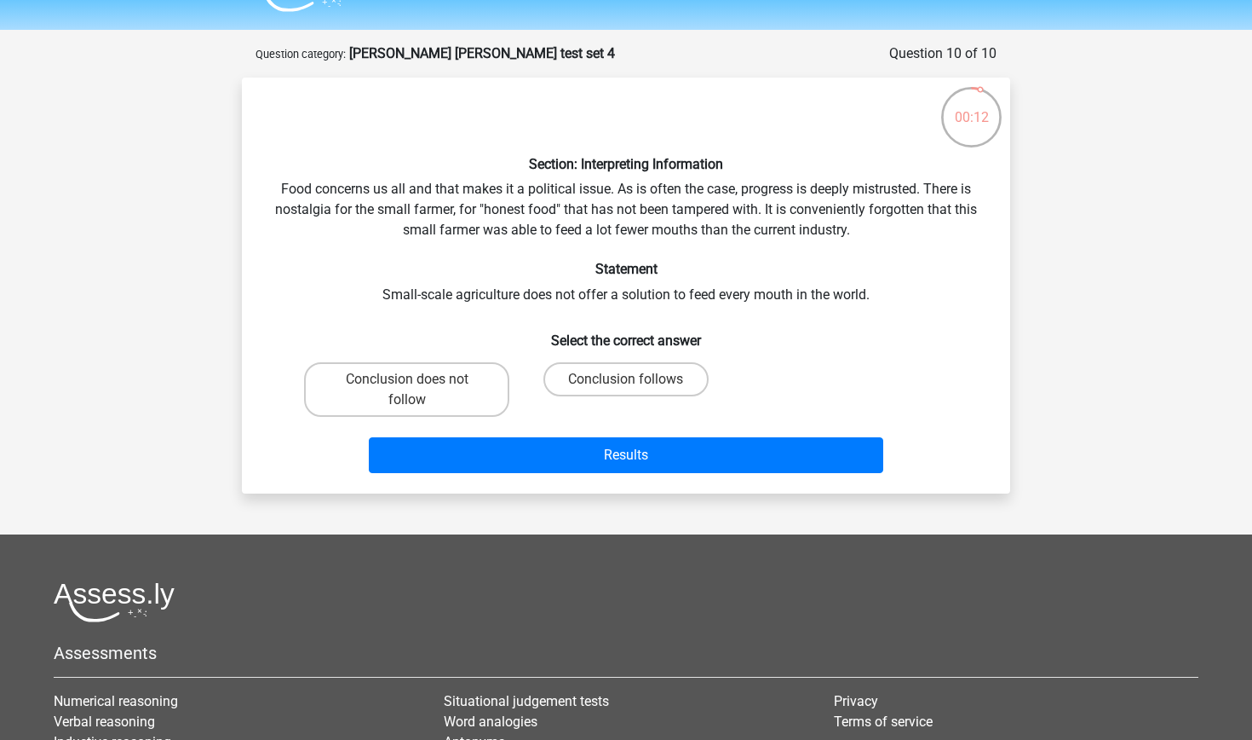
scroll to position [34, 0]
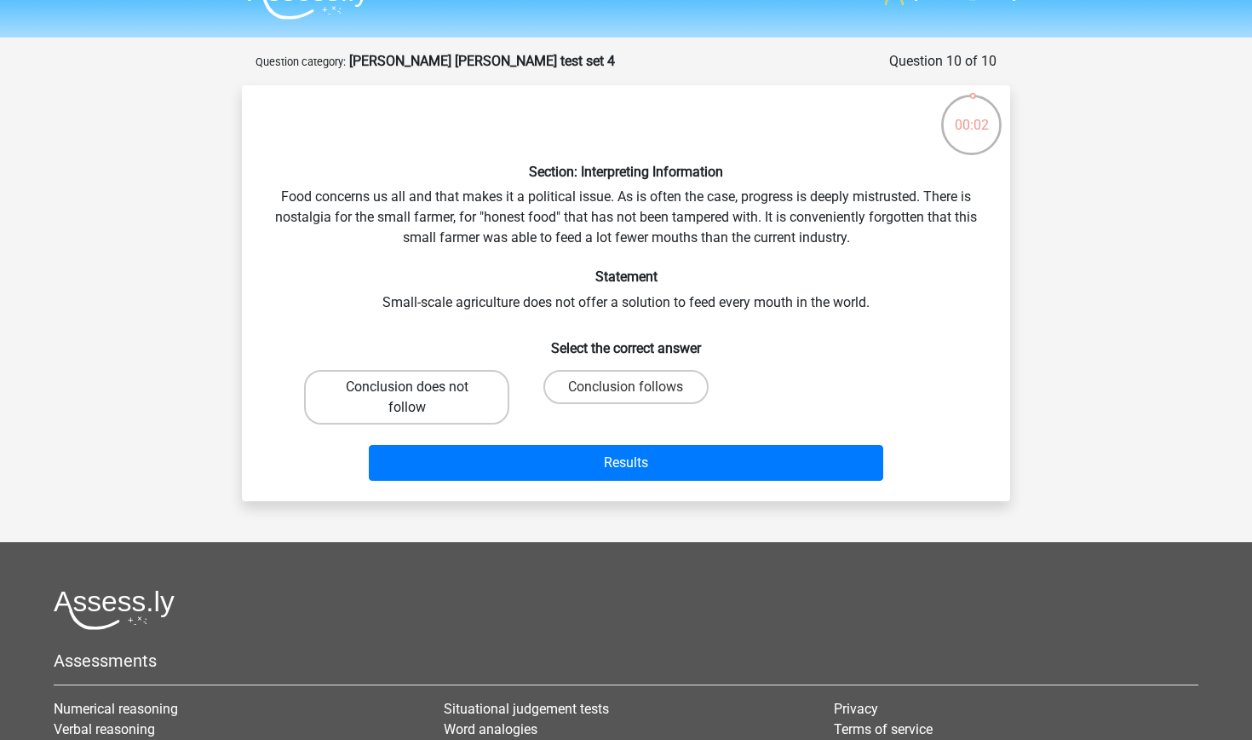
click at [469, 413] on label "Conclusion does not follow" at bounding box center [406, 397] width 205 height 55
click at [418, 398] on input "Conclusion does not follow" at bounding box center [412, 392] width 11 height 11
radio input "true"
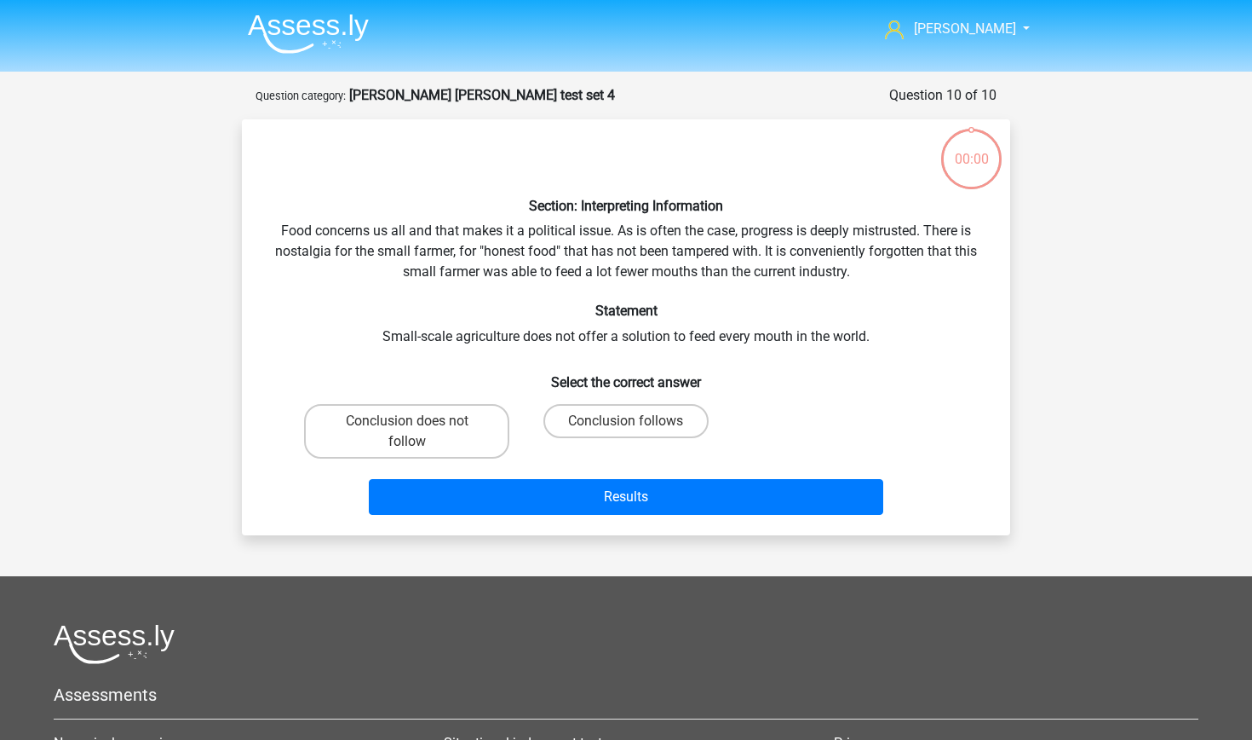
scroll to position [34, 0]
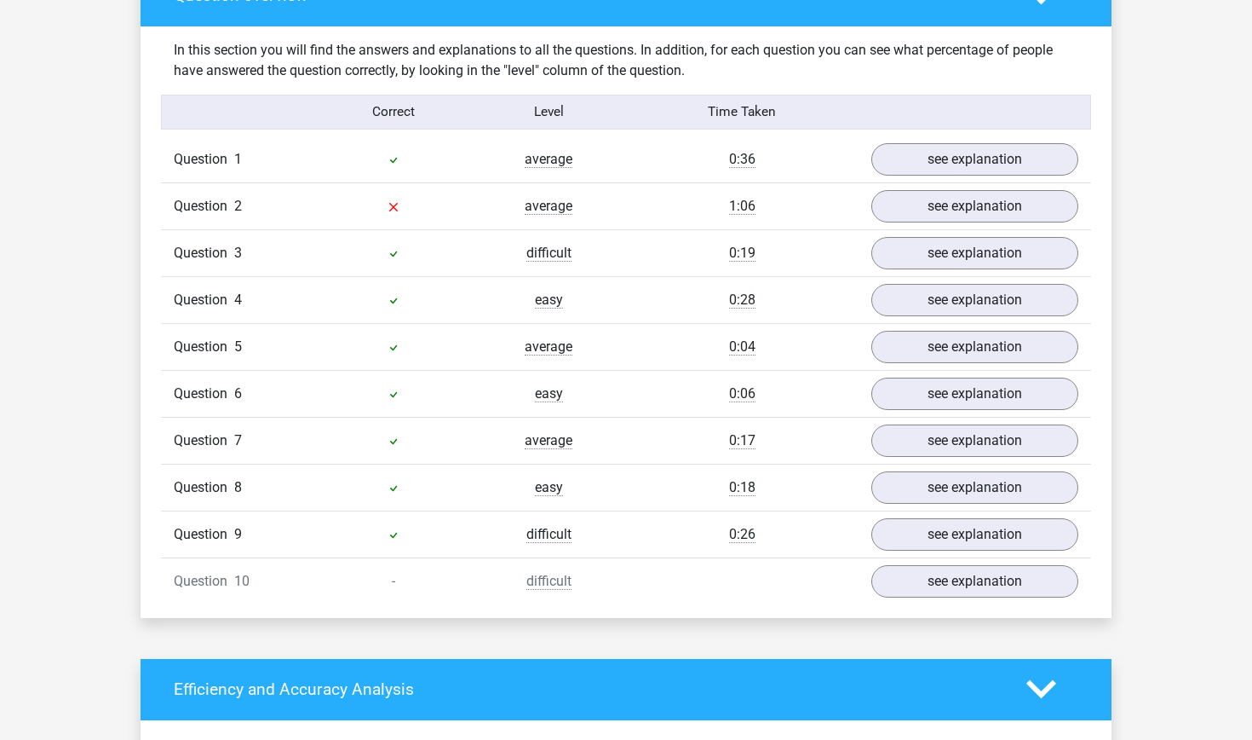
scroll to position [1225, 0]
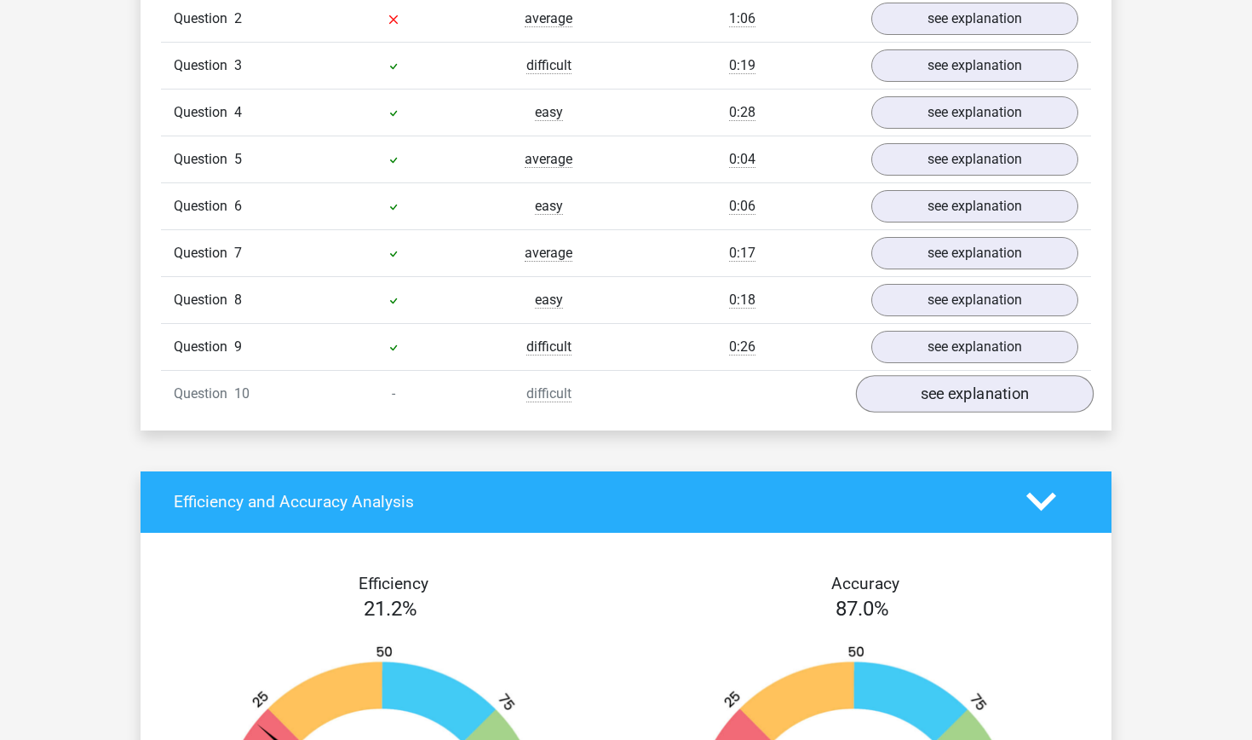
click at [933, 395] on link "see explanation" at bounding box center [975, 393] width 238 height 37
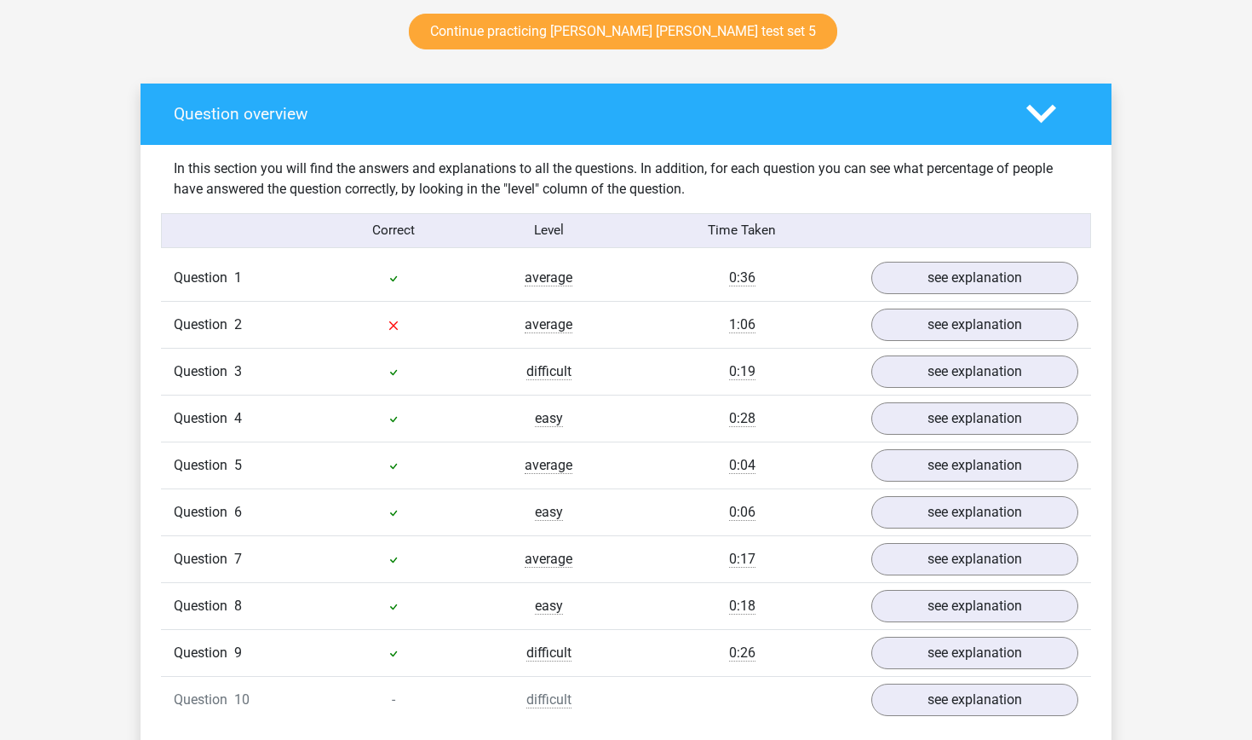
scroll to position [942, 0]
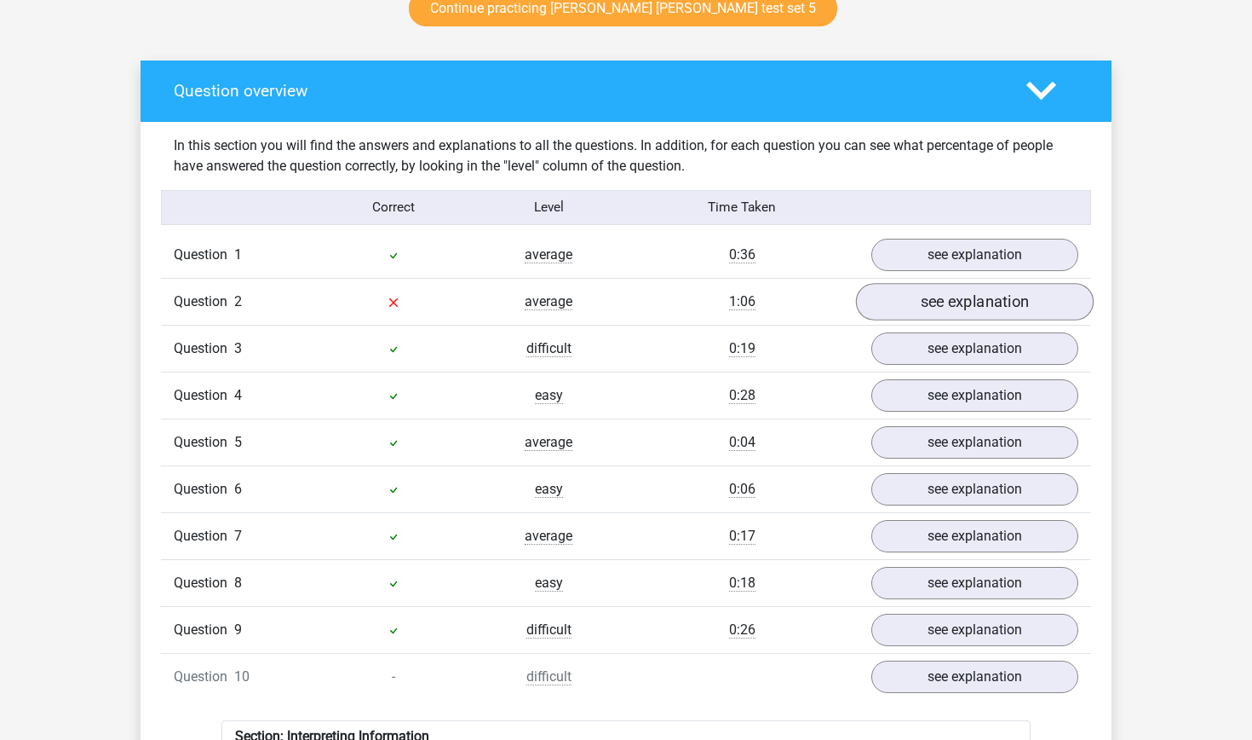
click at [888, 309] on link "see explanation" at bounding box center [975, 301] width 238 height 37
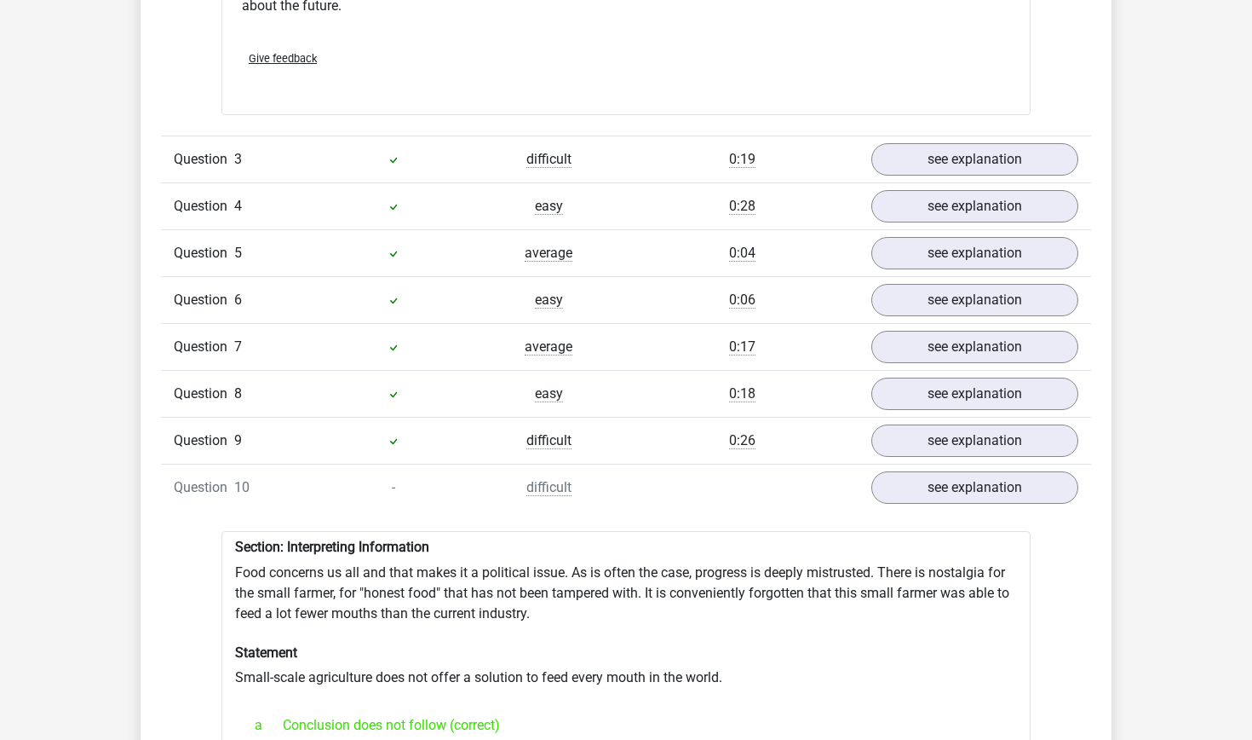
scroll to position [1672, 0]
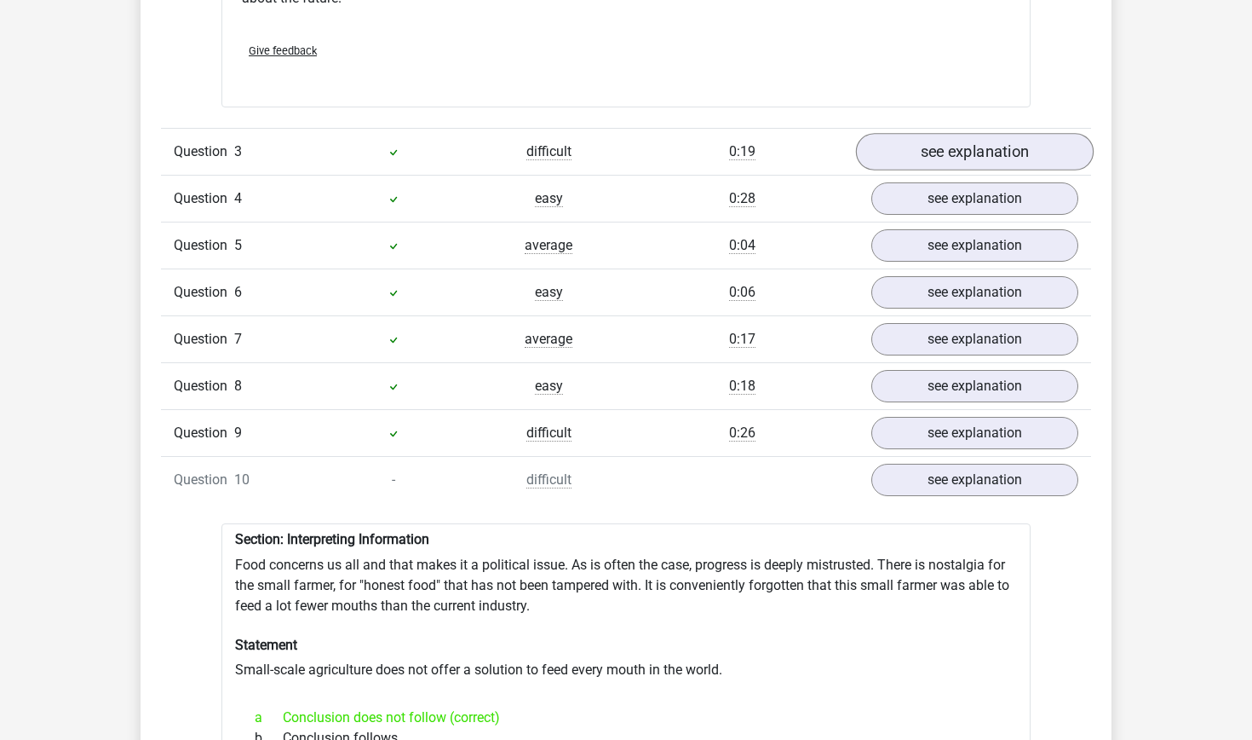
click at [923, 171] on link "see explanation" at bounding box center [975, 152] width 238 height 37
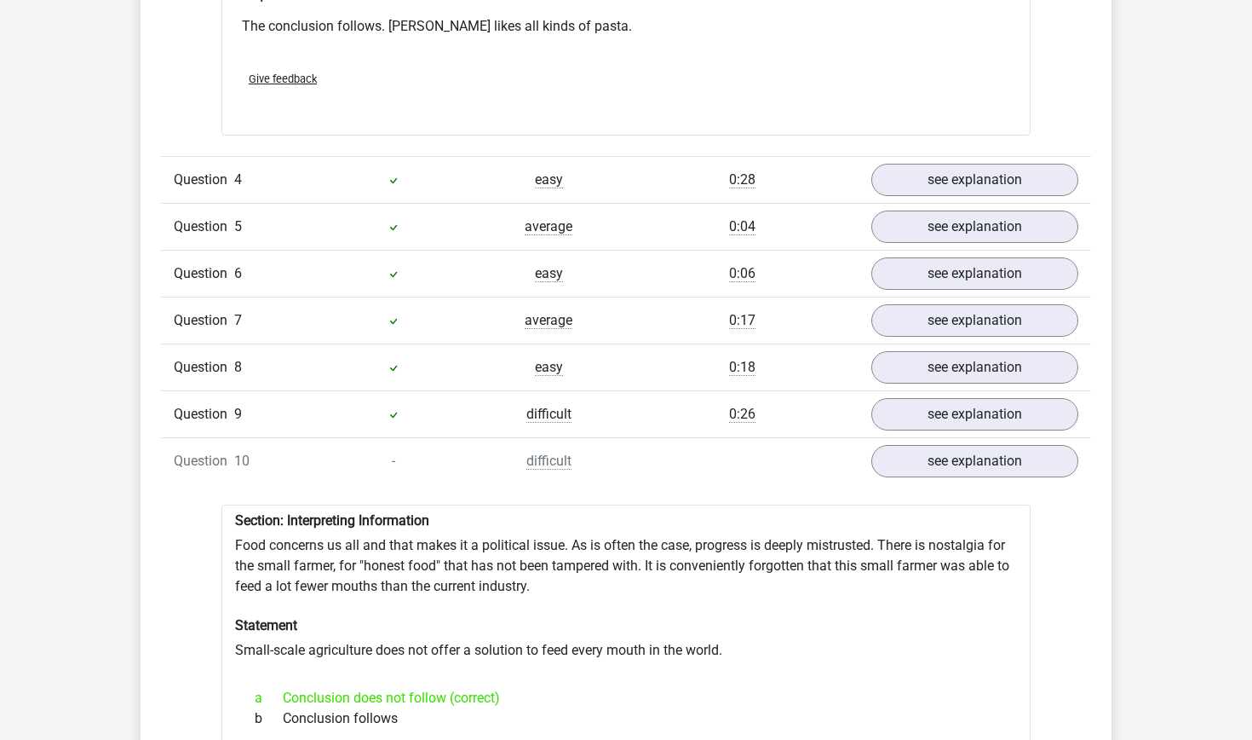
scroll to position [2179, 0]
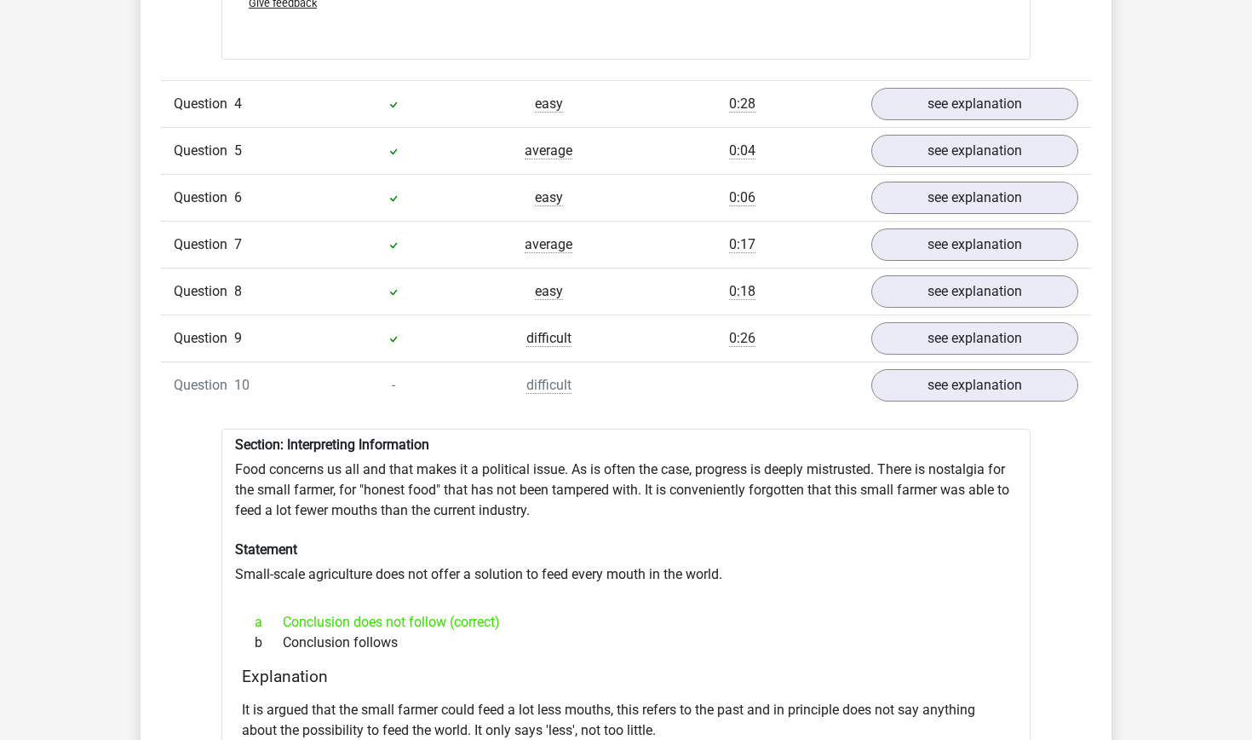
click at [951, 361] on div "Question 9 difficult 0:26 see explanation" at bounding box center [626, 337] width 930 height 47
click at [968, 357] on link "see explanation" at bounding box center [975, 338] width 238 height 37
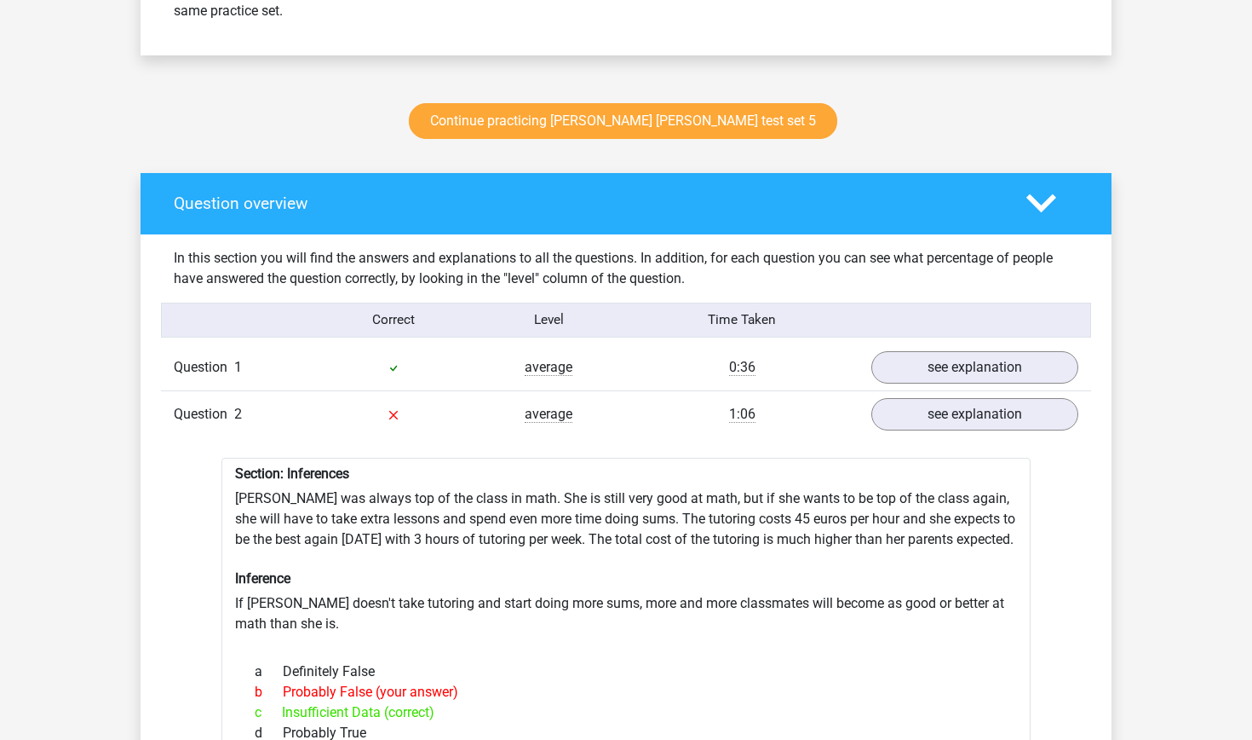
scroll to position [824, 0]
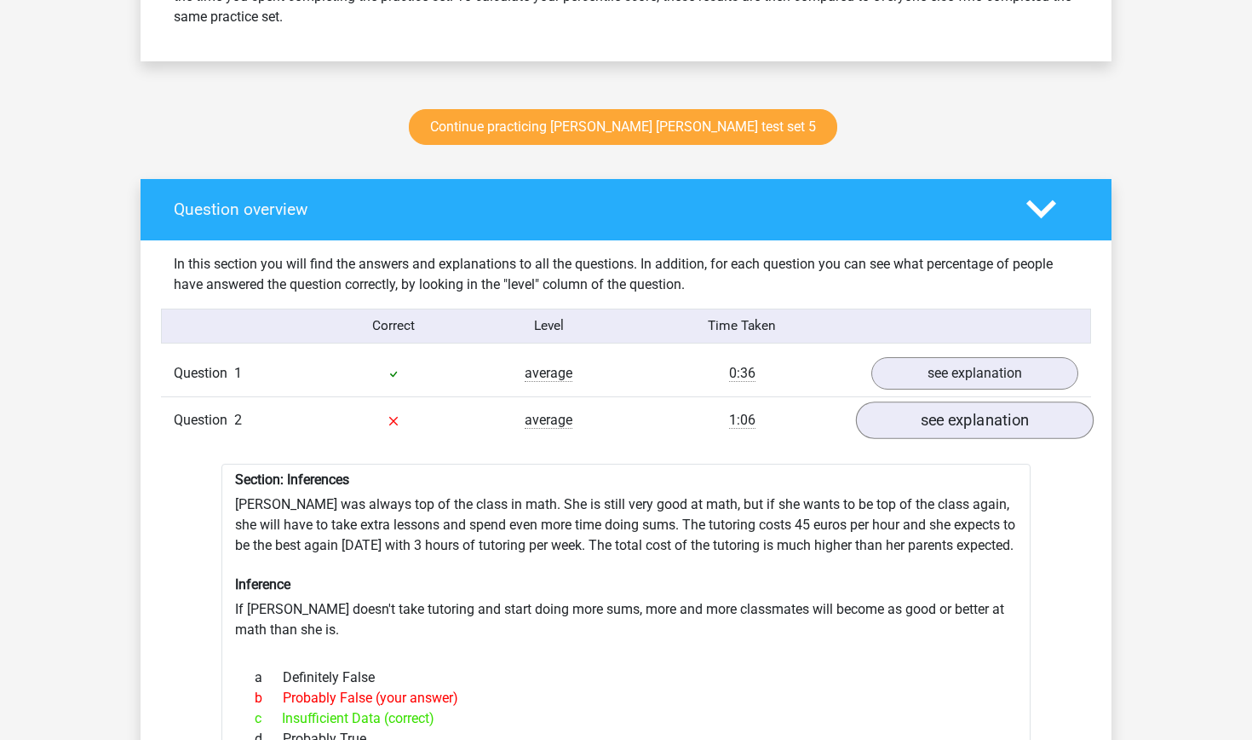
click at [890, 420] on link "see explanation" at bounding box center [975, 419] width 238 height 37
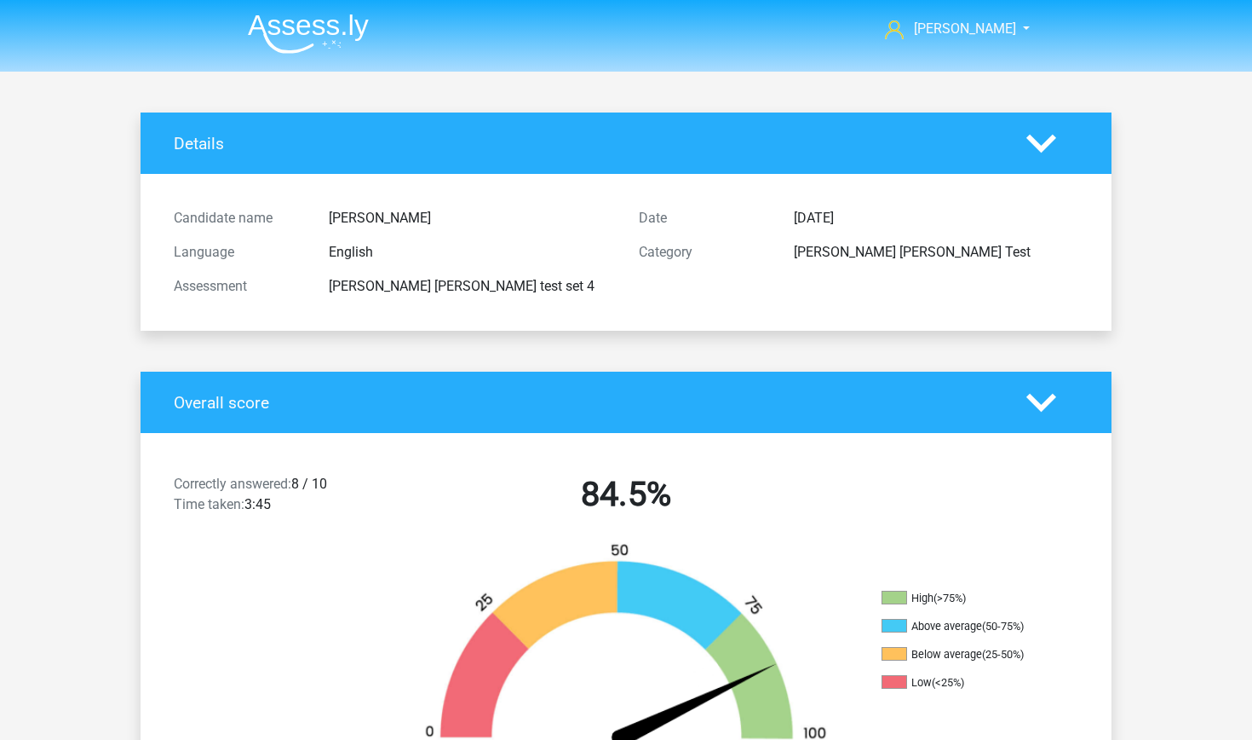
scroll to position [0, 0]
